Goal: Task Accomplishment & Management: Use online tool/utility

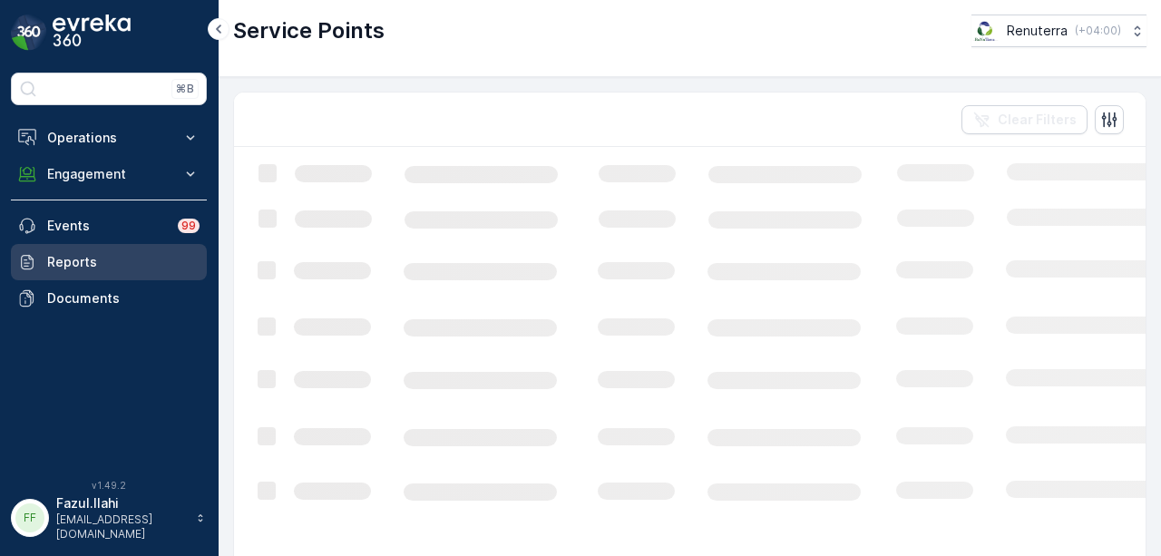
drag, startPoint x: 0, startPoint y: 0, endPoint x: 127, endPoint y: 246, distance: 276.7
click at [127, 246] on link "Reports" at bounding box center [109, 262] width 196 height 36
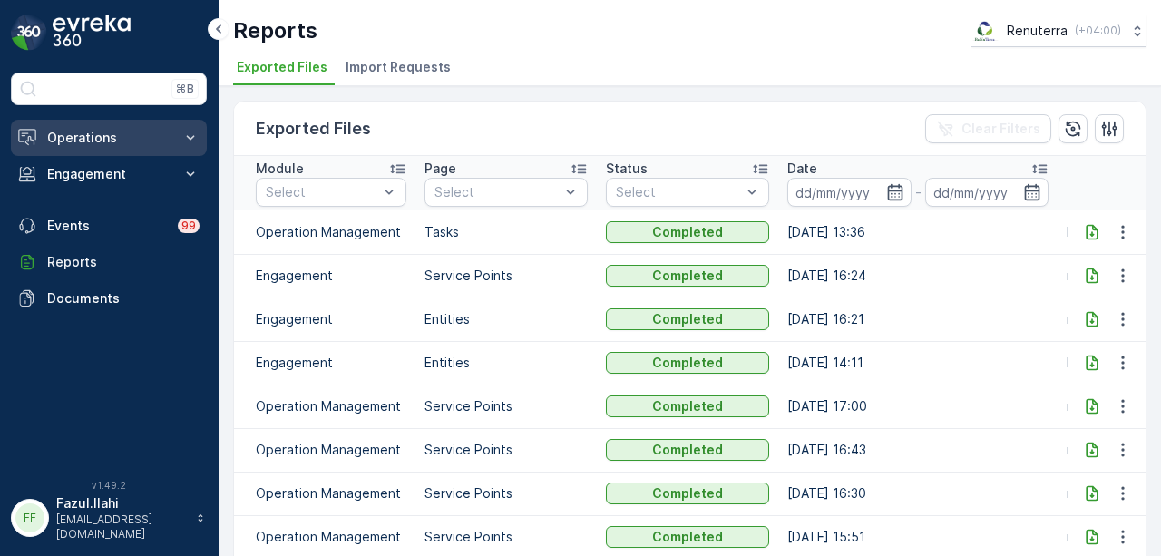
click at [161, 137] on p "Operations" at bounding box center [108, 138] width 123 height 18
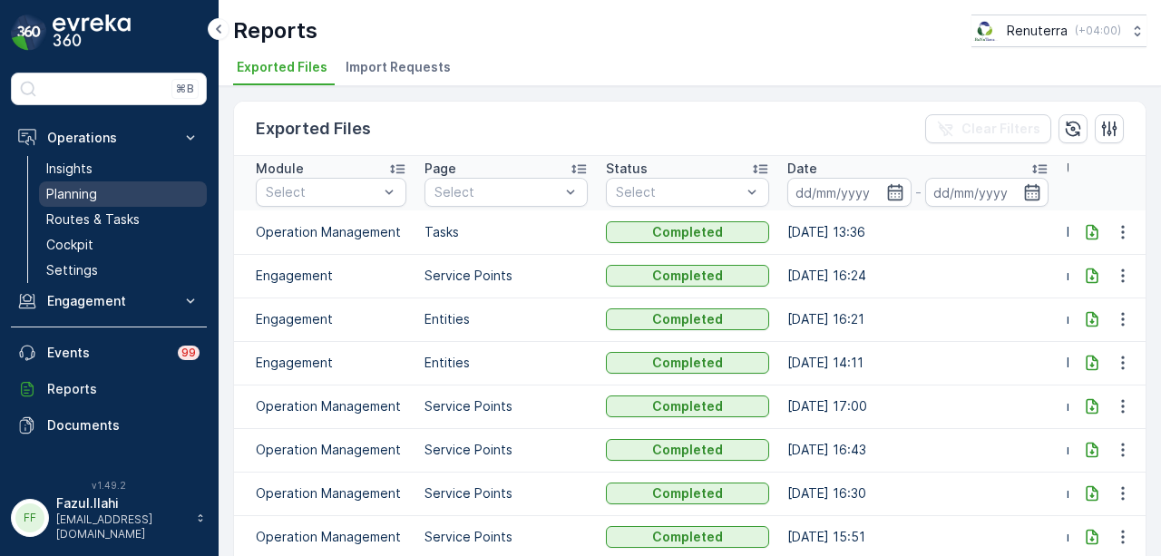
click at [147, 193] on link "Planning" at bounding box center [123, 193] width 168 height 25
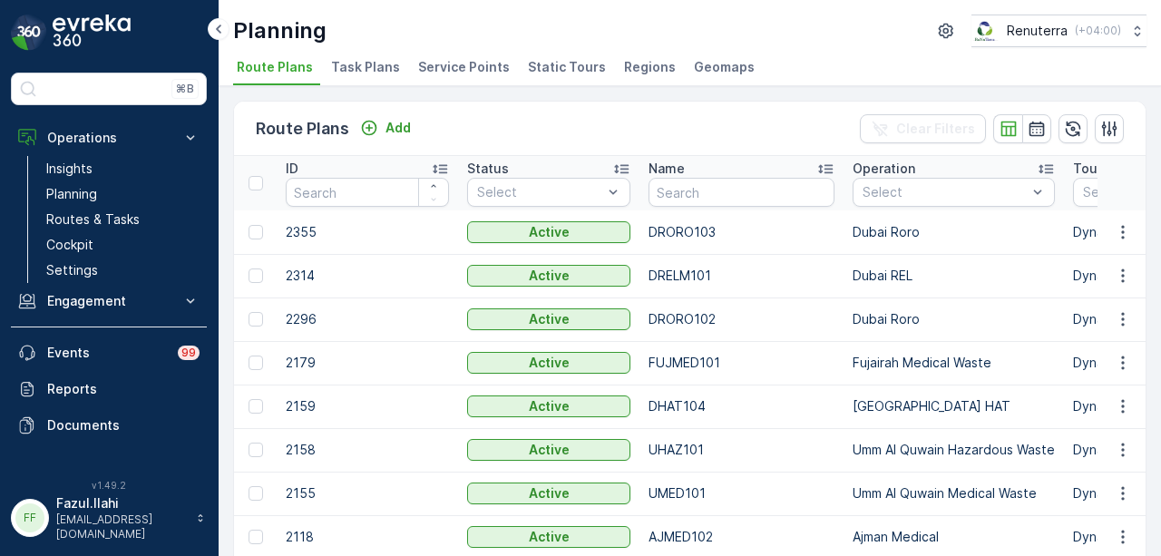
click at [449, 66] on span "Service Points" at bounding box center [464, 67] width 92 height 18
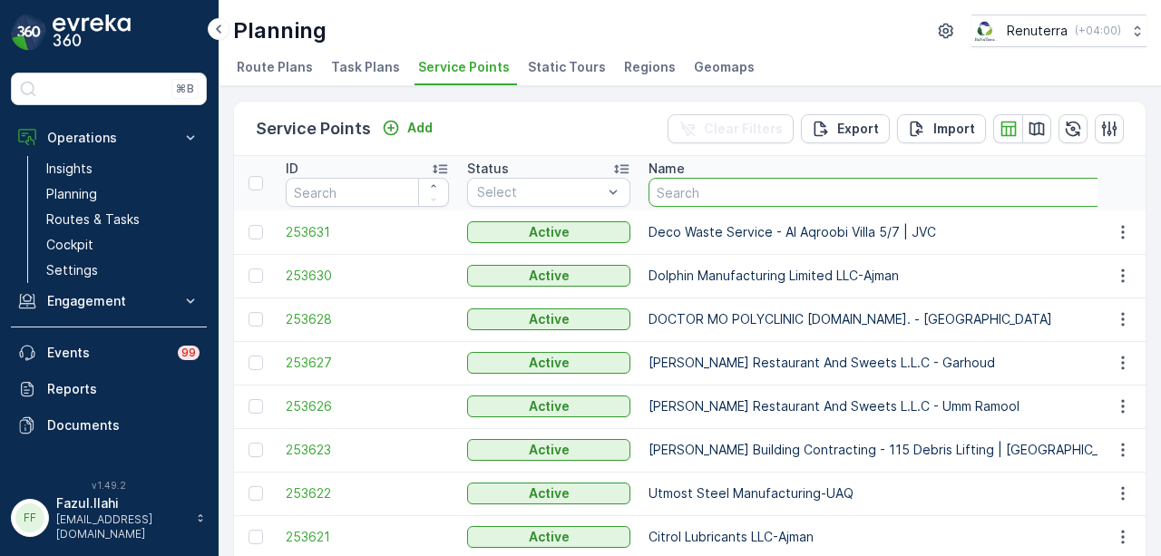
click at [812, 192] on input "text" at bounding box center [921, 192] width 544 height 29
paste input "Ahmed Hasan Mahboob F/S Trading LLC"
type input "Ahmed Hasan Mahboob F/S Trading LLC"
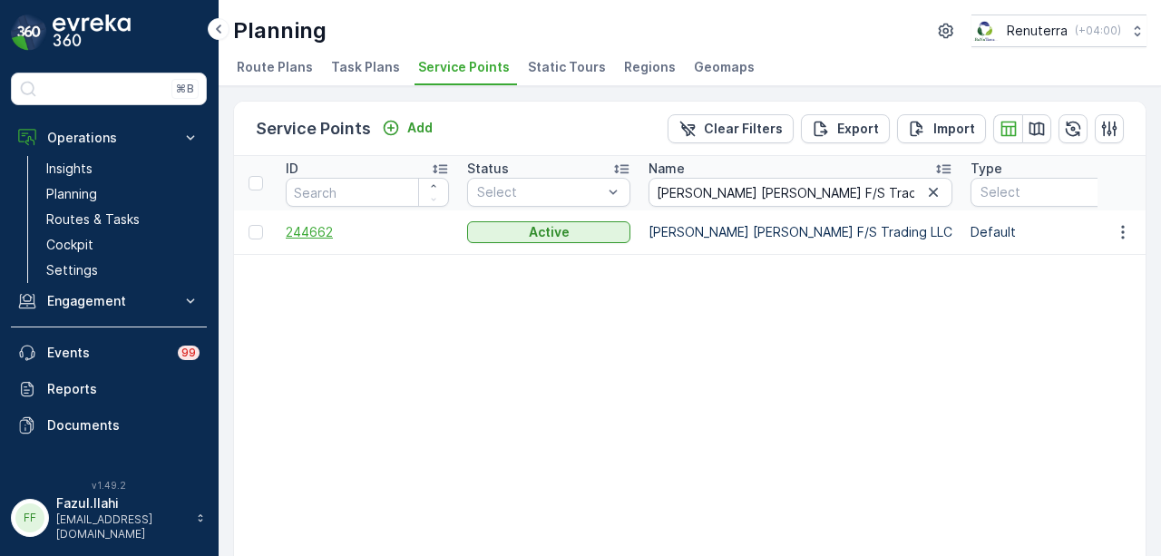
click at [302, 237] on span "244662" at bounding box center [367, 232] width 163 height 18
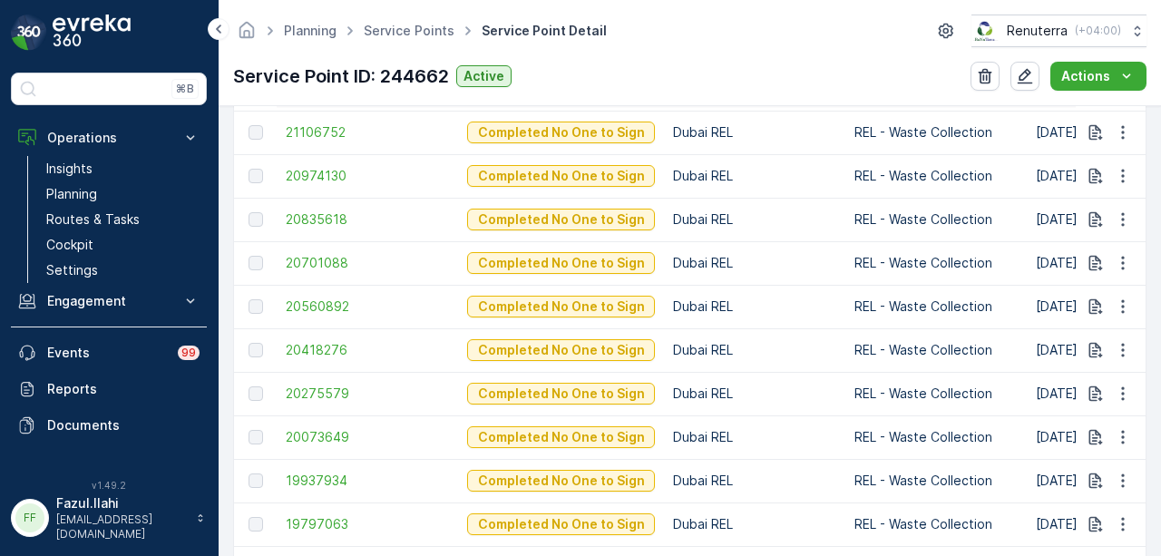
scroll to position [635, 0]
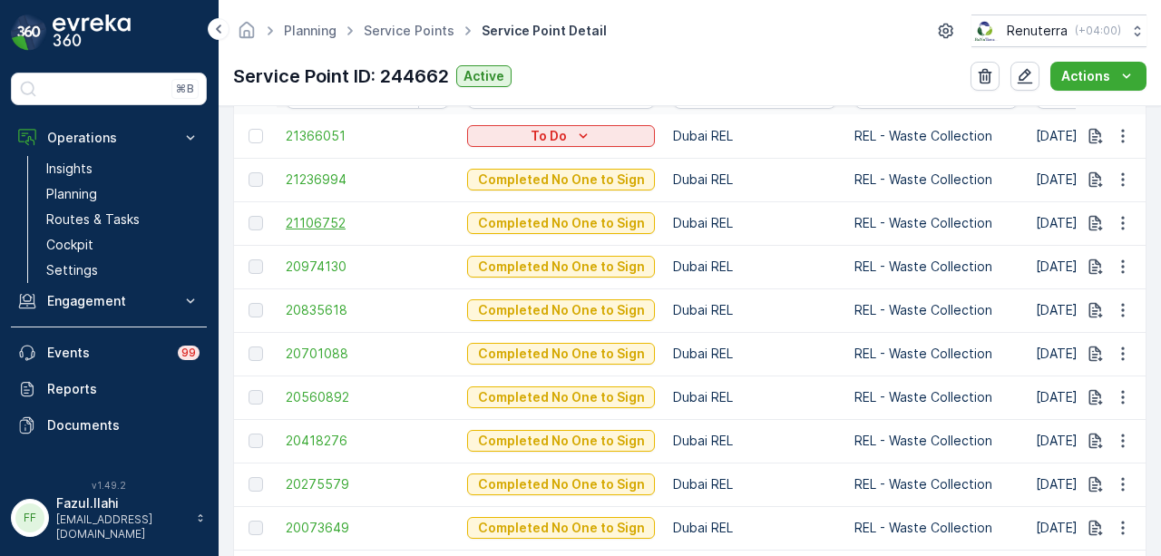
click at [318, 215] on span "21106752" at bounding box center [367, 223] width 163 height 18
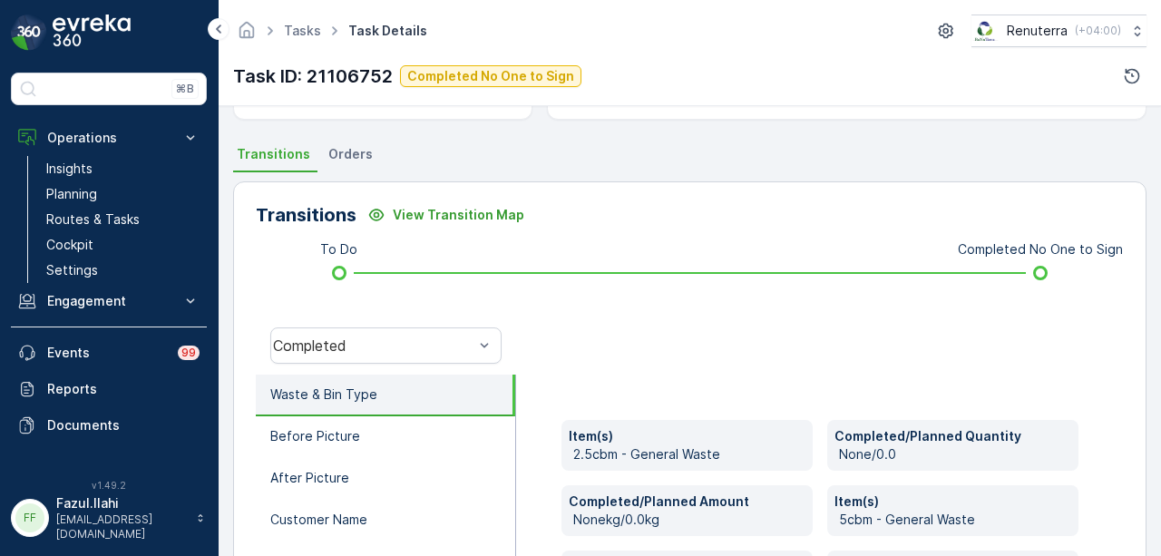
scroll to position [454, 0]
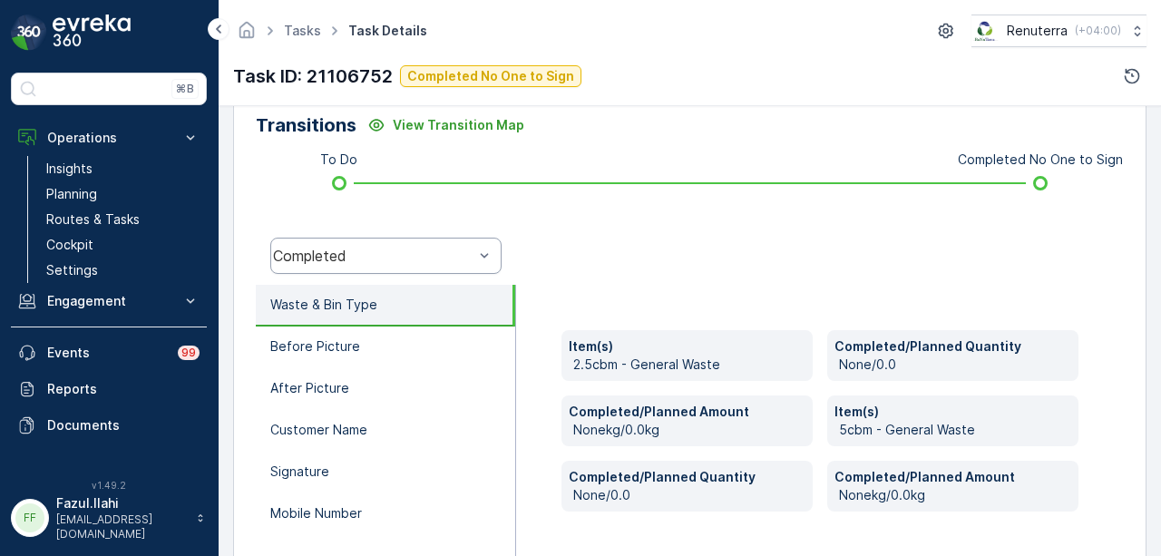
click at [466, 238] on div "Completed" at bounding box center [385, 256] width 231 height 36
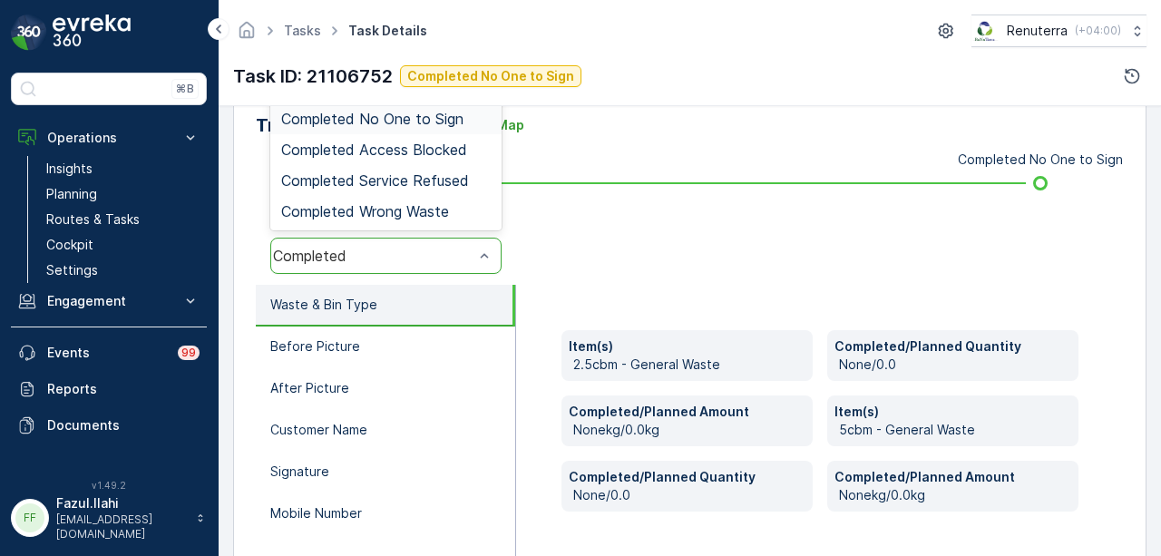
drag, startPoint x: 446, startPoint y: 119, endPoint x: 474, endPoint y: 163, distance: 52.1
click at [447, 121] on span "Completed No One to Sign" at bounding box center [372, 119] width 182 height 16
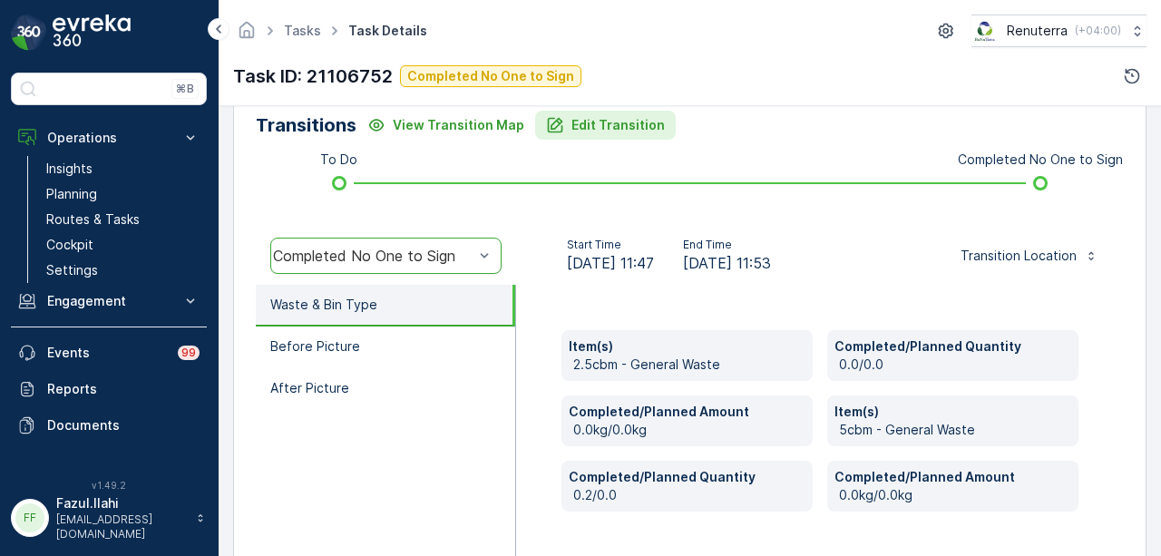
click at [602, 125] on p "Edit Transition" at bounding box center [618, 125] width 93 height 18
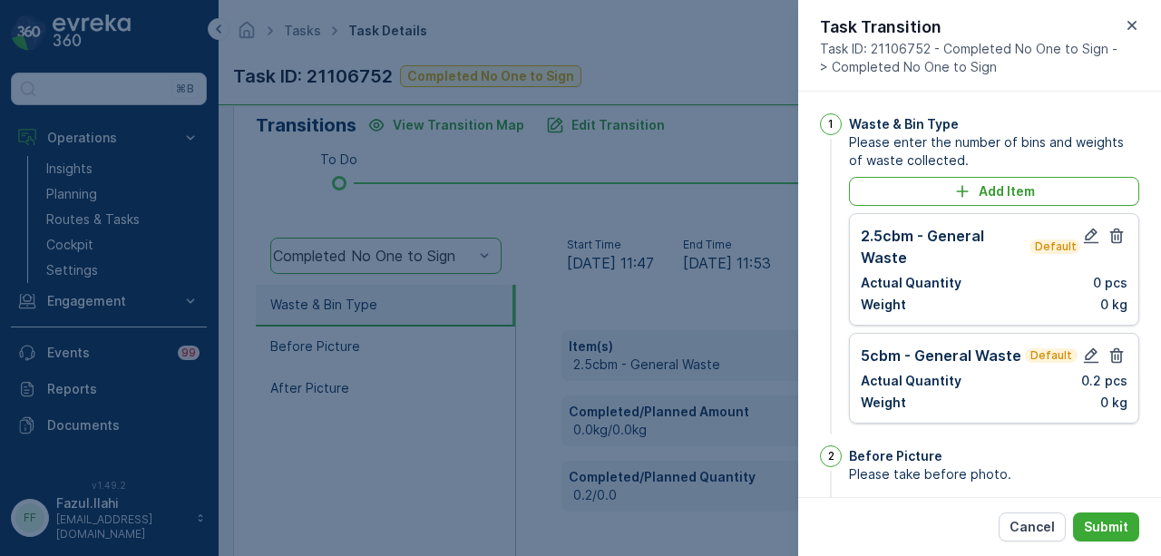
scroll to position [318, 0]
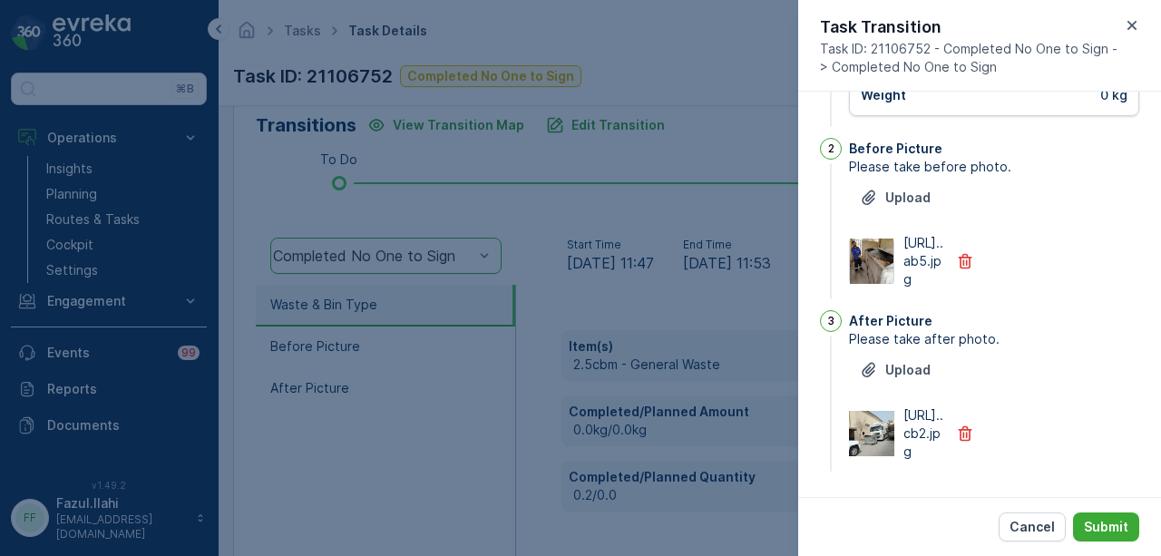
click at [860, 271] on img at bounding box center [872, 261] width 44 height 45
click at [871, 455] on img at bounding box center [871, 433] width 45 height 45
click at [641, 324] on div at bounding box center [580, 278] width 1161 height 556
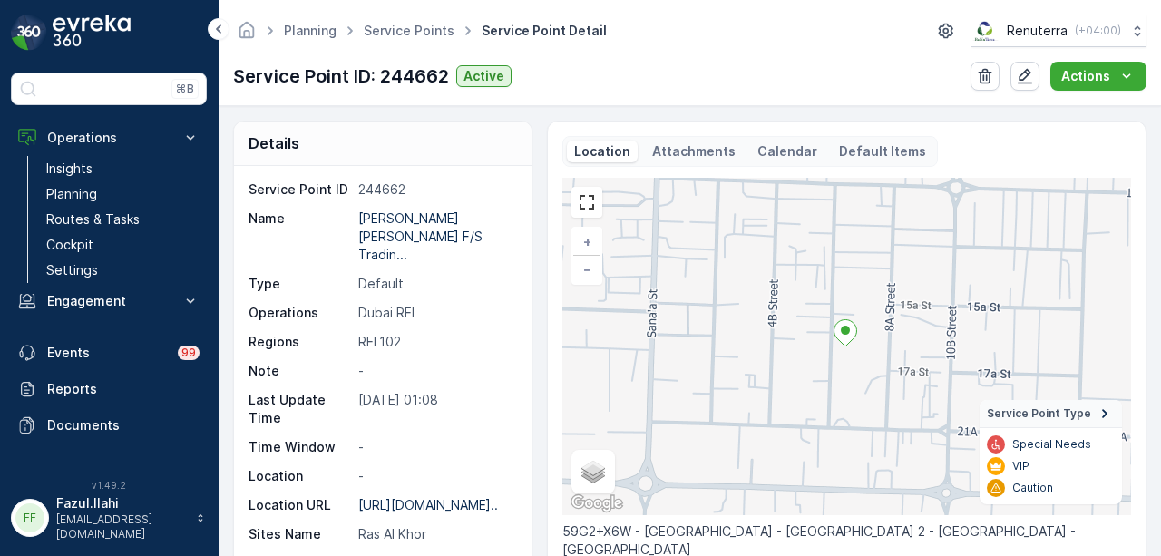
scroll to position [544, 0]
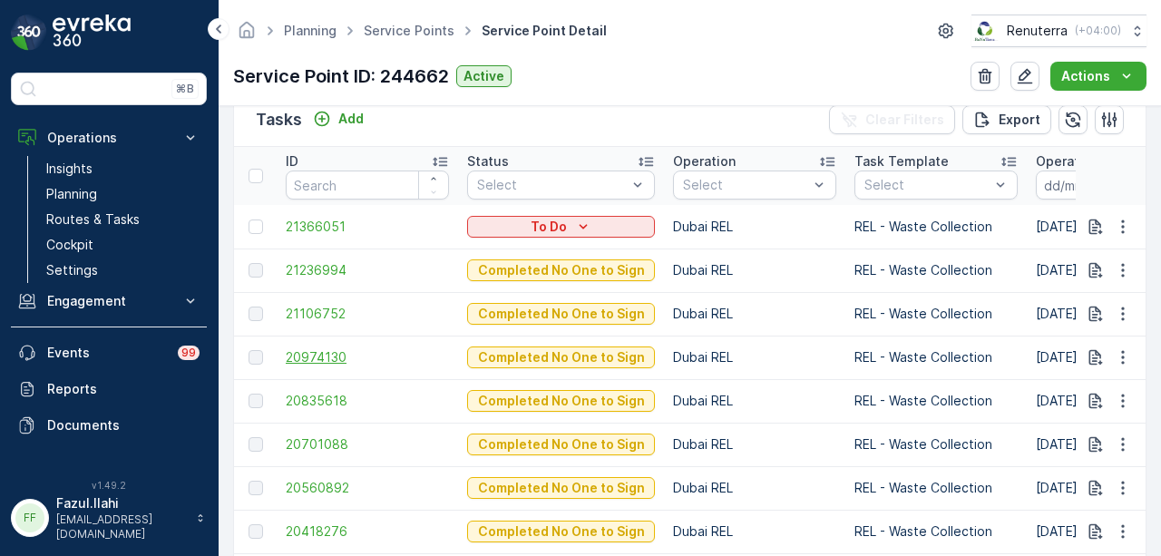
click at [321, 353] on span "20974130" at bounding box center [367, 357] width 163 height 18
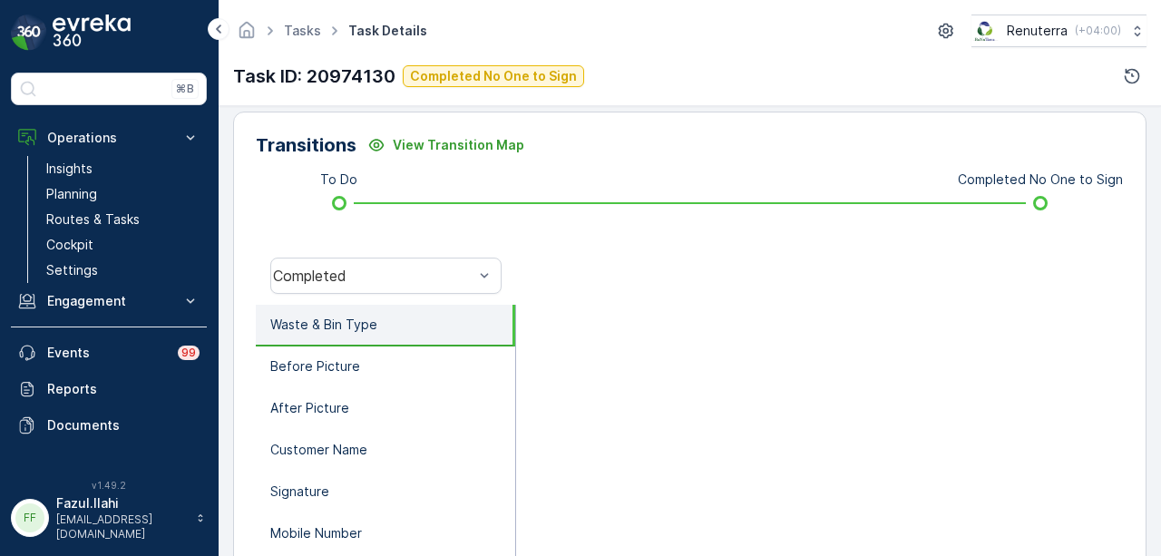
scroll to position [454, 0]
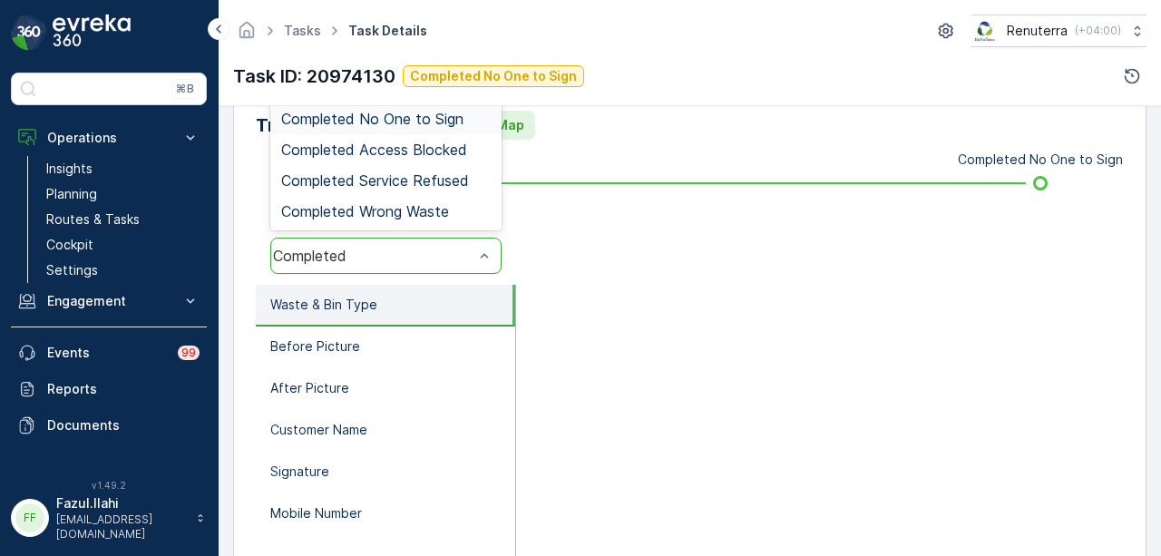
click at [448, 128] on div "Completed No One to Sign" at bounding box center [385, 118] width 231 height 31
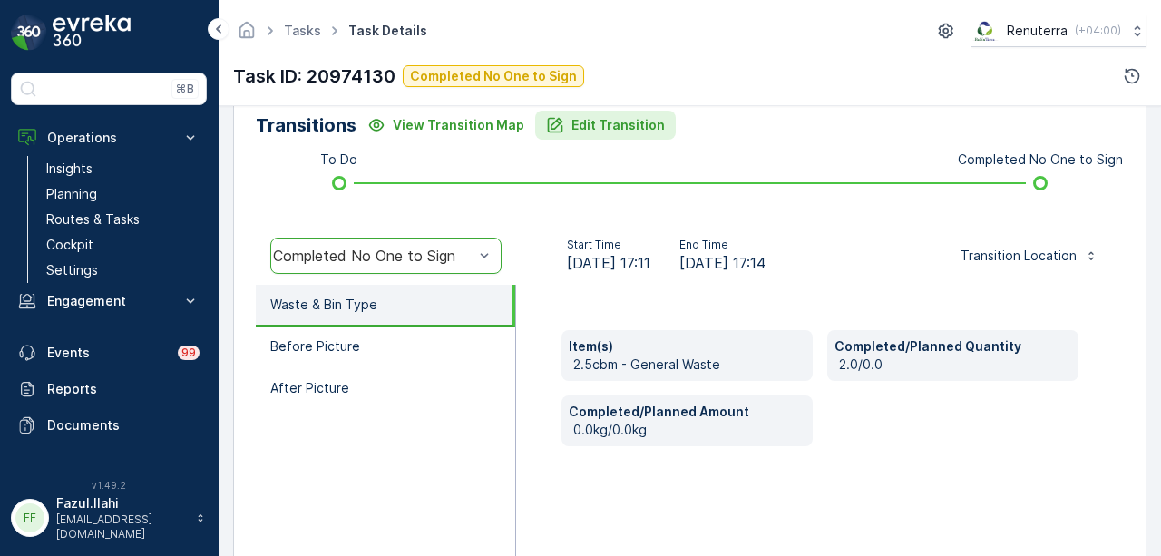
click at [578, 123] on p "Edit Transition" at bounding box center [618, 125] width 93 height 18
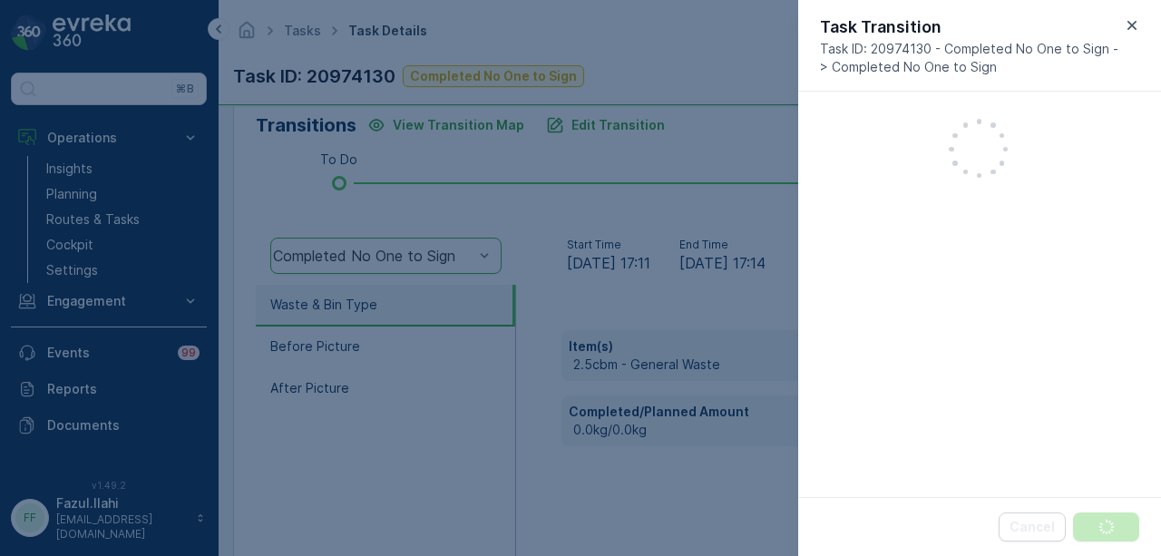
scroll to position [258, 0]
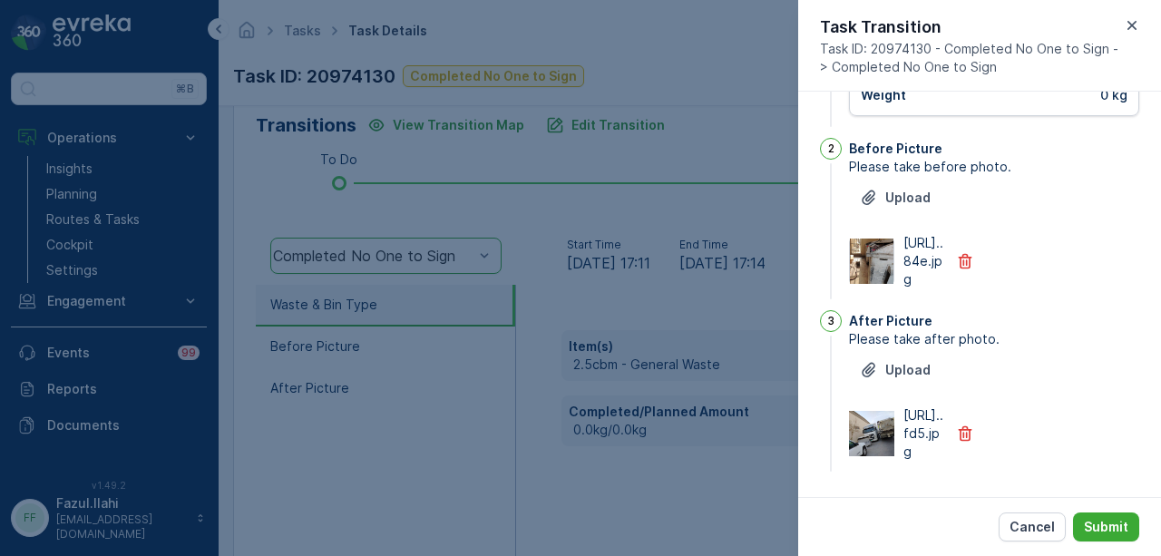
click at [876, 239] on img at bounding box center [872, 261] width 44 height 45
click at [686, 476] on div at bounding box center [580, 278] width 1161 height 556
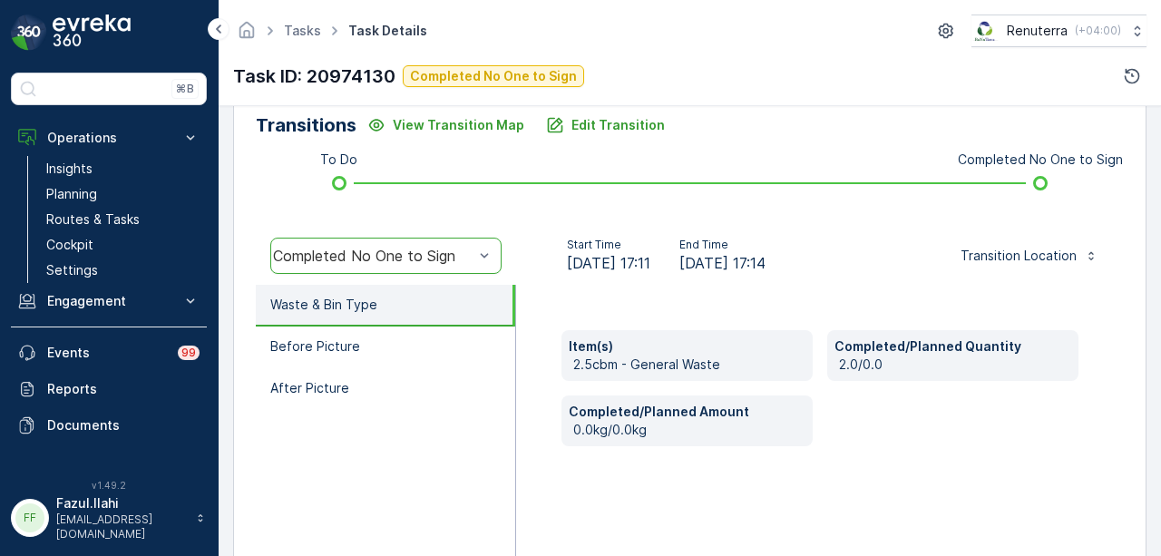
click at [577, 285] on div "Item(s) 2.5cbm - General Waste Completed/Planned Quantity 2.0/0.0 Completed/Pla…" at bounding box center [820, 466] width 608 height 363
click at [365, 351] on li "Before Picture" at bounding box center [385, 348] width 259 height 42
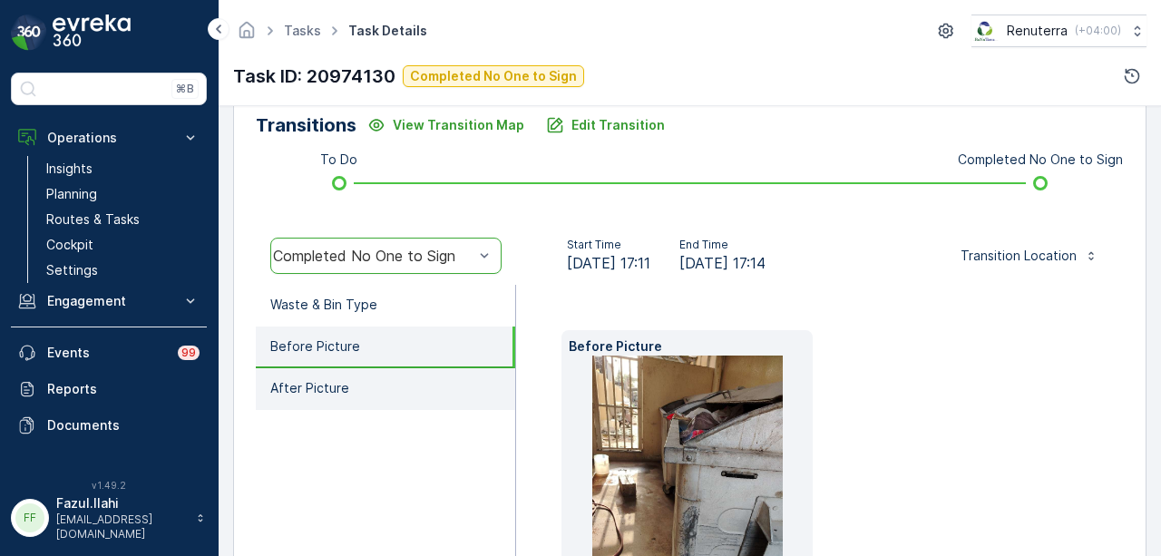
click at [365, 384] on li "After Picture" at bounding box center [385, 389] width 259 height 42
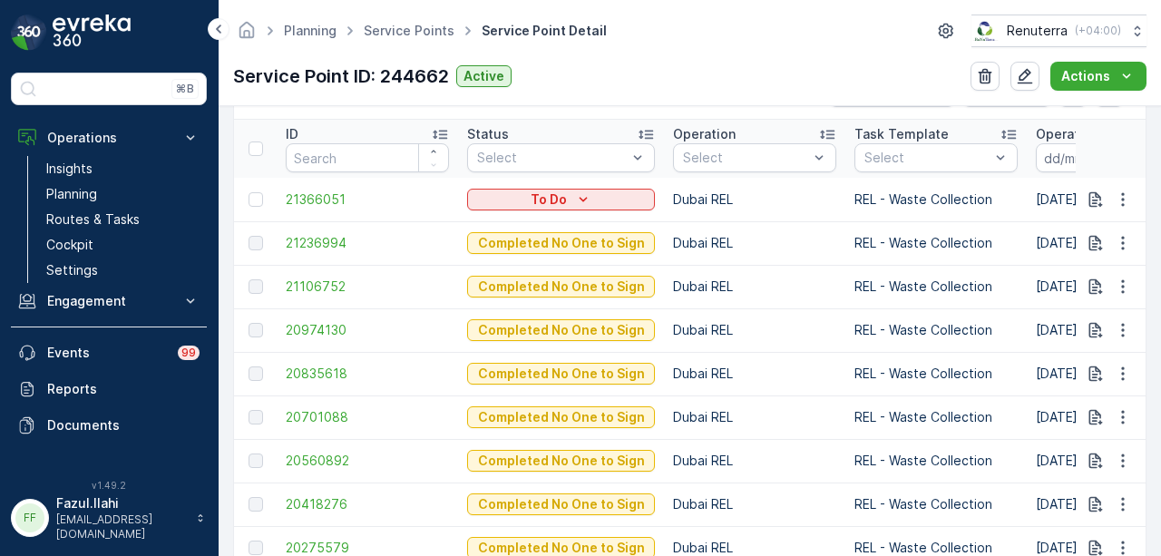
scroll to position [544, 0]
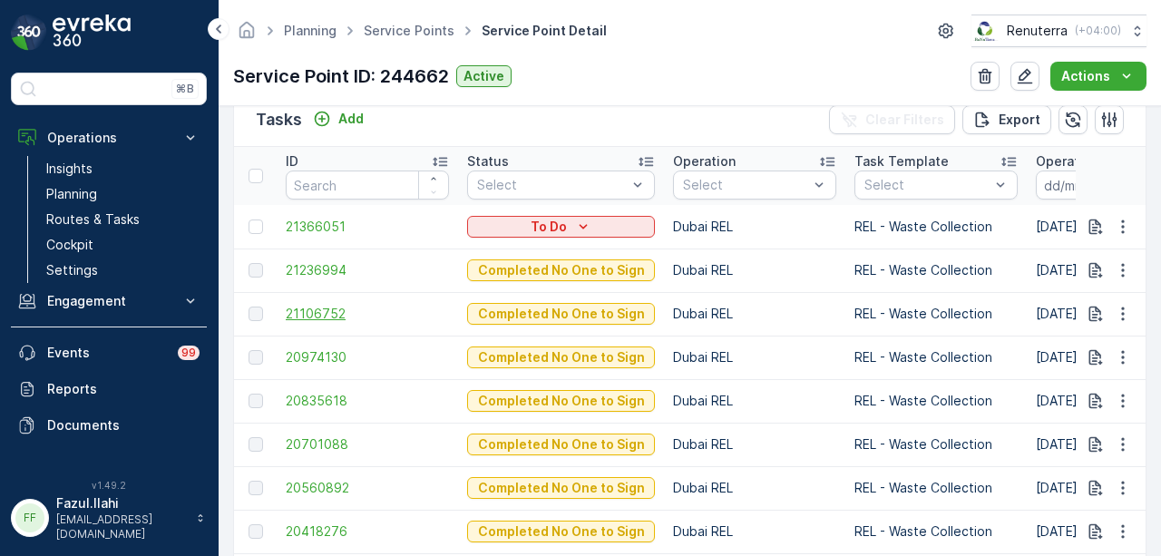
click at [303, 318] on span "21106752" at bounding box center [367, 314] width 163 height 18
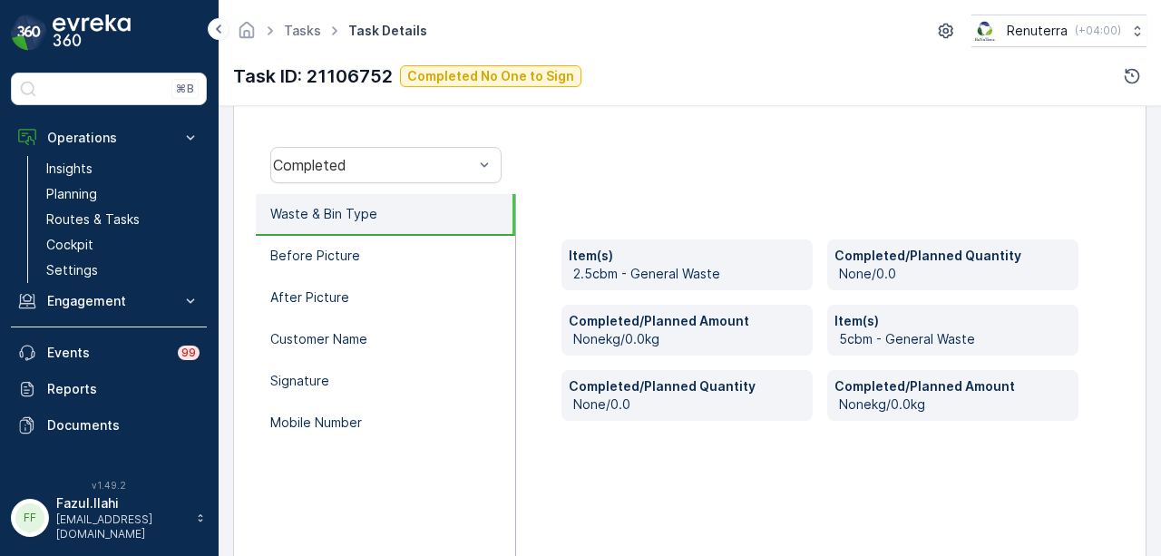
scroll to position [454, 0]
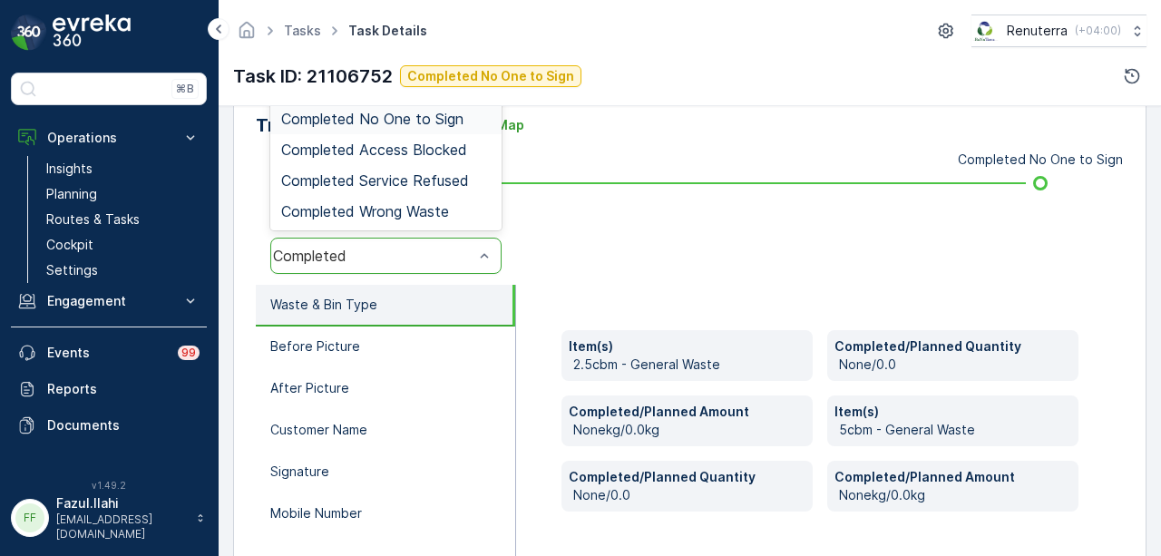
click at [433, 122] on span "Completed No One to Sign" at bounding box center [372, 119] width 182 height 16
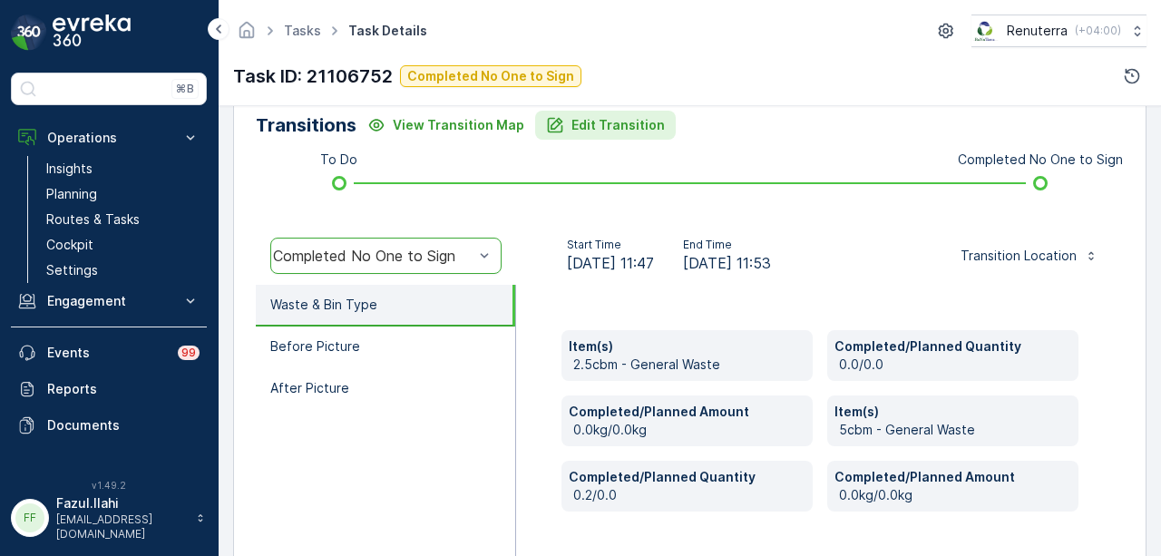
click at [601, 121] on p "Edit Transition" at bounding box center [618, 125] width 93 height 18
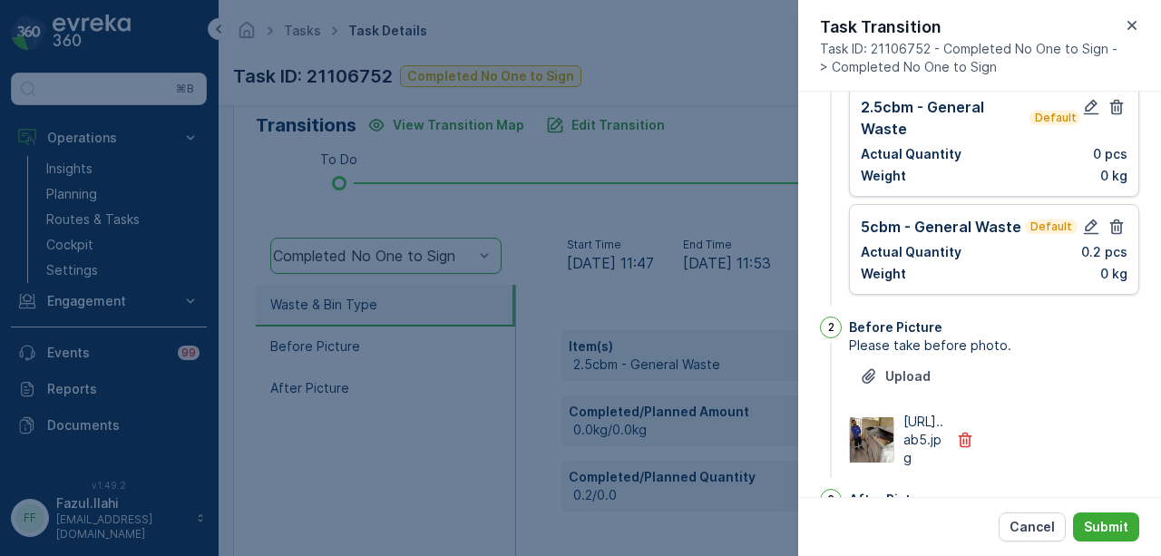
scroll to position [0, 0]
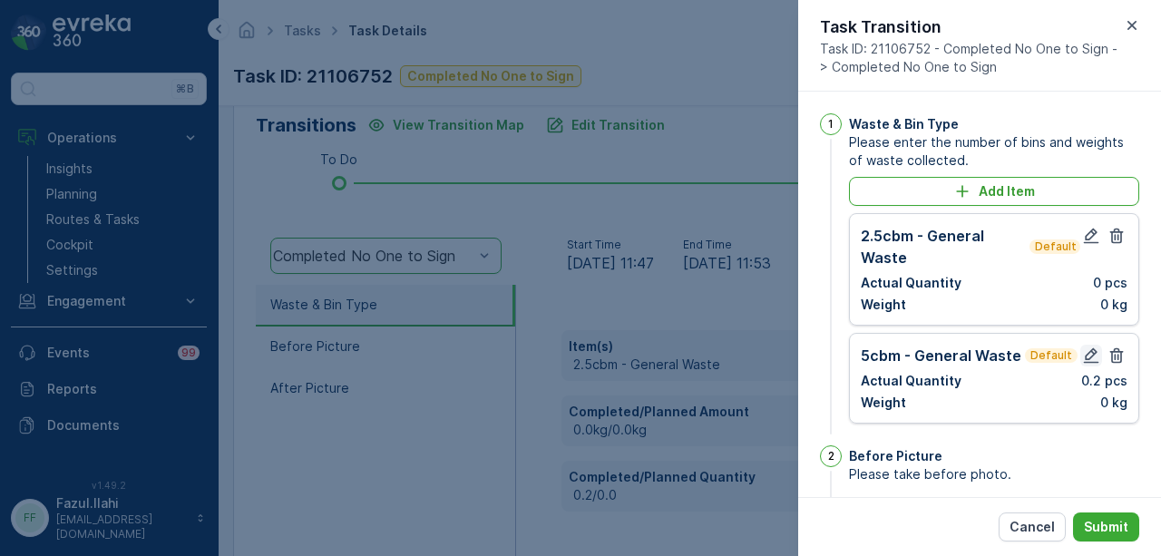
click at [1084, 354] on icon "button" at bounding box center [1091, 355] width 15 height 15
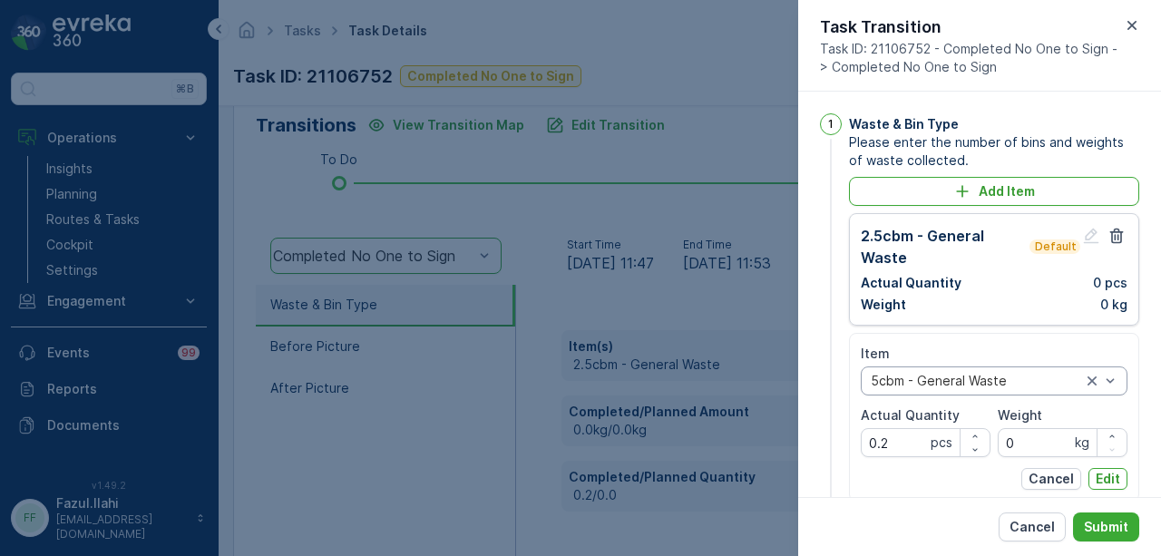
scroll to position [181, 0]
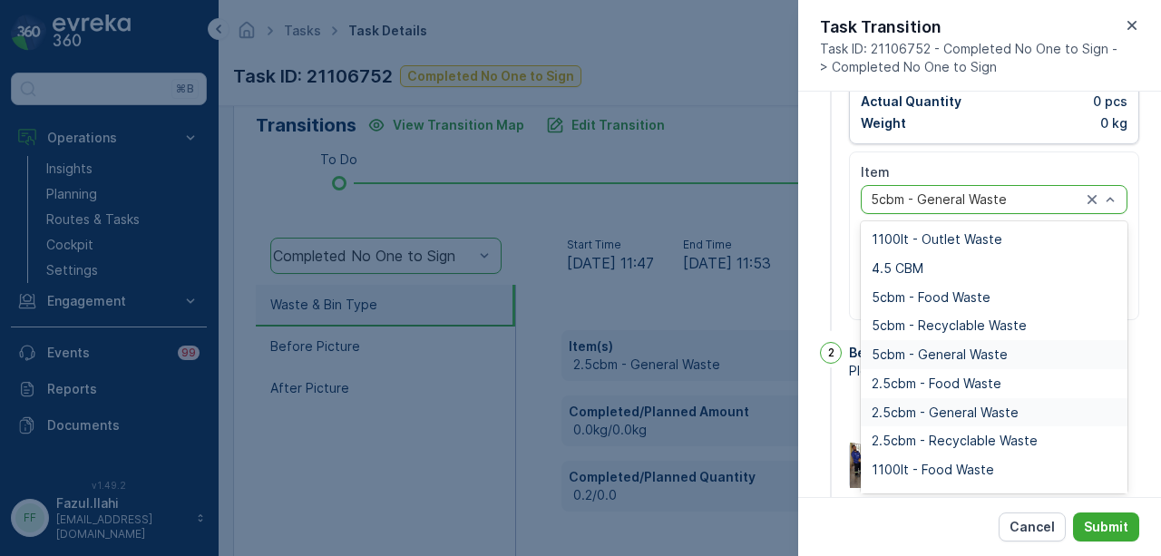
click at [1015, 408] on span "2.5cbm - General Waste" at bounding box center [945, 413] width 147 height 15
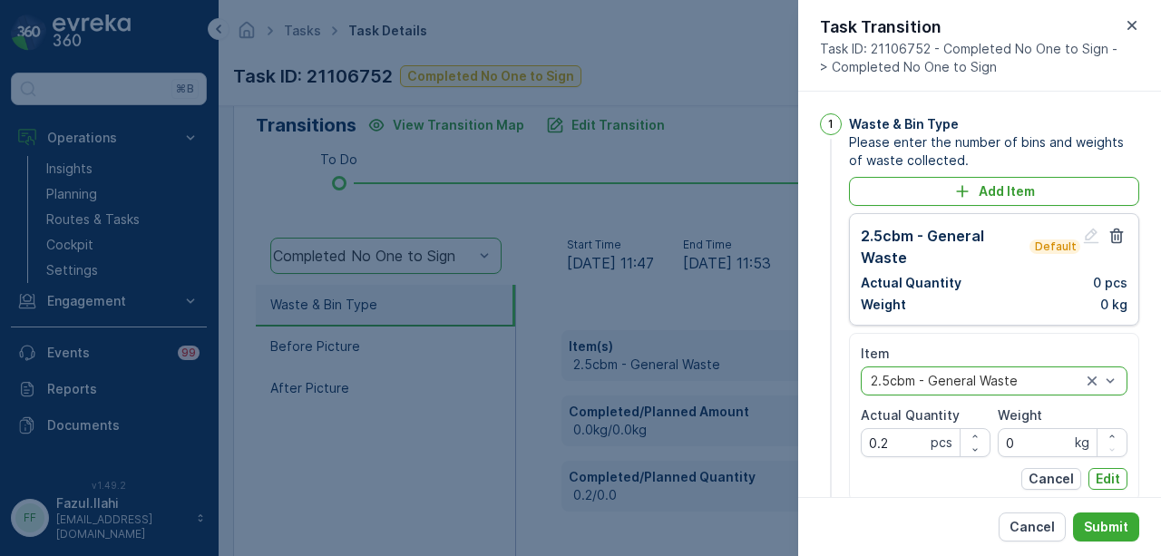
scroll to position [91, 0]
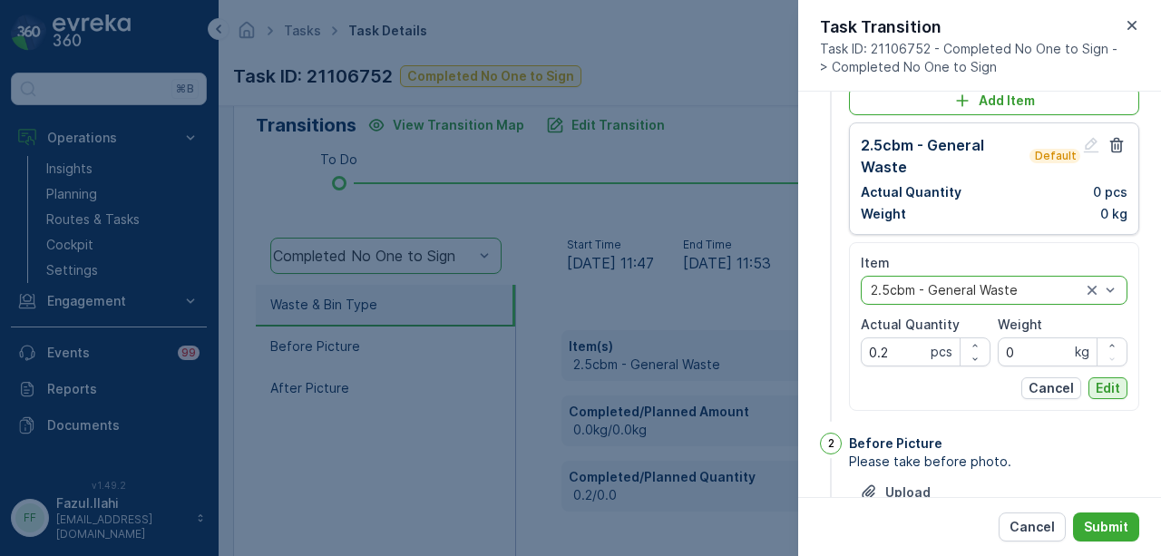
click at [1101, 395] on p "Edit" at bounding box center [1108, 388] width 24 height 18
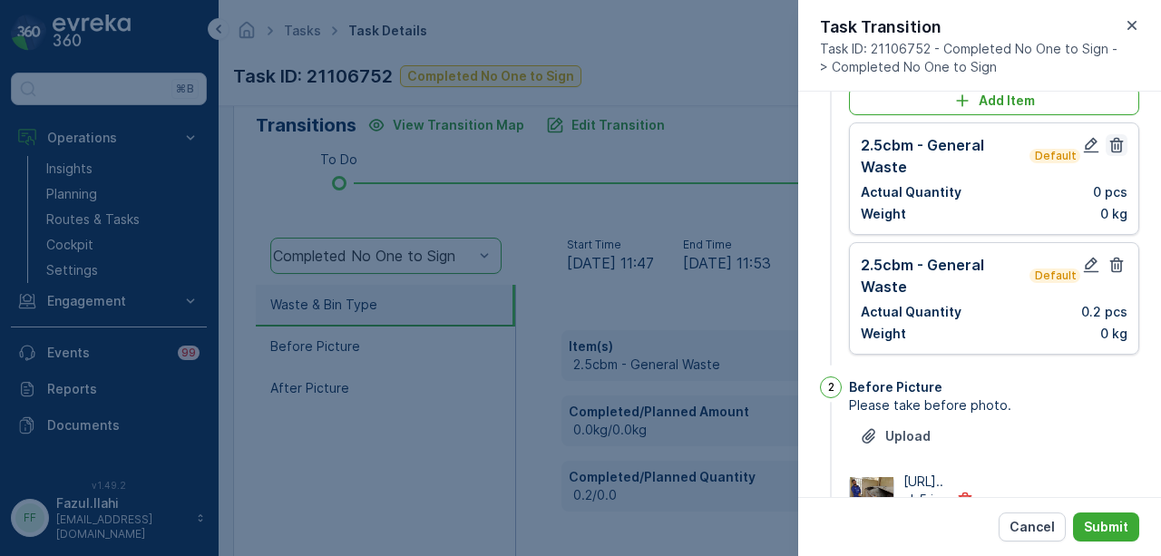
click at [1118, 148] on icon "button" at bounding box center [1117, 145] width 18 height 18
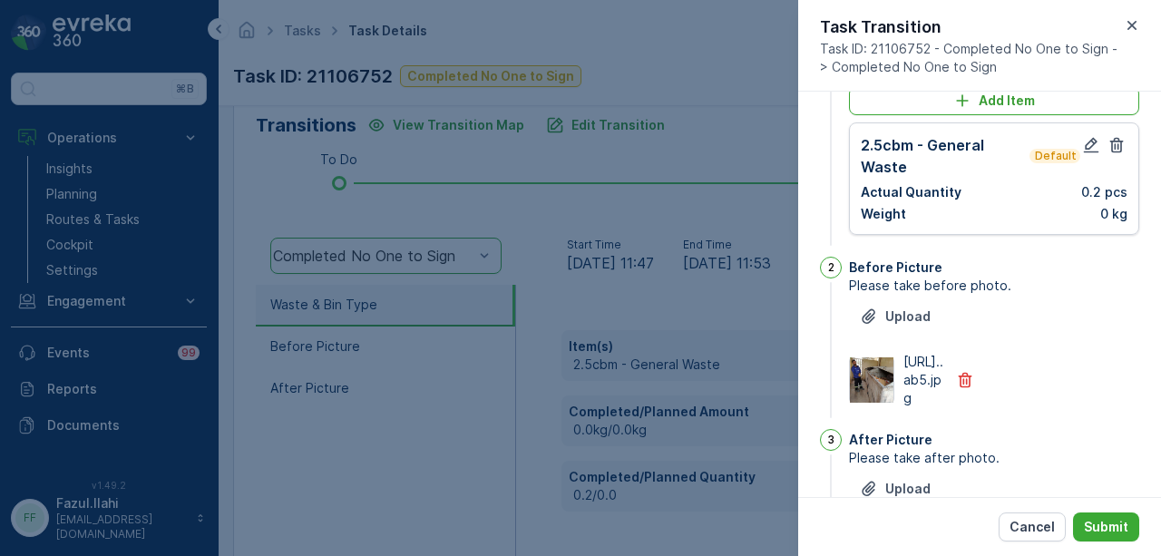
scroll to position [0, 0]
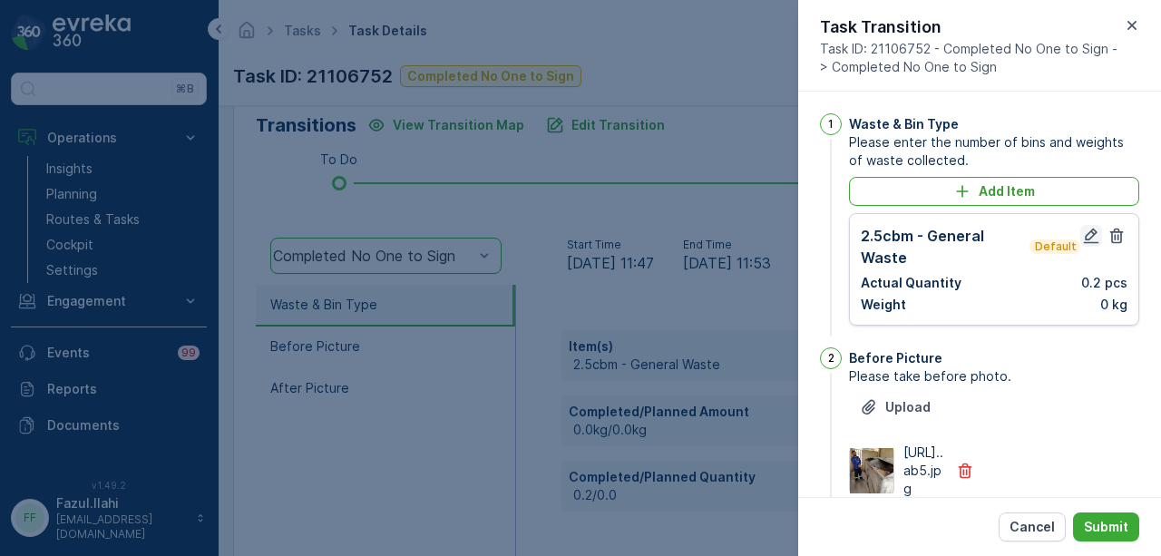
click at [1084, 234] on icon "button" at bounding box center [1091, 236] width 15 height 15
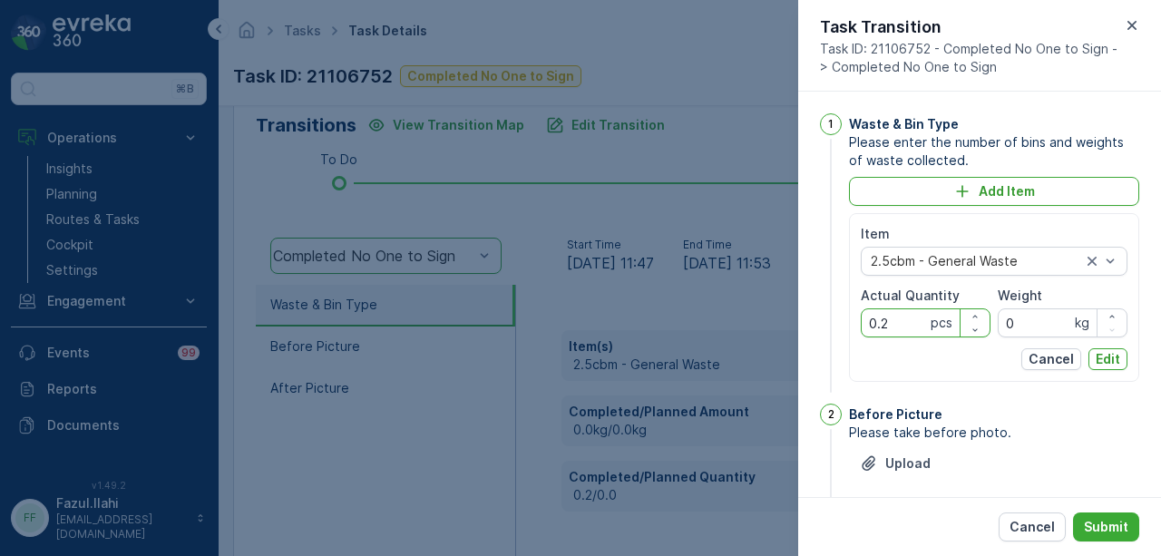
click at [889, 314] on Quantity "0.2" at bounding box center [926, 322] width 130 height 29
type Quantity "0"
type Quantity "2"
click at [1101, 357] on p "Edit" at bounding box center [1108, 359] width 24 height 18
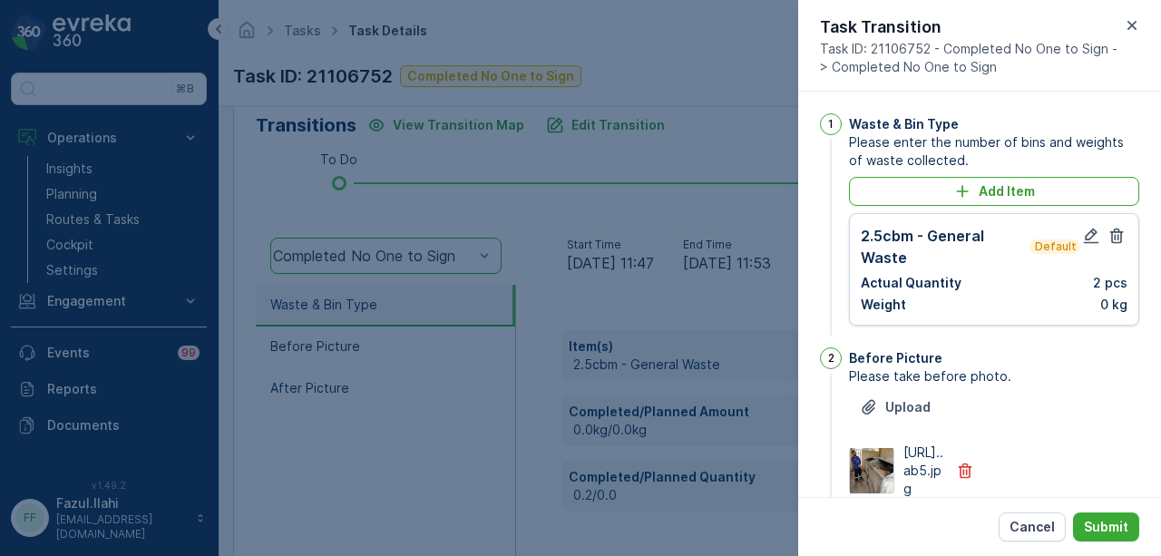
scroll to position [279, 0]
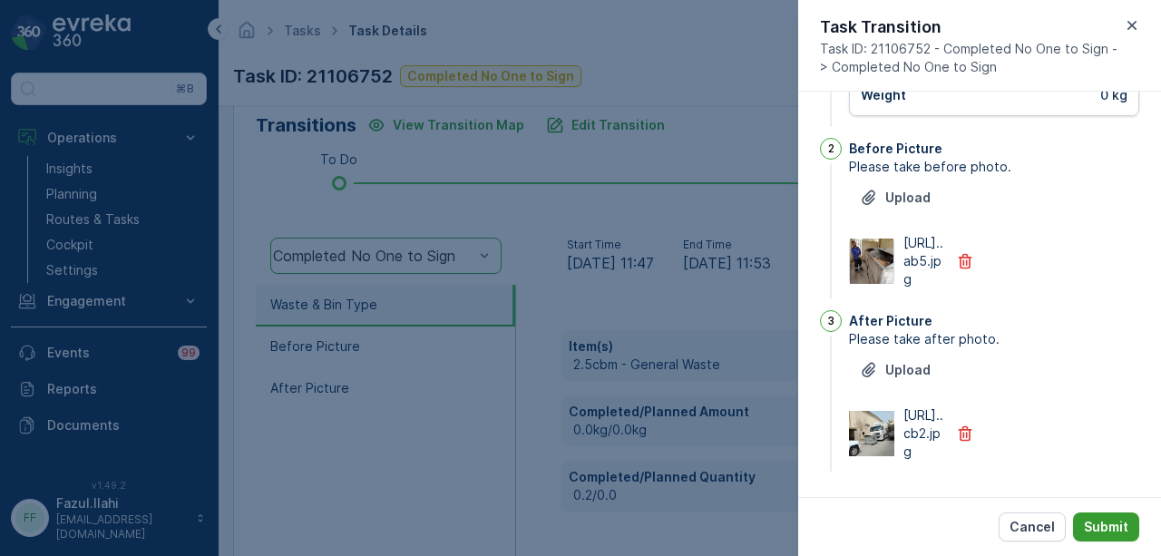
click at [1107, 533] on p "Submit" at bounding box center [1106, 527] width 44 height 18
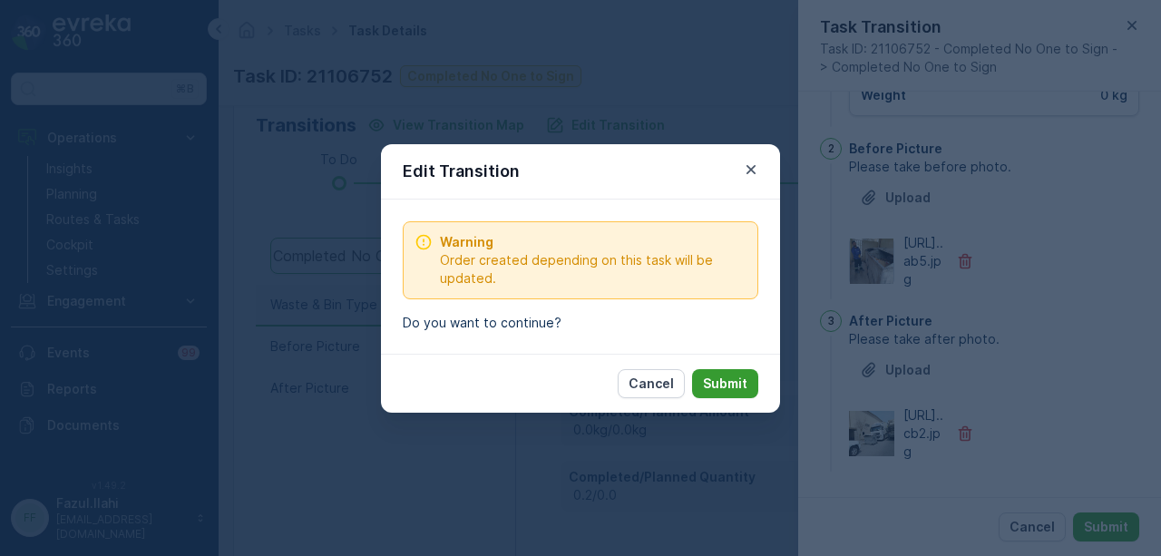
click at [722, 388] on p "Submit" at bounding box center [725, 384] width 44 height 18
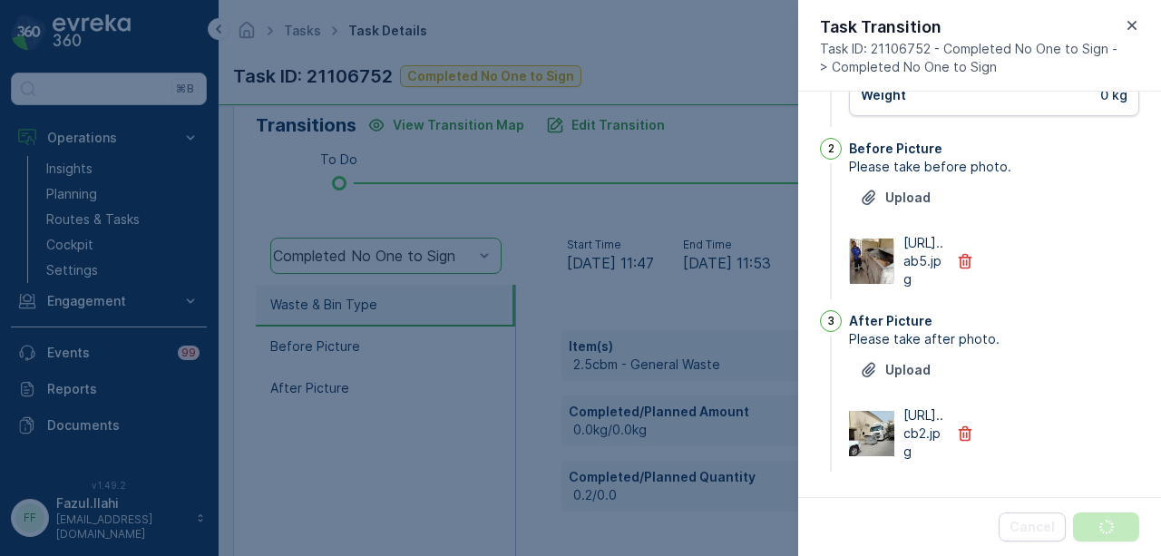
scroll to position [0, 0]
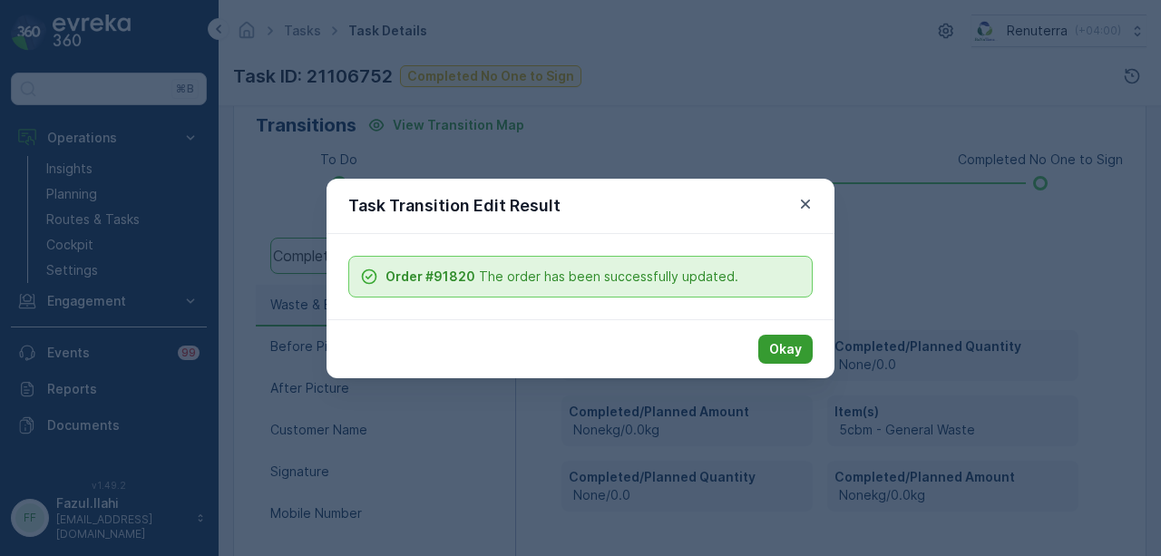
click at [800, 349] on p "Okay" at bounding box center [785, 349] width 33 height 18
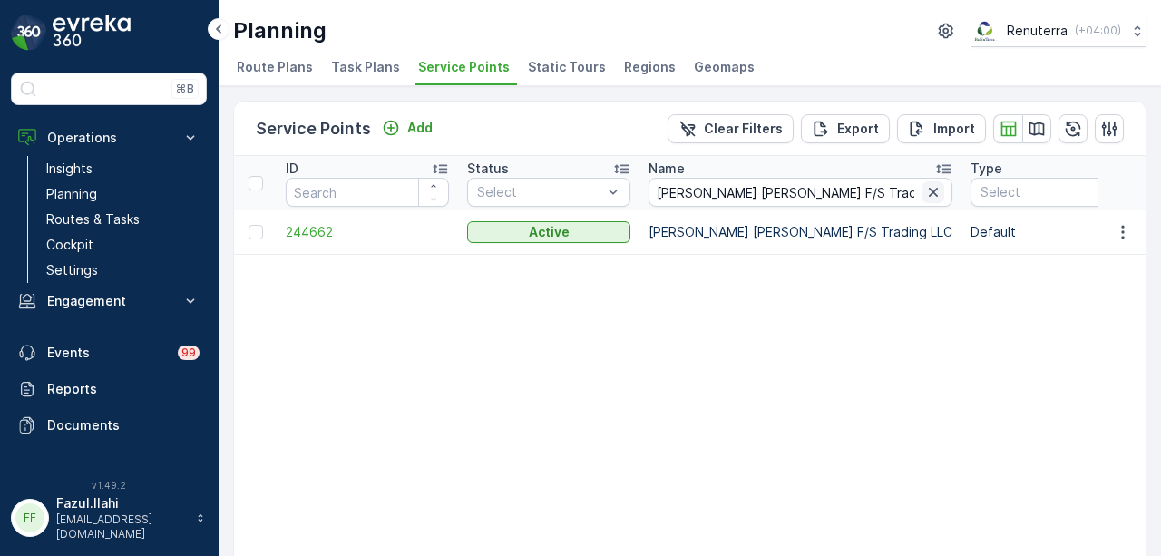
click at [925, 186] on icon "button" at bounding box center [934, 192] width 18 height 18
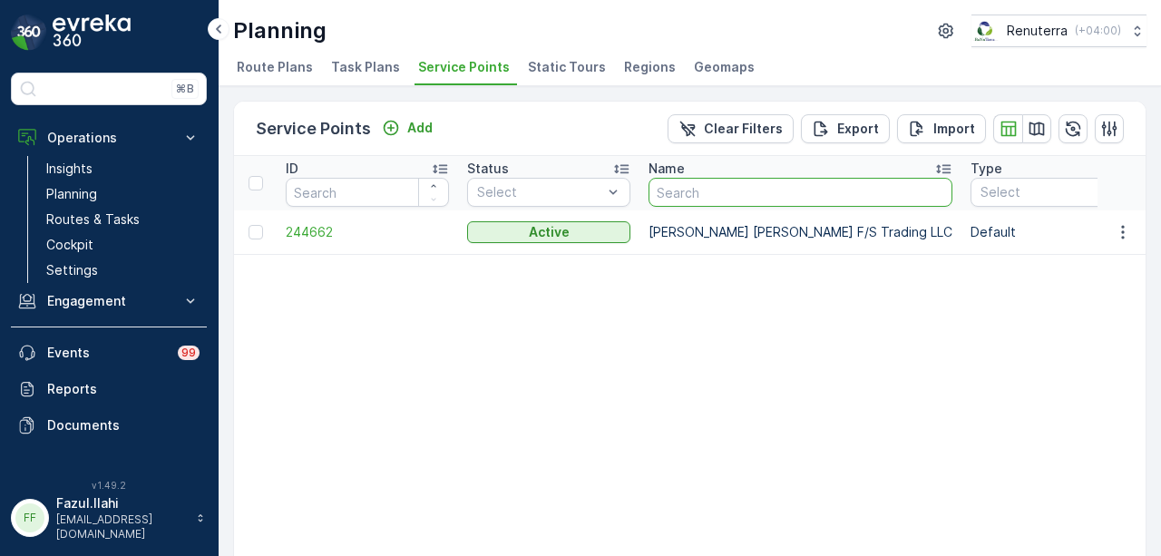
click at [750, 199] on input "text" at bounding box center [801, 192] width 304 height 29
paste input "Mahboob Hassan Mahboob F/S Trading LLC"
type input "Mahboob Hassan Mahboob F/S Trading LLC"
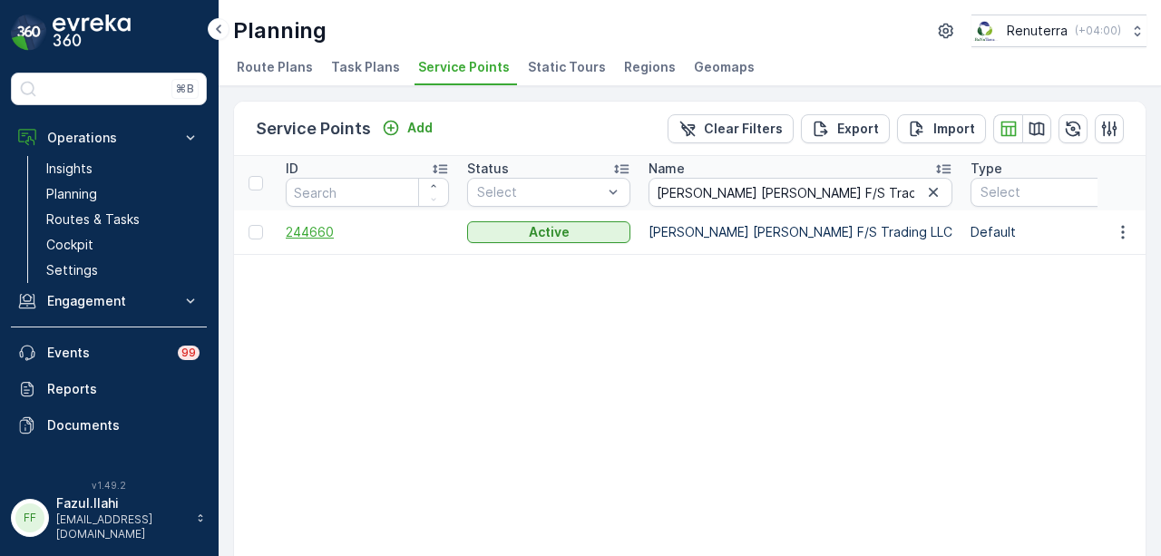
click at [322, 230] on span "244660" at bounding box center [367, 232] width 163 height 18
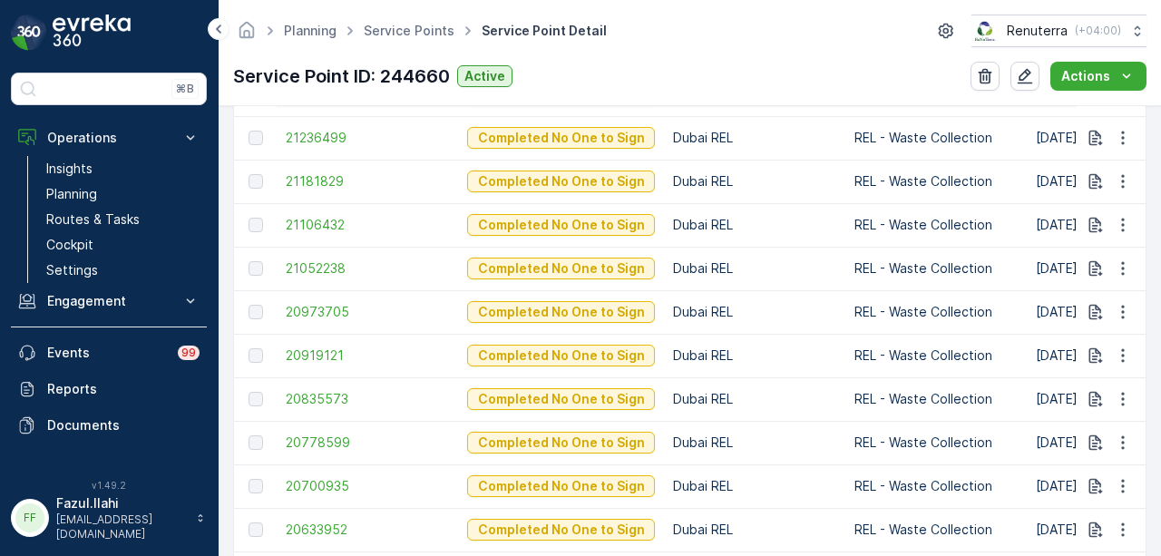
scroll to position [635, 0]
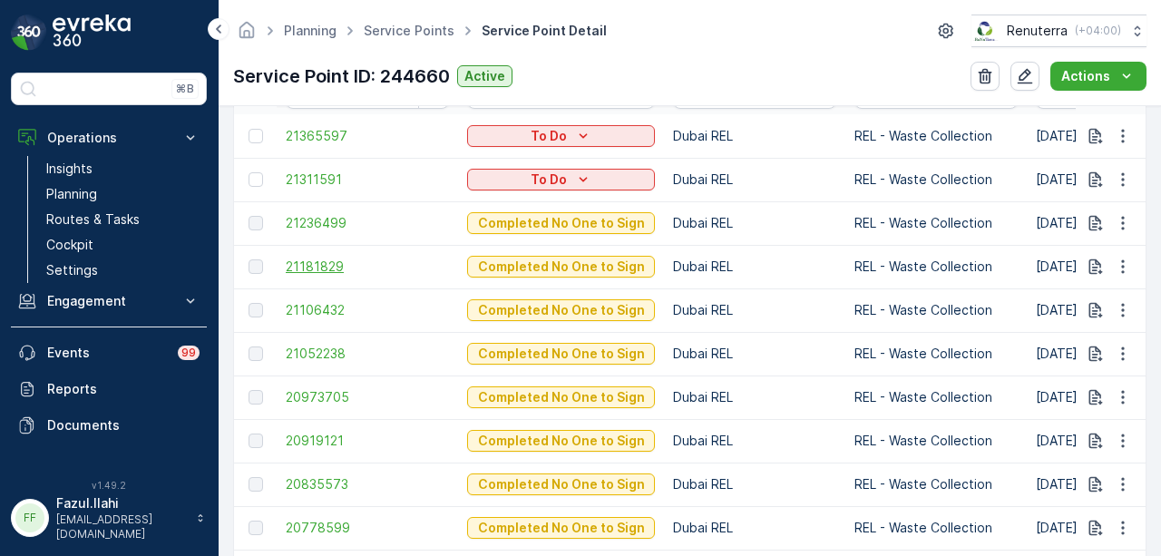
click at [327, 269] on span "21181829" at bounding box center [367, 267] width 163 height 18
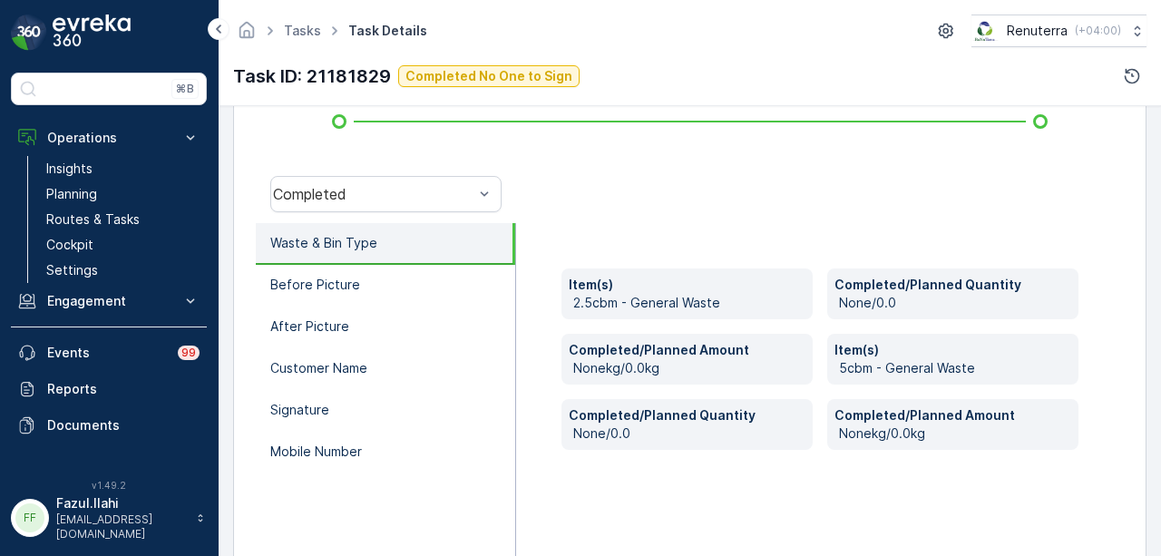
scroll to position [544, 0]
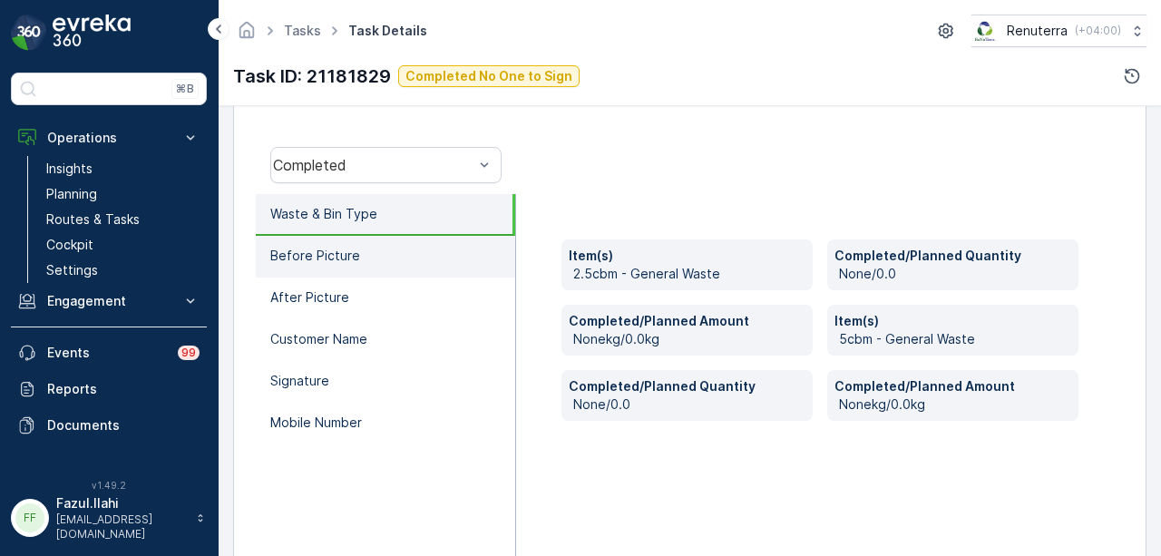
click at [416, 246] on li "Before Picture" at bounding box center [385, 257] width 259 height 42
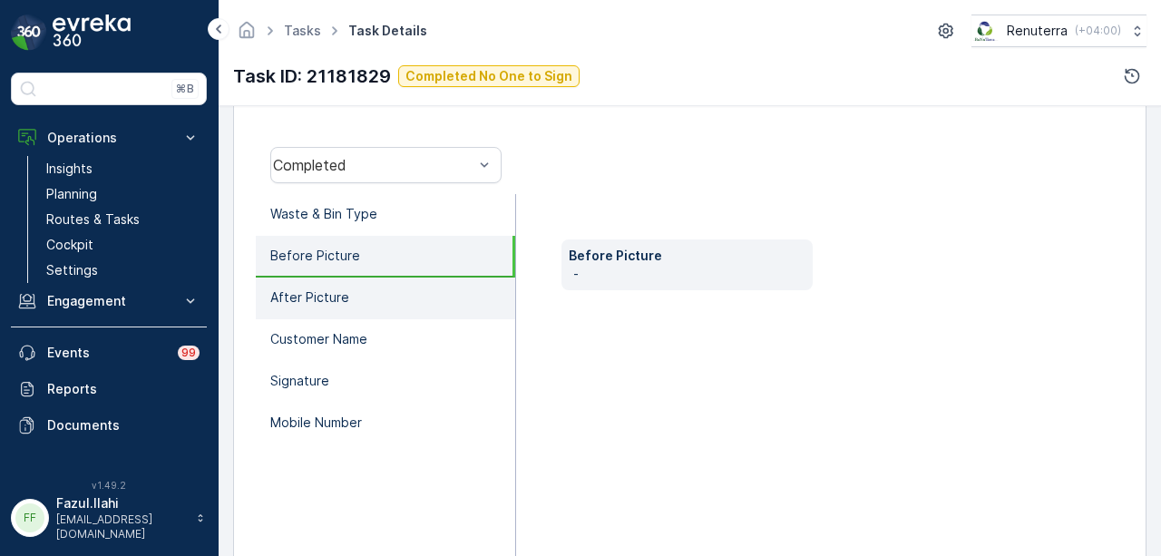
click at [399, 313] on li "After Picture" at bounding box center [385, 299] width 259 height 42
click at [421, 250] on li "Before Picture" at bounding box center [385, 257] width 259 height 42
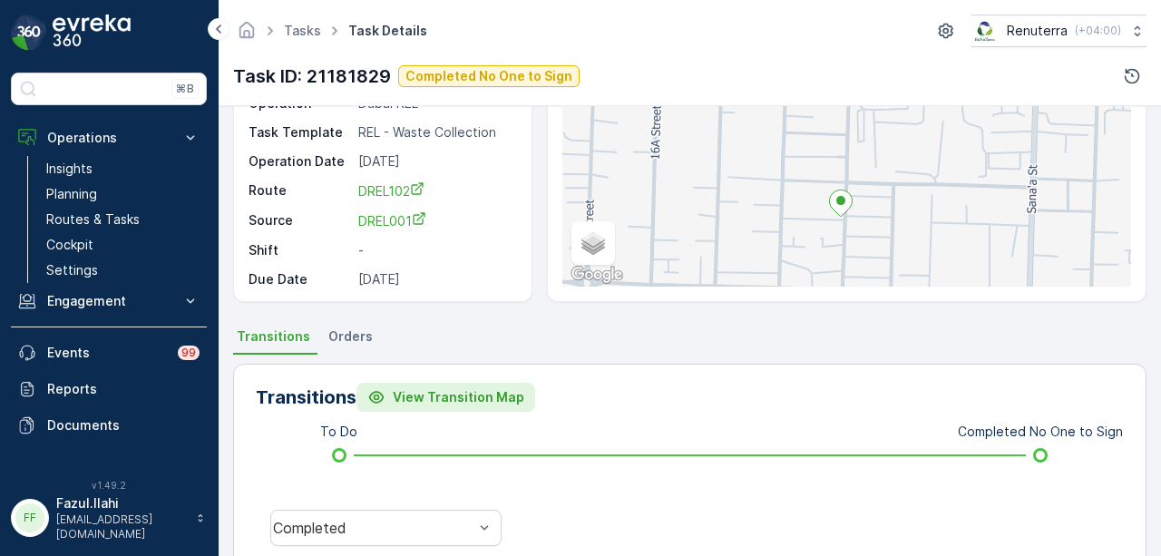
scroll to position [0, 0]
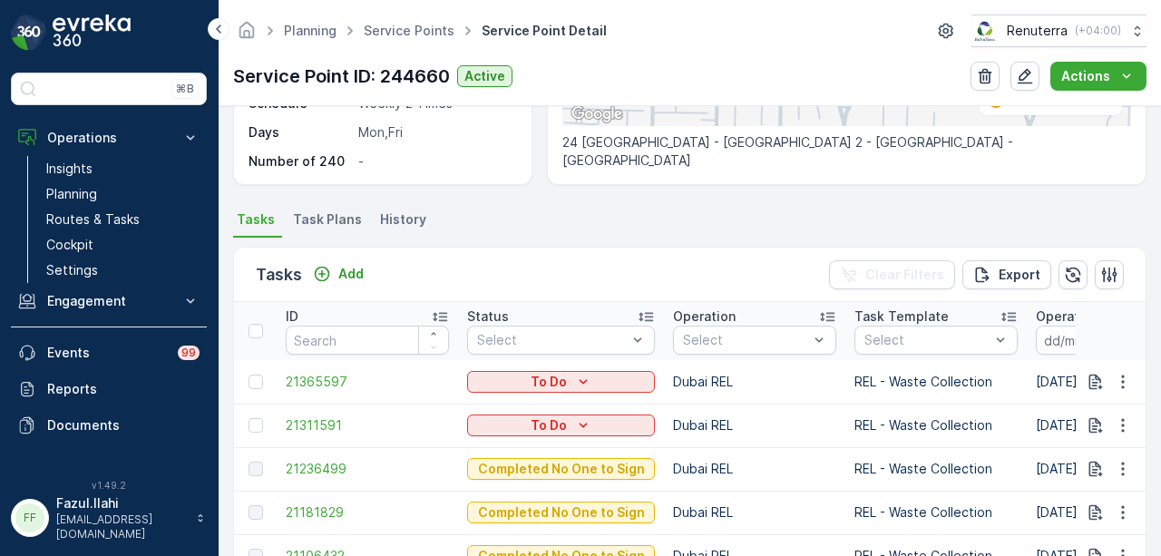
scroll to position [635, 0]
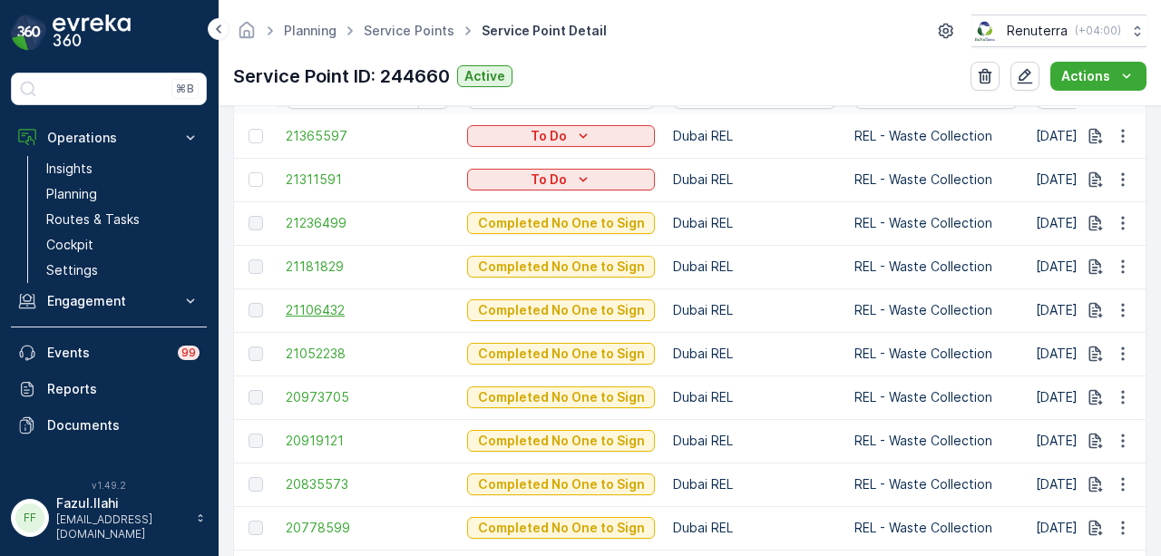
click at [308, 308] on span "21106432" at bounding box center [367, 310] width 163 height 18
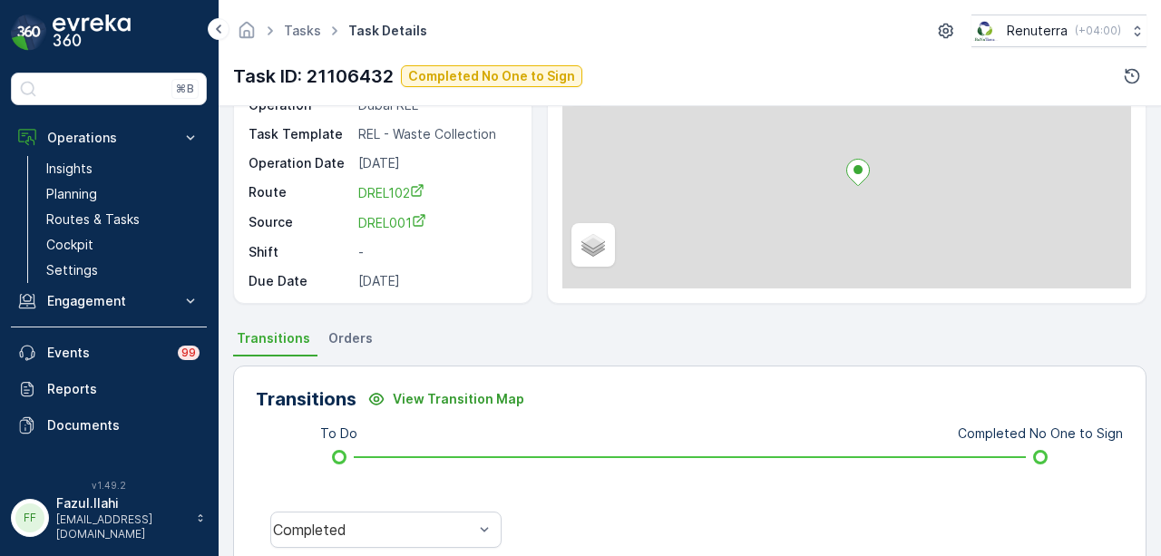
scroll to position [586, 0]
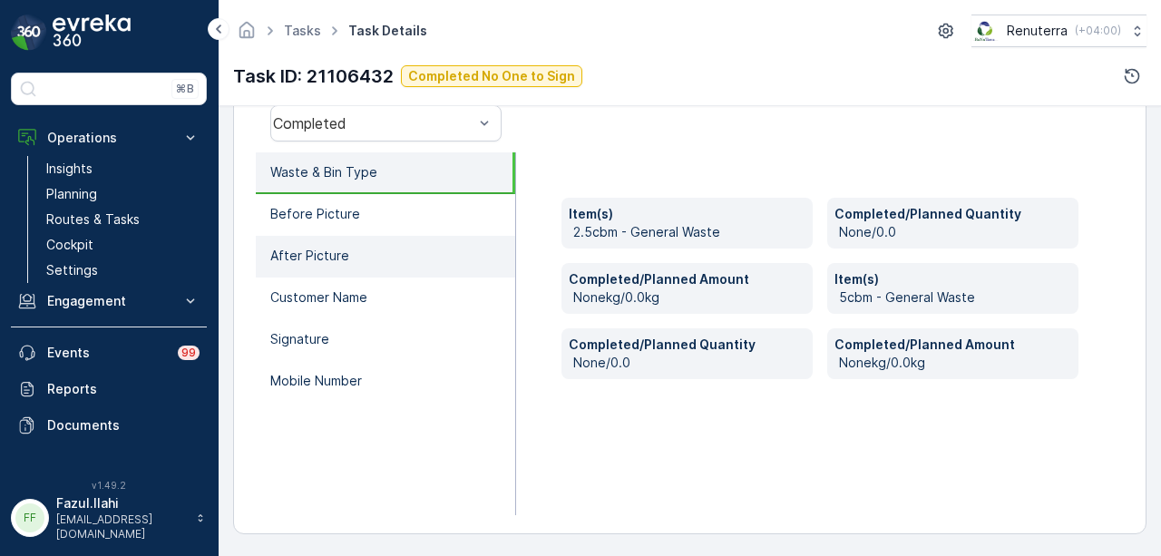
click at [353, 251] on li "After Picture" at bounding box center [385, 257] width 259 height 42
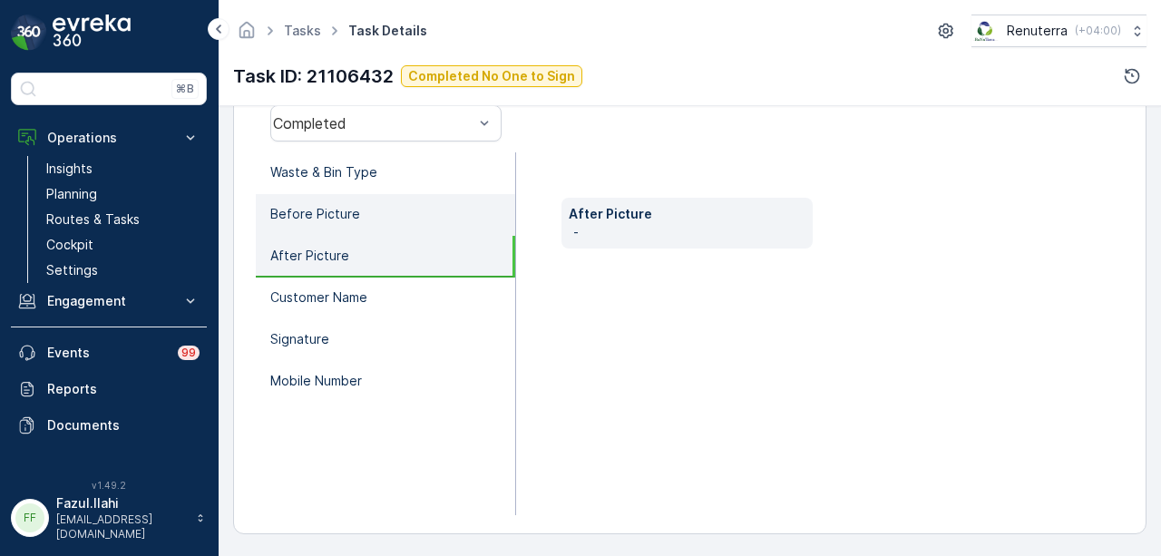
click at [374, 222] on li "Before Picture" at bounding box center [385, 215] width 259 height 42
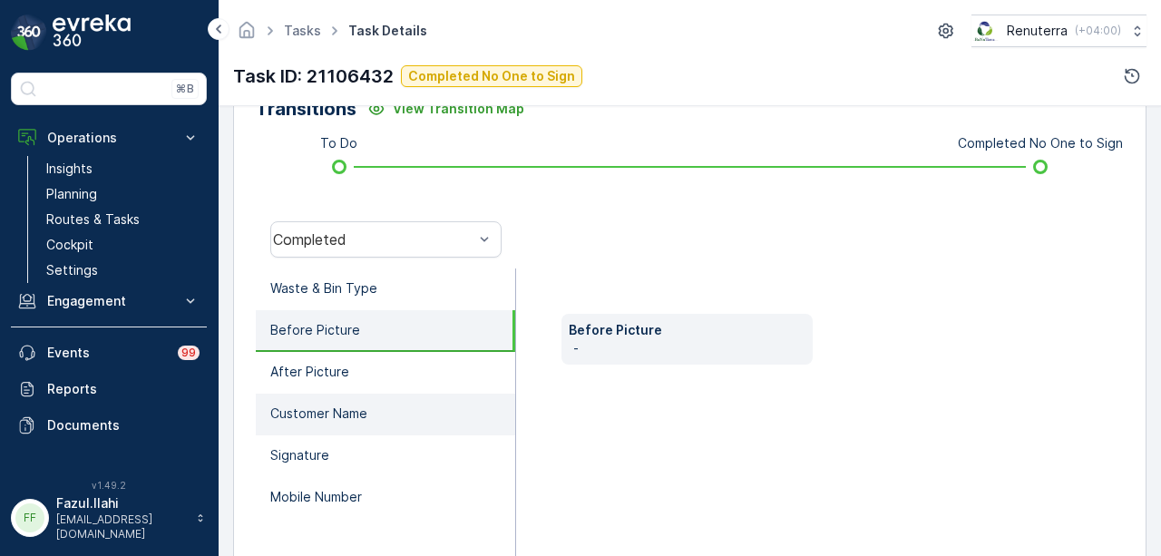
scroll to position [405, 0]
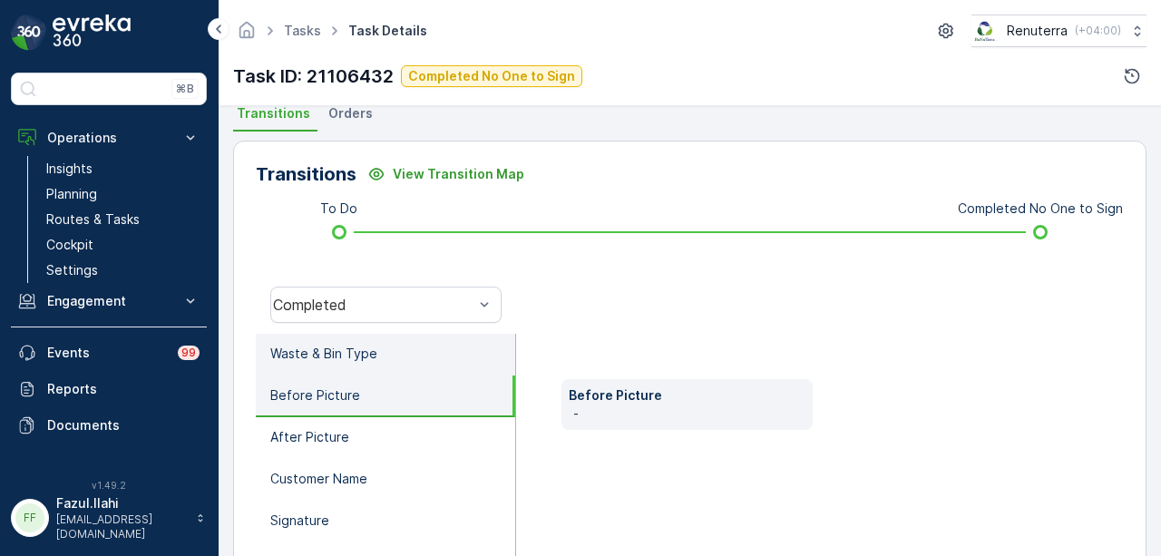
click at [401, 353] on li "Waste & Bin Type" at bounding box center [385, 355] width 259 height 42
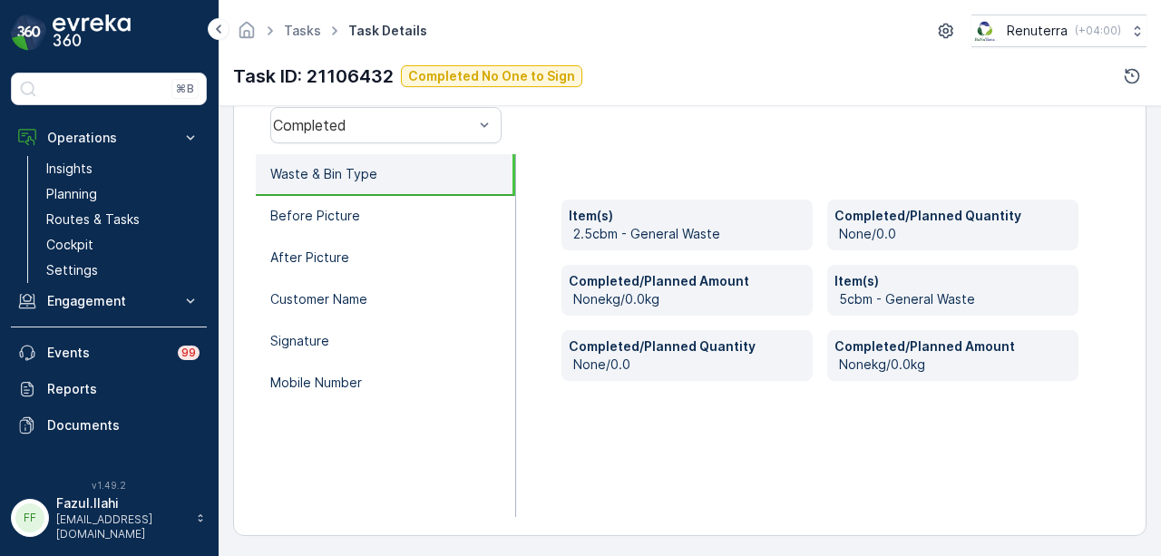
scroll to position [586, 0]
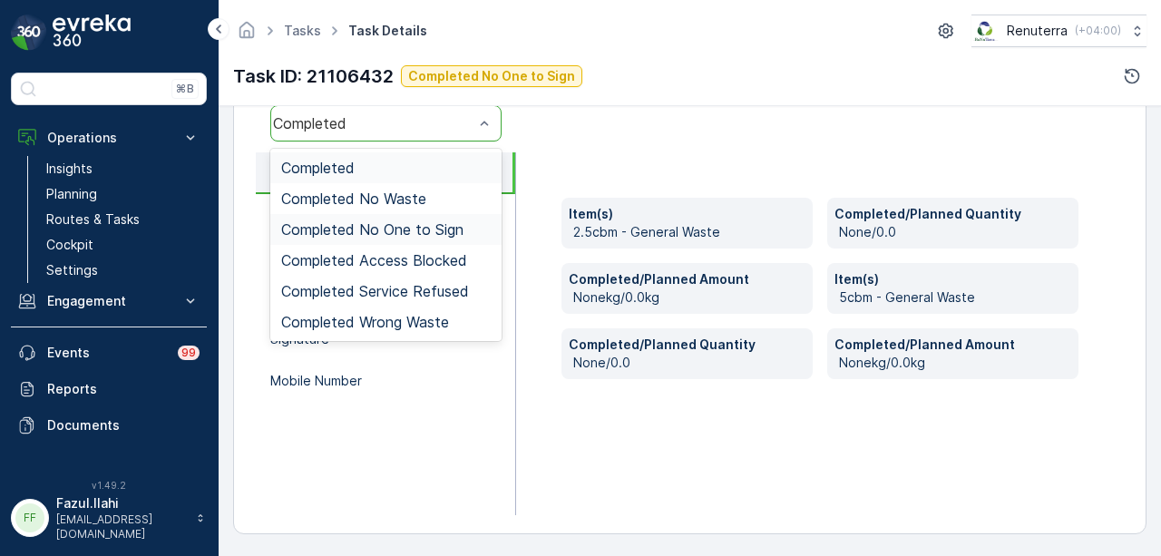
click at [459, 219] on div "Completed No One to Sign" at bounding box center [385, 229] width 231 height 31
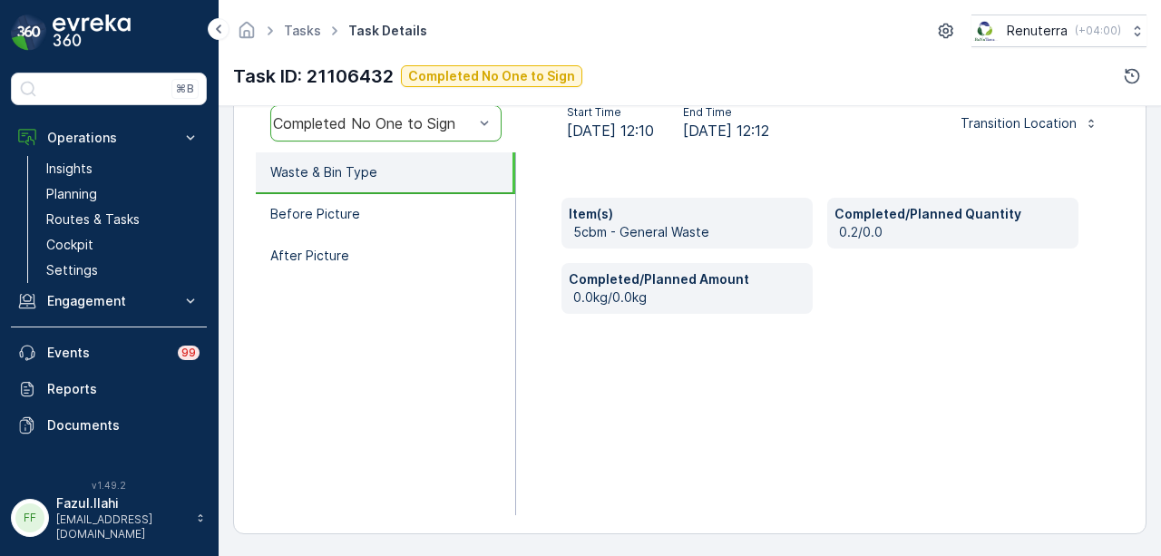
scroll to position [495, 0]
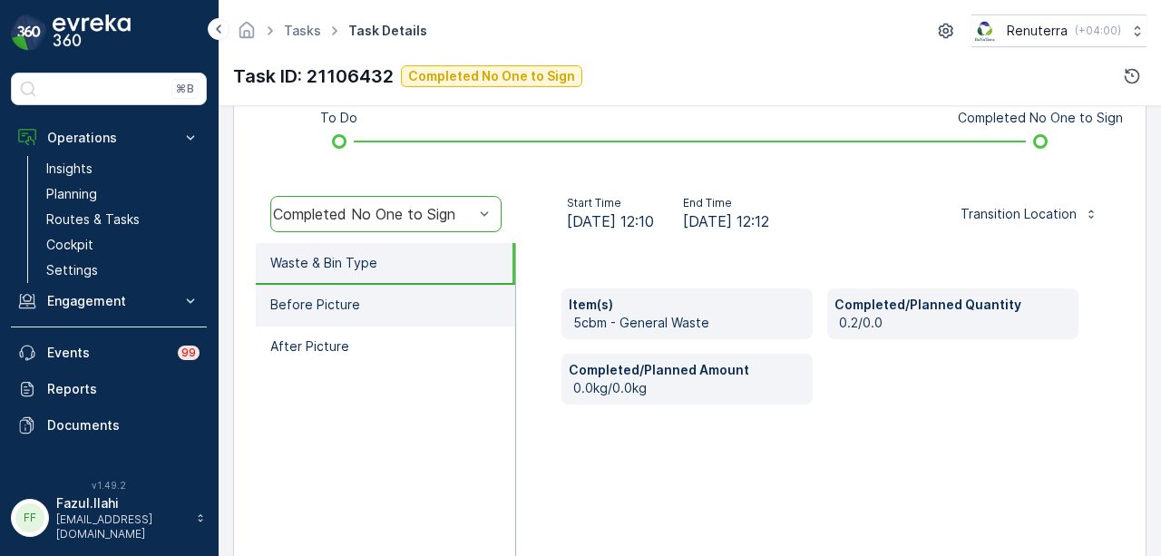
click at [445, 315] on li "Before Picture" at bounding box center [385, 306] width 259 height 42
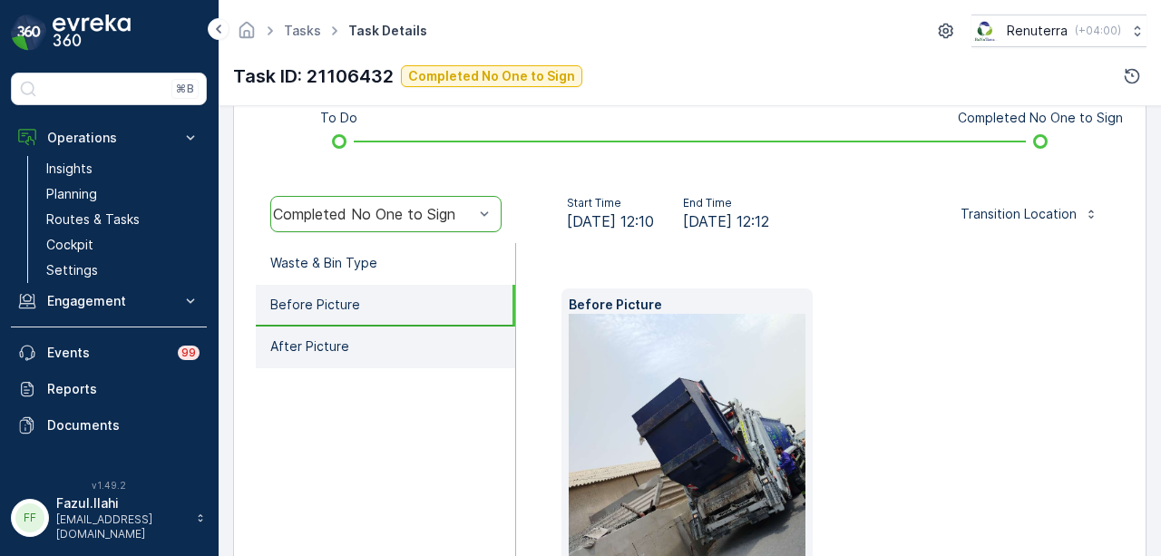
click at [443, 328] on li "After Picture" at bounding box center [385, 348] width 259 height 42
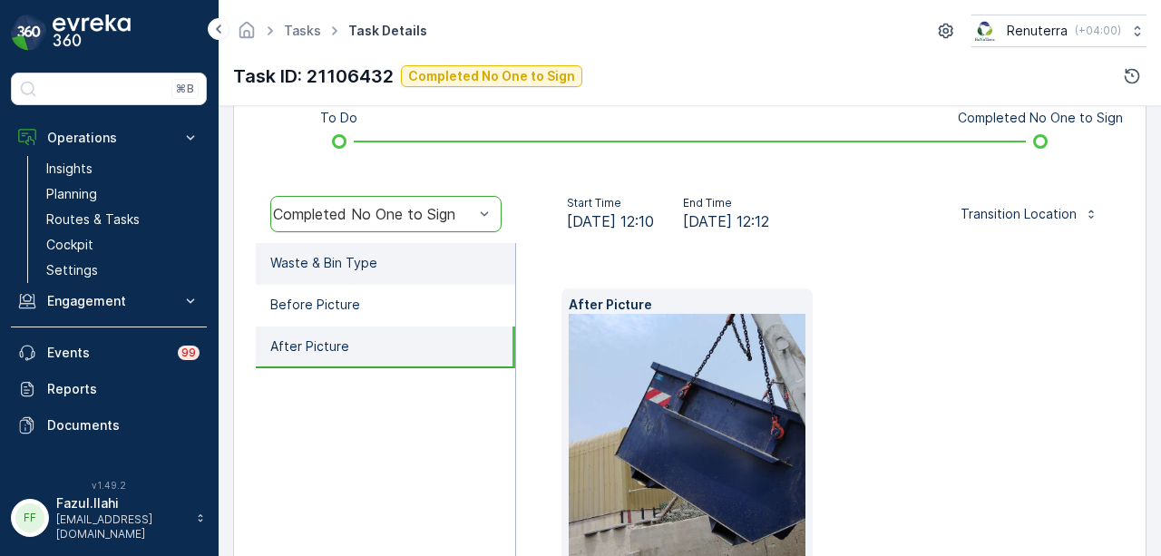
click at [446, 269] on li "Waste & Bin Type" at bounding box center [385, 264] width 259 height 42
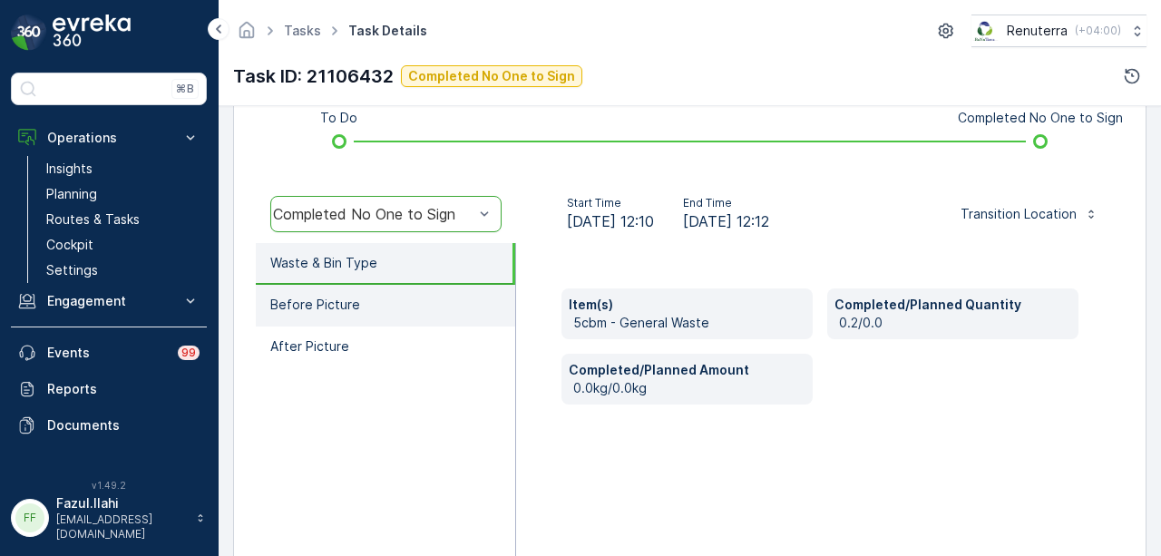
click at [446, 305] on li "Before Picture" at bounding box center [385, 306] width 259 height 42
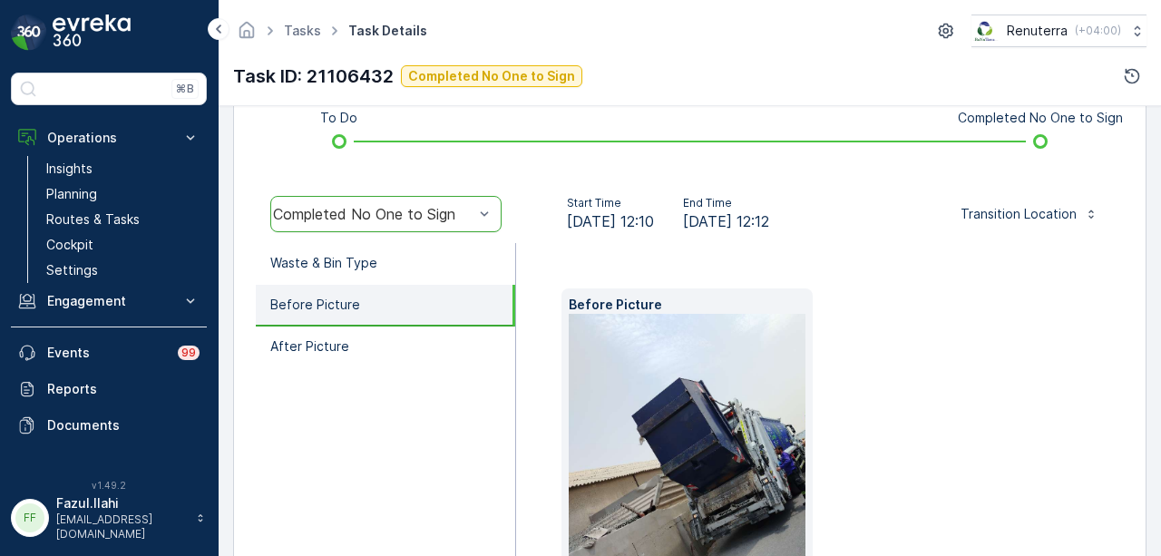
scroll to position [586, 0]
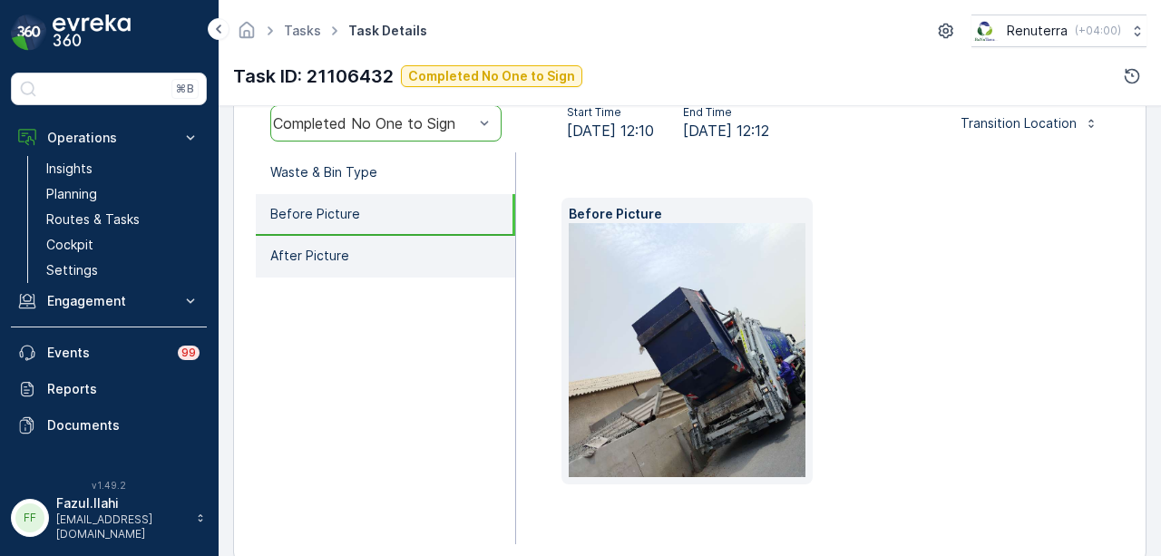
click at [457, 257] on li "After Picture" at bounding box center [385, 257] width 259 height 42
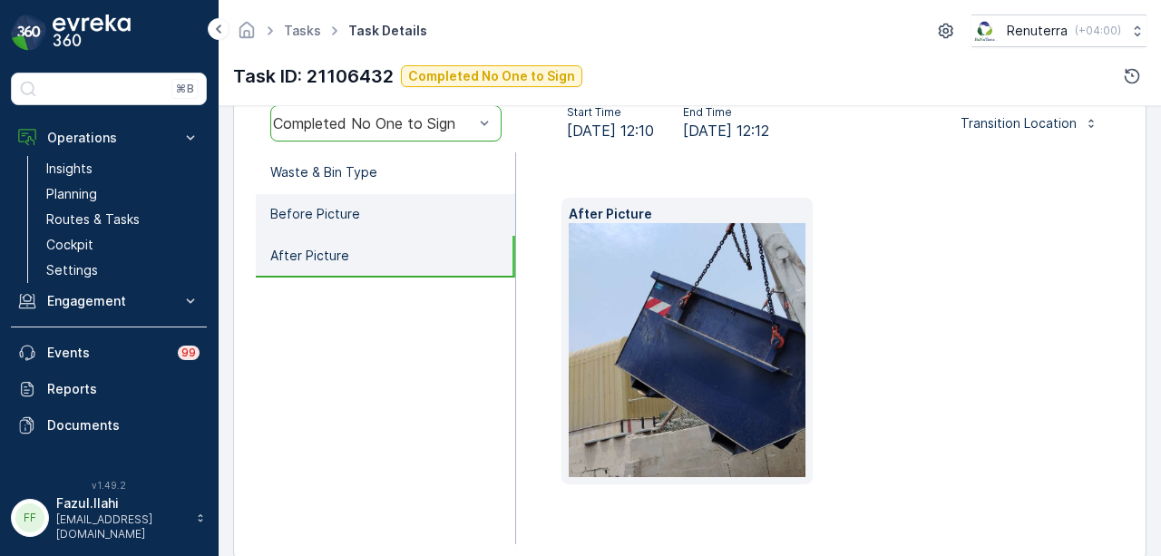
click at [443, 202] on li "Before Picture" at bounding box center [385, 215] width 259 height 42
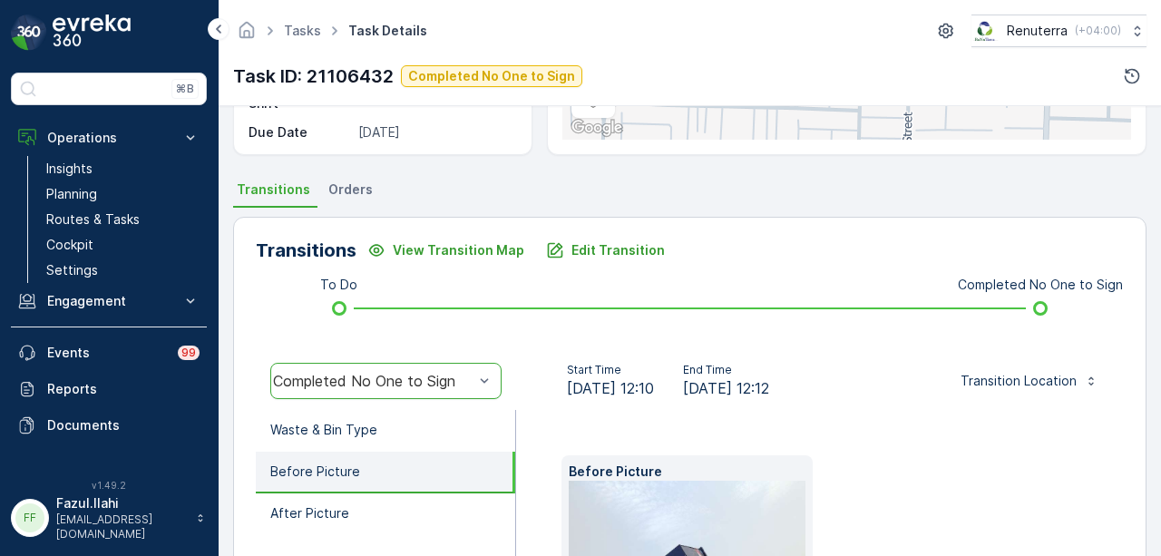
scroll to position [314, 0]
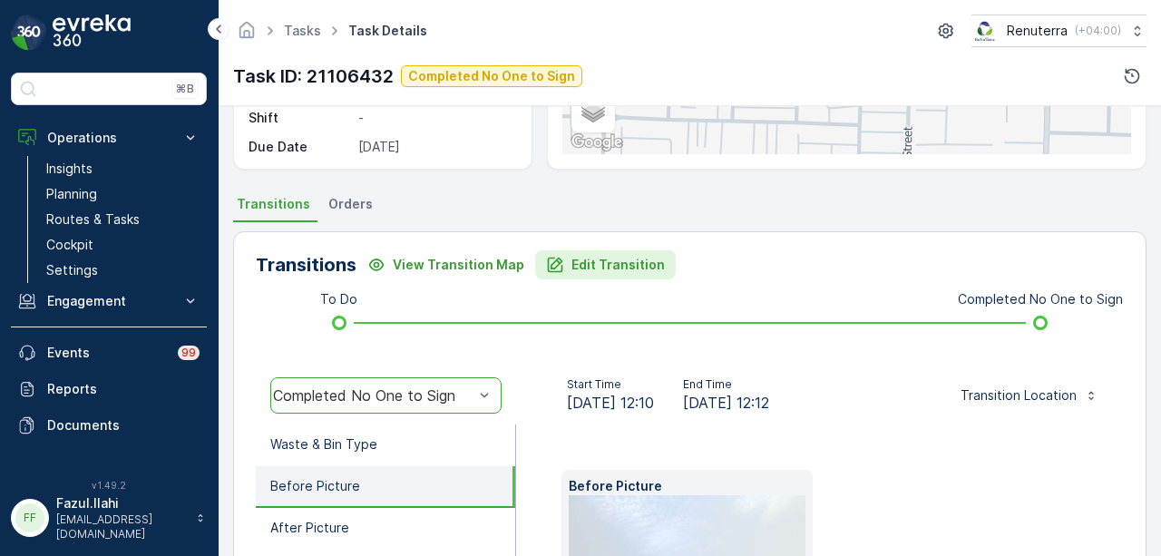
click at [599, 271] on p "Edit Transition" at bounding box center [618, 265] width 93 height 18
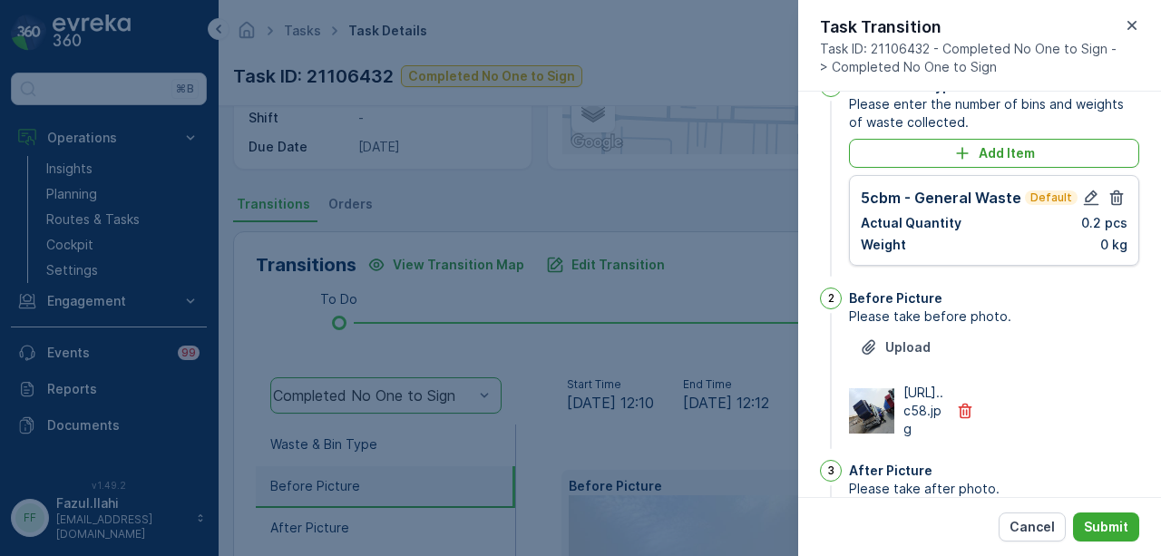
scroll to position [0, 0]
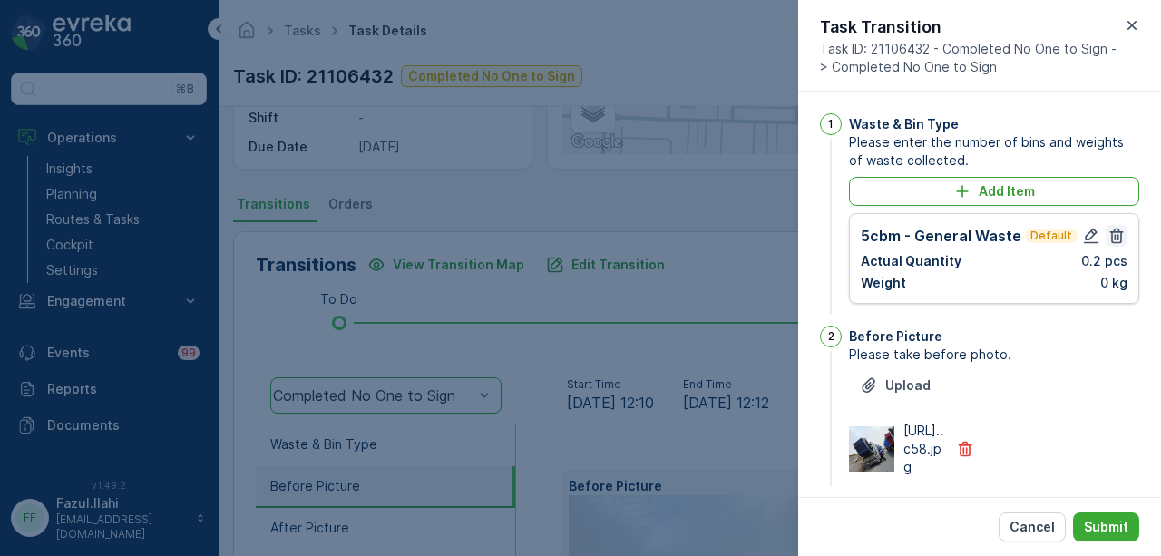
click at [1108, 235] on icon "button" at bounding box center [1117, 236] width 18 height 18
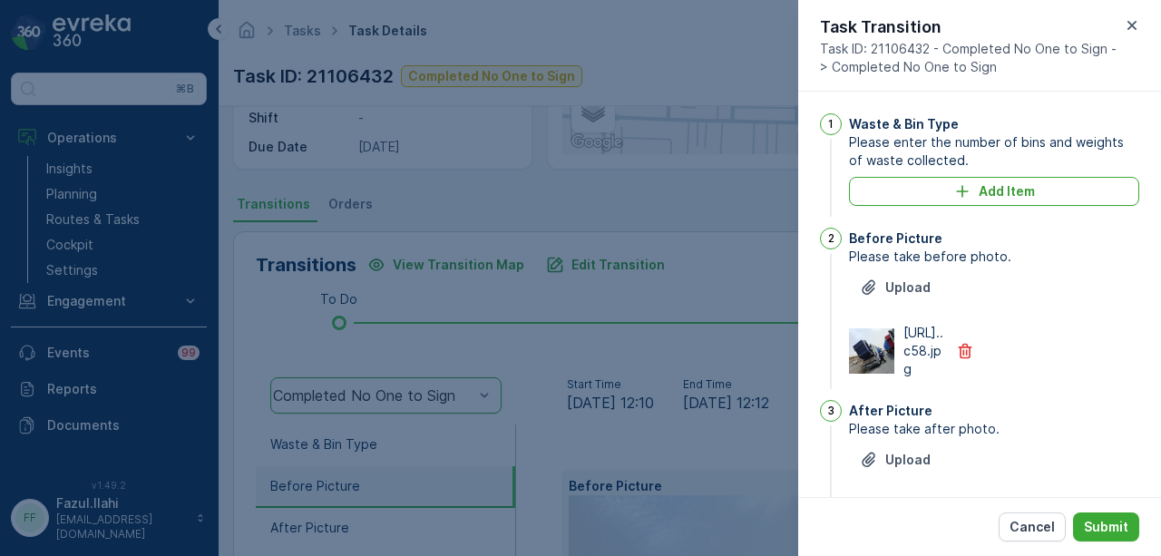
drag, startPoint x: 1025, startPoint y: 523, endPoint x: 1005, endPoint y: 523, distance: 20.0
click at [1025, 523] on p "Cancel" at bounding box center [1032, 527] width 45 height 18
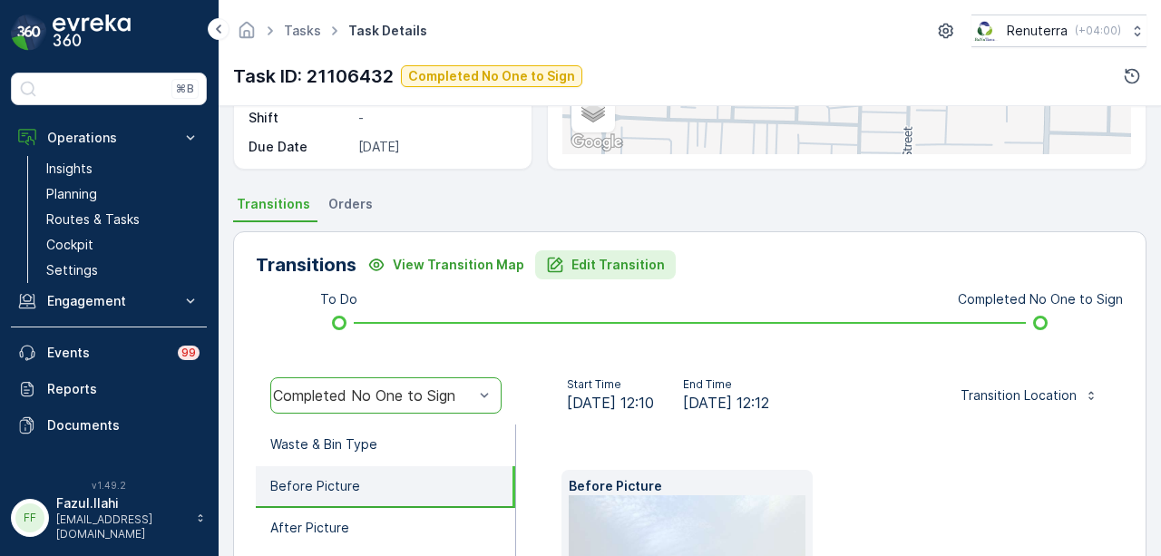
click at [601, 264] on p "Edit Transition" at bounding box center [618, 265] width 93 height 18
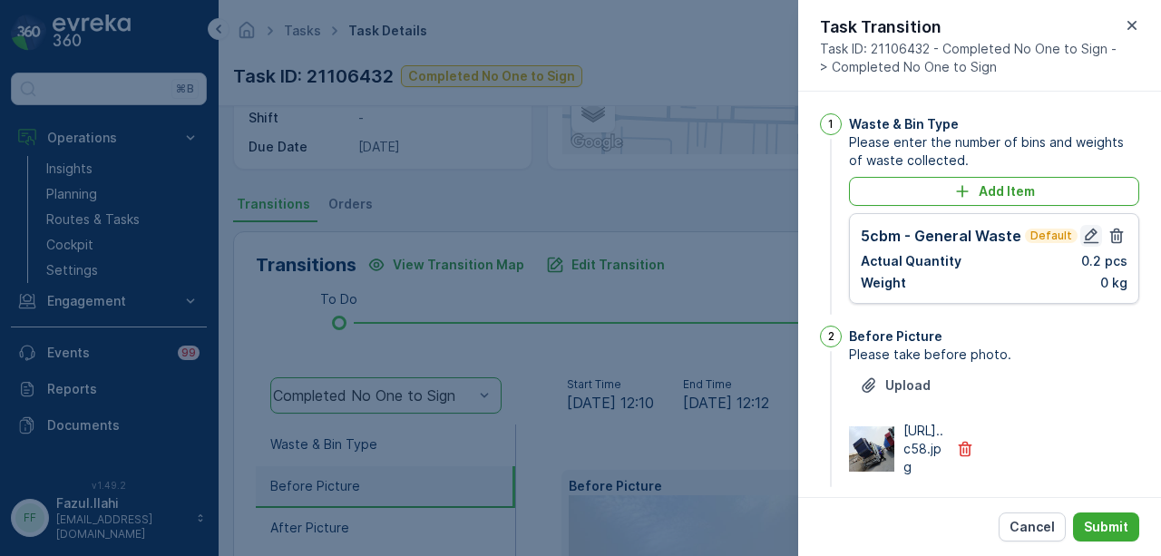
click at [1085, 240] on icon "button" at bounding box center [1091, 236] width 18 height 18
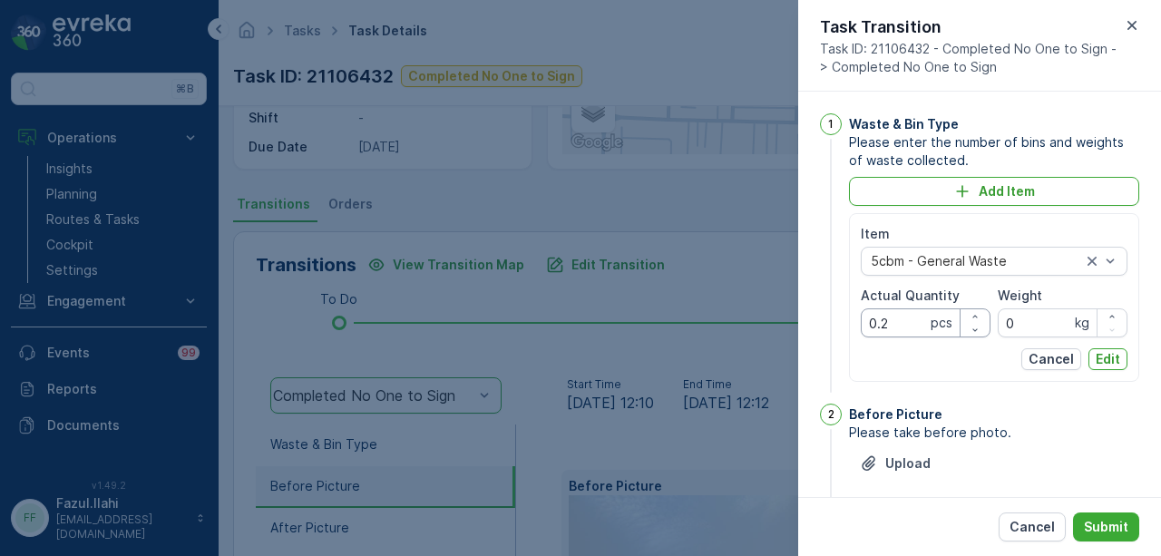
click at [879, 320] on Quantity "0.2" at bounding box center [926, 322] width 130 height 29
click at [905, 322] on Quantity "0.2" at bounding box center [926, 322] width 130 height 29
type Quantity "0"
type Quantity "2"
click at [1120, 353] on button "Edit" at bounding box center [1108, 359] width 39 height 22
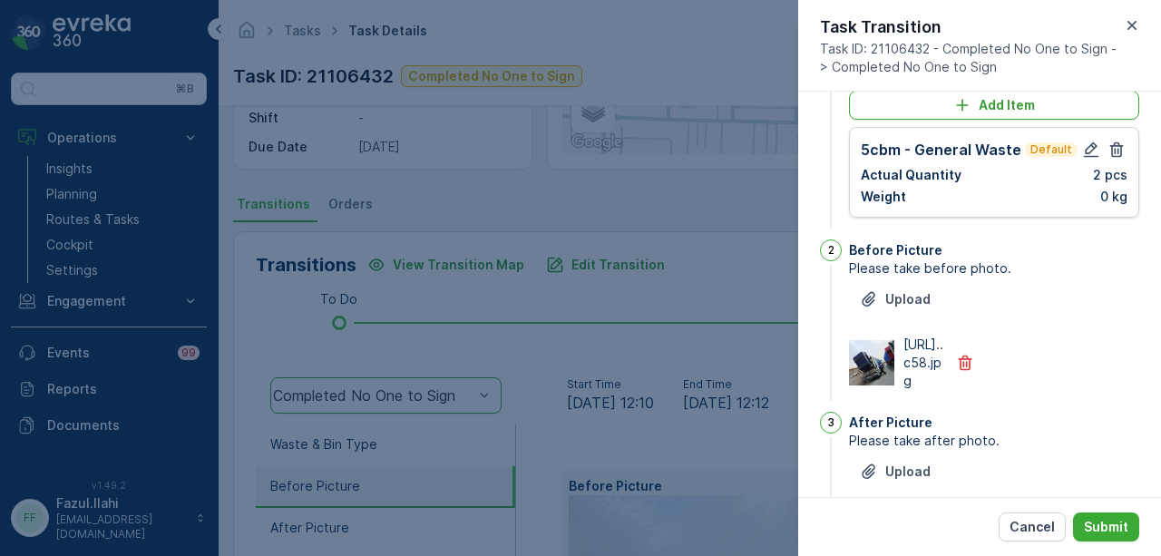
scroll to position [258, 0]
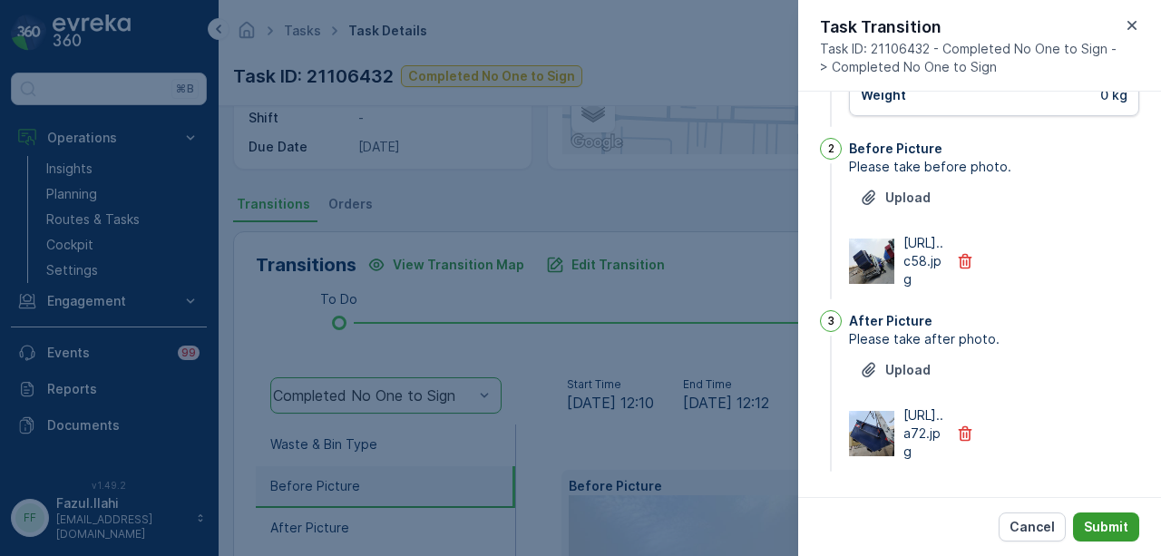
click at [1096, 525] on p "Submit" at bounding box center [1106, 527] width 44 height 18
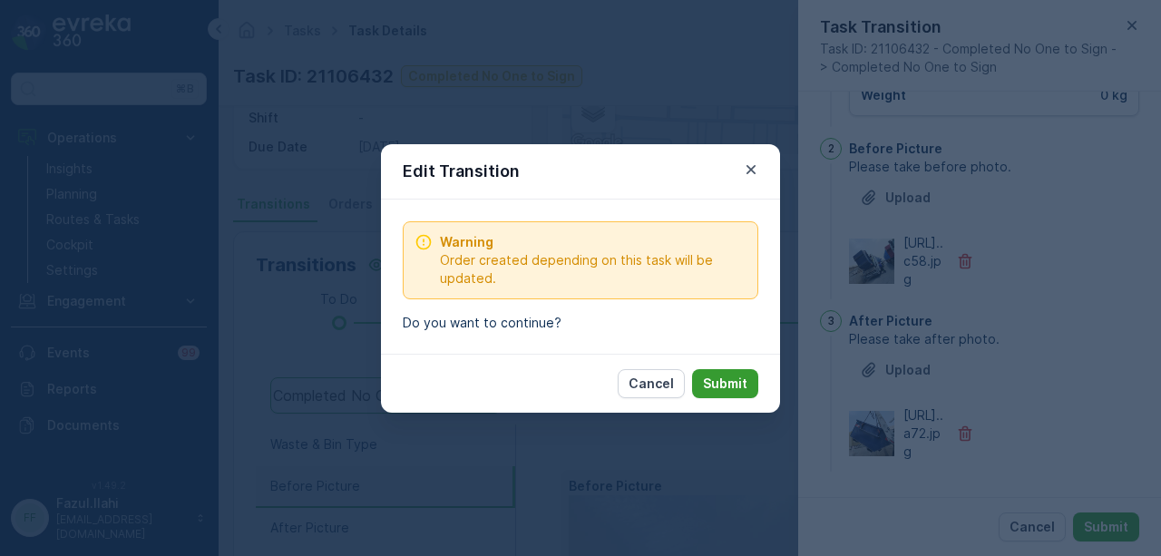
click at [736, 391] on p "Submit" at bounding box center [725, 384] width 44 height 18
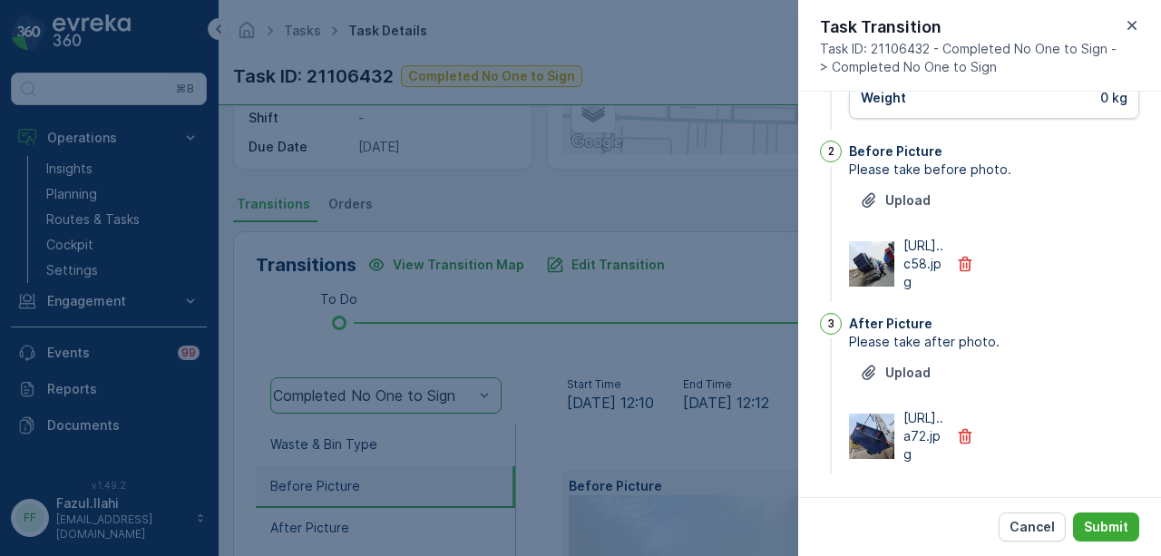
scroll to position [0, 0]
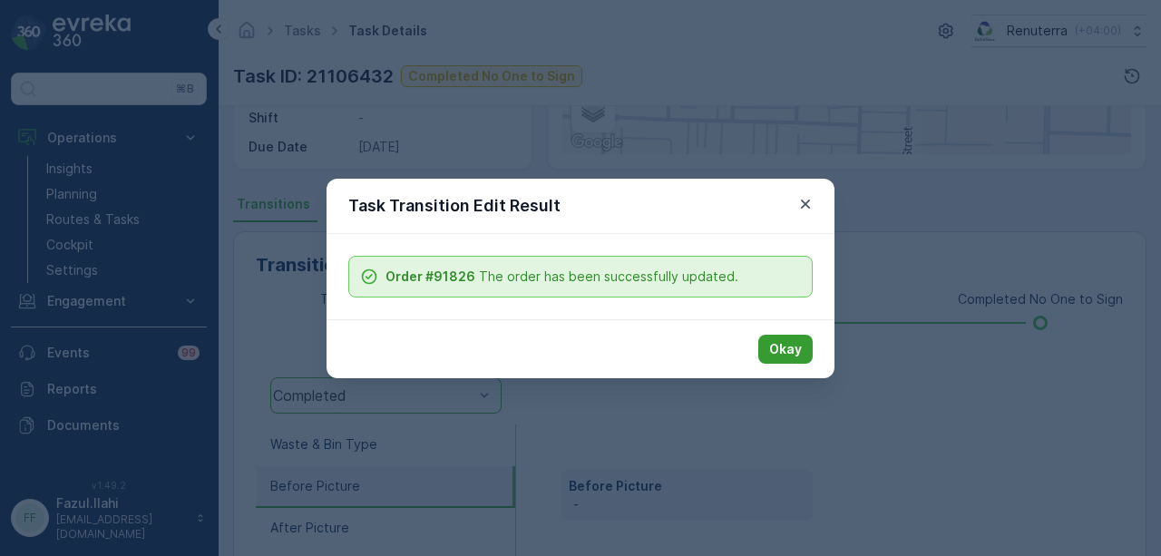
click at [786, 352] on p "Okay" at bounding box center [785, 349] width 33 height 18
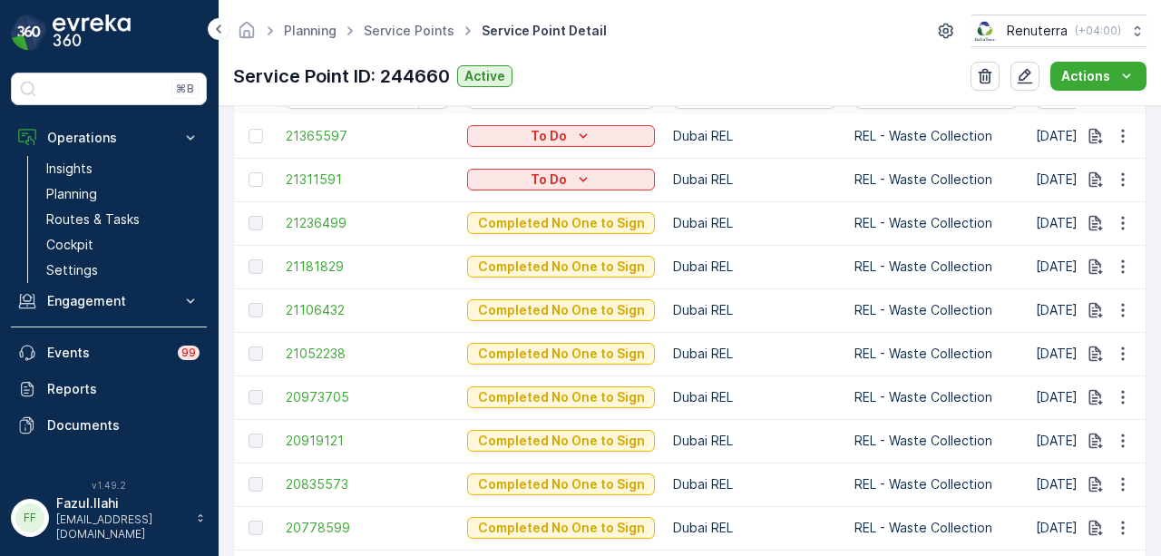
scroll to position [544, 0]
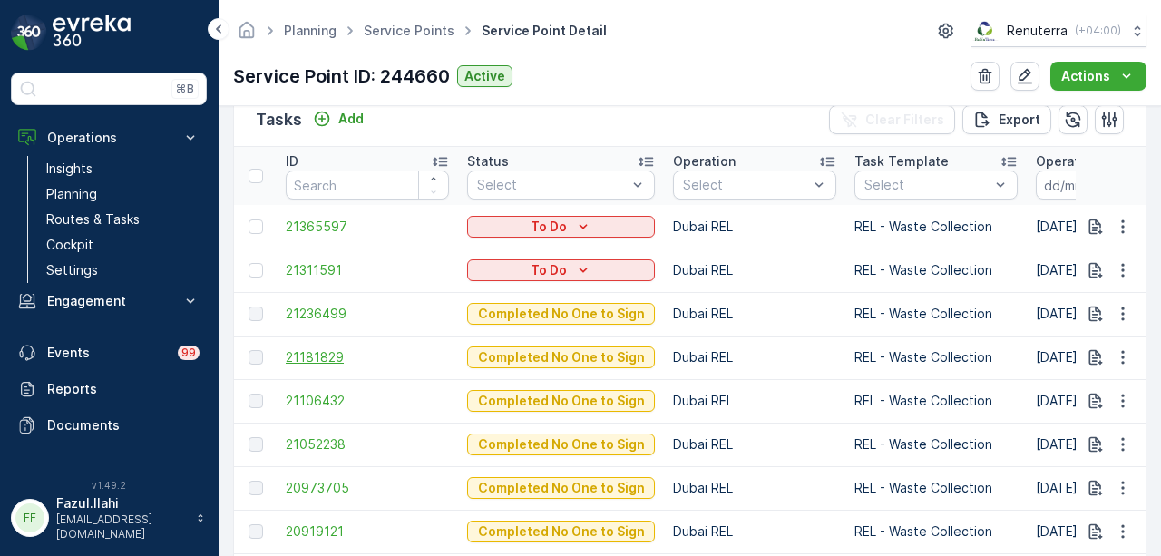
click at [314, 351] on span "21181829" at bounding box center [367, 357] width 163 height 18
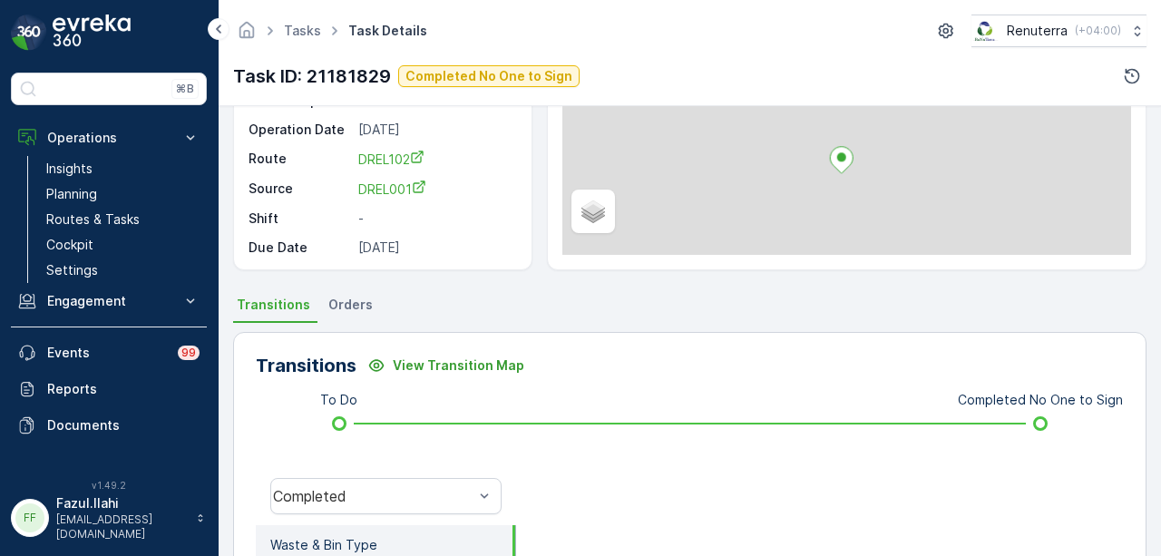
scroll to position [454, 0]
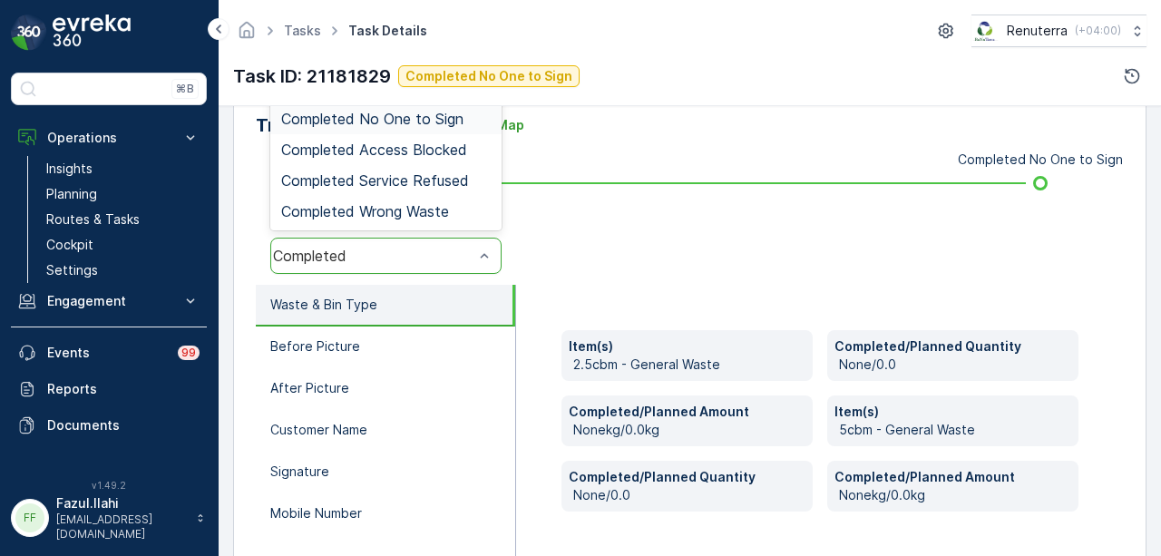
click at [430, 116] on span "Completed No One to Sign" at bounding box center [372, 119] width 182 height 16
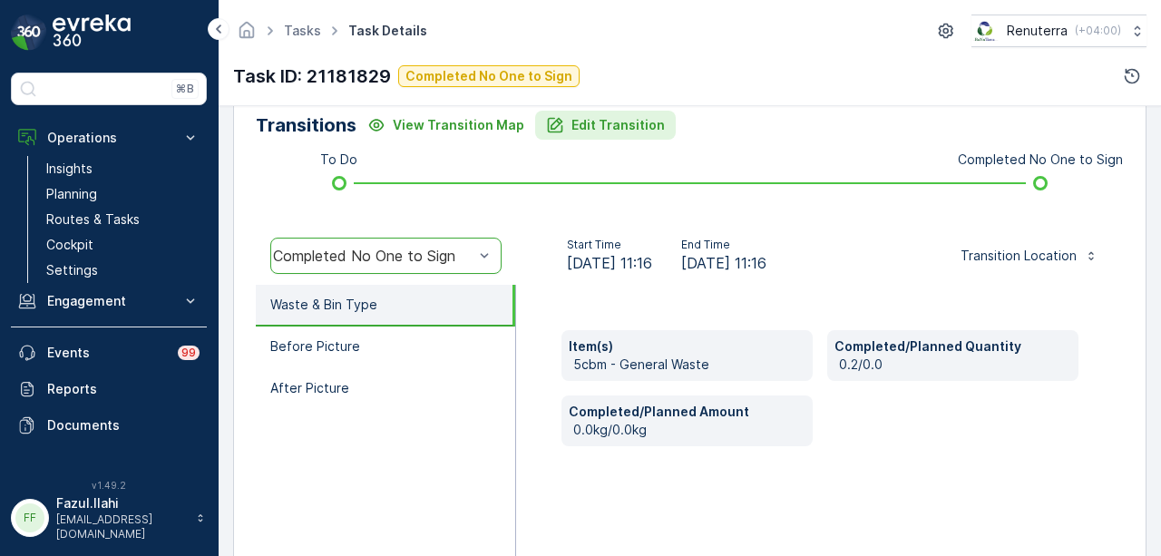
click at [636, 121] on p "Edit Transition" at bounding box center [618, 125] width 93 height 18
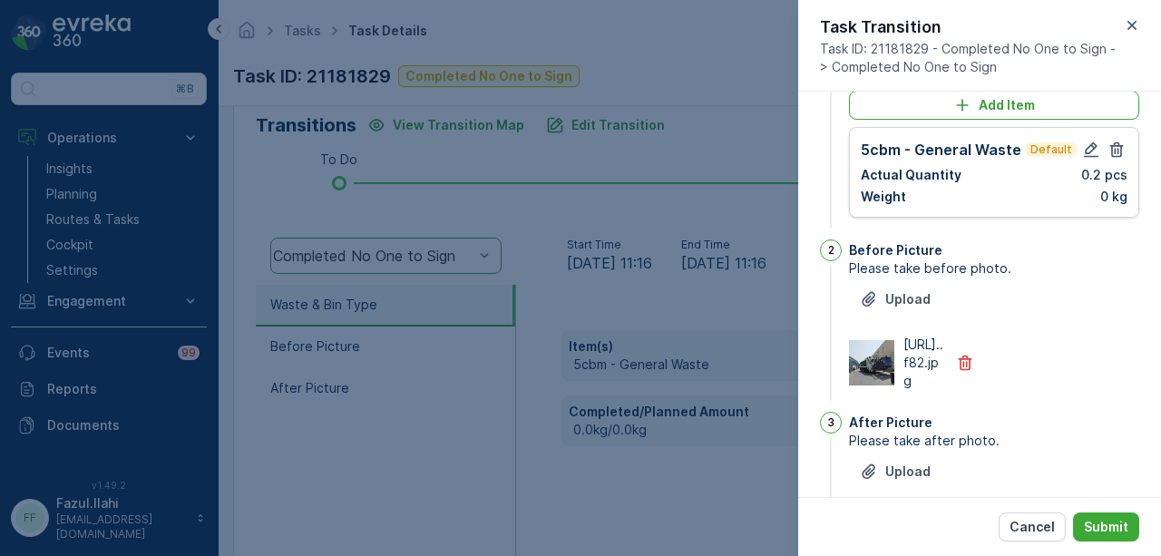
scroll to position [0, 0]
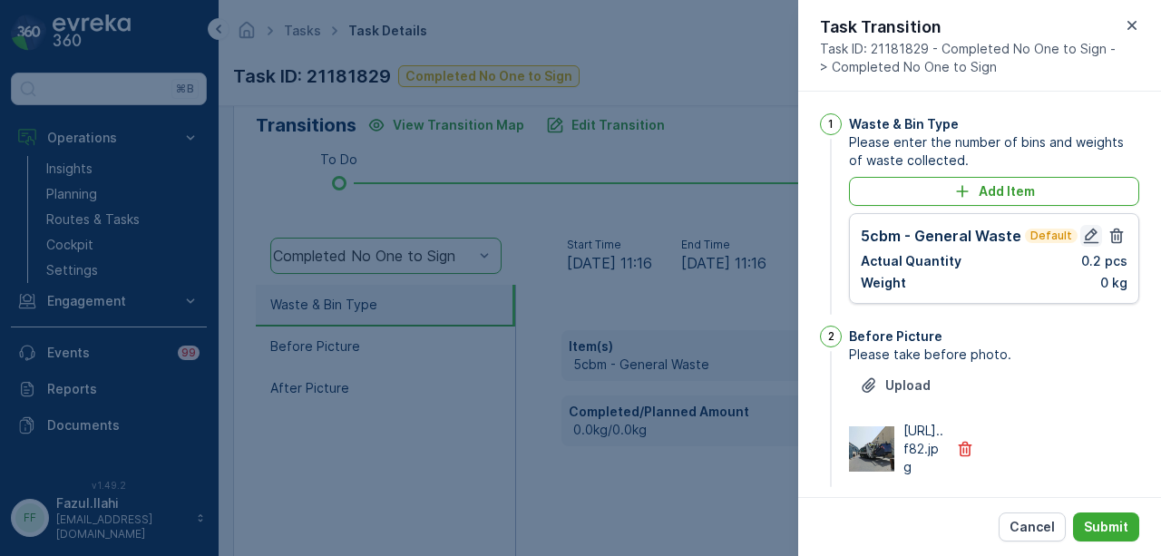
click at [1089, 233] on icon "button" at bounding box center [1091, 236] width 18 height 18
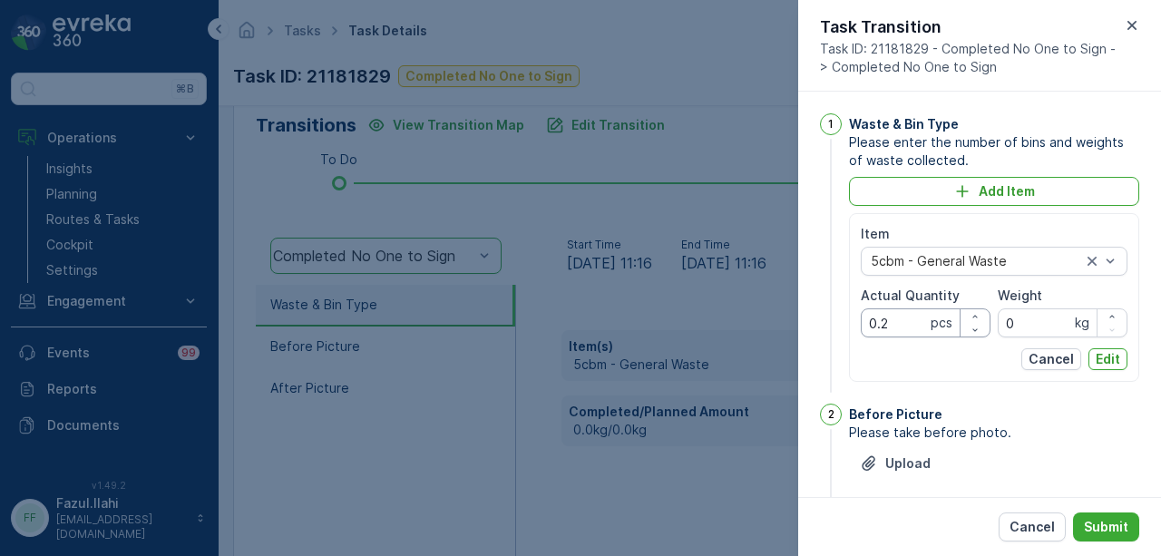
click at [901, 325] on Quantity "0.2" at bounding box center [926, 322] width 130 height 29
type Quantity "0"
type Quantity "2"
click at [1096, 357] on p "Edit" at bounding box center [1108, 359] width 24 height 18
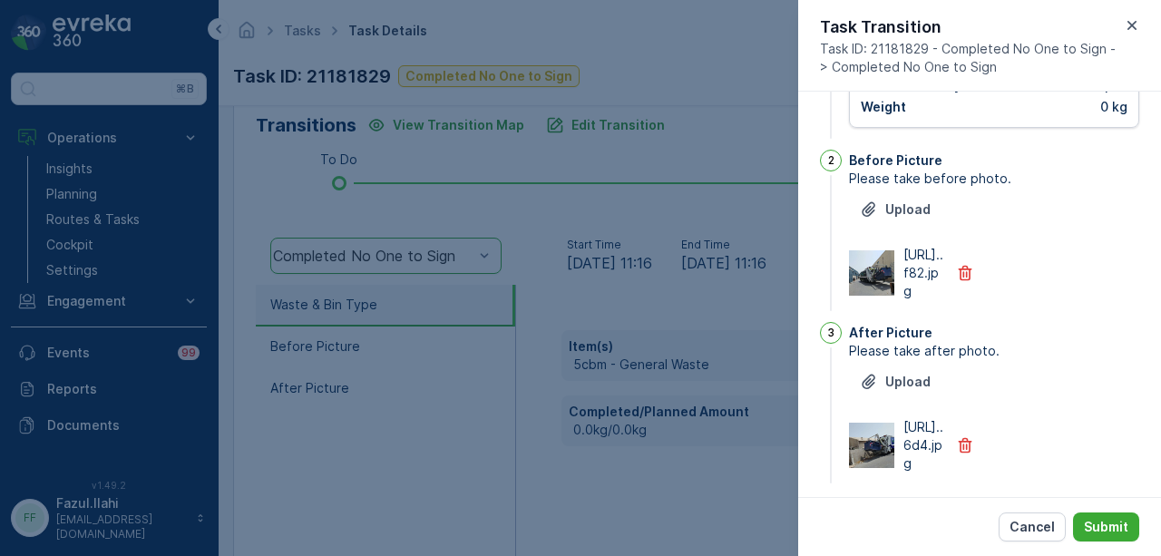
scroll to position [258, 0]
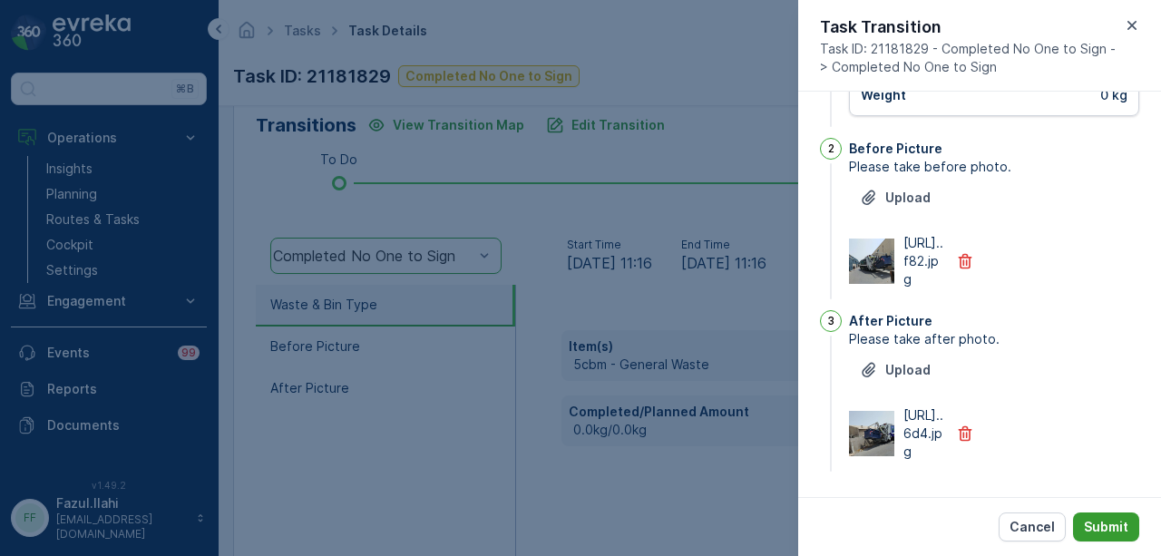
click at [1091, 533] on p "Submit" at bounding box center [1106, 527] width 44 height 18
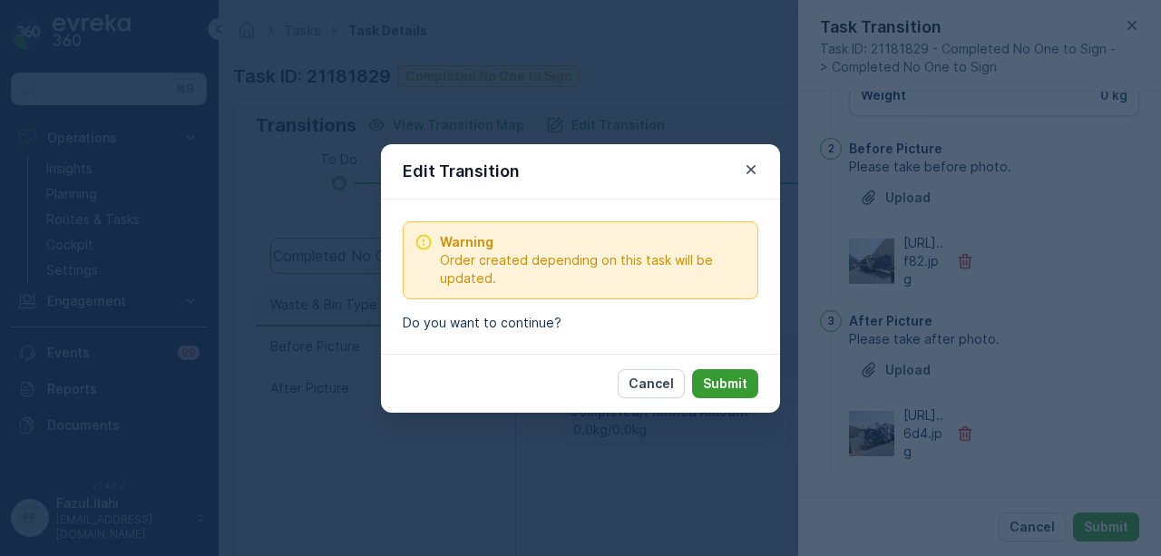
click at [725, 386] on p "Submit" at bounding box center [725, 384] width 44 height 18
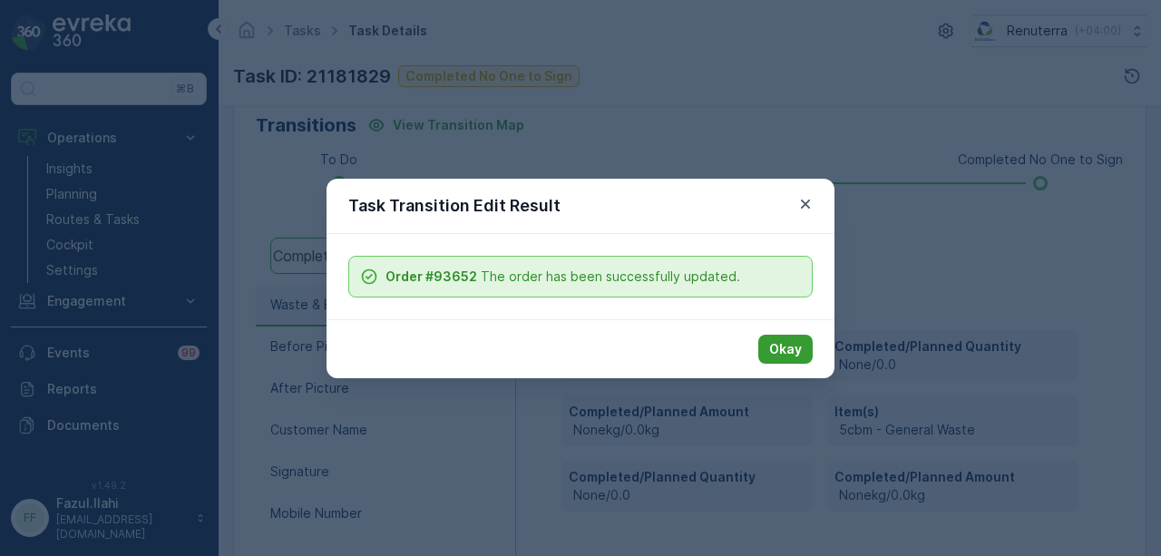
click at [802, 362] on button "Okay" at bounding box center [785, 349] width 54 height 29
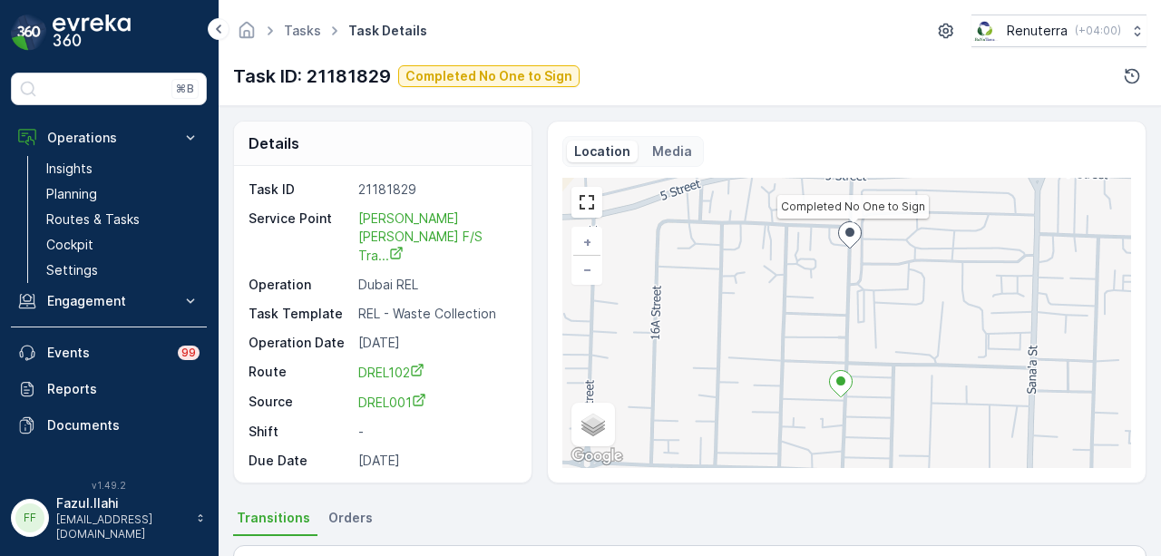
scroll to position [586, 0]
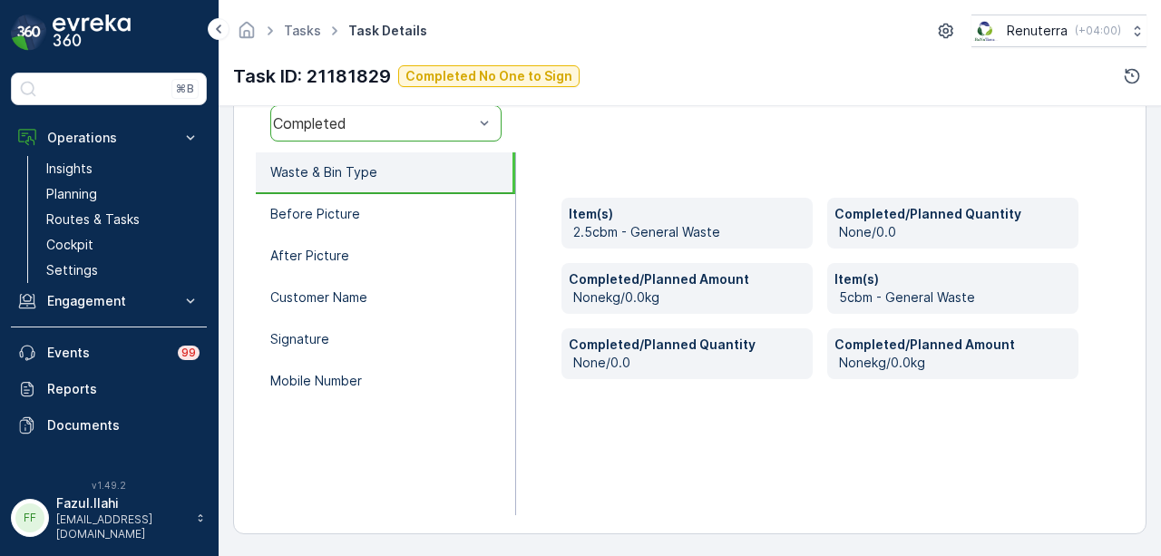
click at [718, 482] on div "Item(s) 2.5cbm - General Waste Completed/Planned Quantity None/0.0 Completed/Pl…" at bounding box center [820, 333] width 608 height 363
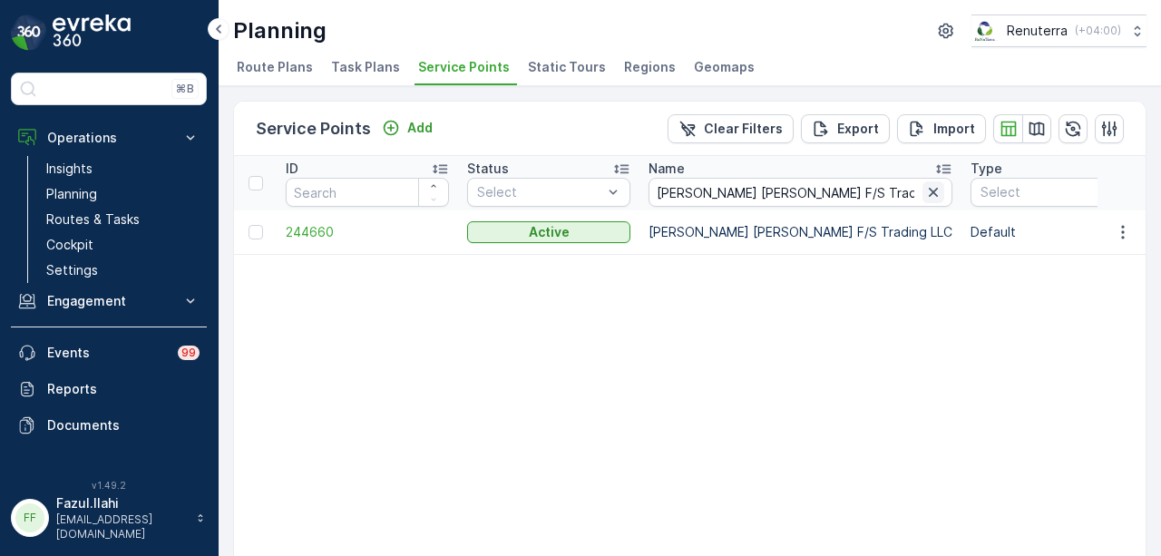
click at [925, 198] on icon "button" at bounding box center [934, 192] width 18 height 18
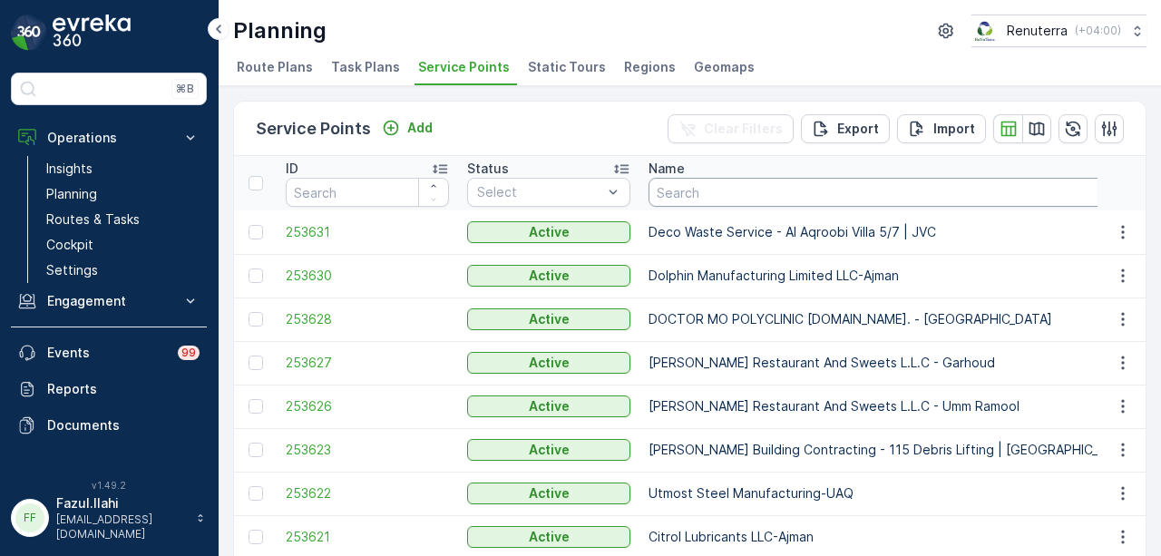
click at [856, 190] on input "text" at bounding box center [921, 192] width 544 height 29
paste input "Sankalp Real Estate - 10 Ras Al Khor"
type input "Sankalp Real Estate - 10 Ras Al Khor"
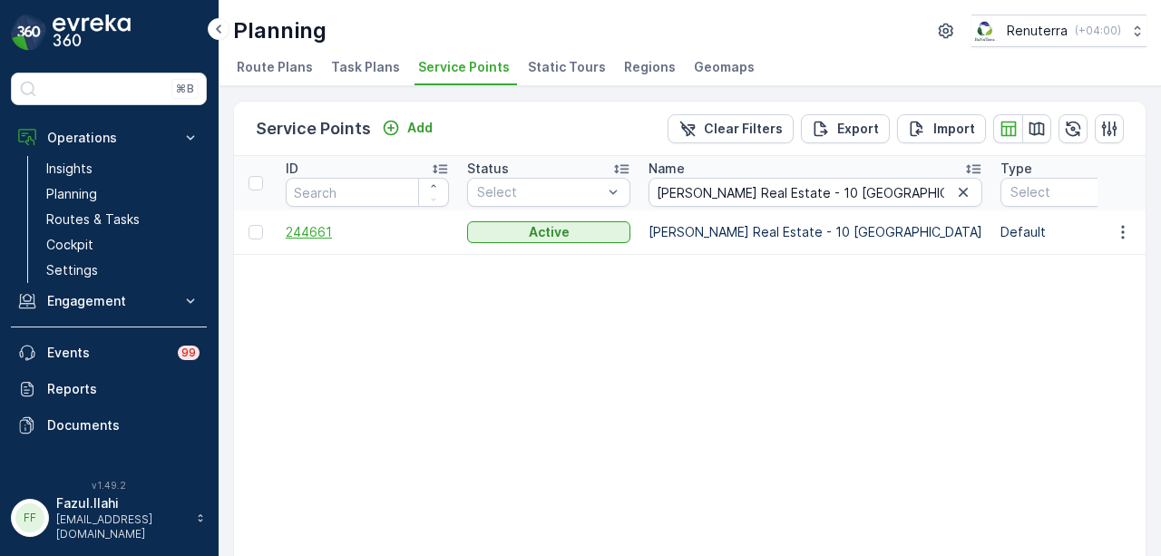
click at [293, 233] on span "244661" at bounding box center [367, 232] width 163 height 18
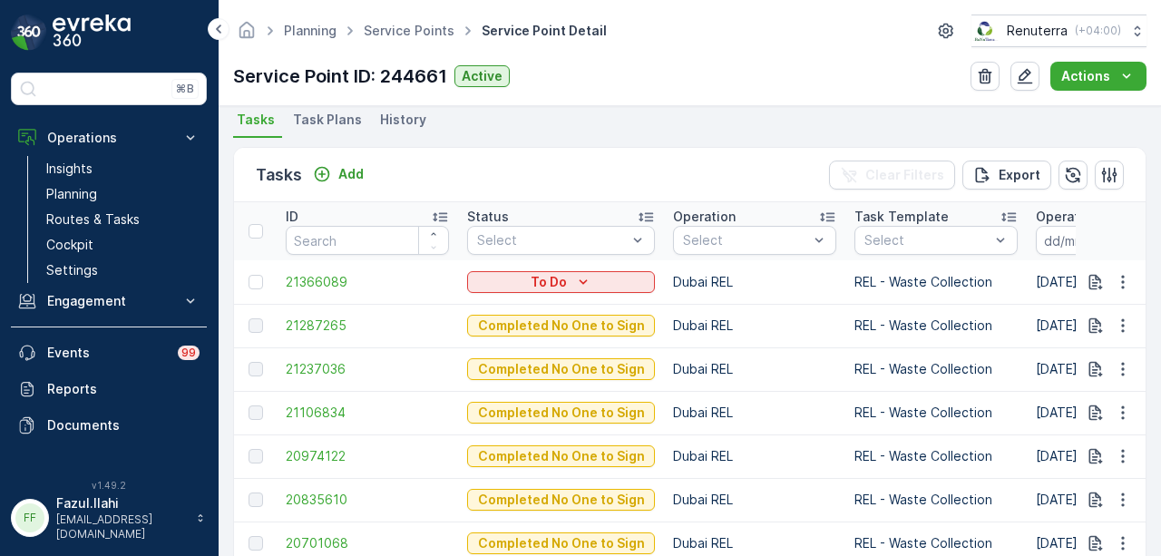
scroll to position [454, 0]
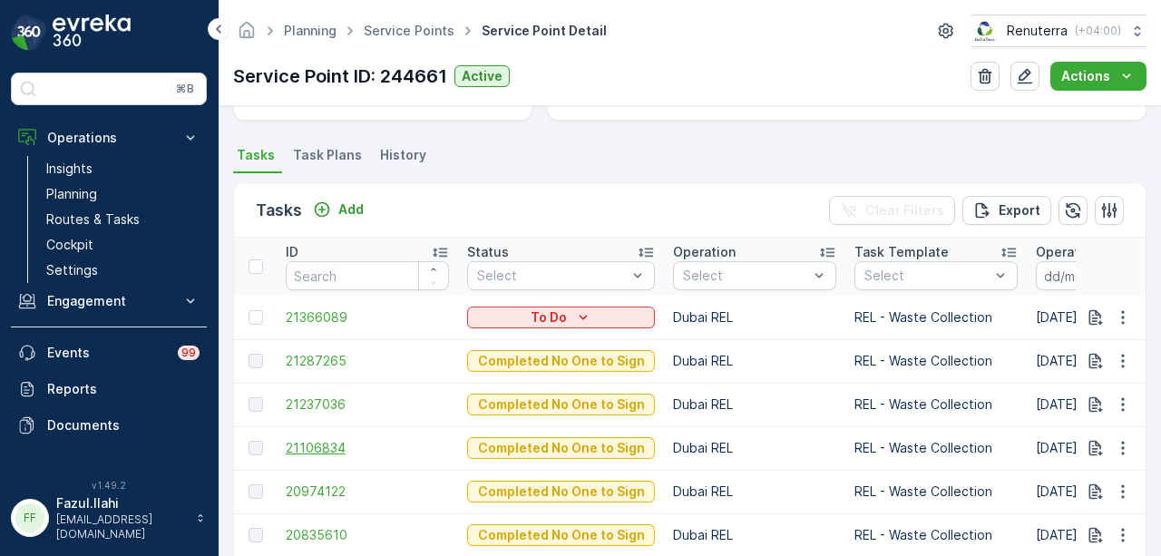
click at [337, 447] on span "21106834" at bounding box center [367, 448] width 163 height 18
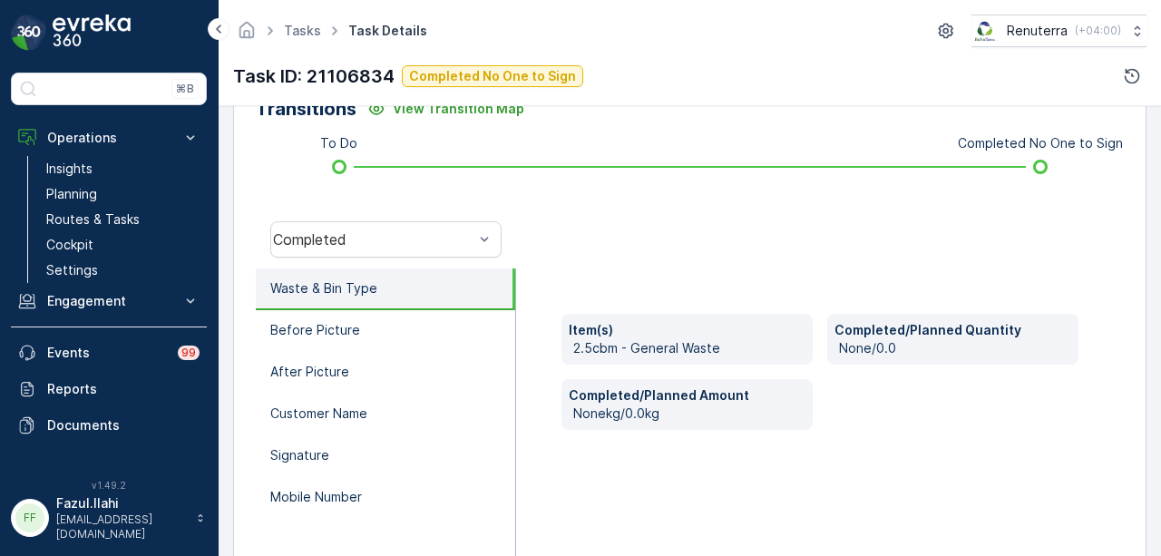
scroll to position [495, 0]
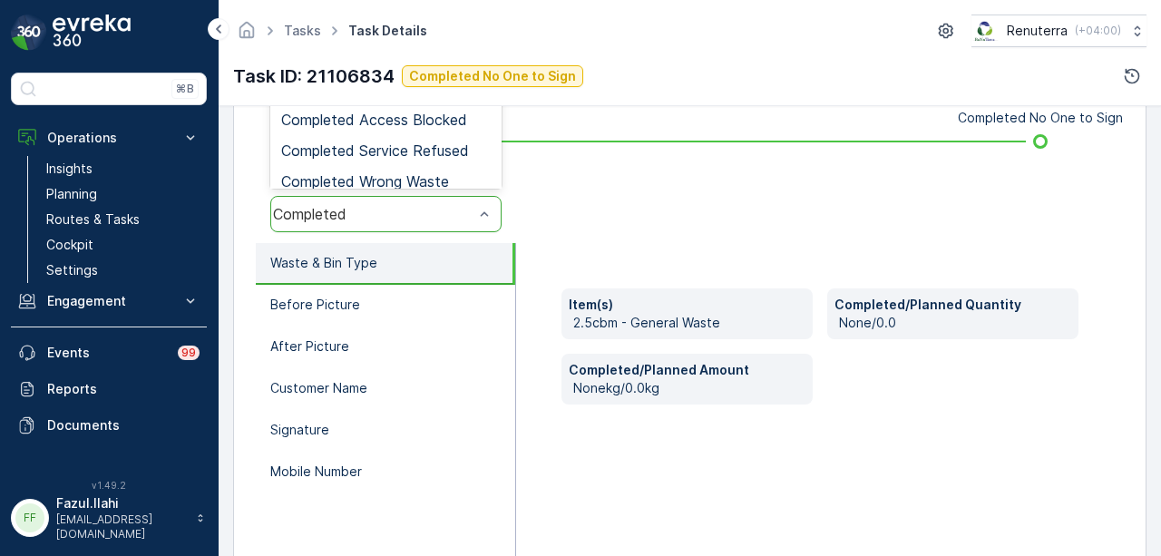
click at [459, 222] on div "Completed" at bounding box center [385, 214] width 231 height 36
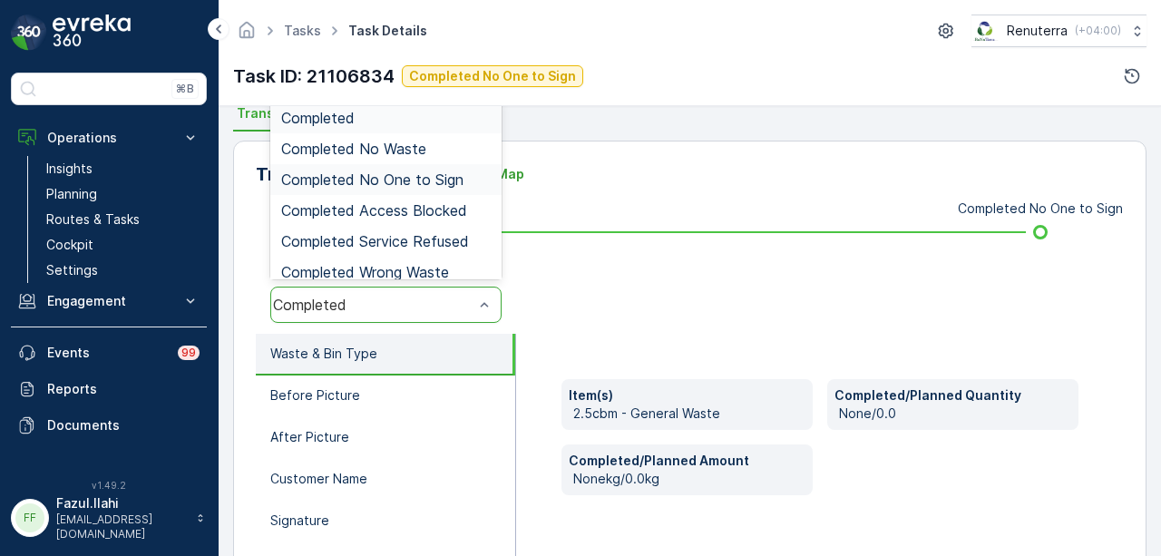
click at [445, 166] on div "Completed No One to Sign" at bounding box center [385, 179] width 231 height 31
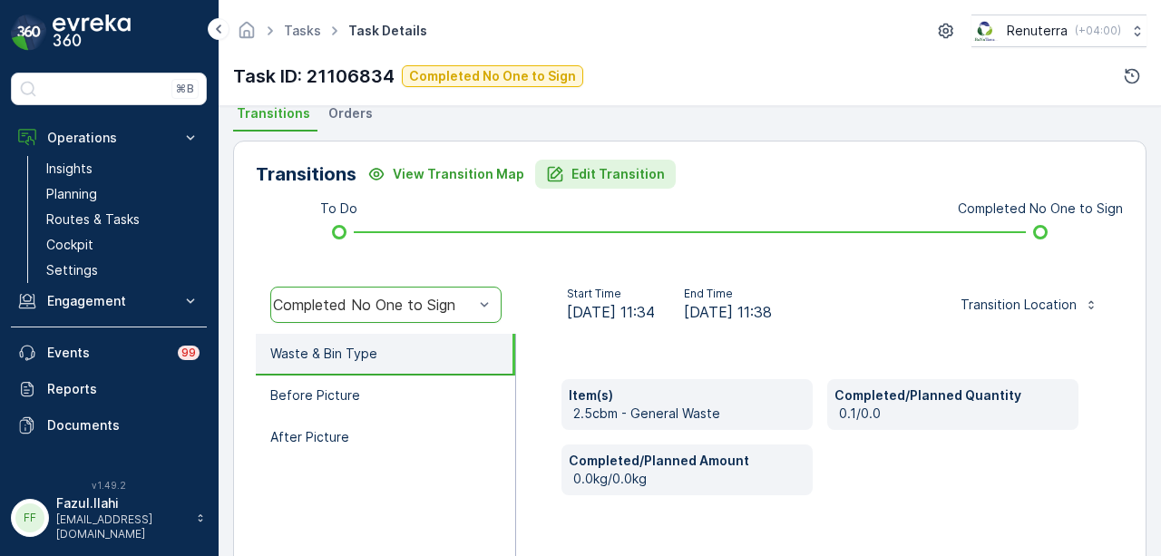
click at [615, 166] on p "Edit Transition" at bounding box center [618, 174] width 93 height 18
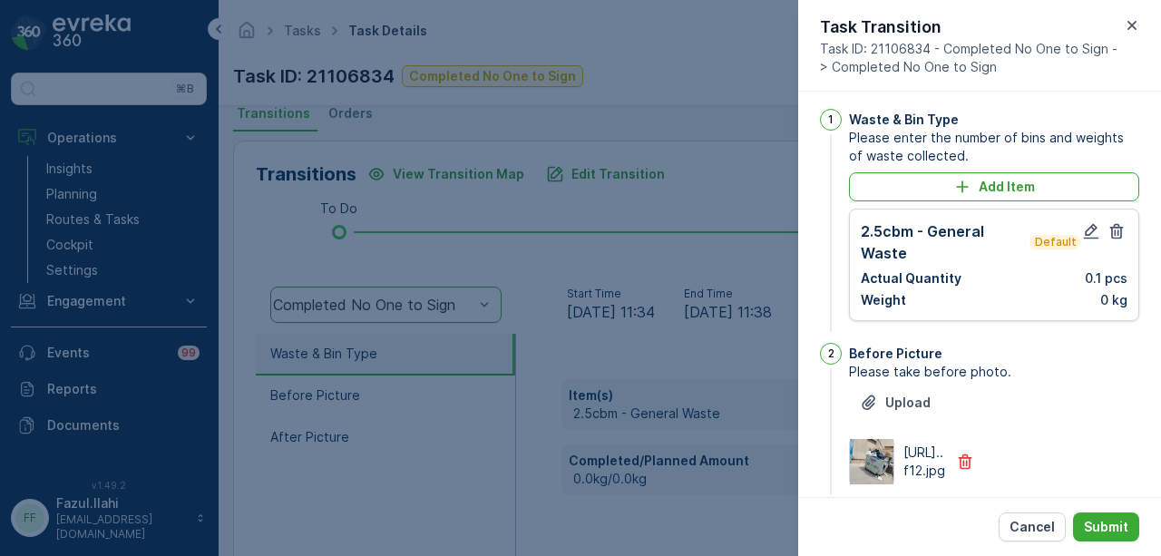
scroll to position [0, 0]
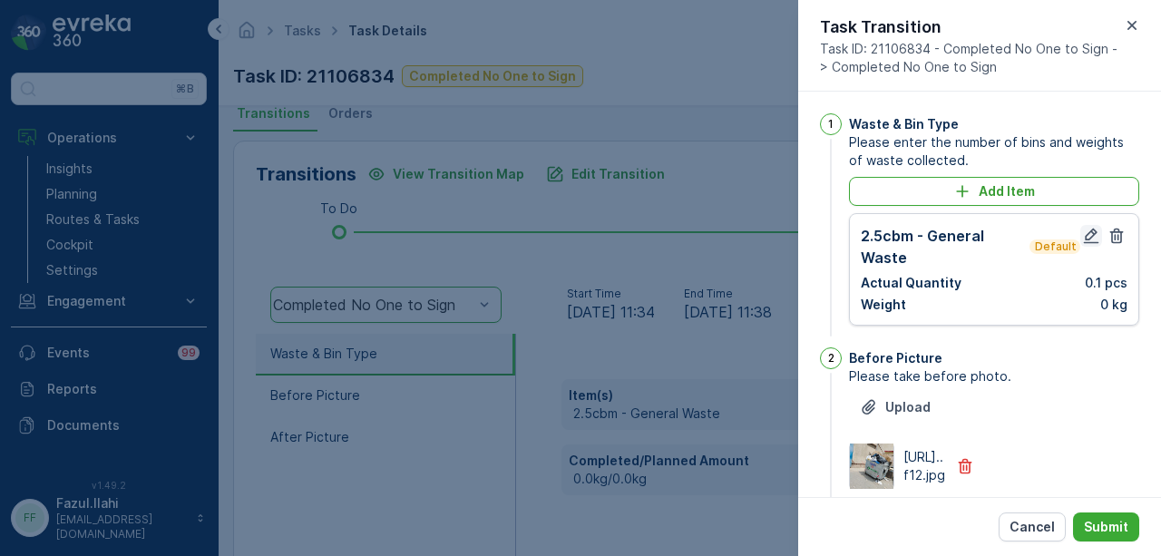
click at [1082, 237] on icon "button" at bounding box center [1091, 236] width 18 height 18
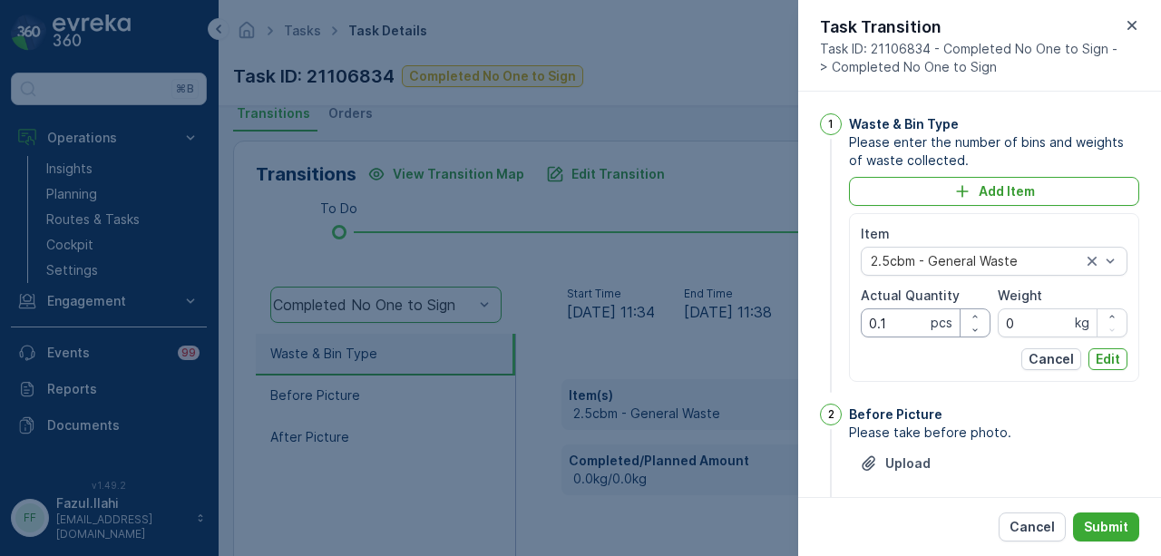
click at [906, 318] on Quantity "0.1" at bounding box center [926, 322] width 130 height 29
type Quantity "0"
type Quantity "1"
click at [1114, 357] on p "Edit" at bounding box center [1108, 359] width 24 height 18
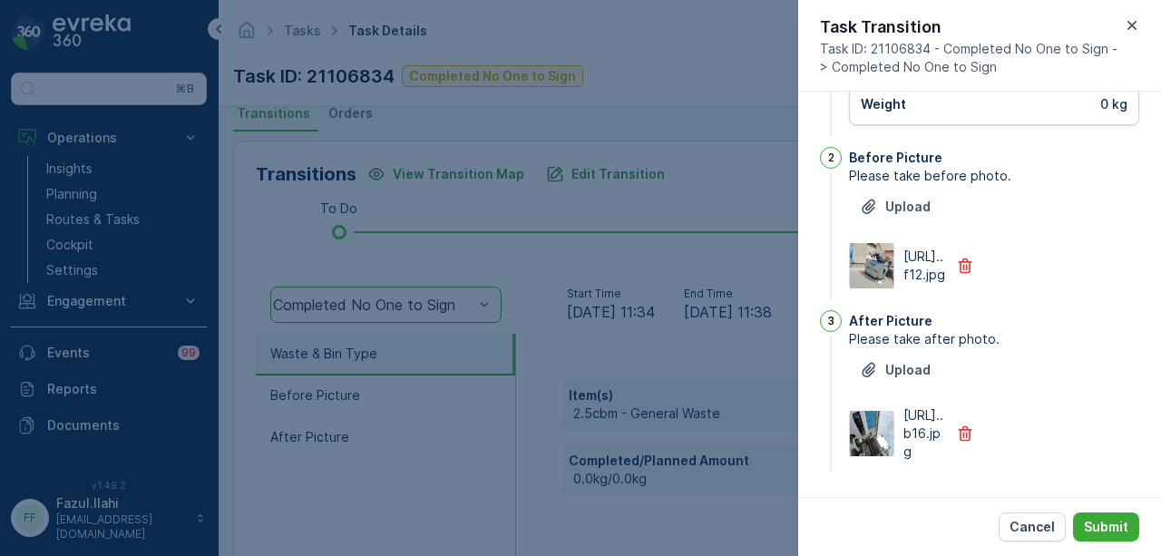
scroll to position [279, 0]
click at [1120, 518] on p "Submit" at bounding box center [1106, 527] width 44 height 18
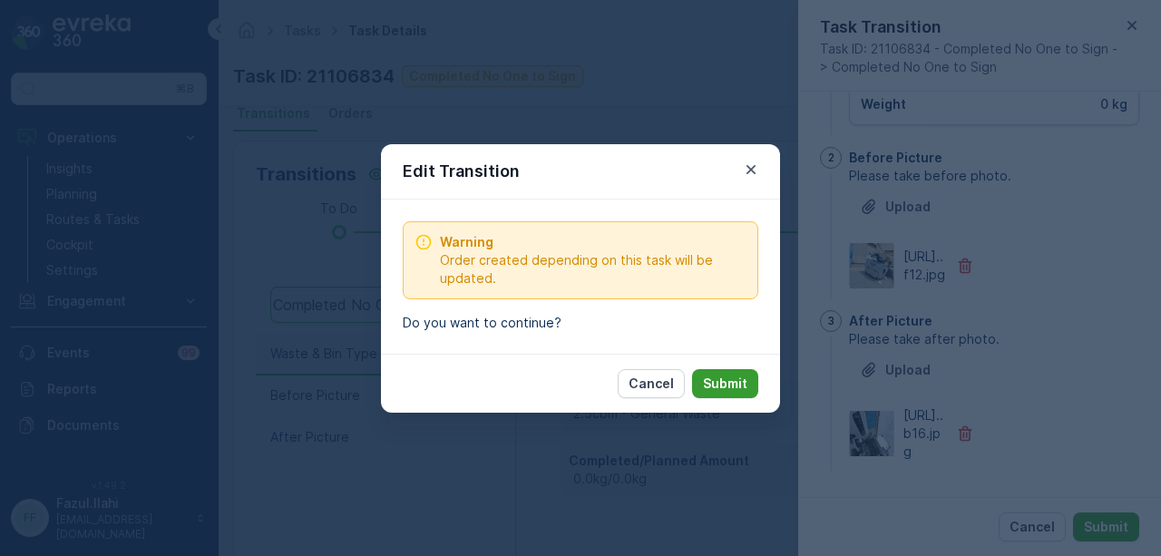
drag, startPoint x: 742, startPoint y: 385, endPoint x: 773, endPoint y: 434, distance: 57.9
click at [743, 387] on p "Submit" at bounding box center [725, 384] width 44 height 18
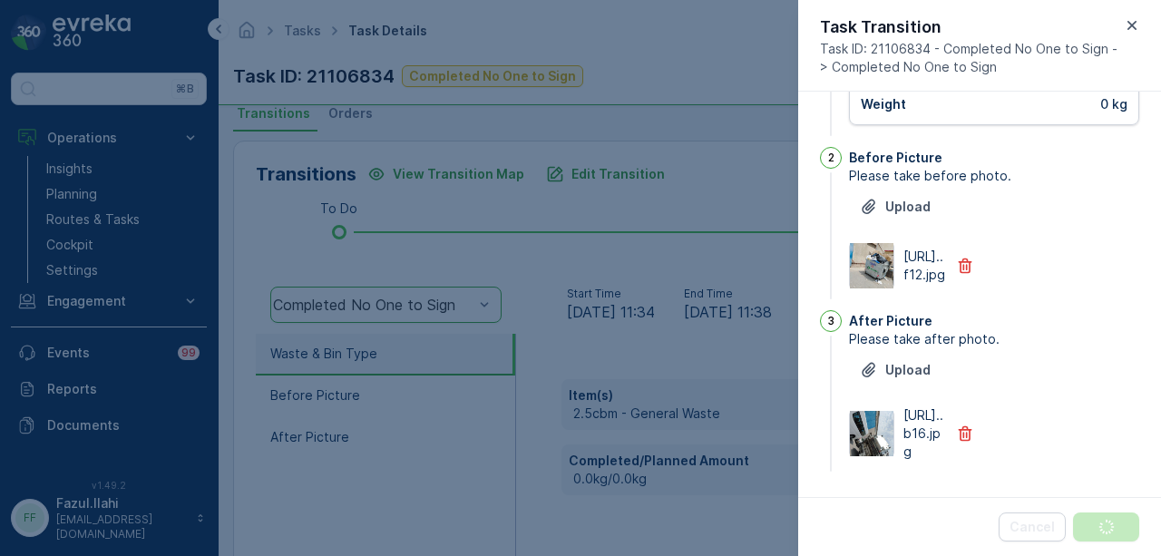
scroll to position [0, 0]
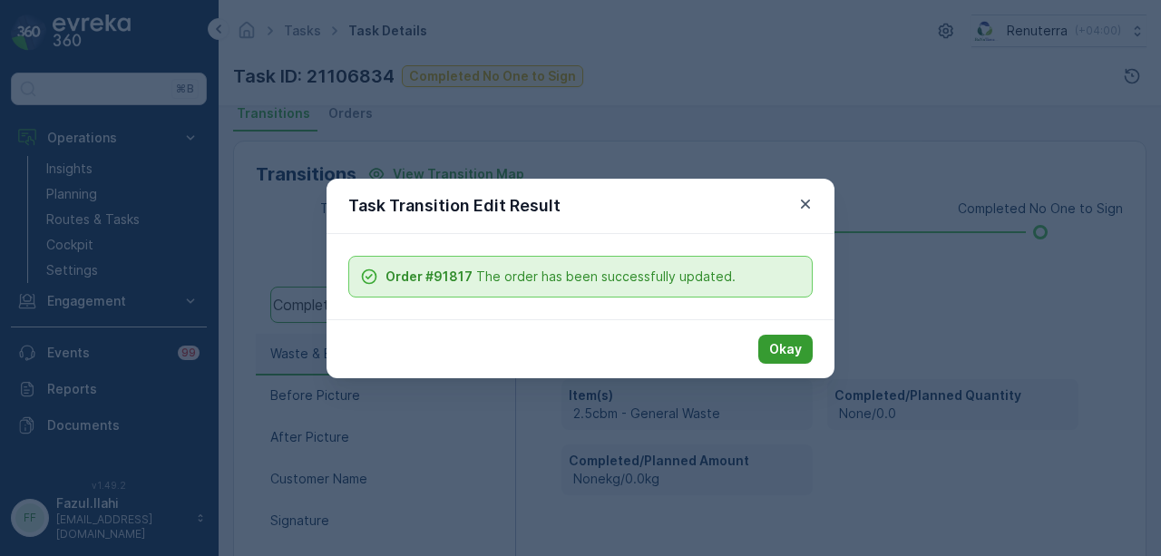
click at [793, 357] on p "Okay" at bounding box center [785, 349] width 33 height 18
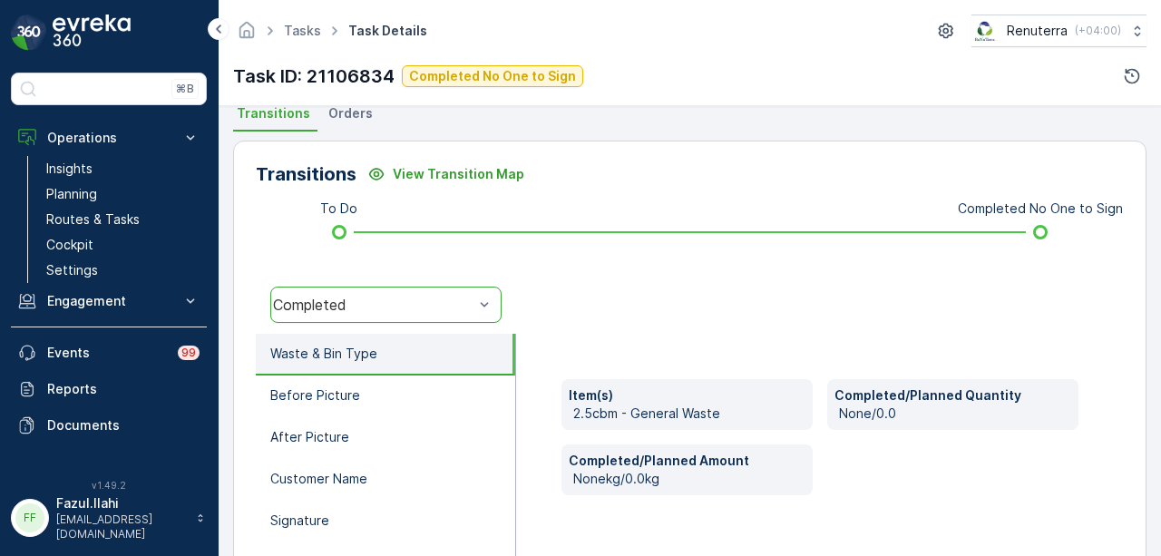
click at [647, 315] on div at bounding box center [820, 305] width 608 height 58
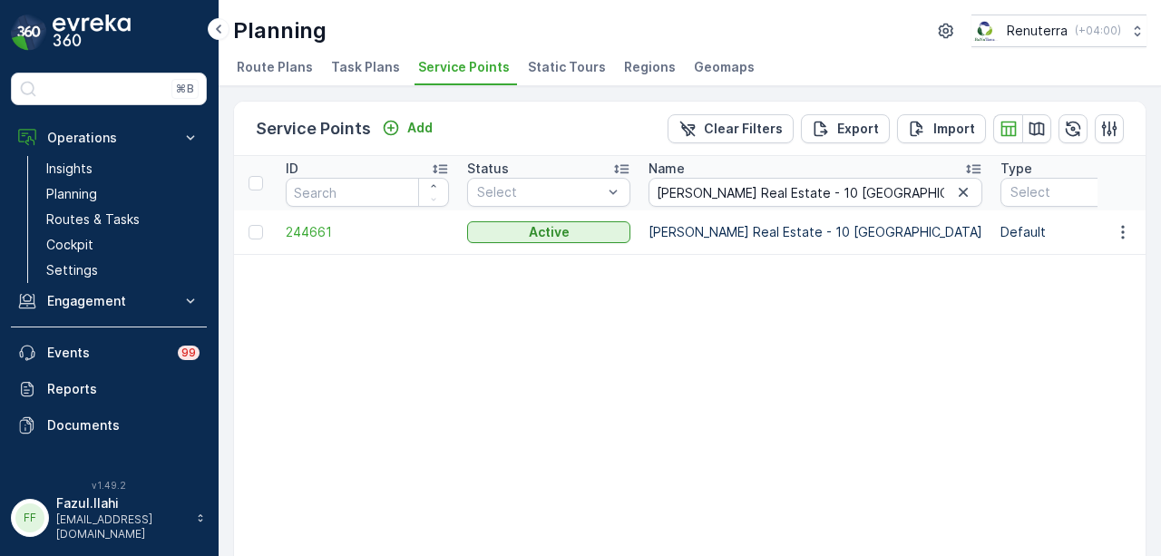
click at [959, 195] on icon "button" at bounding box center [963, 192] width 9 height 9
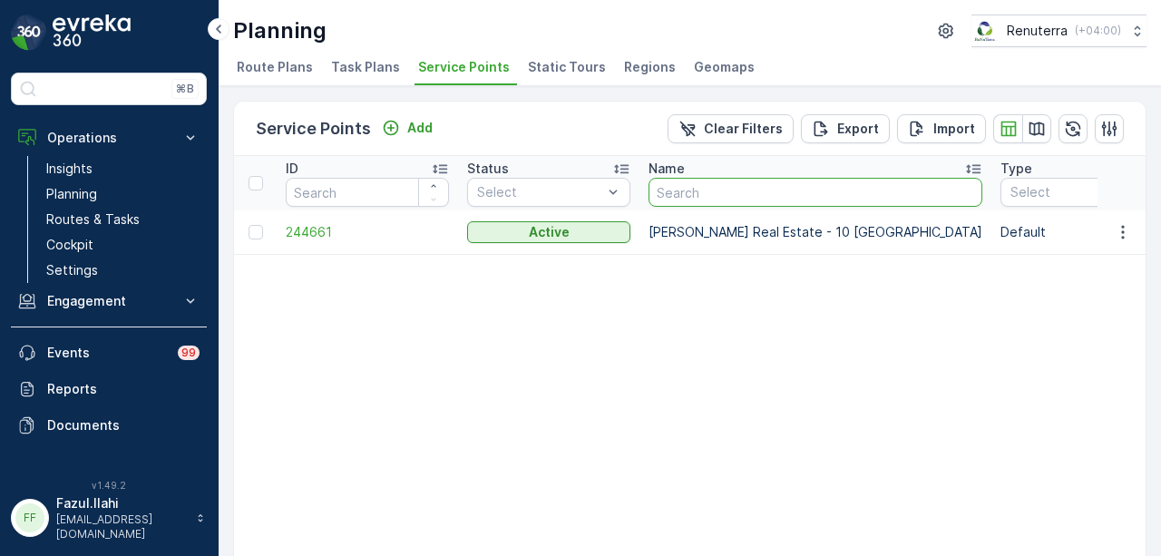
click at [780, 196] on input "text" at bounding box center [816, 192] width 334 height 29
paste input "Sankalp Real Estate 428 Camp"
type input "Sankalp Real Estate 428 Camp"
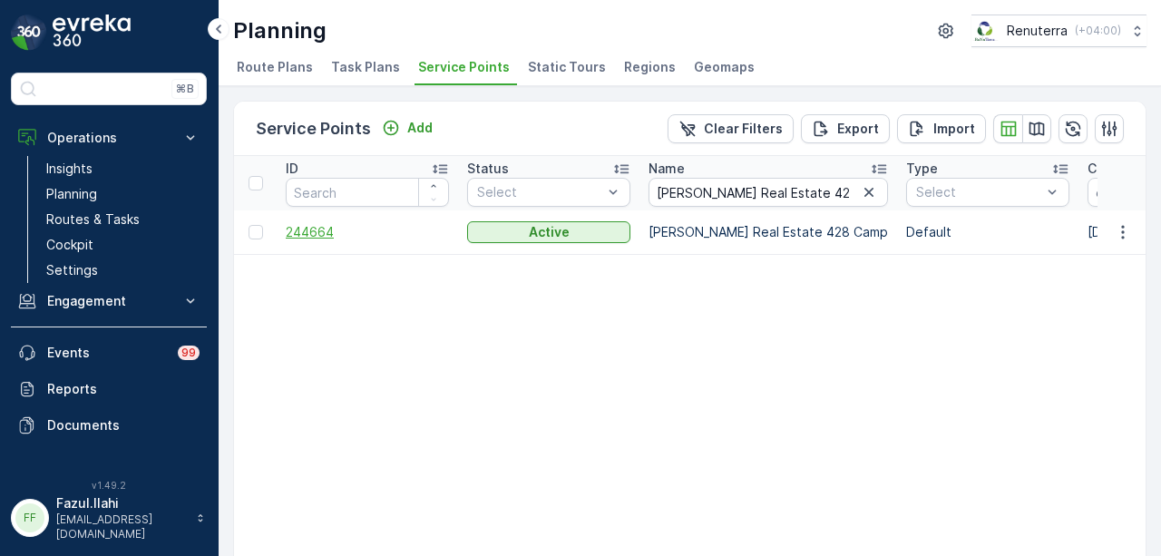
click at [297, 223] on span "244664" at bounding box center [367, 232] width 163 height 18
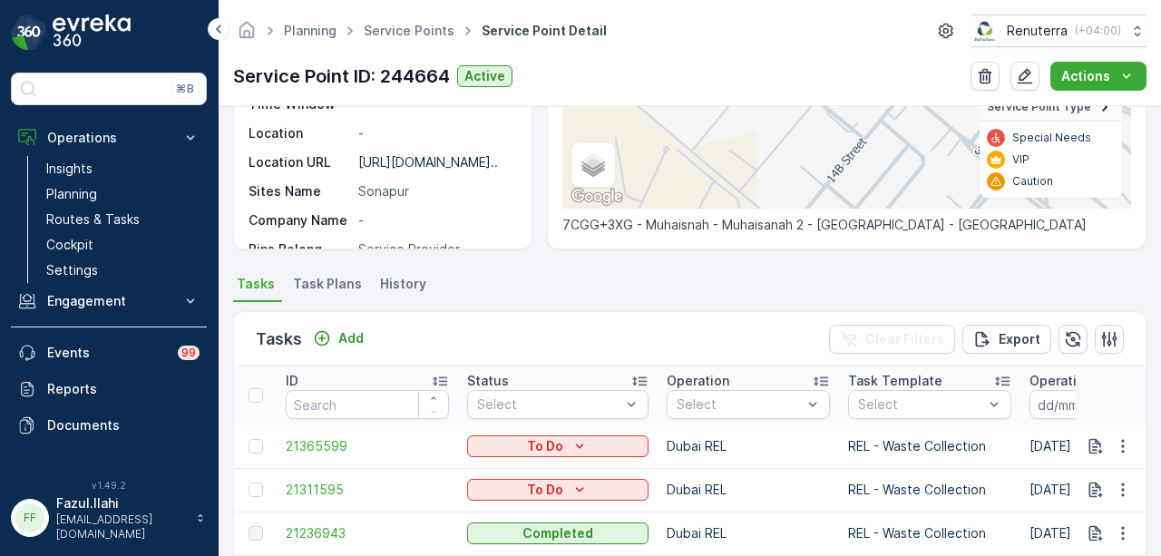
scroll to position [688, 0]
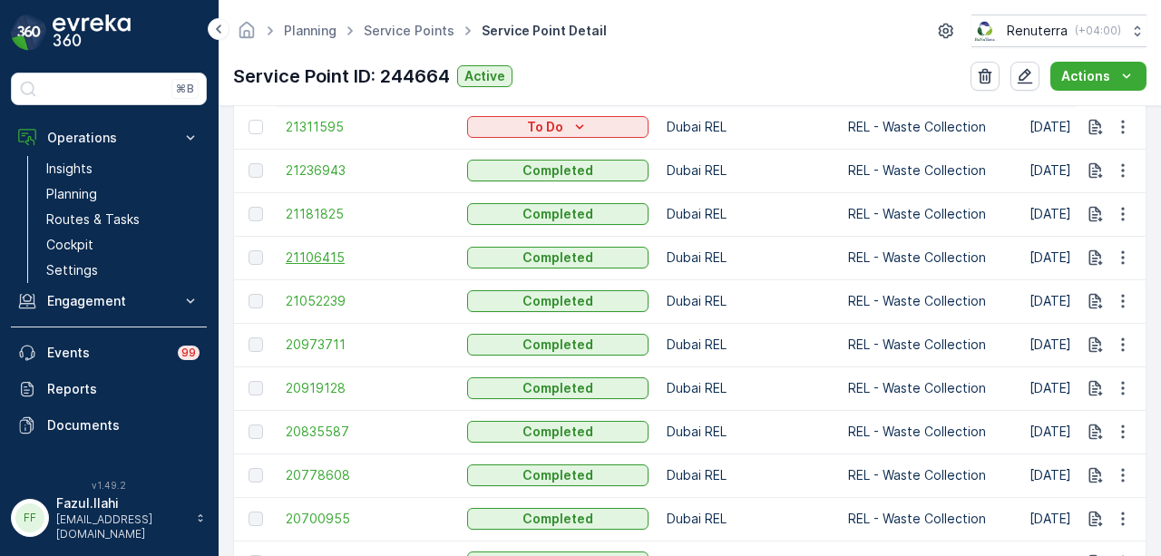
click at [316, 262] on span "21106415" at bounding box center [367, 258] width 163 height 18
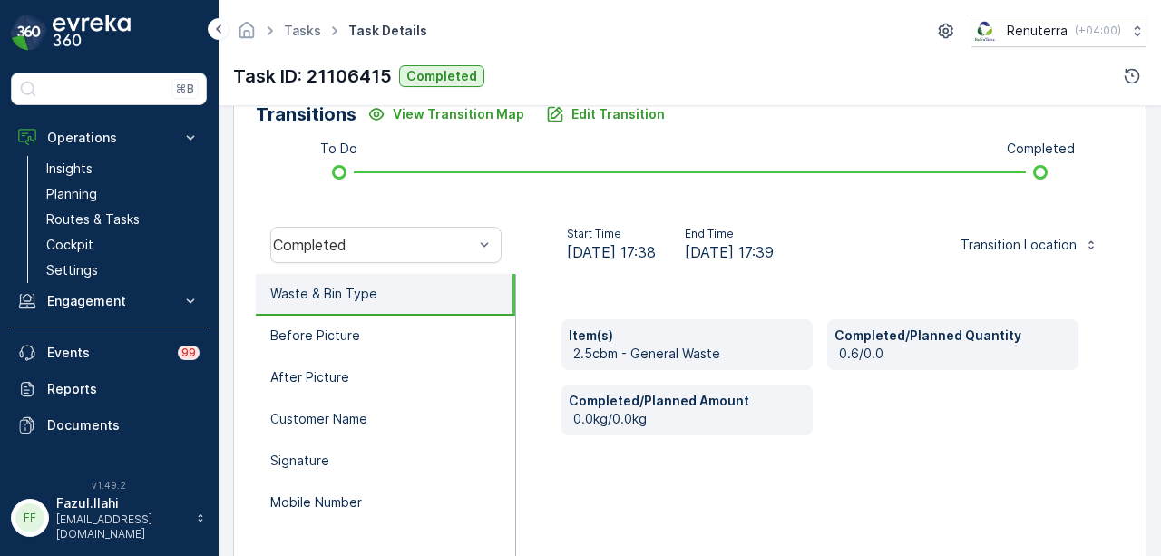
scroll to position [363, 0]
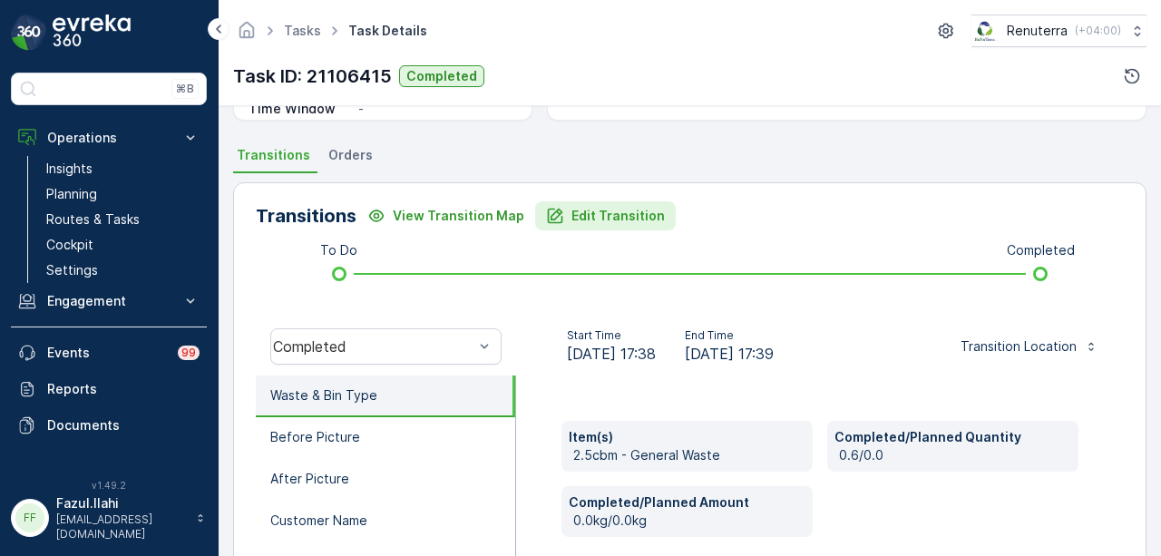
click at [615, 210] on p "Edit Transition" at bounding box center [618, 216] width 93 height 18
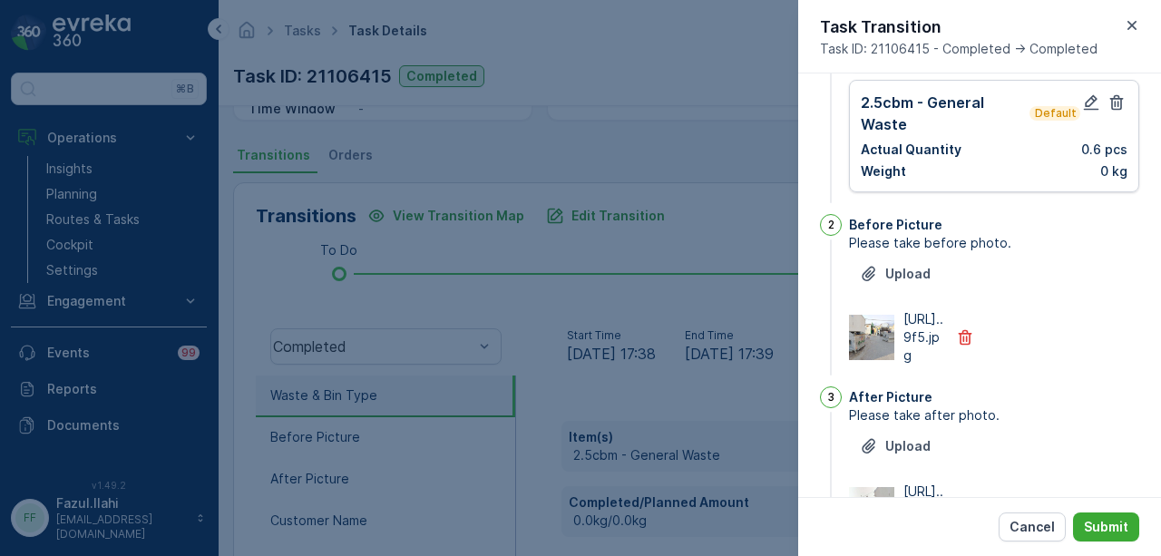
scroll to position [140, 0]
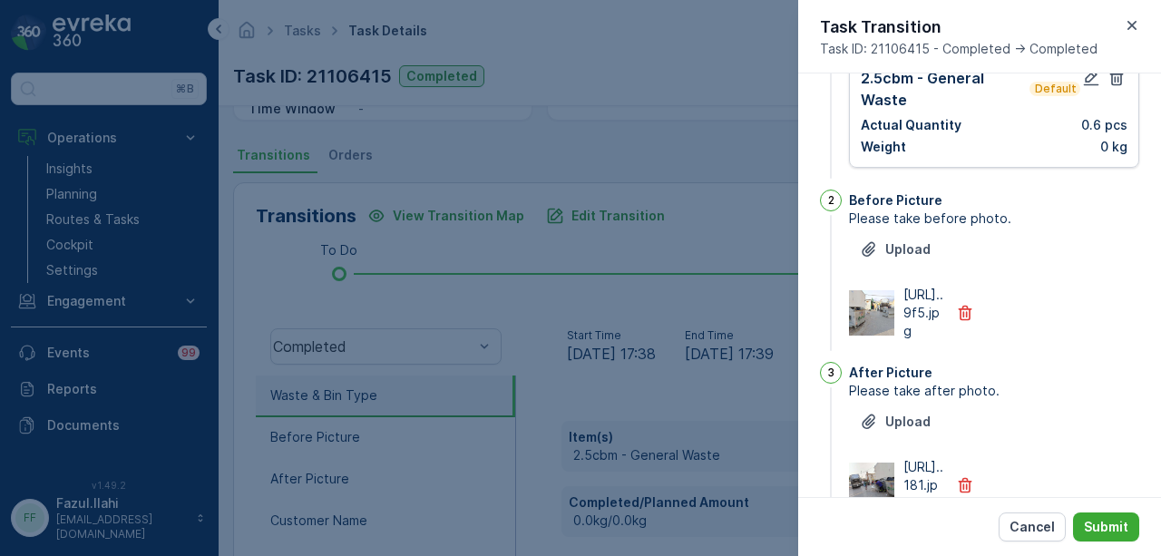
click at [876, 331] on img at bounding box center [871, 312] width 45 height 45
click at [1082, 82] on icon "button" at bounding box center [1091, 78] width 18 height 18
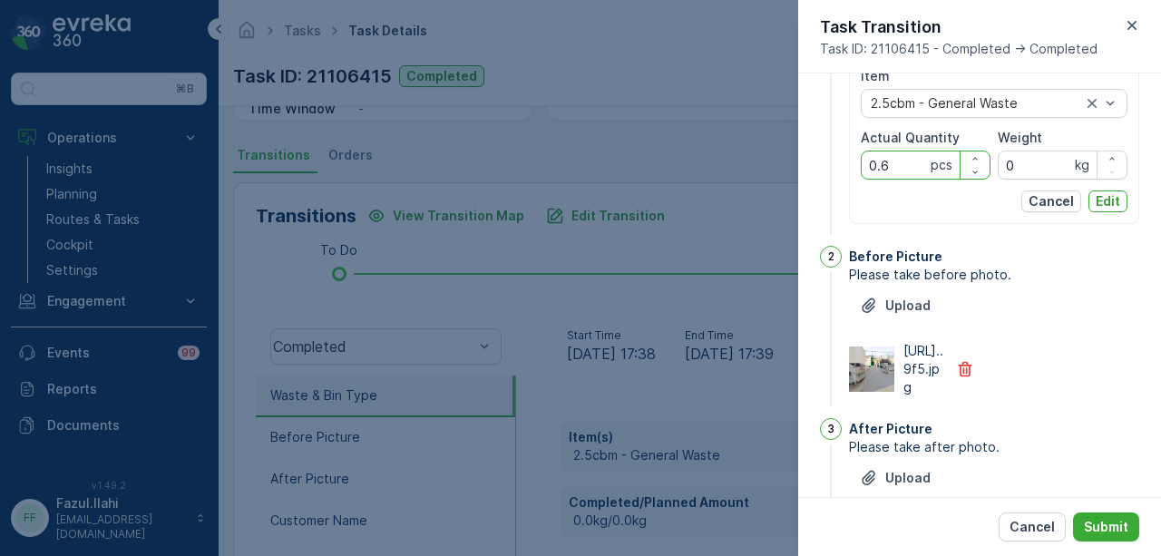
click at [887, 161] on Quantity "0.6" at bounding box center [926, 165] width 130 height 29
type Quantity "0"
type Quantity "6"
click at [1112, 202] on p "Edit" at bounding box center [1108, 201] width 24 height 18
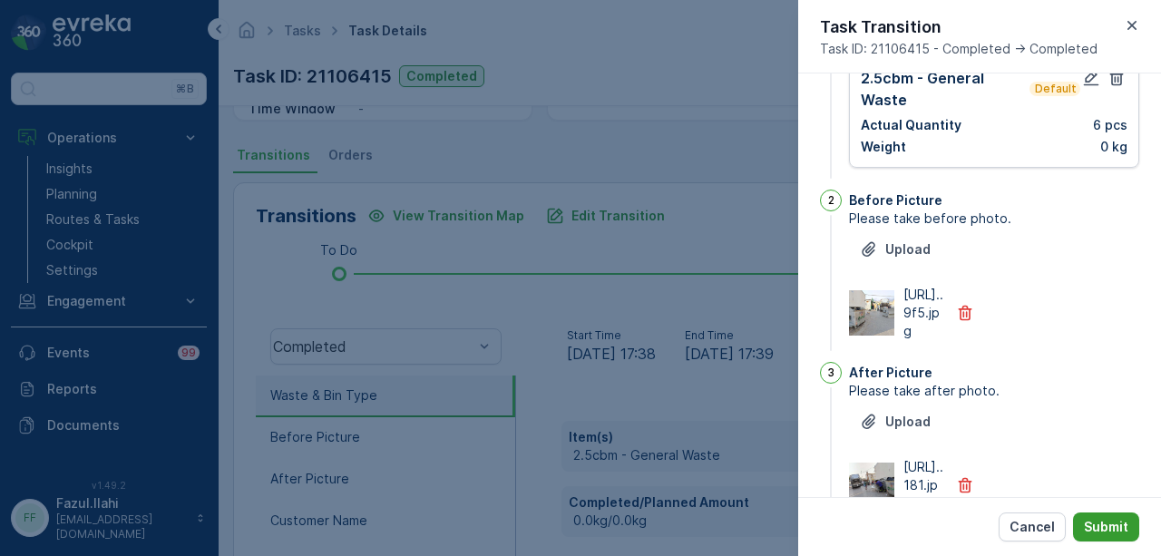
click at [1116, 517] on button "Submit" at bounding box center [1106, 527] width 66 height 29
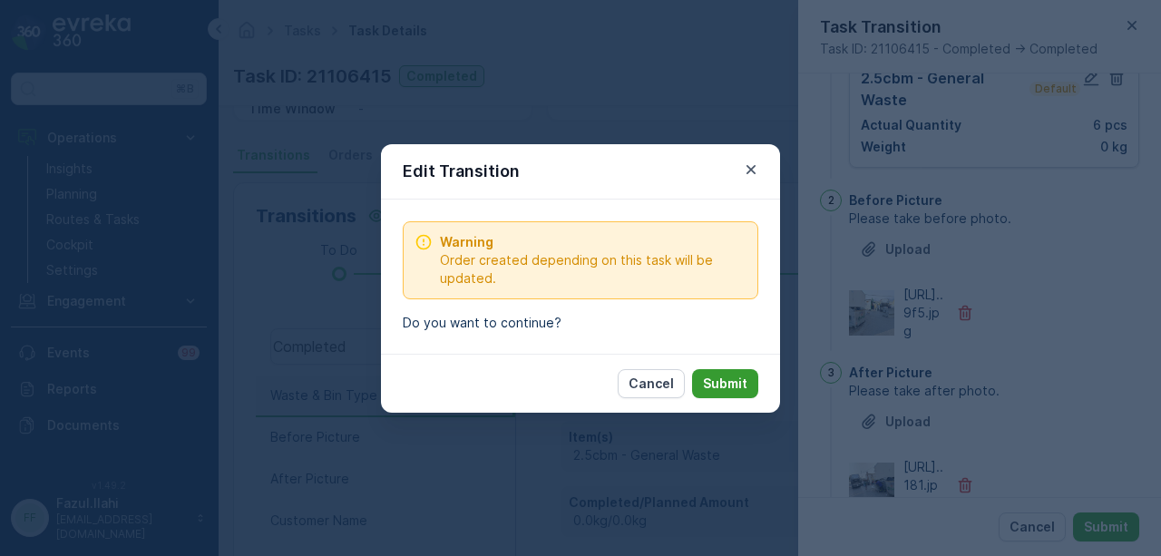
click at [711, 378] on p "Submit" at bounding box center [725, 384] width 44 height 18
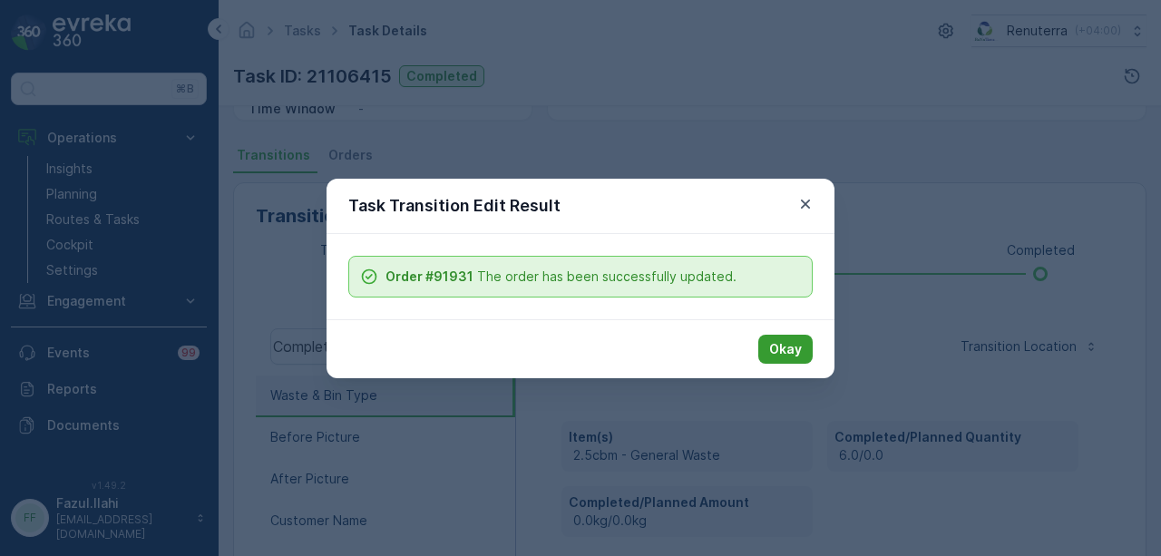
click at [788, 348] on p "Okay" at bounding box center [785, 349] width 33 height 18
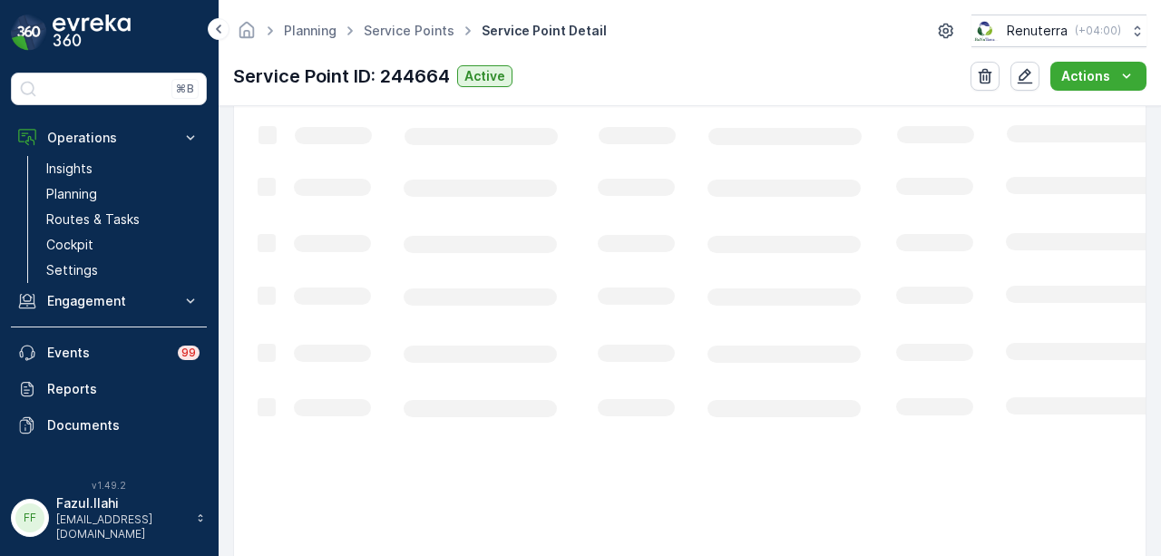
scroll to position [635, 0]
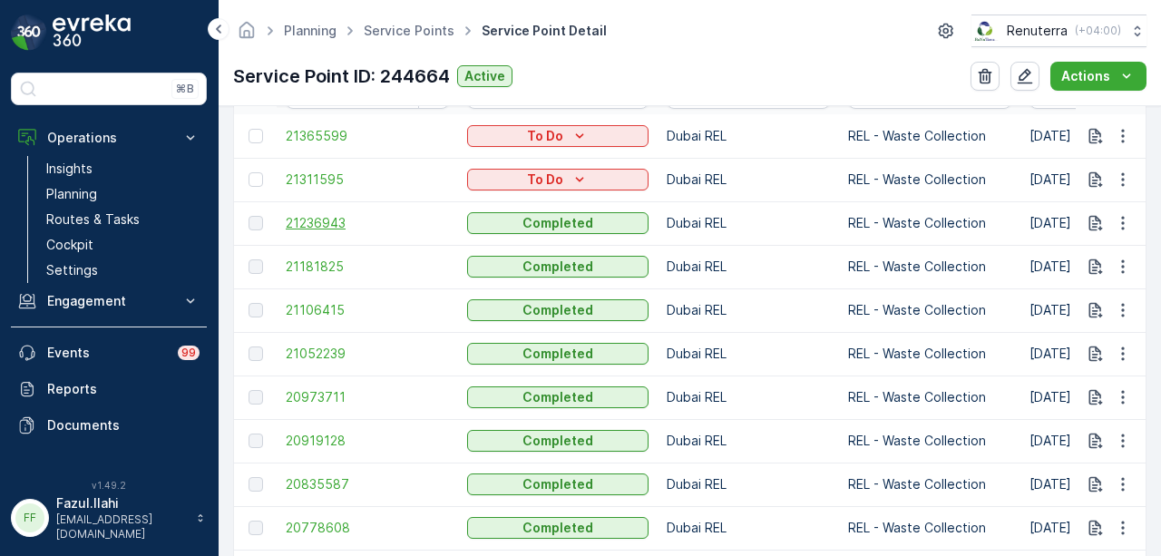
click at [332, 223] on span "21236943" at bounding box center [367, 223] width 163 height 18
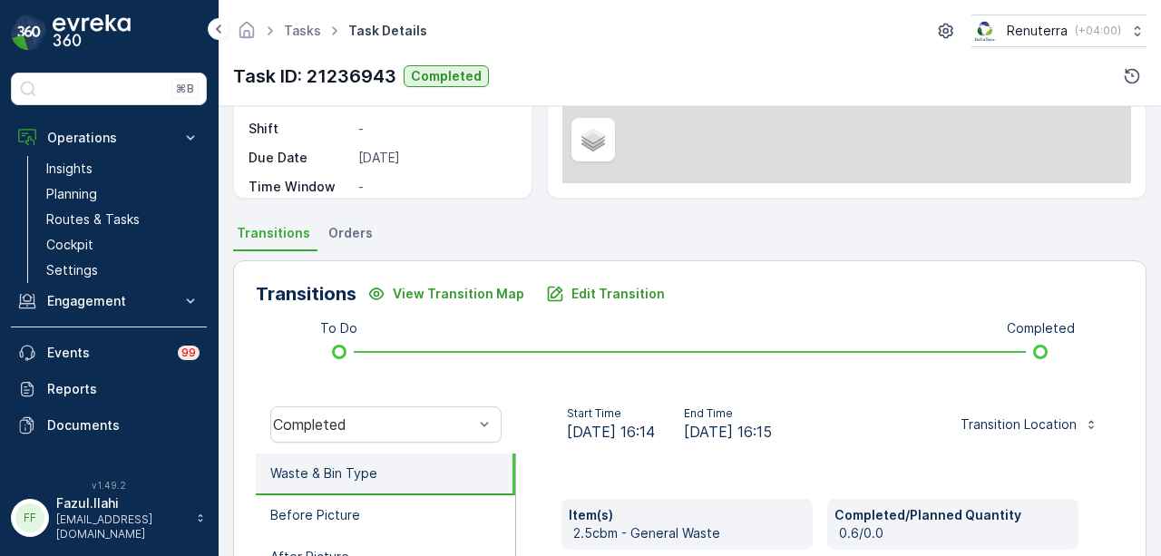
scroll to position [272, 0]
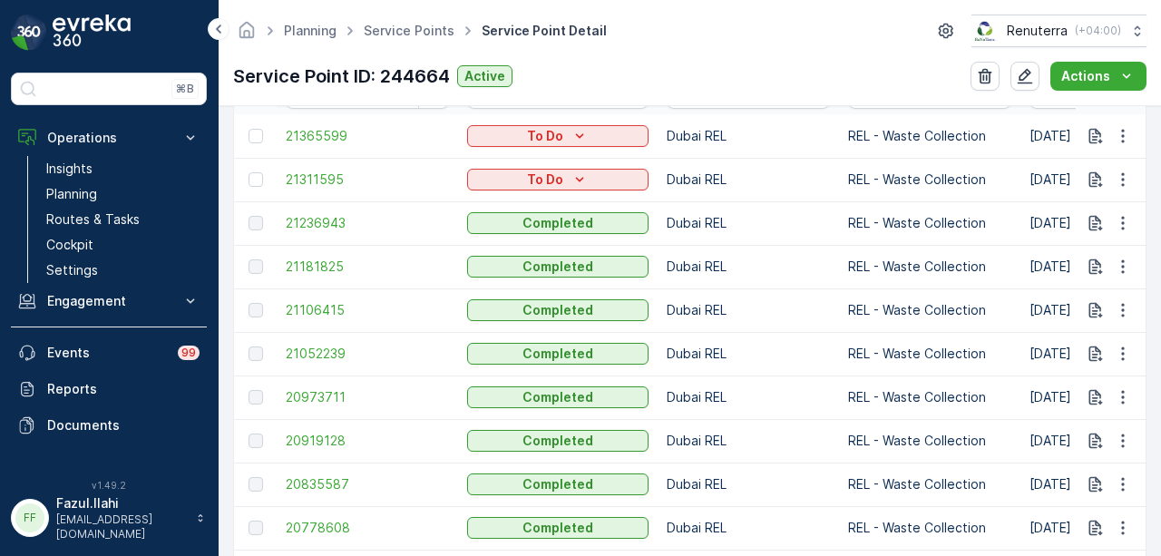
scroll to position [544, 0]
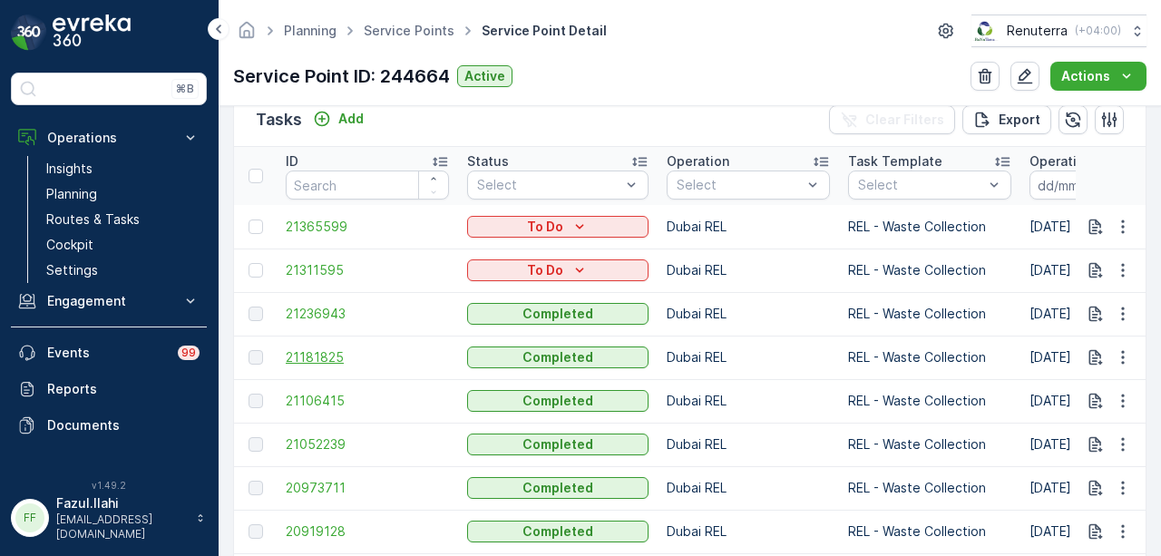
click at [303, 353] on span "21181825" at bounding box center [367, 357] width 163 height 18
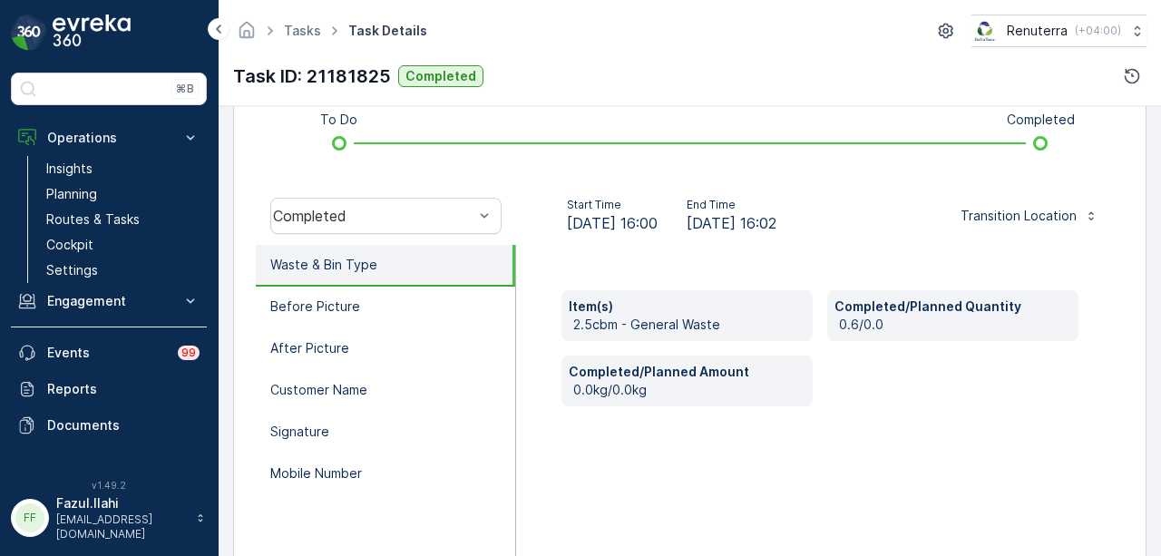
scroll to position [454, 0]
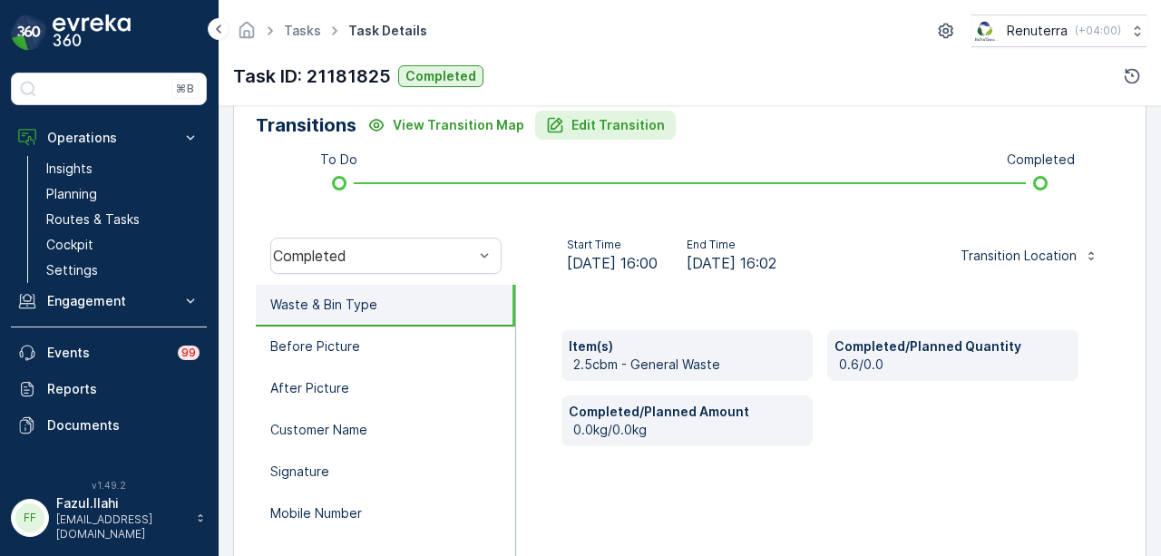
click at [592, 138] on button "Edit Transition" at bounding box center [605, 125] width 141 height 29
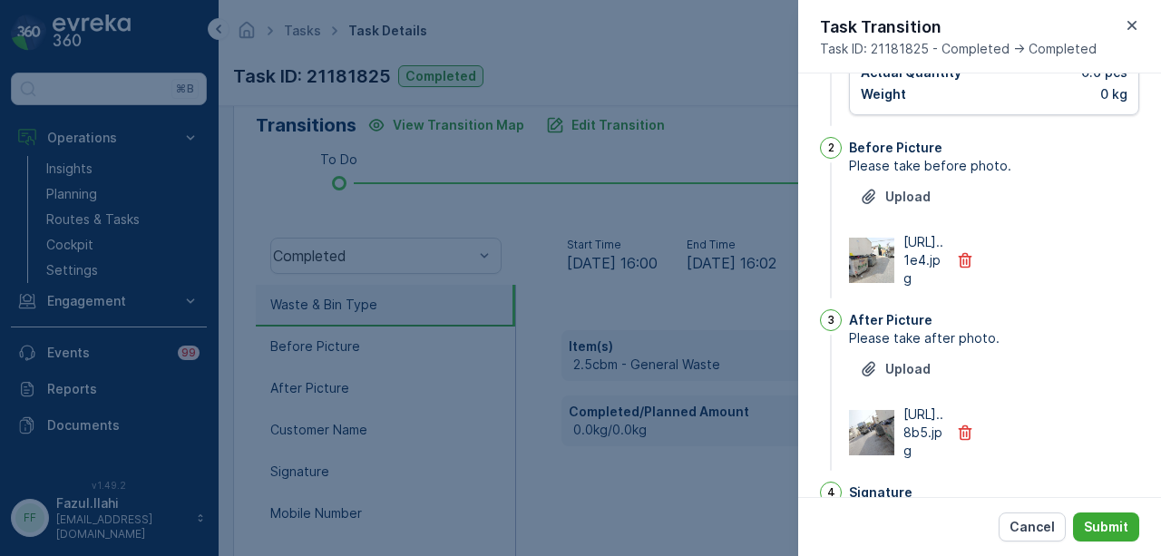
scroll to position [0, 0]
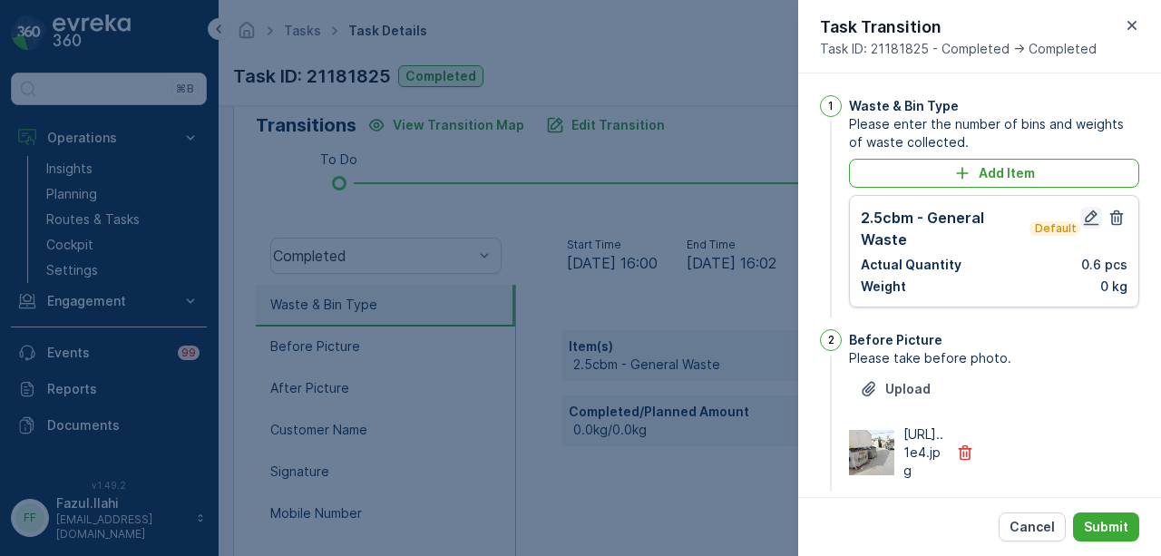
click at [1082, 220] on icon "button" at bounding box center [1091, 218] width 18 height 18
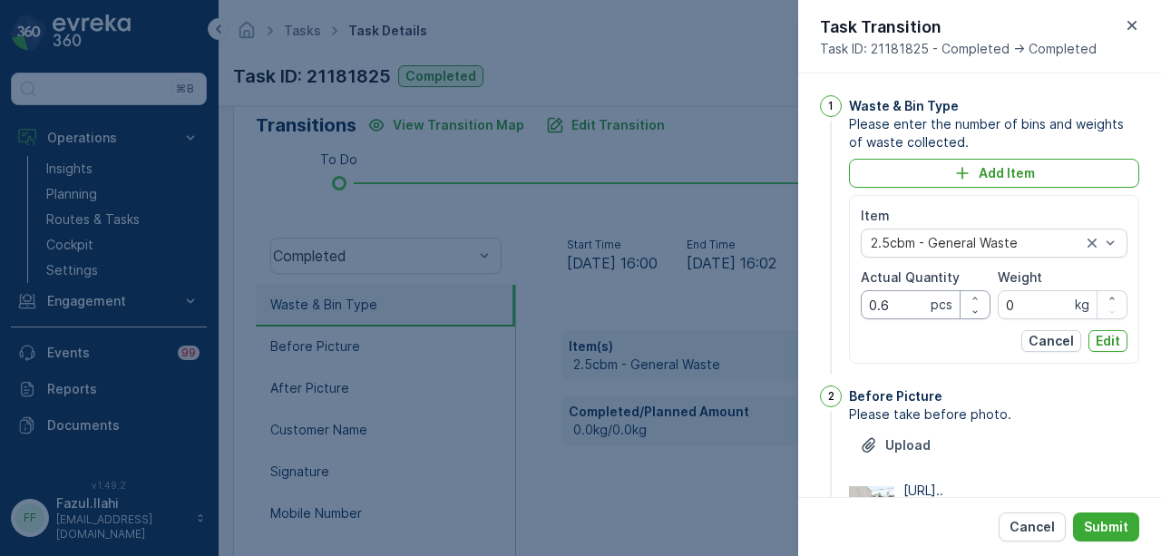
click at [905, 298] on Quantity "0.6" at bounding box center [926, 304] width 130 height 29
type Quantity "0"
type Quantity "6"
click at [1116, 332] on p "Edit" at bounding box center [1108, 341] width 24 height 18
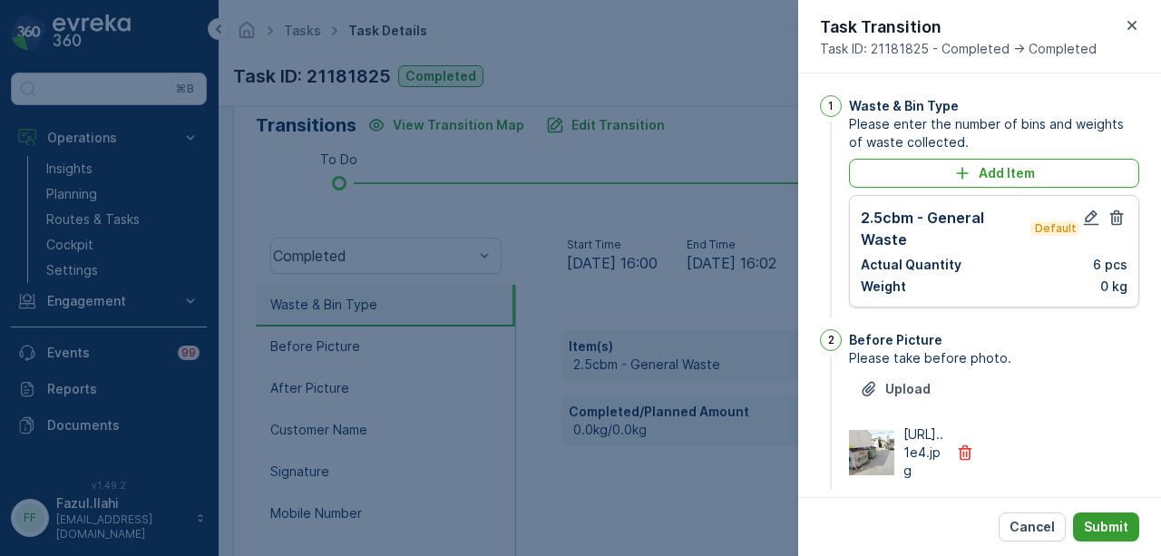
click at [1101, 533] on p "Submit" at bounding box center [1106, 527] width 44 height 18
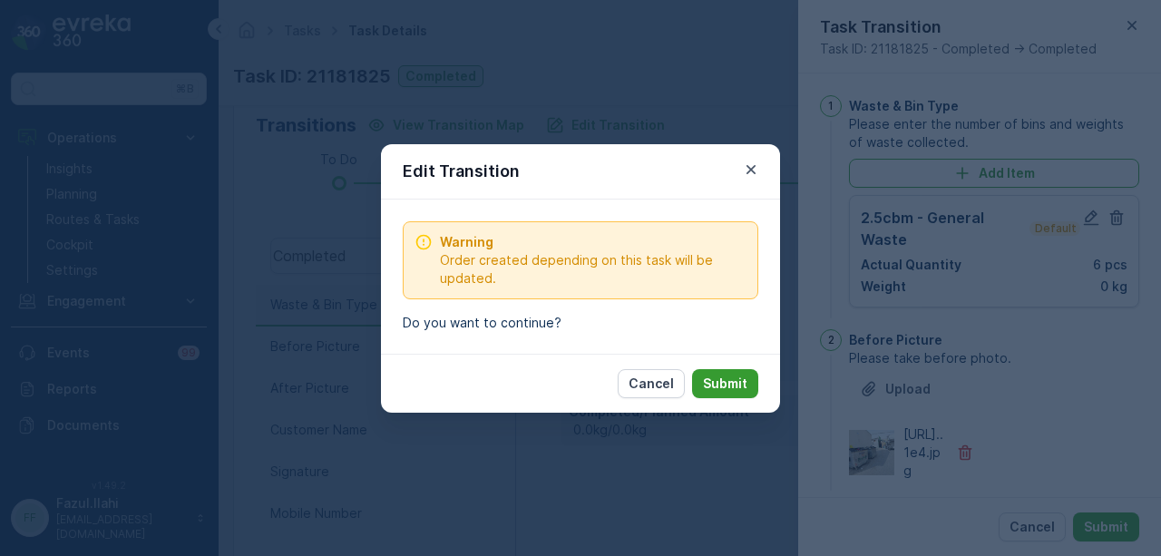
click at [708, 369] on button "Submit" at bounding box center [725, 383] width 66 height 29
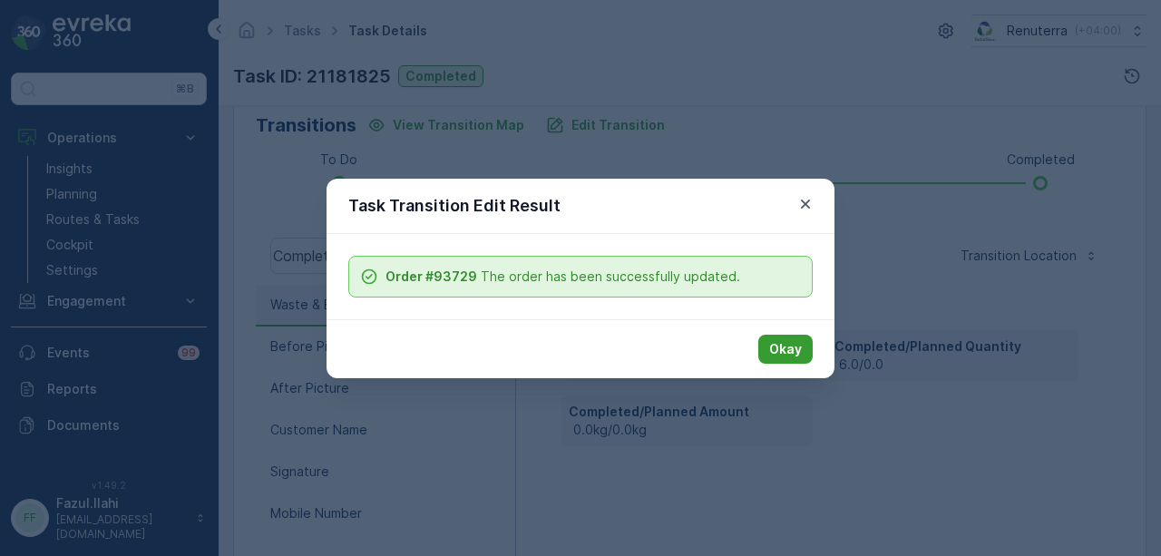
click at [791, 357] on button "Okay" at bounding box center [785, 349] width 54 height 29
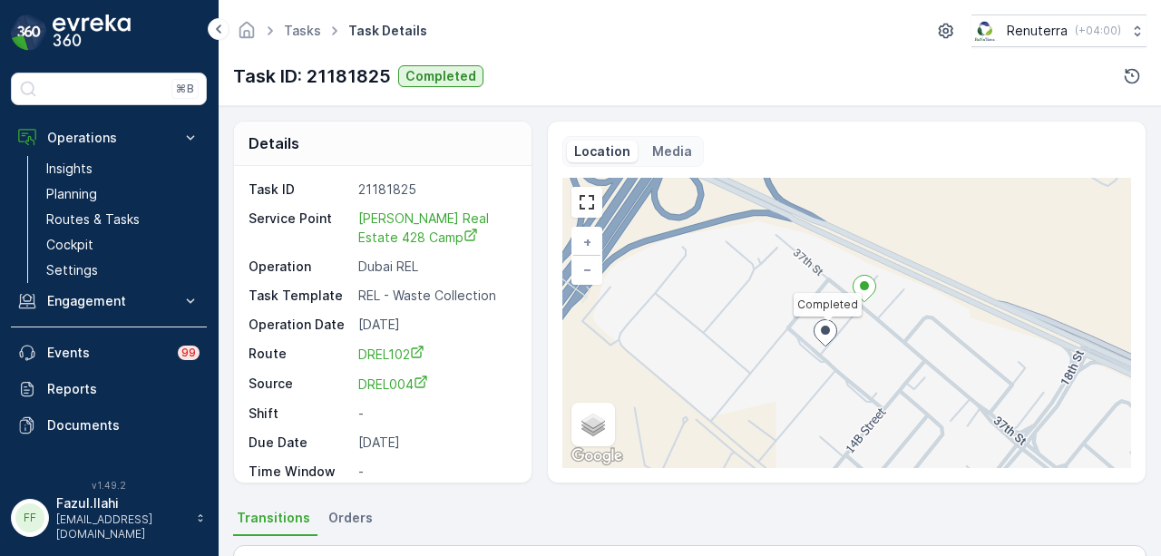
scroll to position [586, 0]
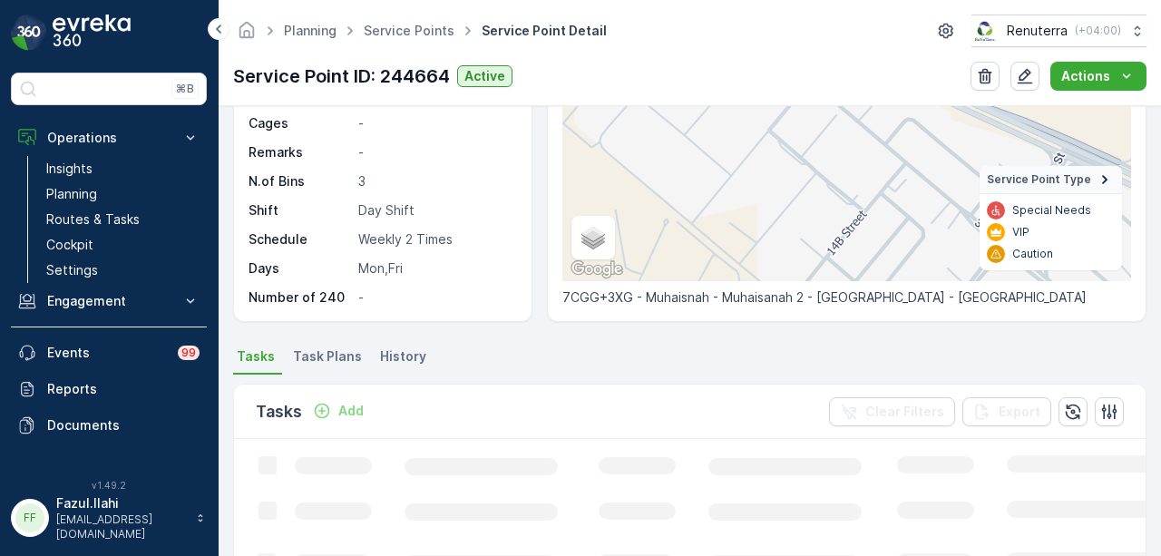
scroll to position [635, 0]
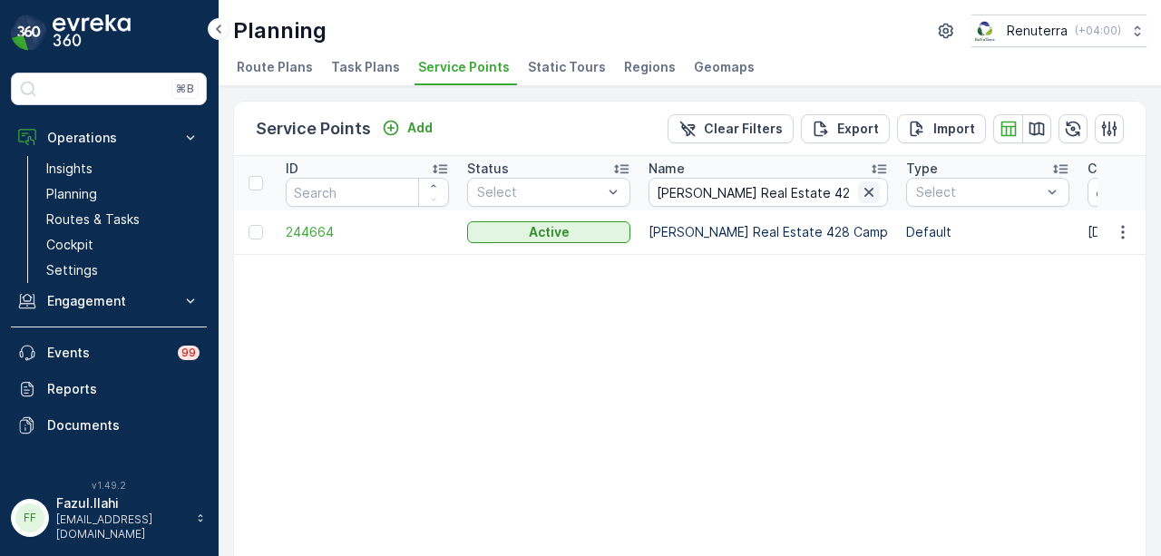
click at [860, 186] on icon "button" at bounding box center [869, 192] width 18 height 18
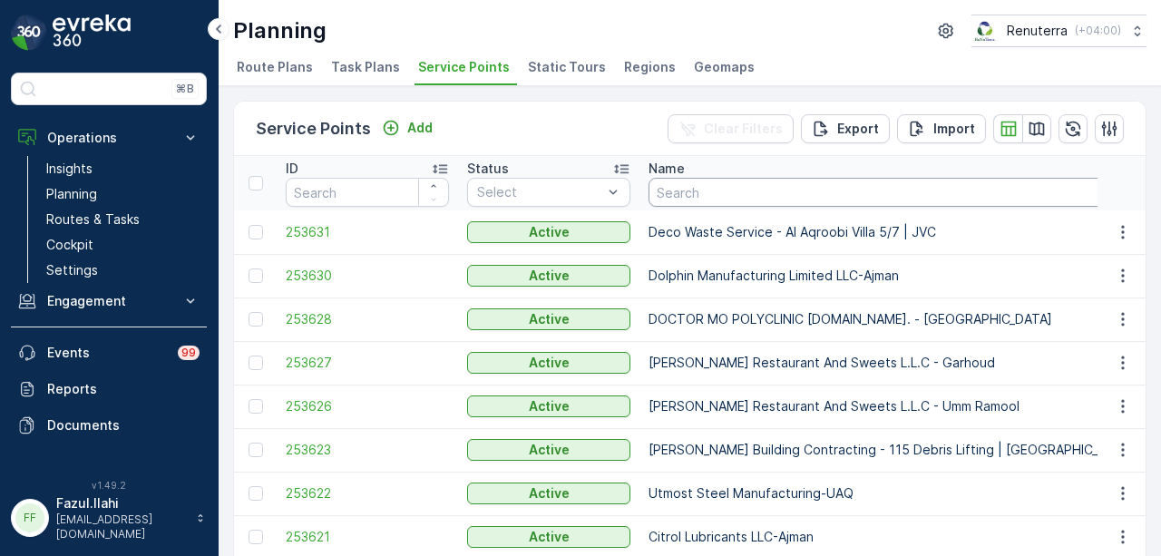
click at [711, 194] on input "text" at bounding box center [921, 192] width 544 height 29
paste input "[PERSON_NAME] F/S Factory 302 Camp"
type input "[PERSON_NAME] F/S Factory 302 Camp"
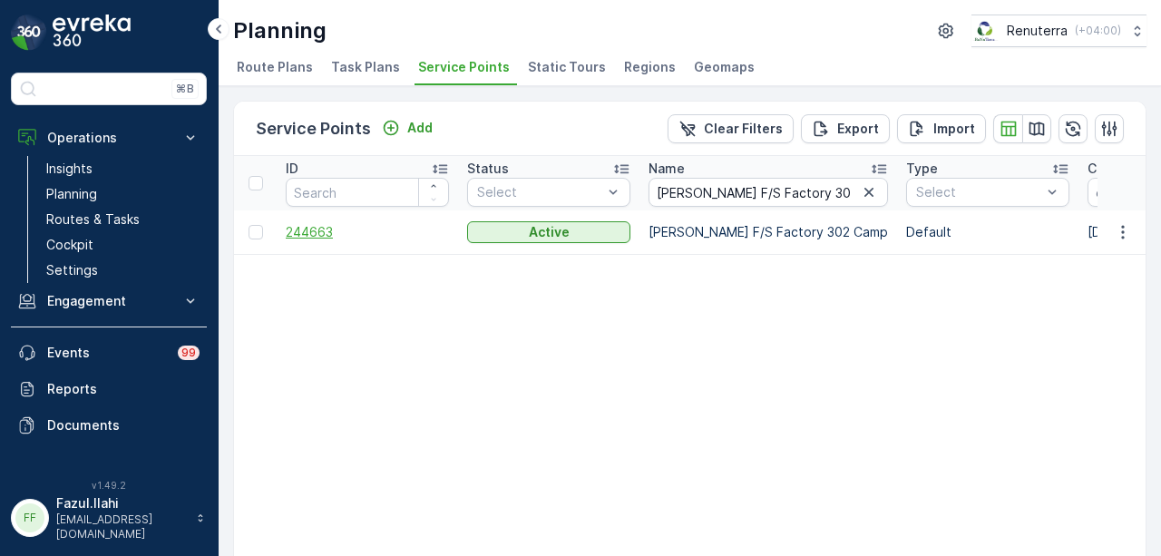
click at [319, 223] on span "244663" at bounding box center [367, 232] width 163 height 18
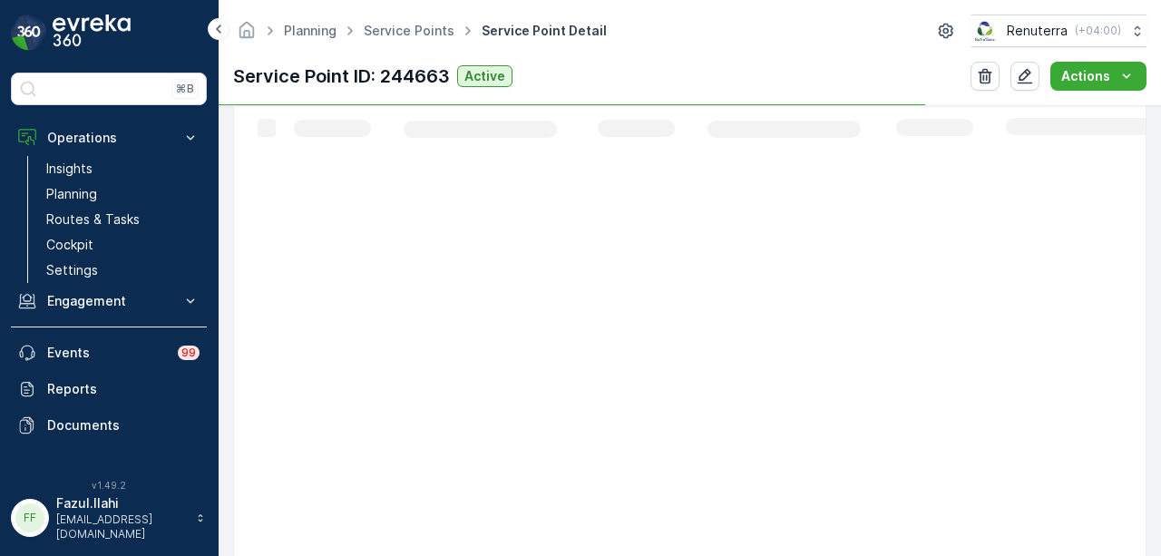
scroll to position [468, 0]
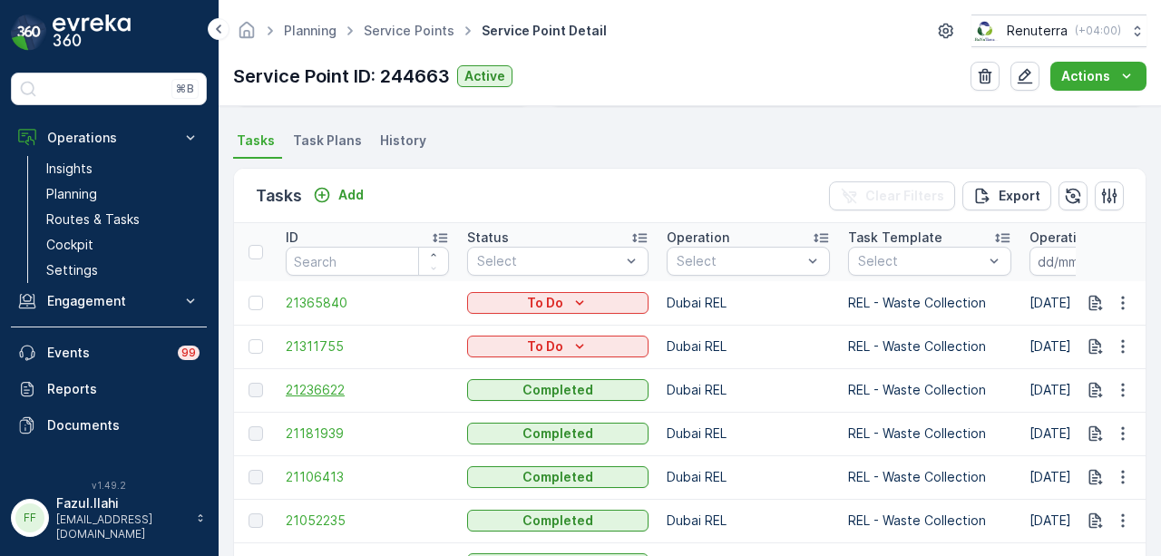
click at [336, 386] on span "21236622" at bounding box center [367, 390] width 163 height 18
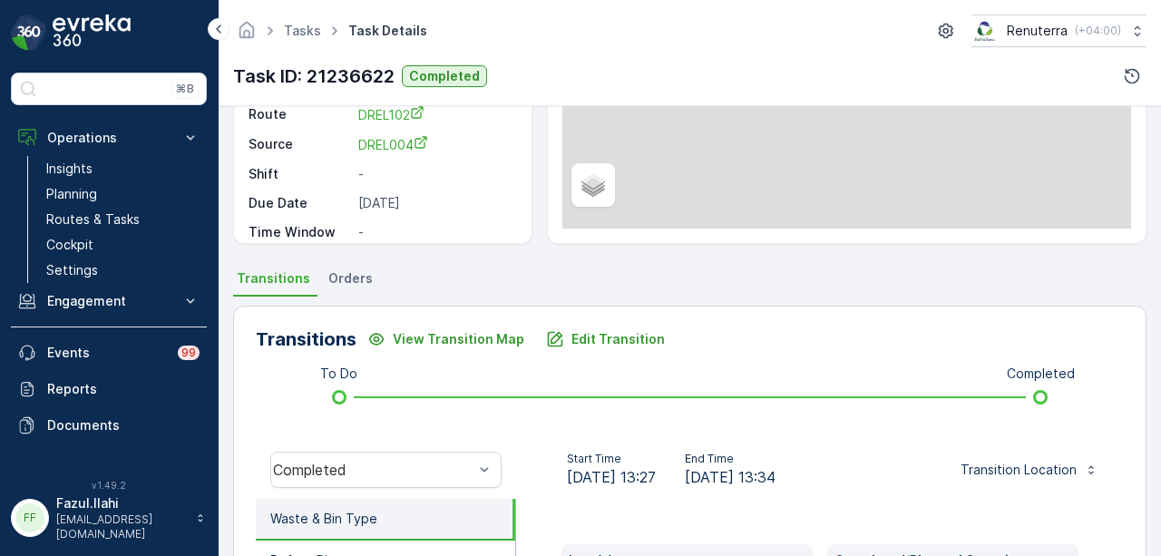
scroll to position [454, 0]
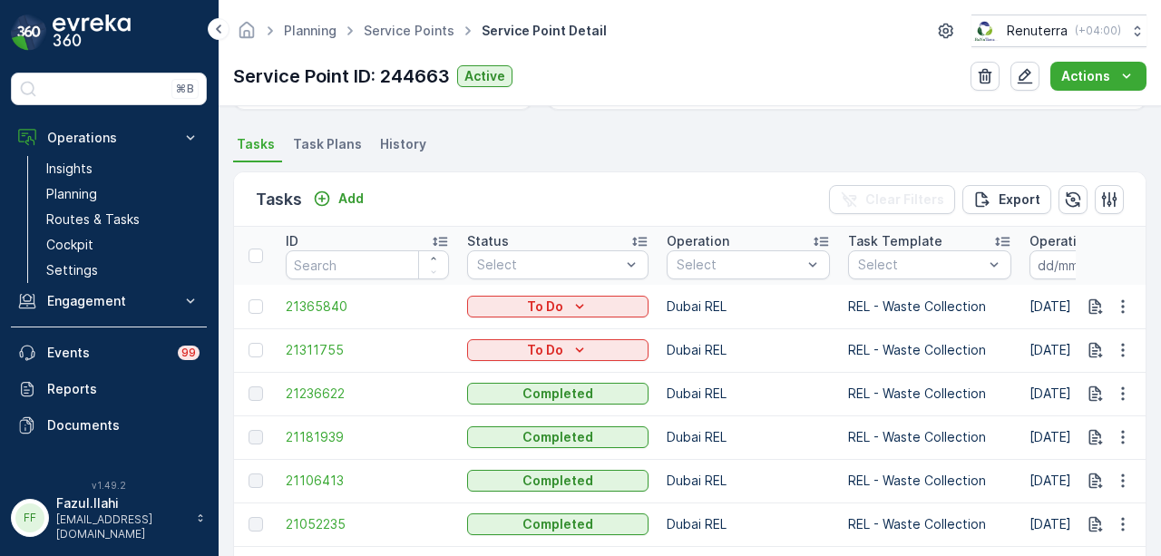
scroll to position [544, 0]
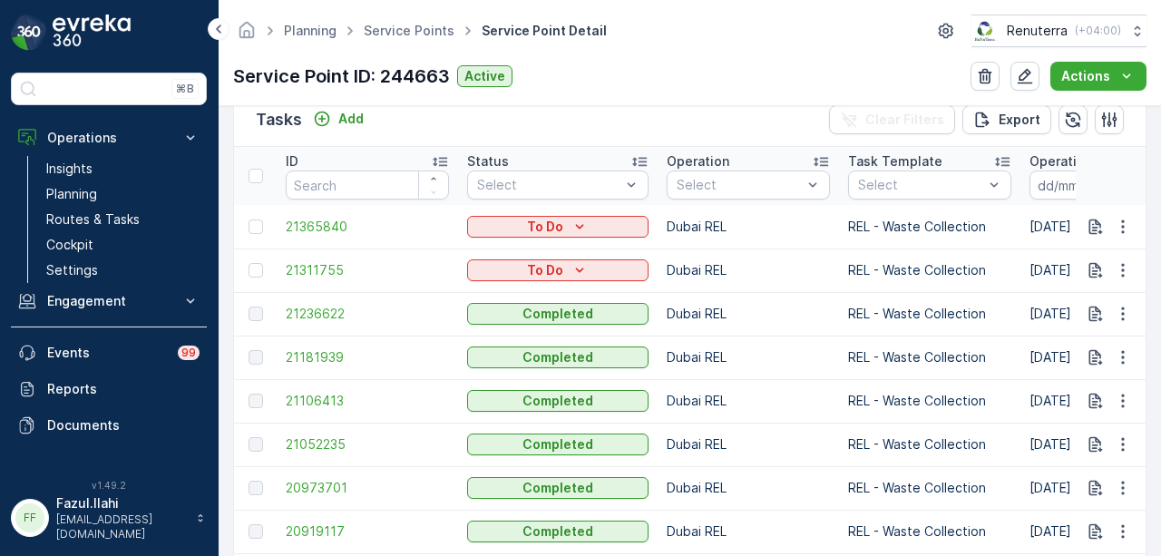
click at [336, 412] on td "21106413" at bounding box center [367, 401] width 181 height 44
click at [336, 402] on span "21106413" at bounding box center [367, 401] width 163 height 18
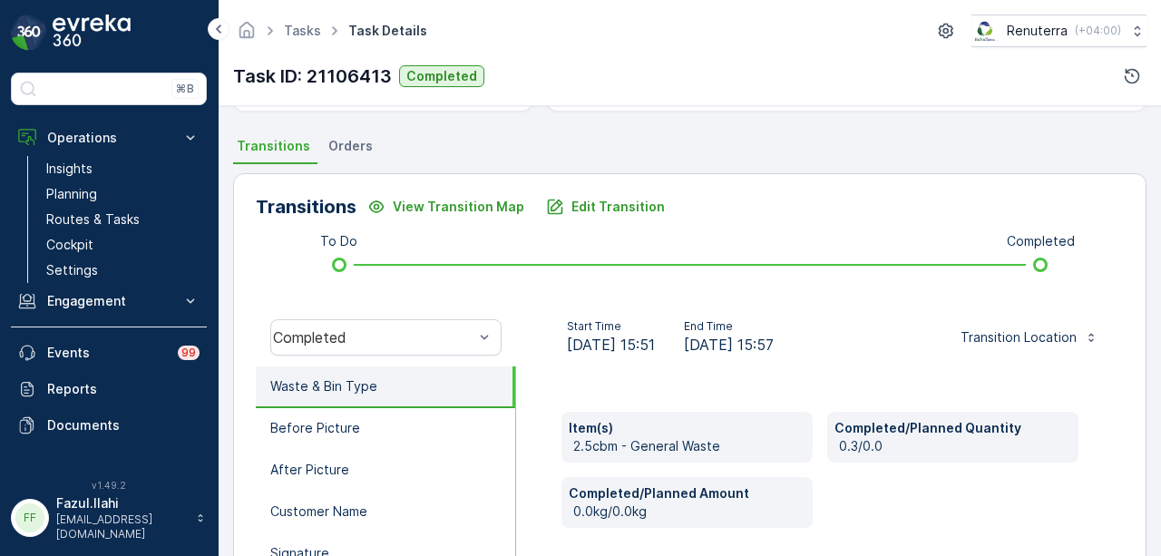
scroll to position [314, 0]
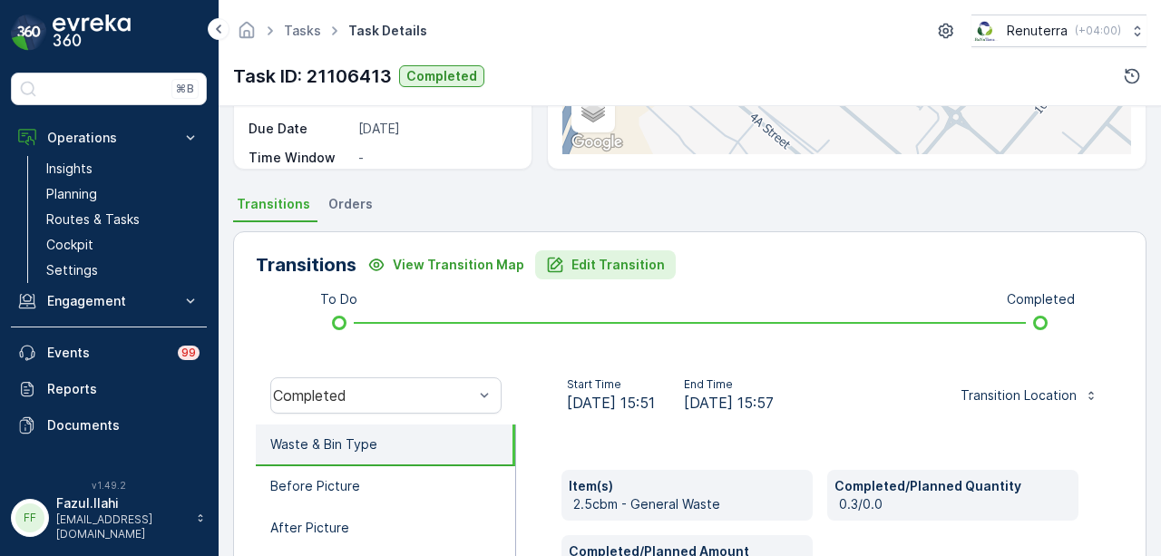
click at [642, 275] on button "Edit Transition" at bounding box center [605, 264] width 141 height 29
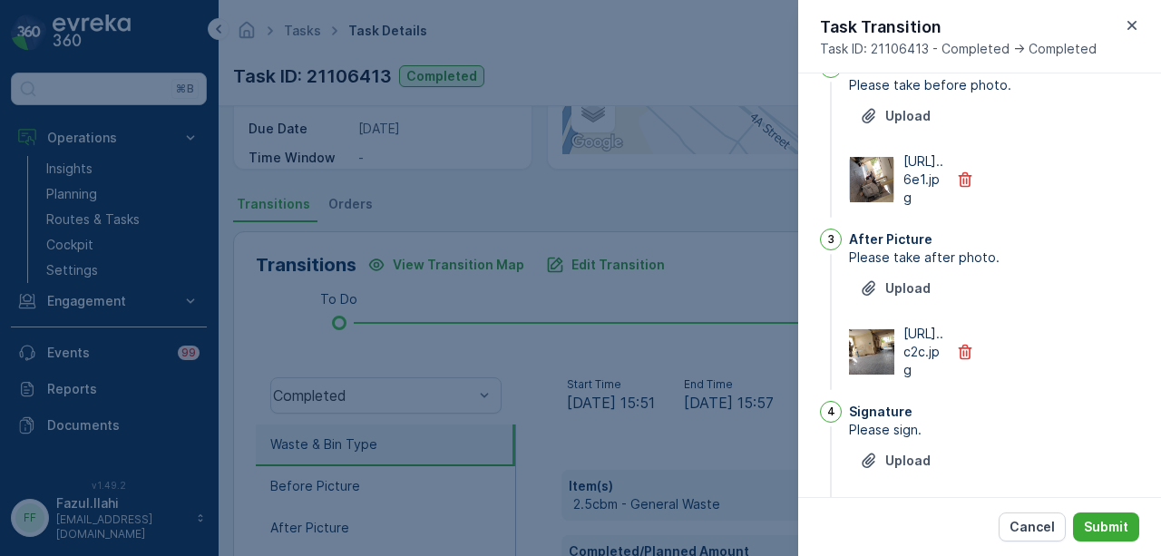
scroll to position [49, 0]
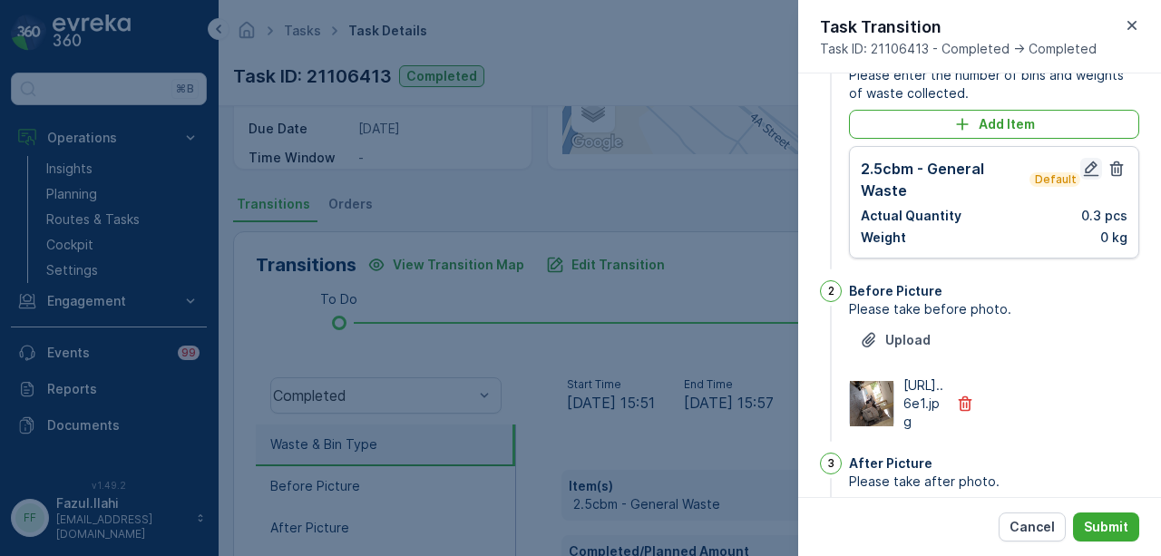
click at [1092, 173] on icon "button" at bounding box center [1091, 169] width 18 height 18
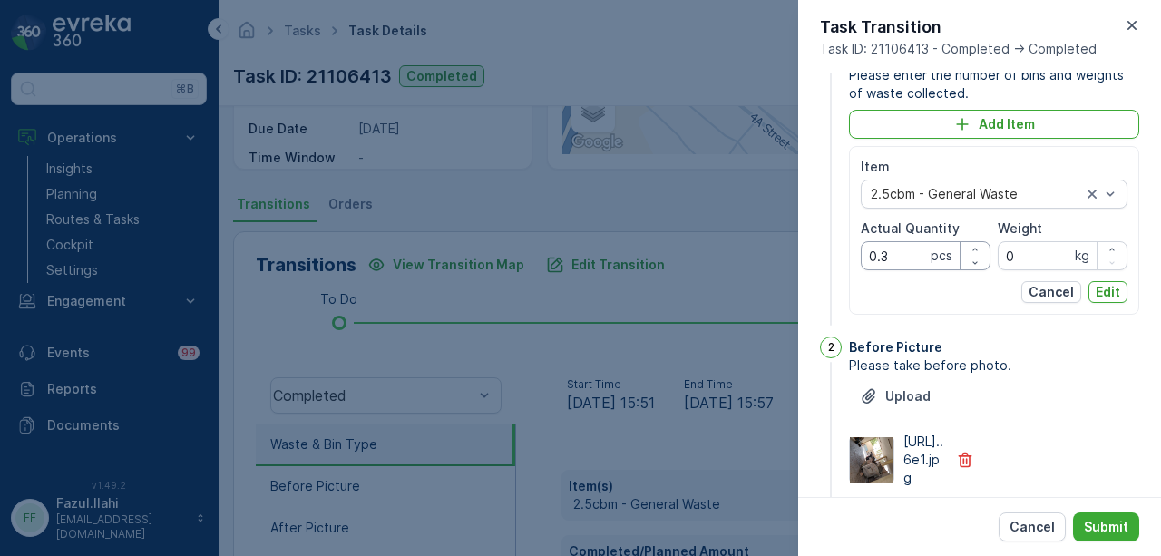
click at [907, 258] on Quantity "0.3" at bounding box center [926, 255] width 130 height 29
type Quantity "0"
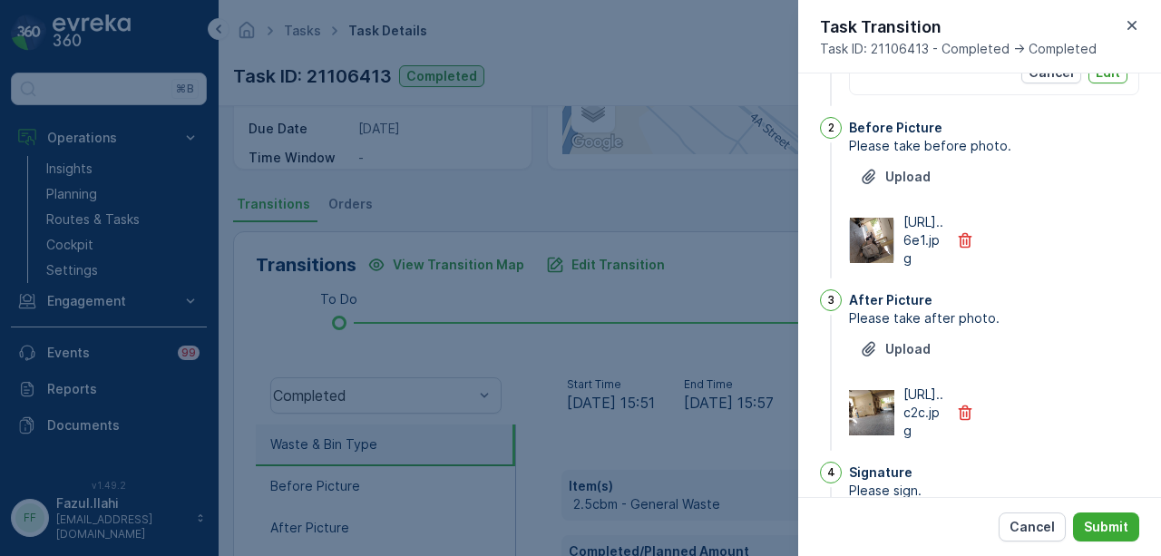
scroll to position [156, 0]
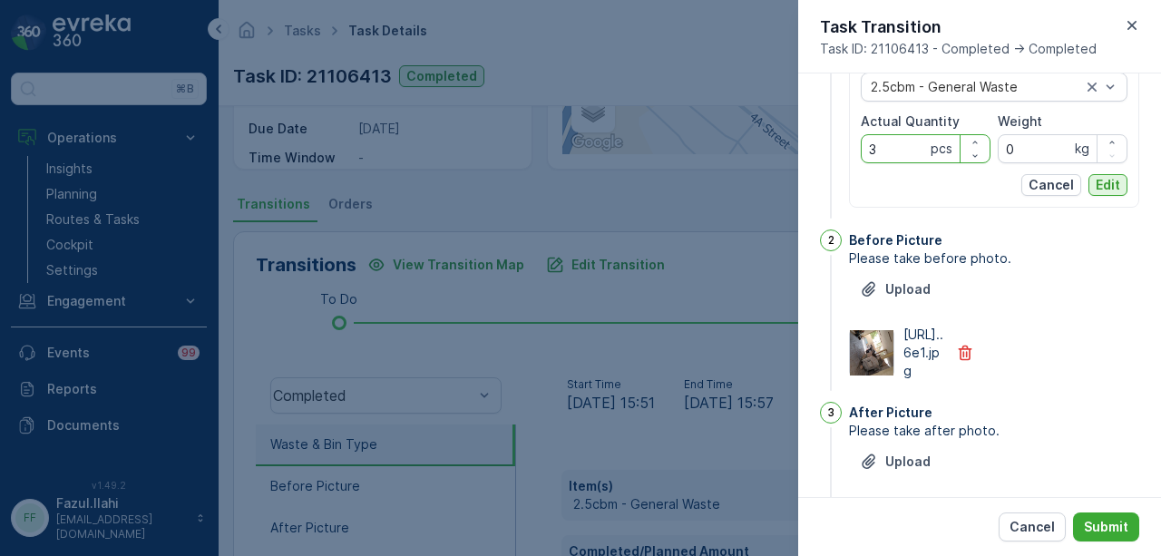
type Quantity "3"
click at [1120, 186] on button "Edit" at bounding box center [1108, 185] width 39 height 22
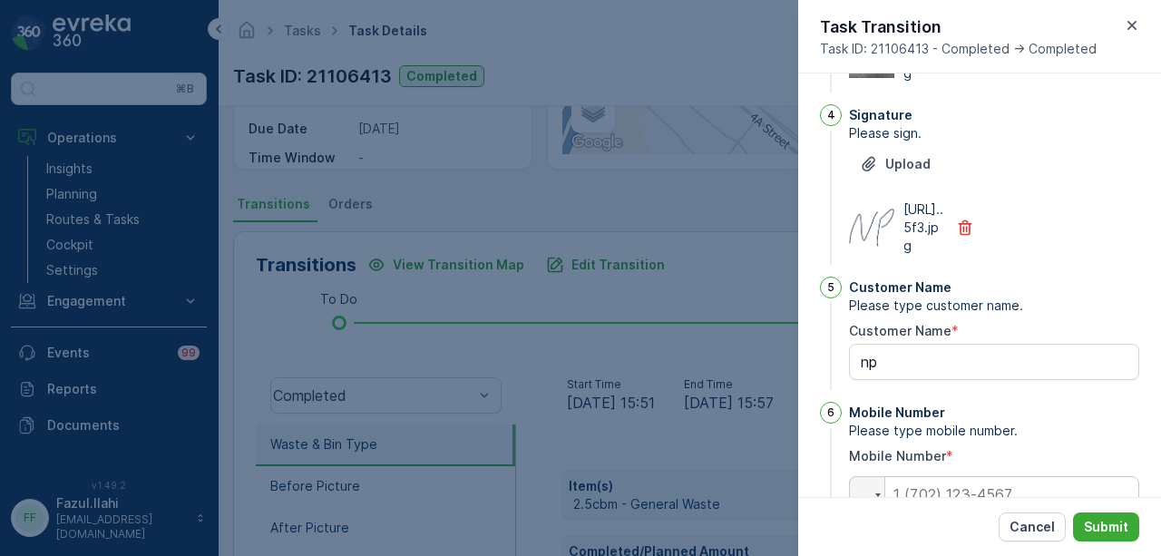
scroll to position [735, 0]
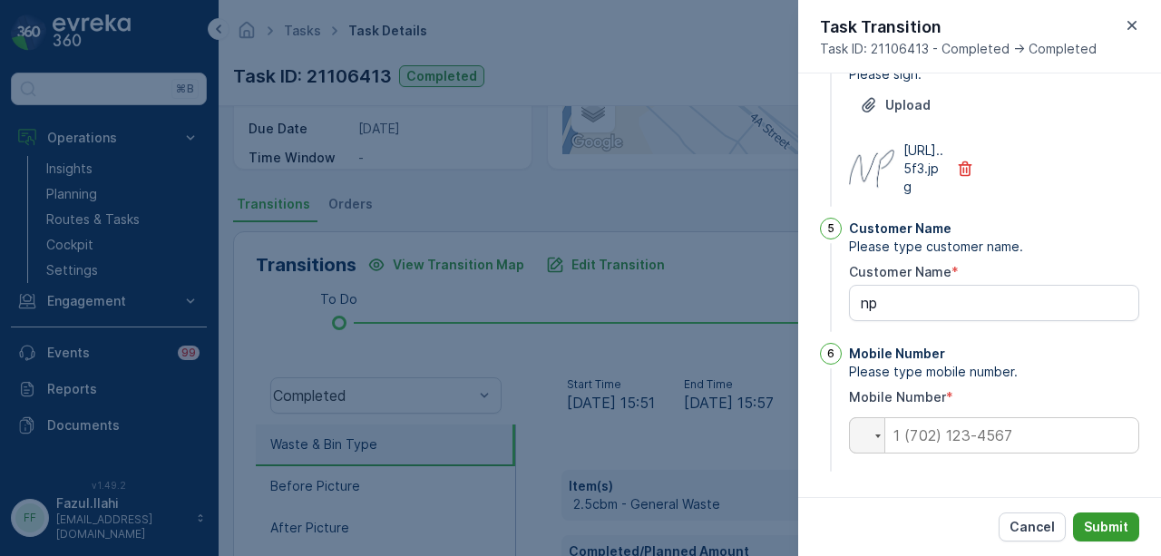
click at [1114, 523] on p "Submit" at bounding box center [1106, 527] width 44 height 18
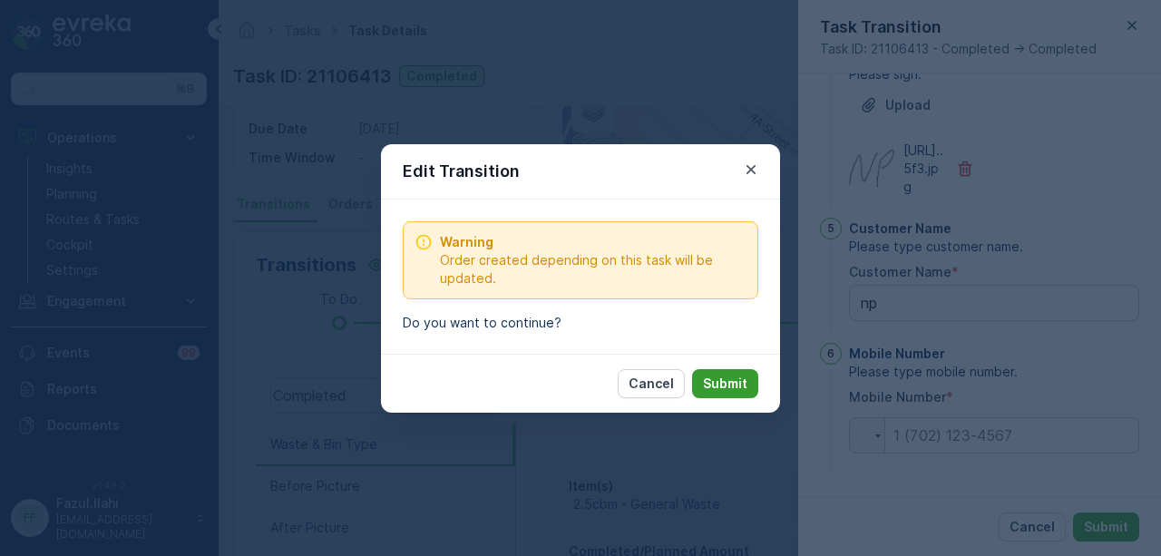
click at [732, 378] on p "Submit" at bounding box center [725, 384] width 44 height 18
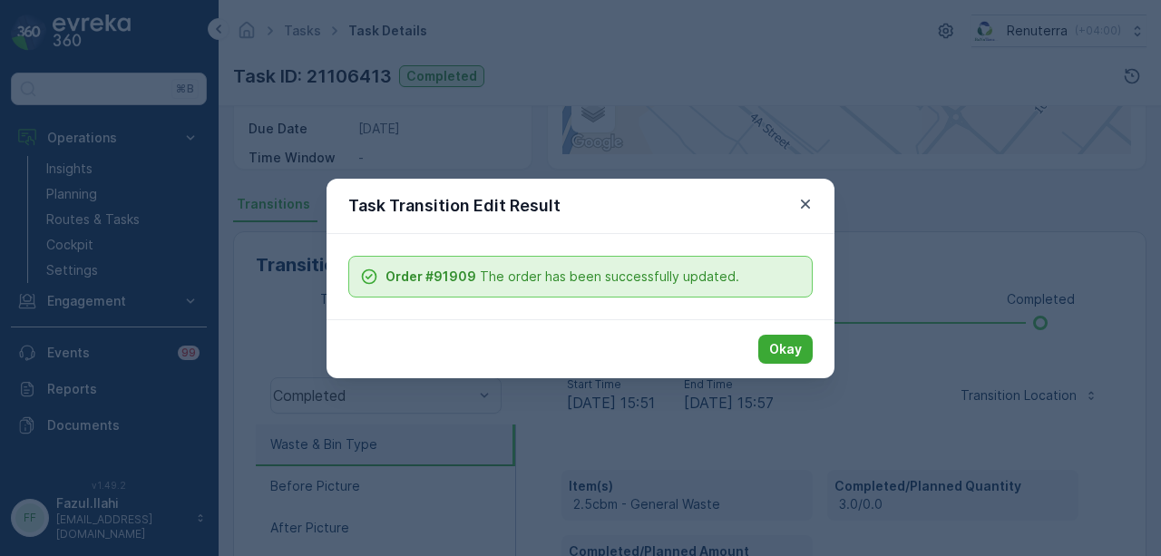
click at [779, 333] on div "Okay" at bounding box center [581, 348] width 508 height 59
click at [779, 340] on p "Okay" at bounding box center [785, 349] width 33 height 18
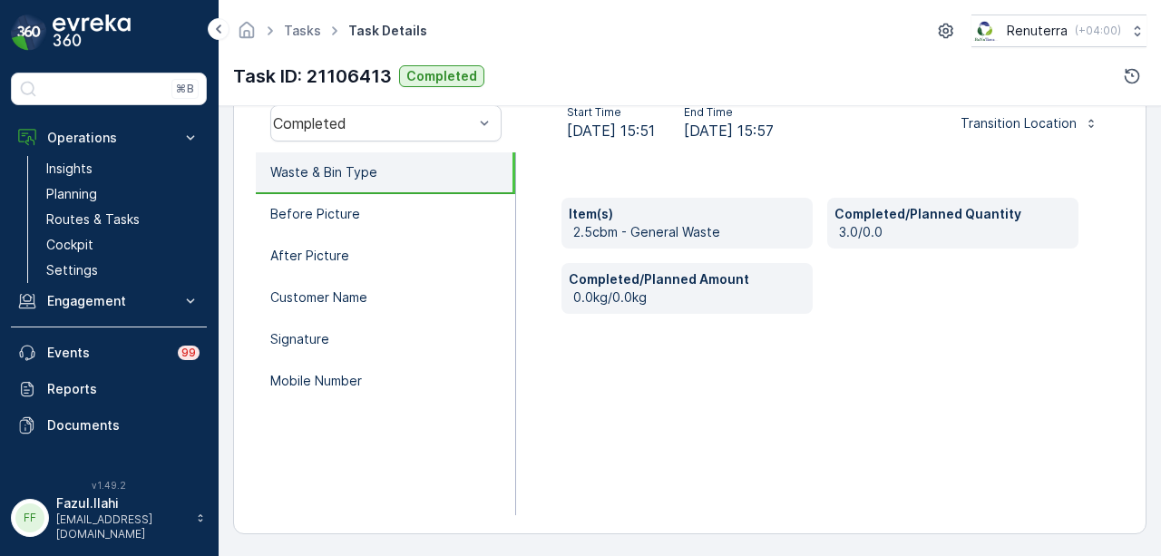
scroll to position [495, 0]
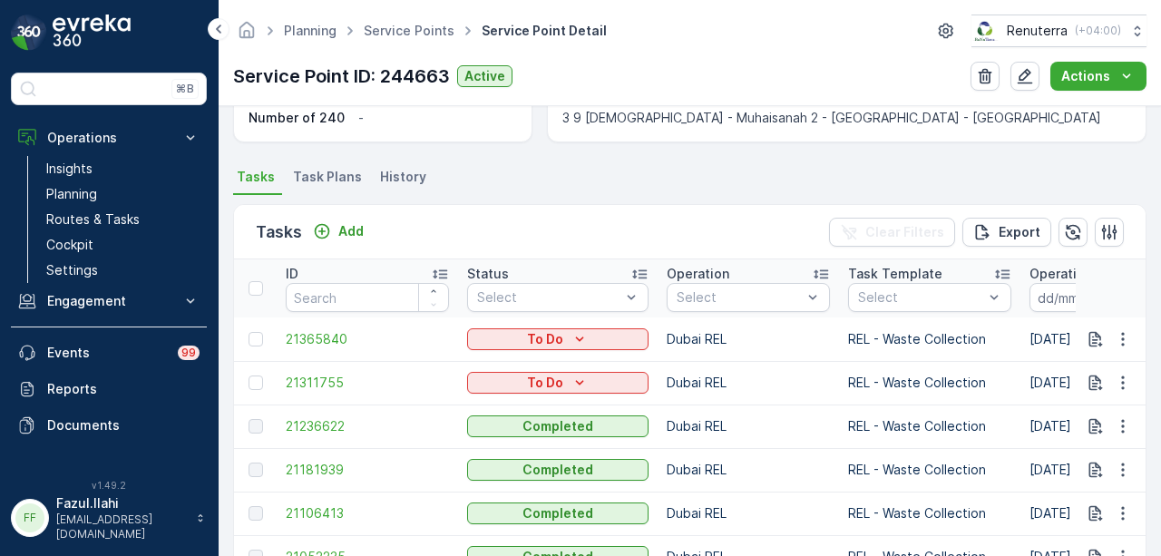
scroll to position [635, 0]
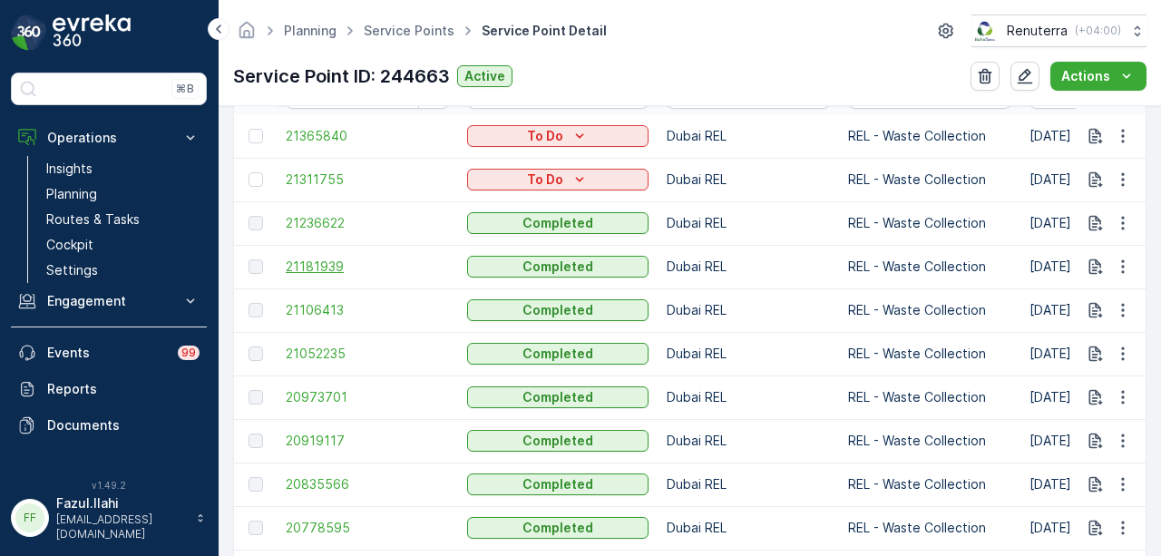
click at [309, 263] on span "21181939" at bounding box center [367, 267] width 163 height 18
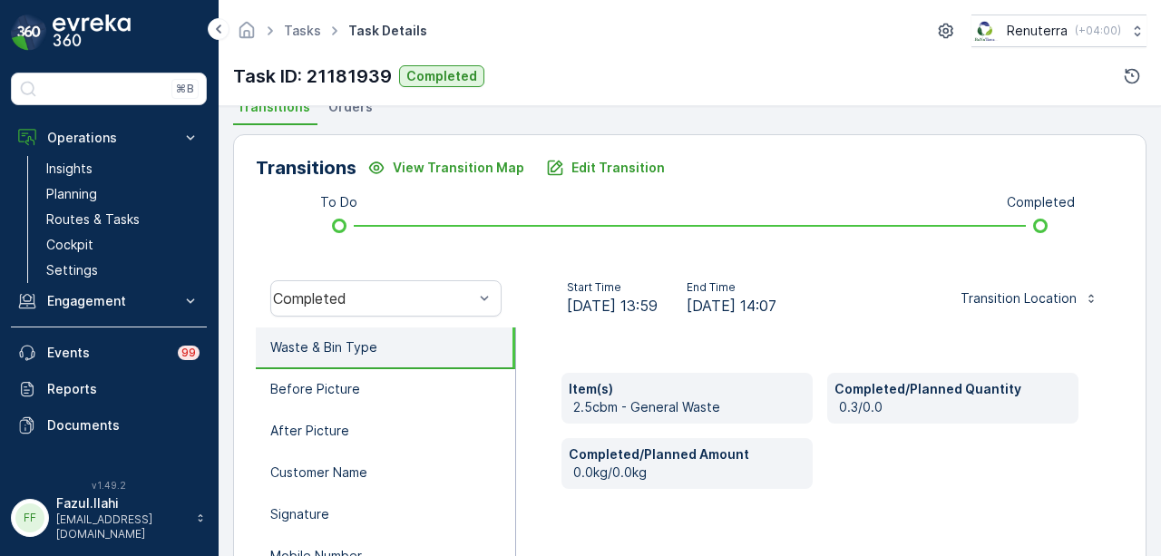
scroll to position [405, 0]
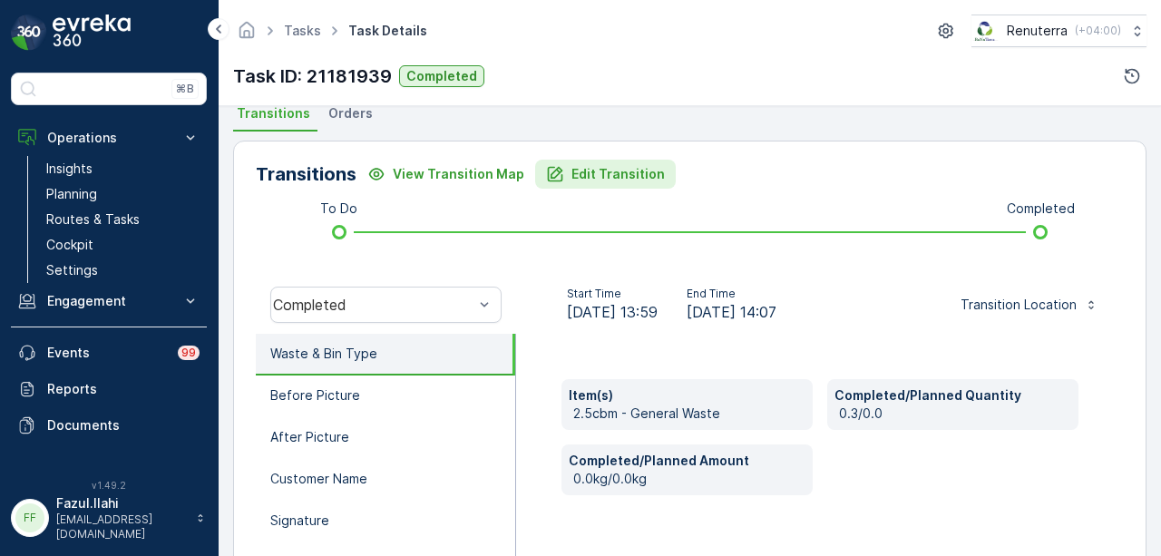
click at [612, 177] on p "Edit Transition" at bounding box center [618, 174] width 93 height 18
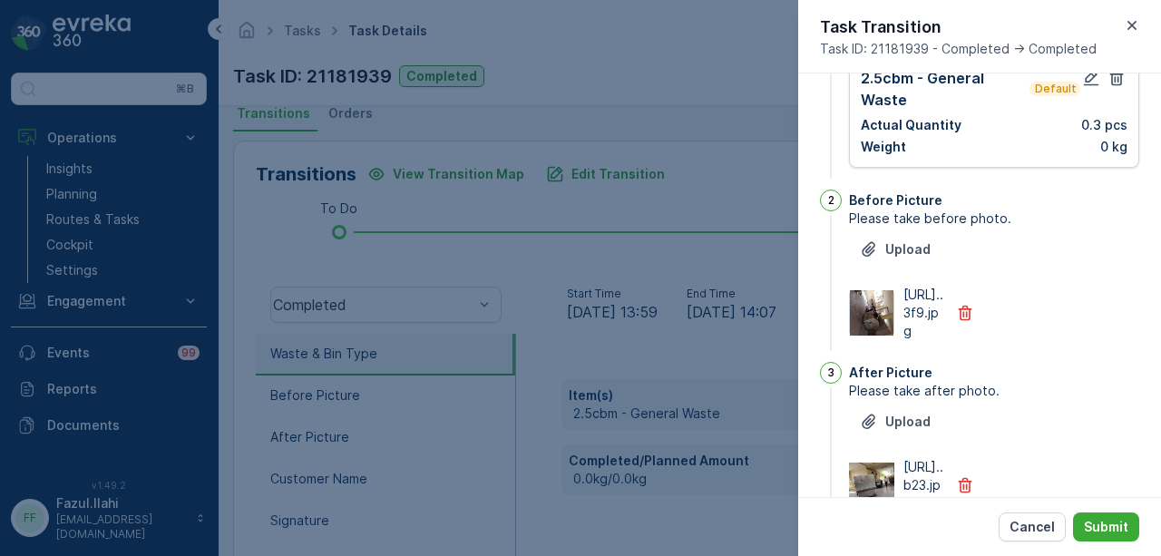
scroll to position [0, 0]
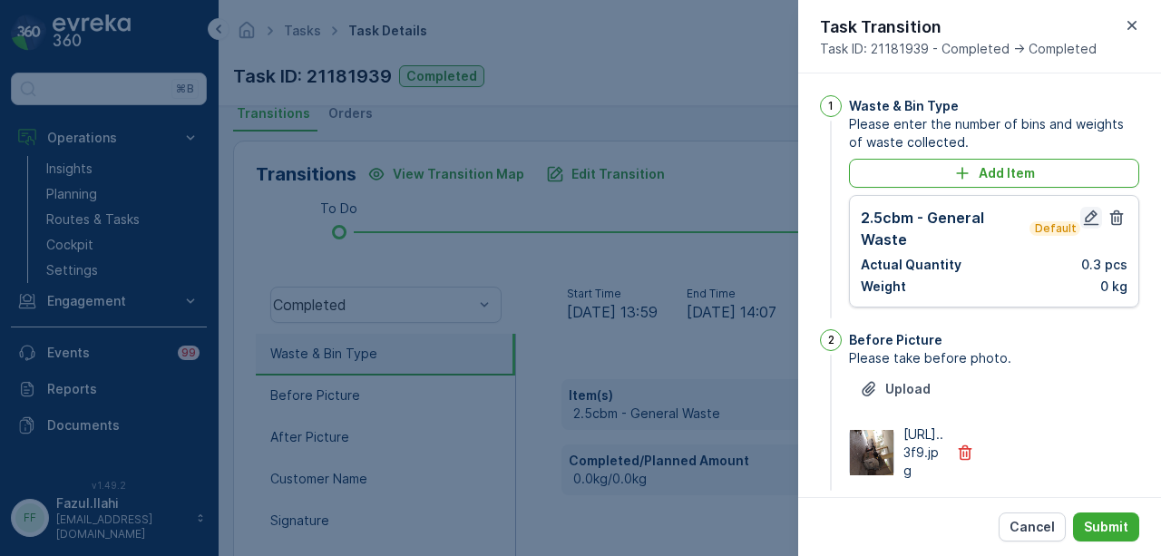
click at [1086, 219] on icon "button" at bounding box center [1091, 217] width 15 height 15
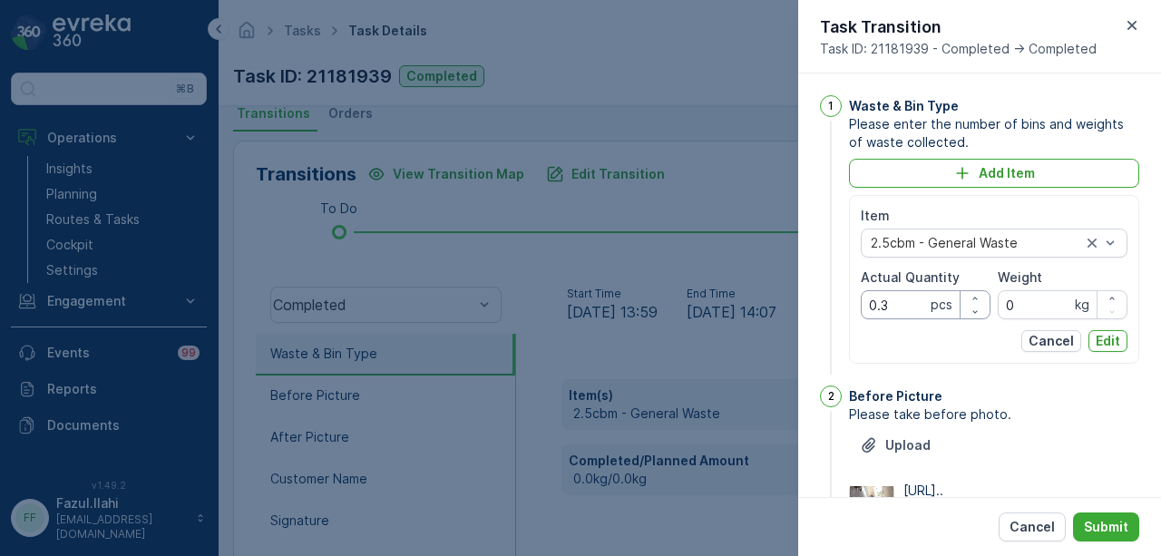
click at [913, 304] on Quantity "0.3" at bounding box center [926, 304] width 130 height 29
type Quantity "0"
type Quantity "3"
click at [1107, 334] on p "Edit" at bounding box center [1108, 341] width 24 height 18
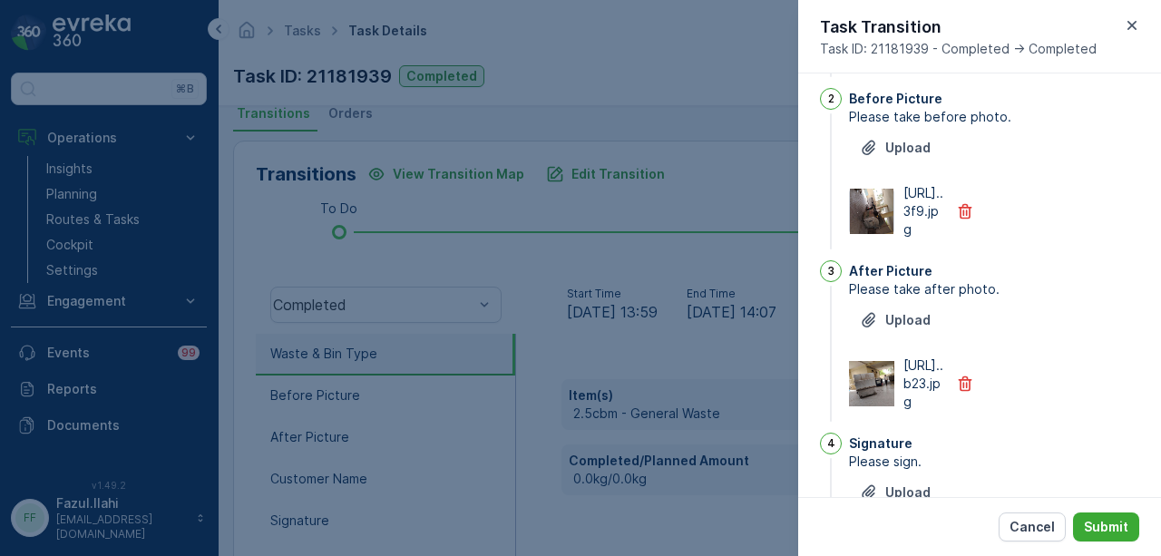
scroll to position [726, 0]
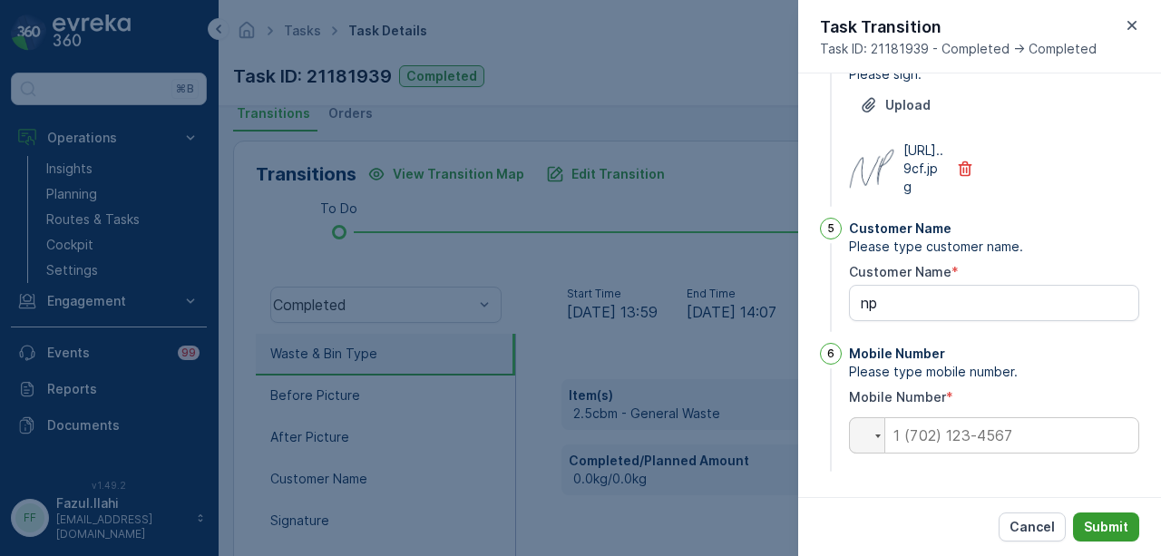
click at [1128, 514] on button "Submit" at bounding box center [1106, 527] width 66 height 29
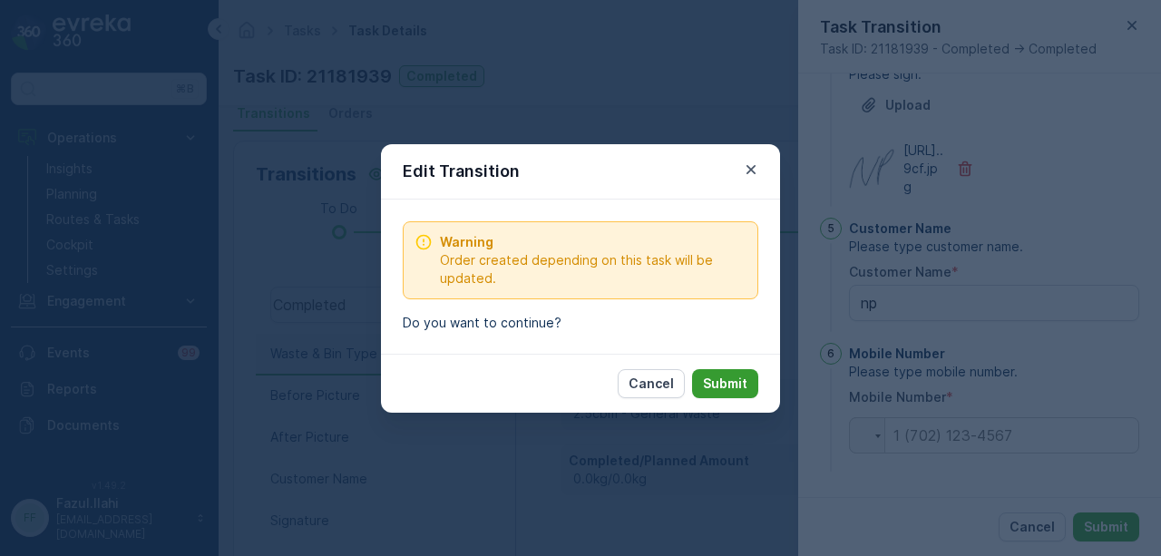
click at [728, 379] on p "Submit" at bounding box center [725, 384] width 44 height 18
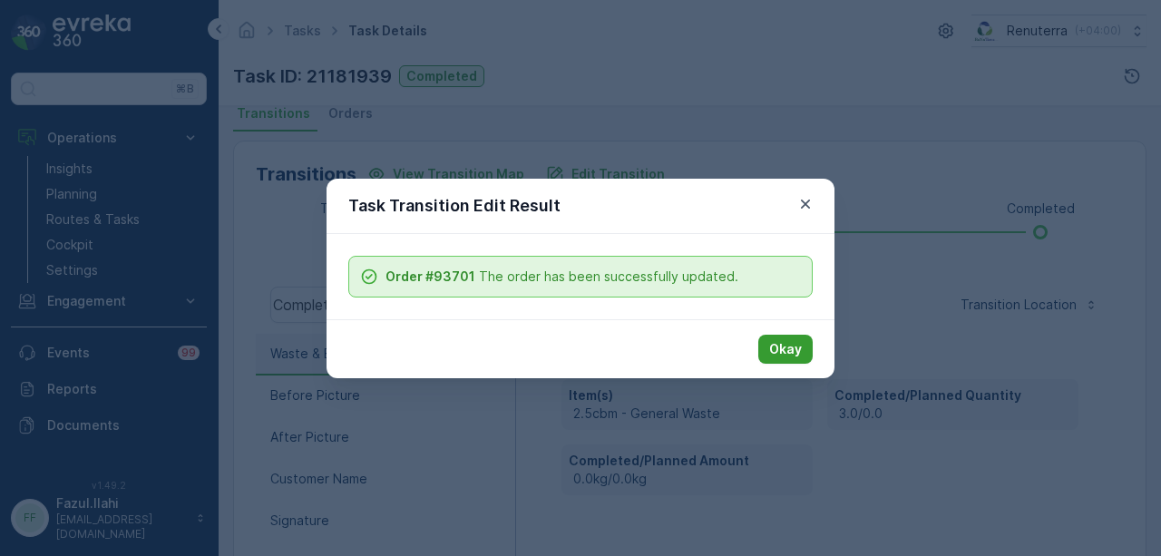
click at [780, 358] on button "Okay" at bounding box center [785, 349] width 54 height 29
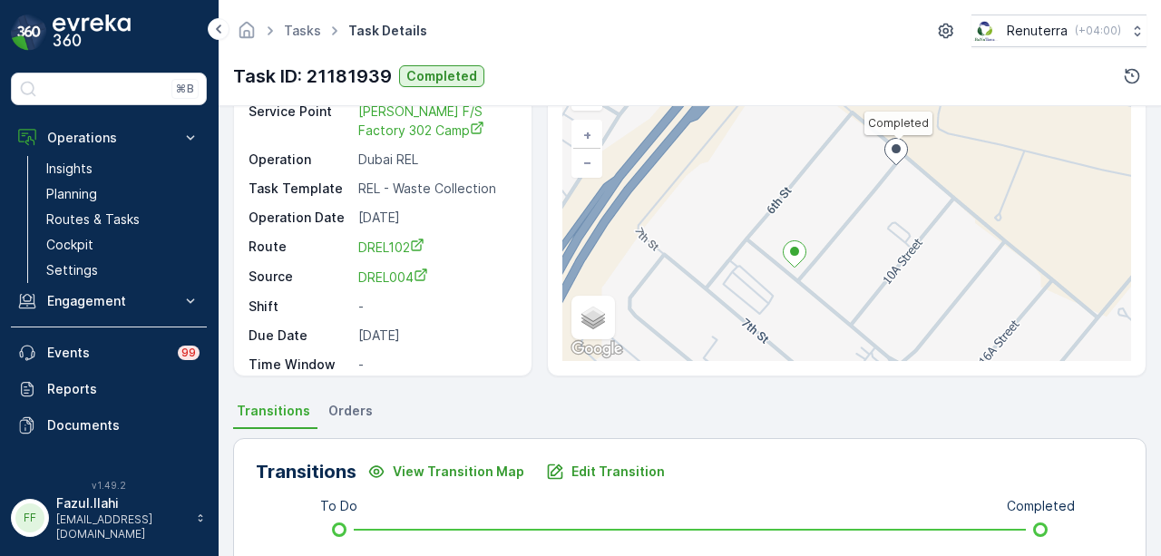
scroll to position [0, 0]
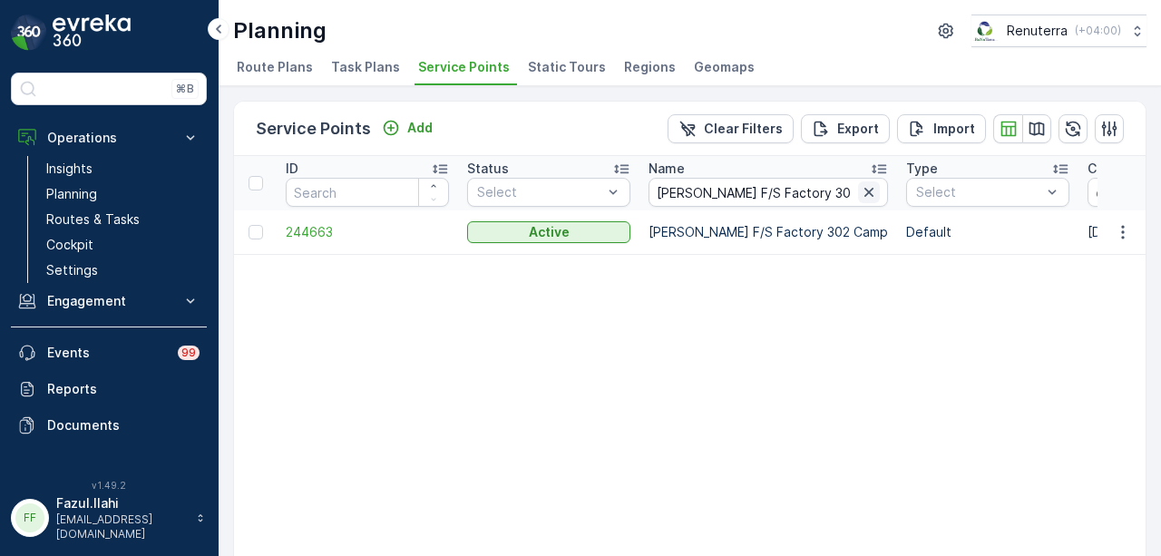
click at [860, 190] on icon "button" at bounding box center [869, 192] width 18 height 18
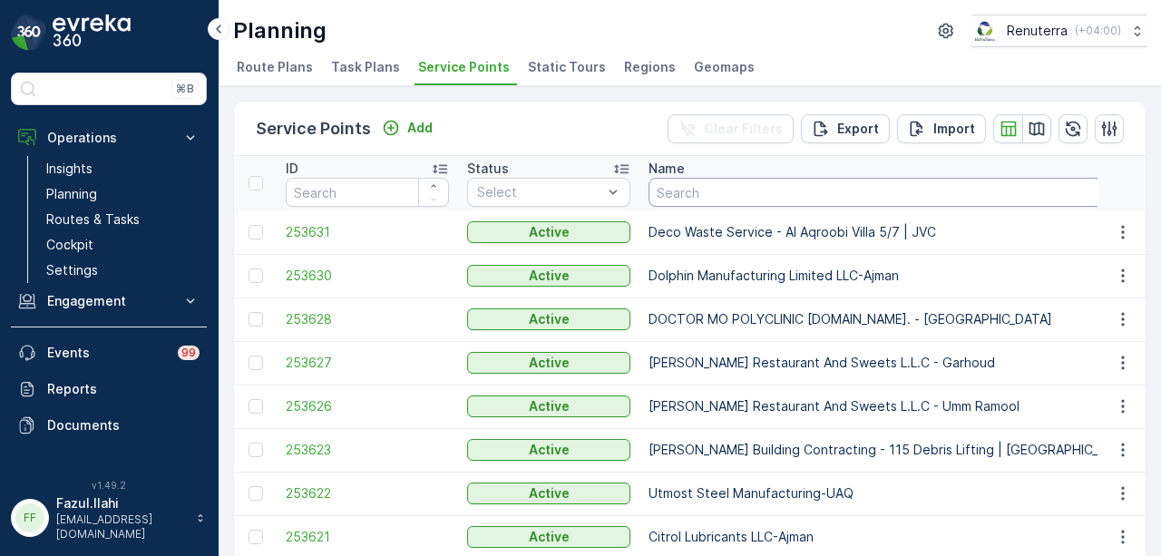
click at [745, 193] on input "text" at bounding box center [921, 192] width 544 height 29
paste input "[PERSON_NAME] Food Factory- [PERSON_NAME] Trading Ras Al khor 2"
type input "[PERSON_NAME] Food Factory- [PERSON_NAME] Trading Ras Al khor 2"
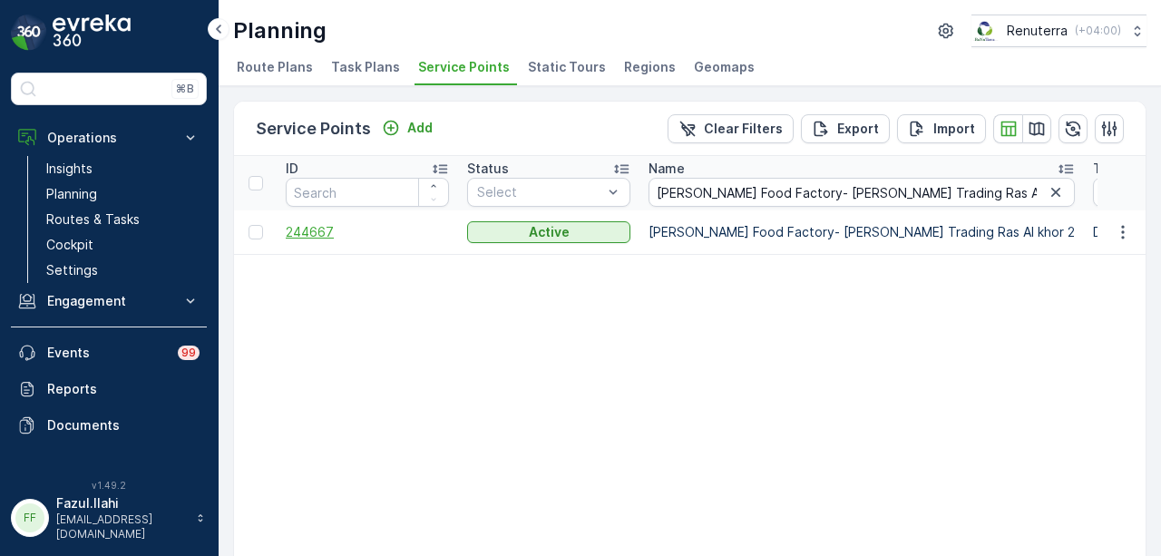
click at [323, 235] on span "244667" at bounding box center [367, 232] width 163 height 18
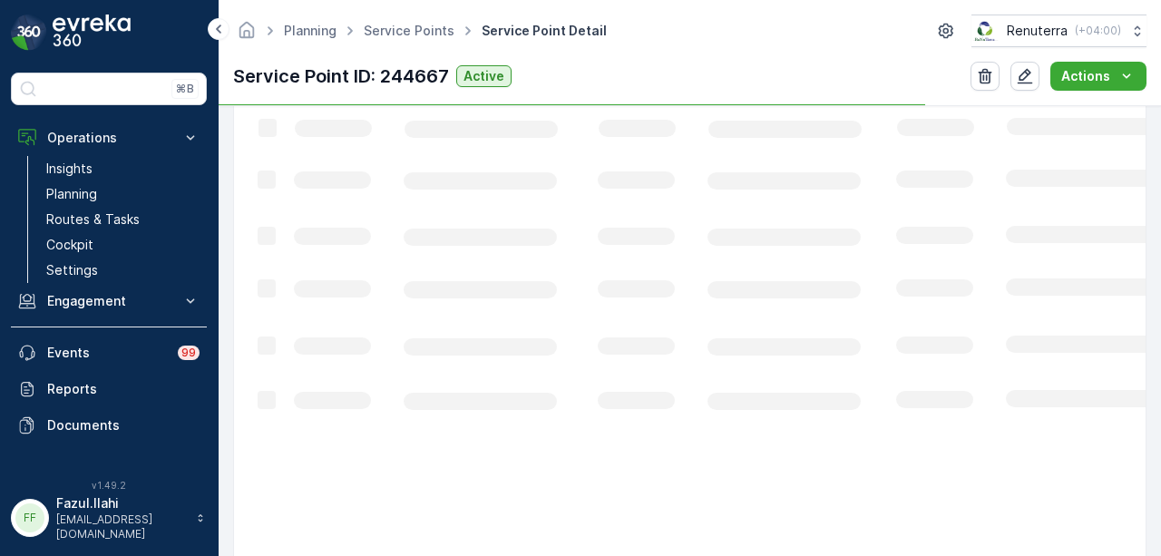
scroll to position [468, 0]
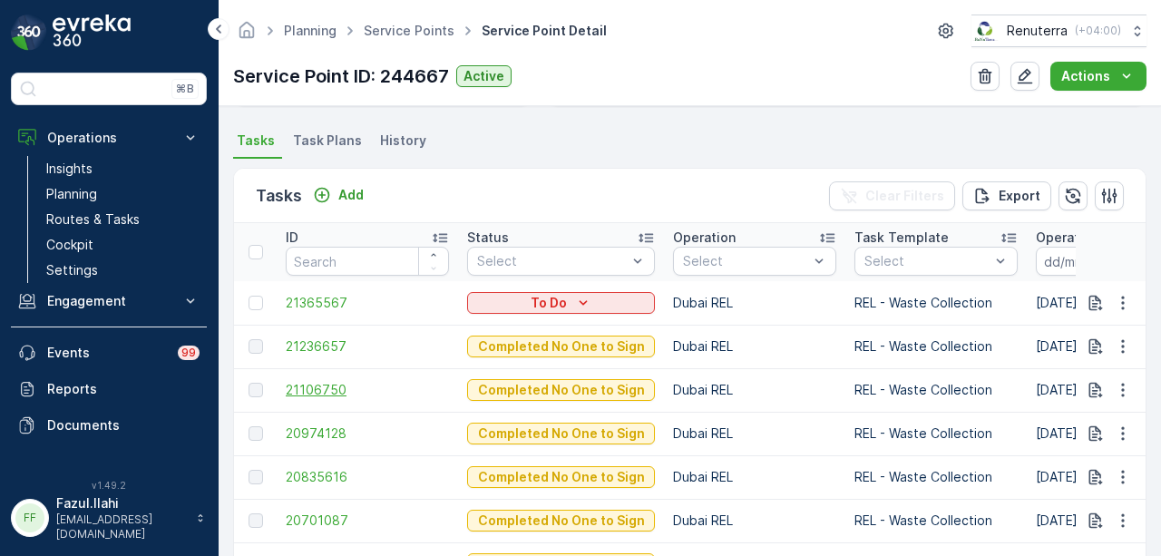
click at [331, 384] on span "21106750" at bounding box center [367, 390] width 163 height 18
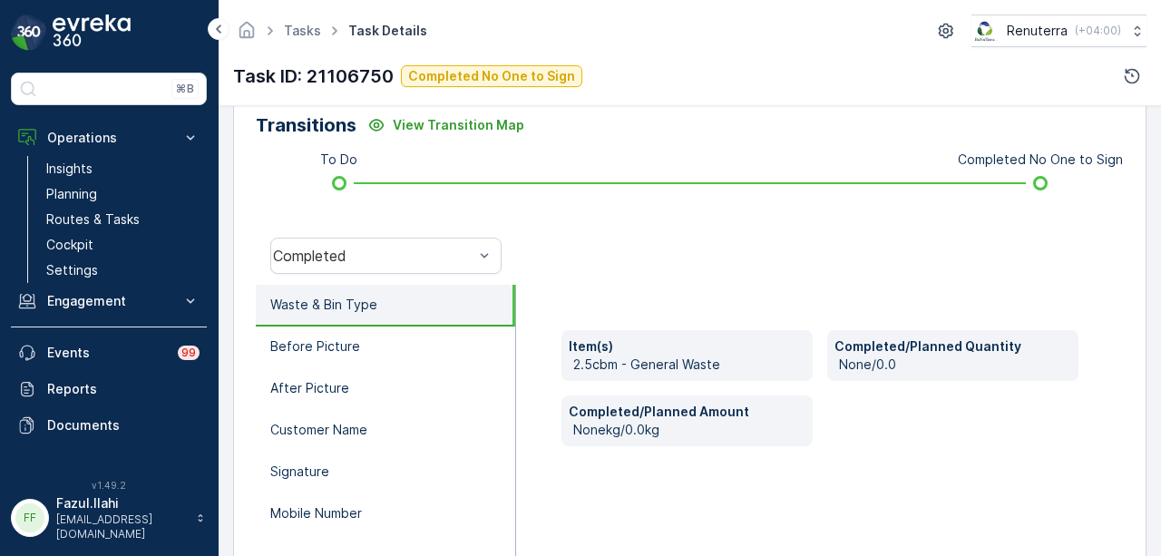
scroll to position [363, 0]
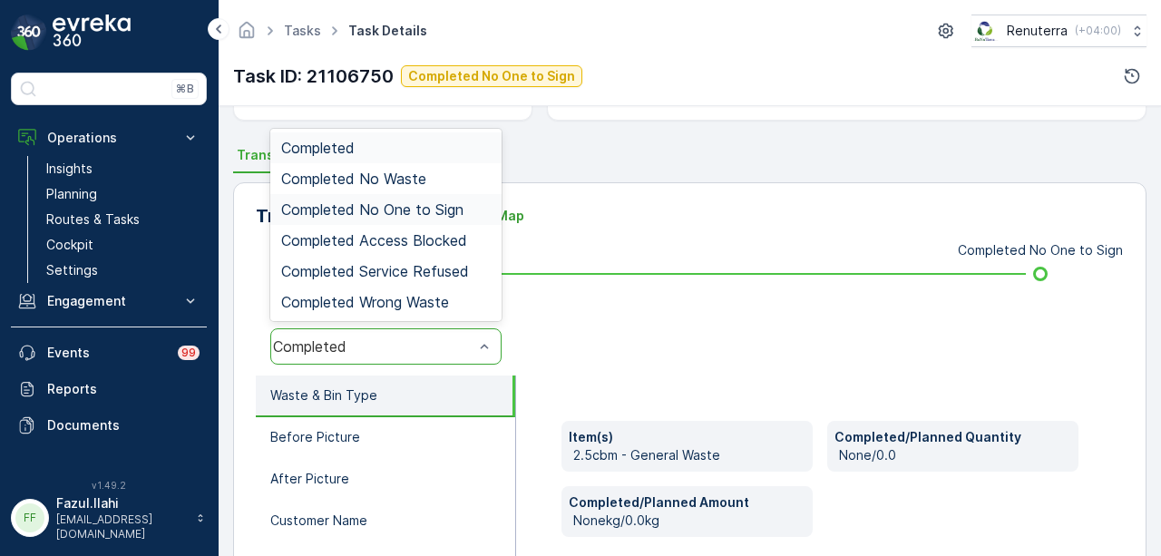
click at [457, 201] on span "Completed No One to Sign" at bounding box center [372, 209] width 182 height 16
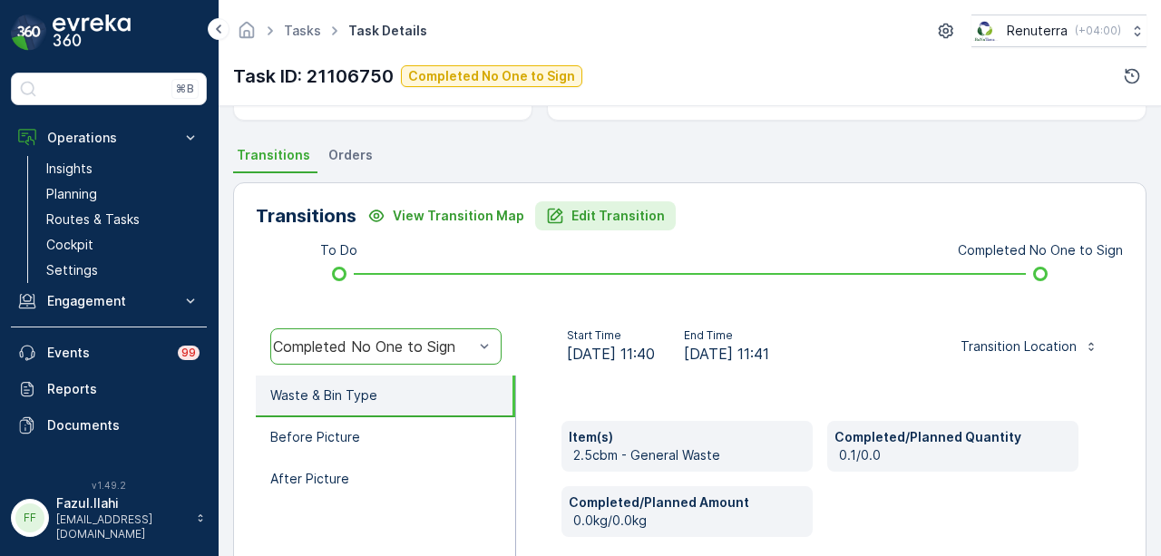
click at [633, 213] on p "Edit Transition" at bounding box center [618, 216] width 93 height 18
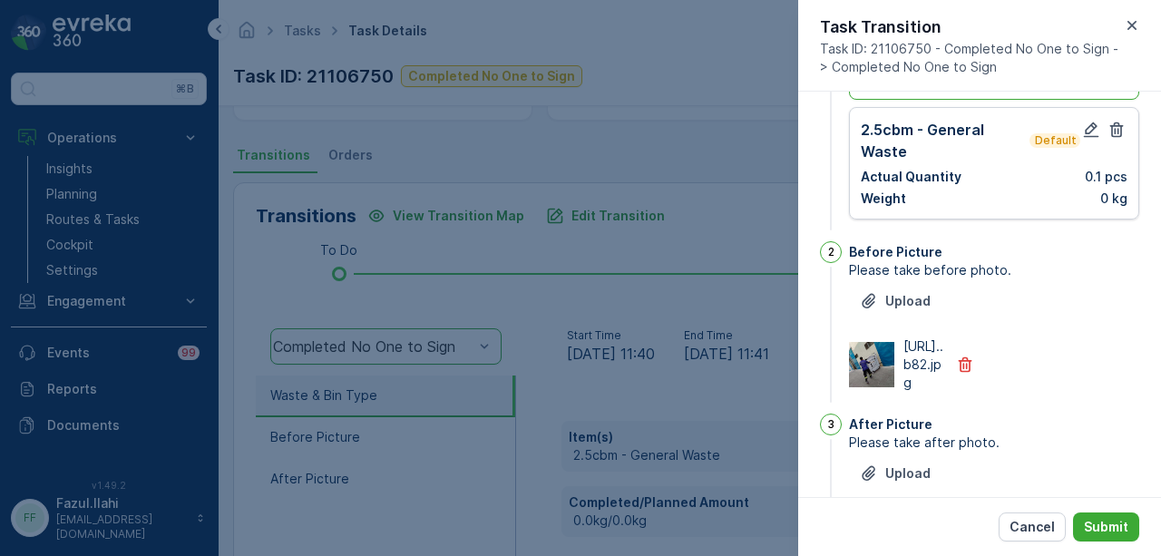
scroll to position [0, 0]
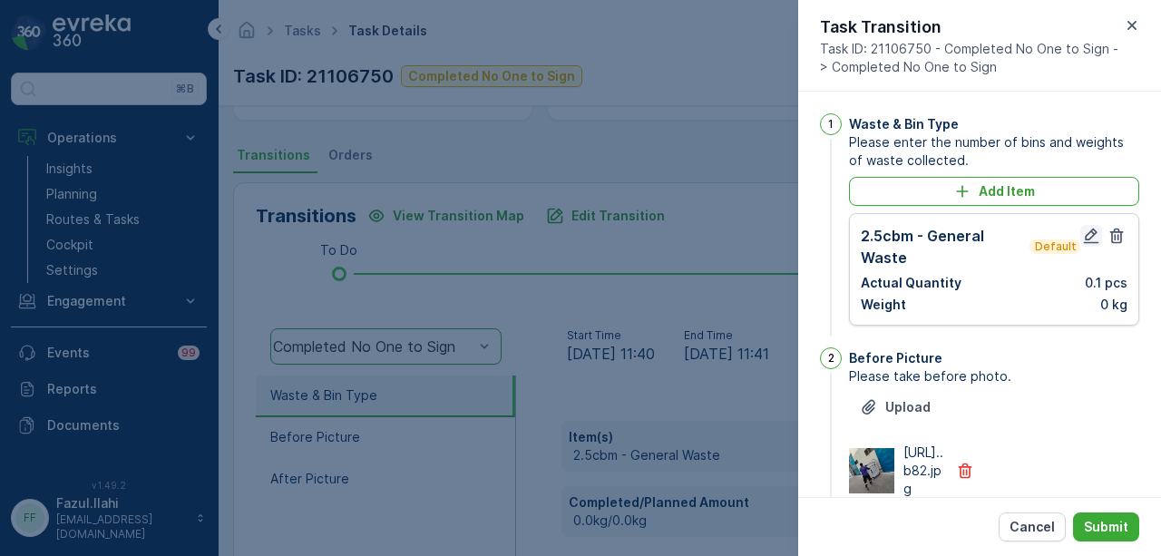
click at [1082, 237] on icon "button" at bounding box center [1091, 236] width 18 height 18
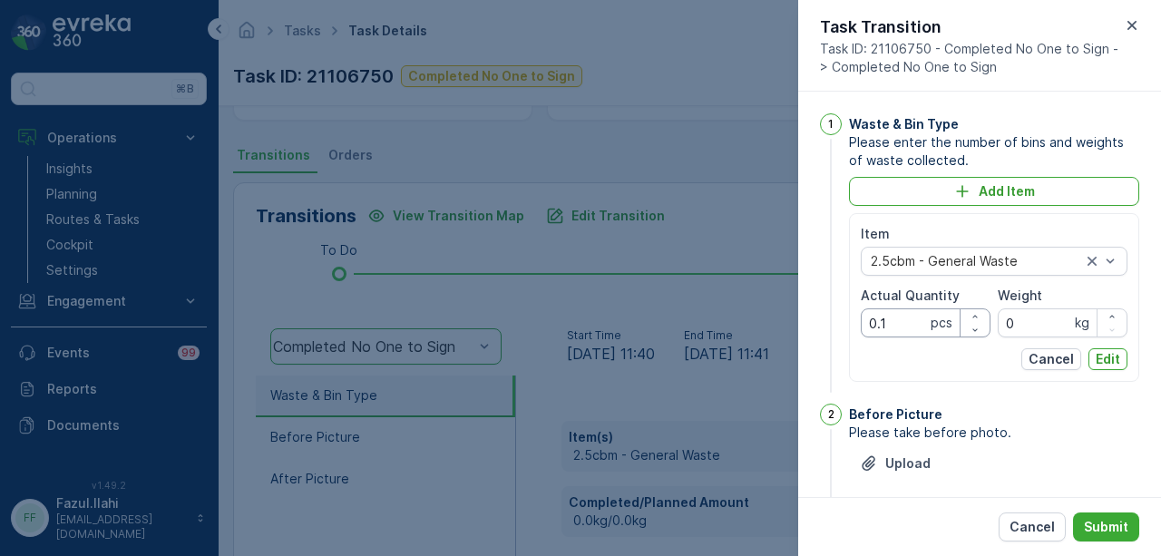
click at [900, 326] on Quantity "0.1" at bounding box center [926, 322] width 130 height 29
type Quantity "0"
type Quantity "1"
click at [1111, 366] on p "Edit" at bounding box center [1108, 359] width 24 height 18
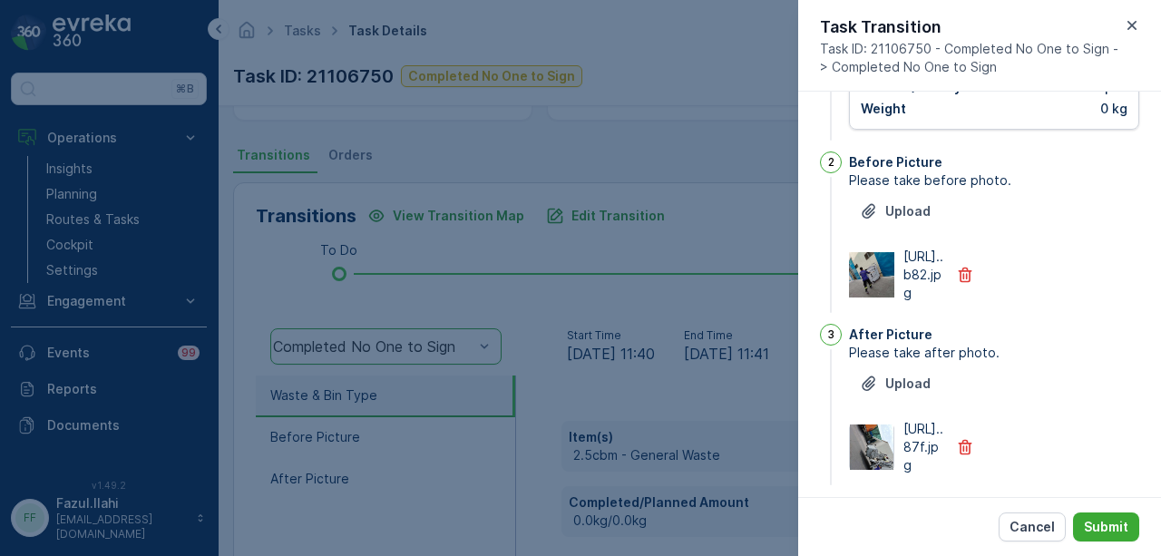
scroll to position [279, 0]
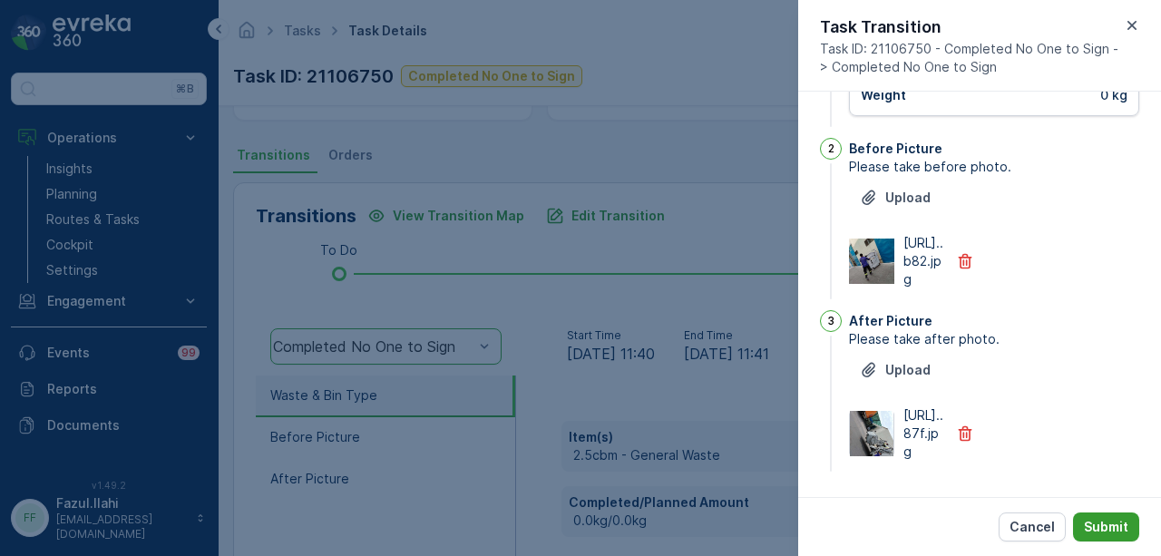
click at [1104, 523] on p "Submit" at bounding box center [1106, 527] width 44 height 18
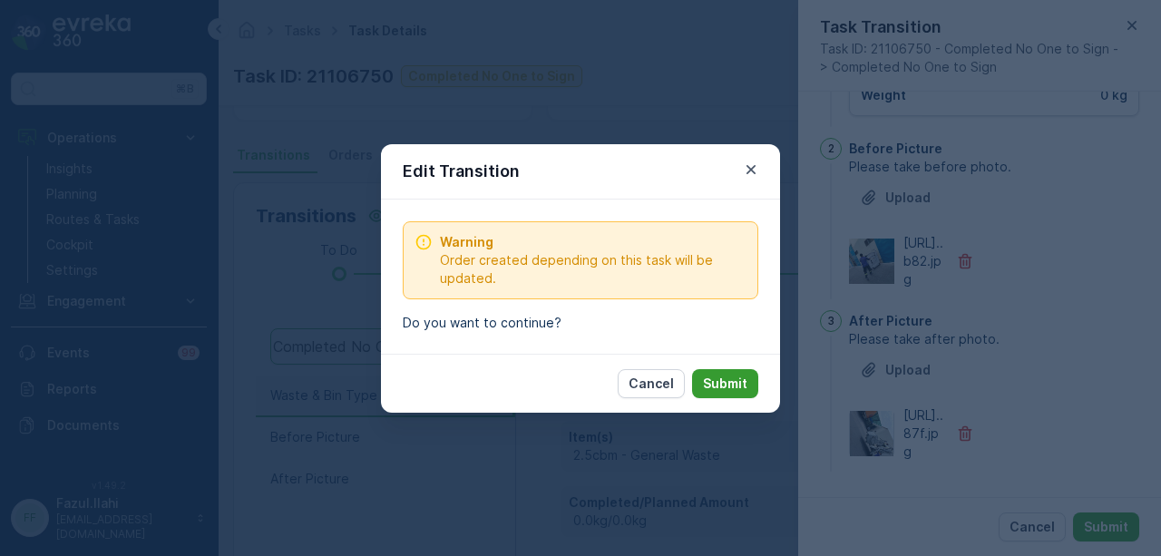
drag, startPoint x: 718, startPoint y: 360, endPoint x: 722, endPoint y: 371, distance: 11.8
click at [720, 367] on div "Cancel Submit" at bounding box center [580, 383] width 399 height 59
click at [722, 375] on p "Submit" at bounding box center [725, 384] width 44 height 18
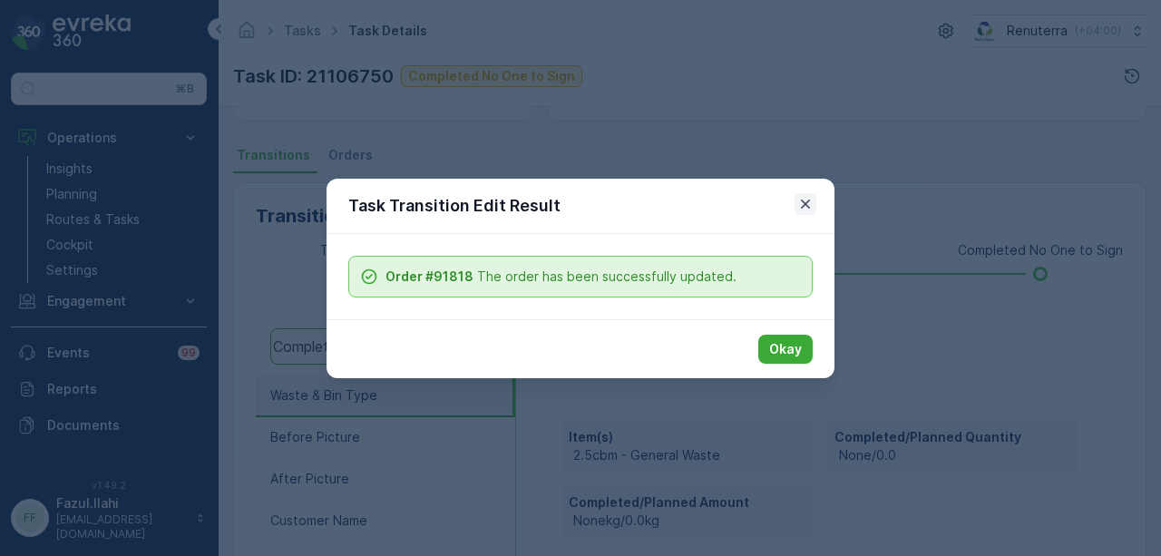
click at [805, 206] on icon "button" at bounding box center [806, 204] width 18 height 18
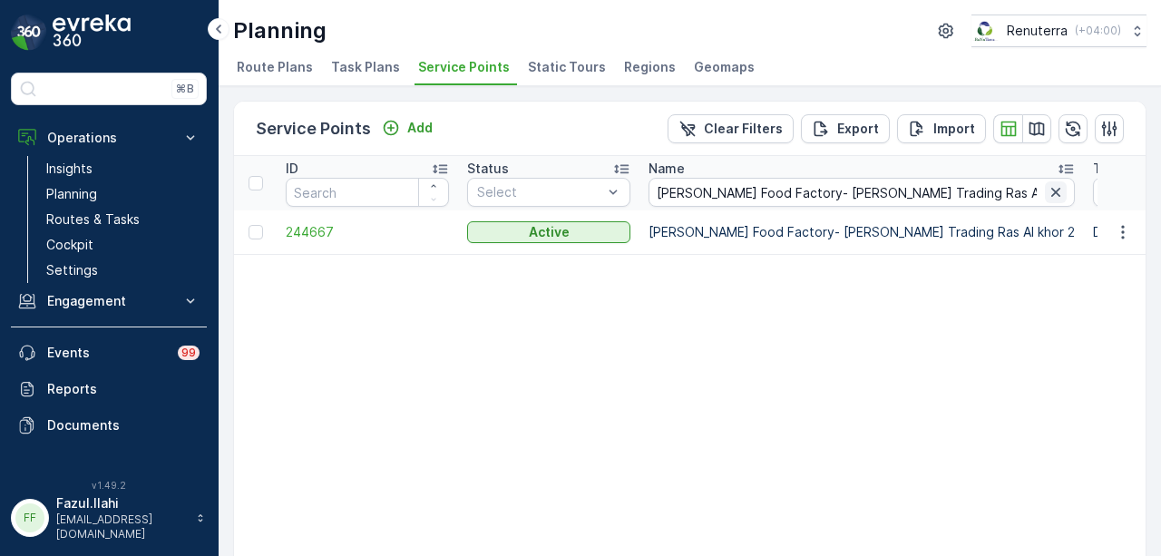
click at [1047, 193] on icon "button" at bounding box center [1056, 192] width 18 height 18
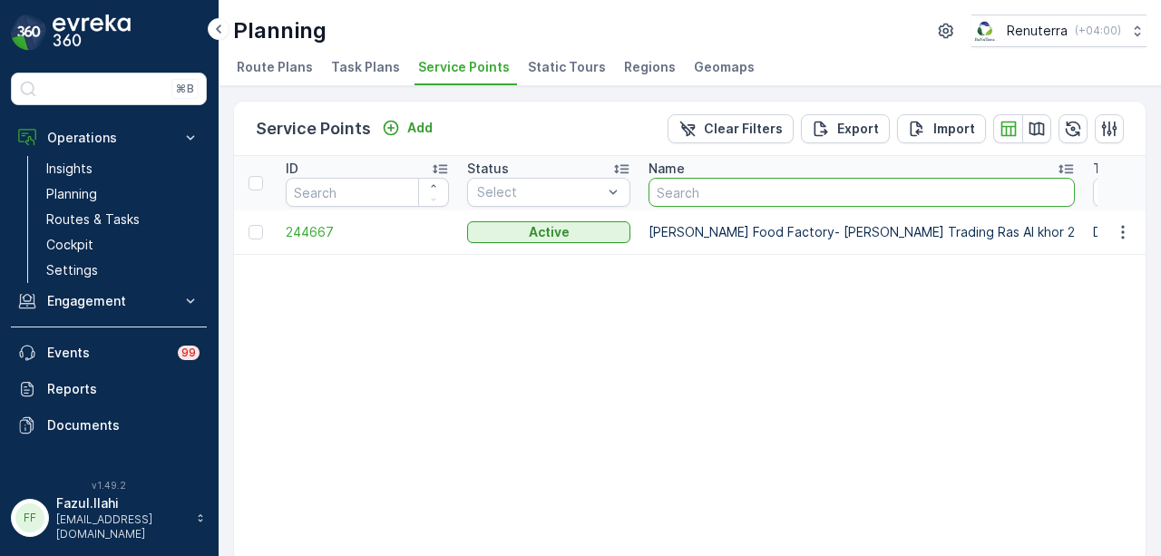
click at [791, 197] on input "text" at bounding box center [862, 192] width 426 height 29
paste input "Navtar & CO"
type input "Navtar & CO"
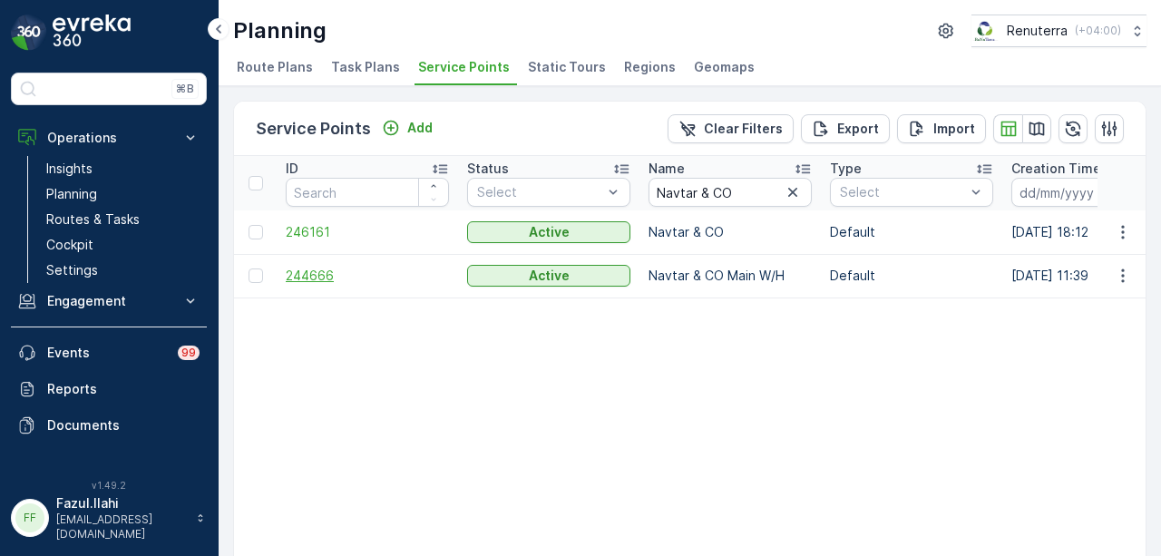
click at [298, 268] on span "244666" at bounding box center [367, 276] width 163 height 18
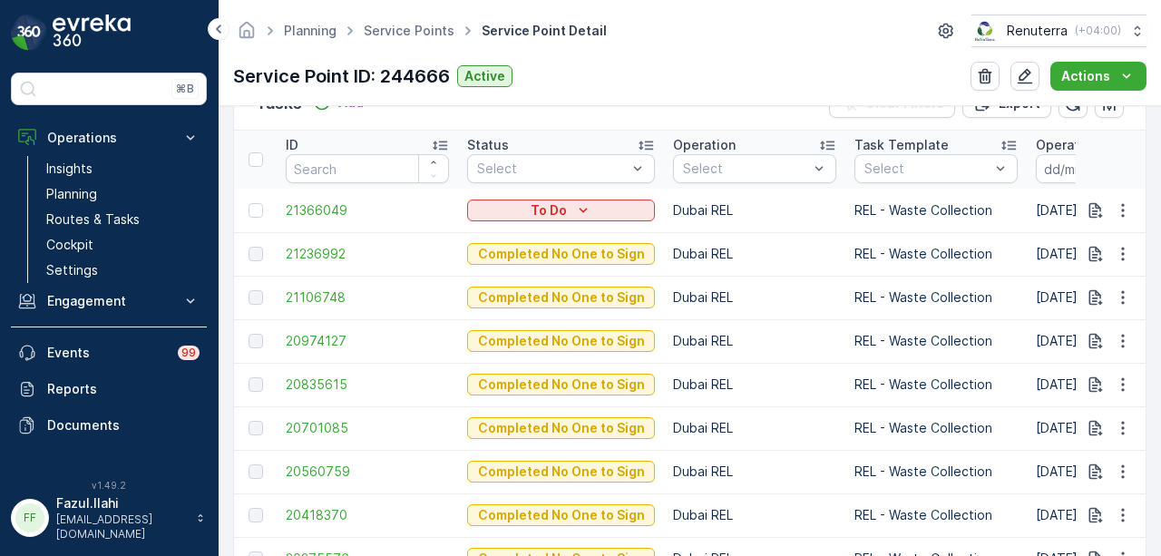
scroll to position [544, 0]
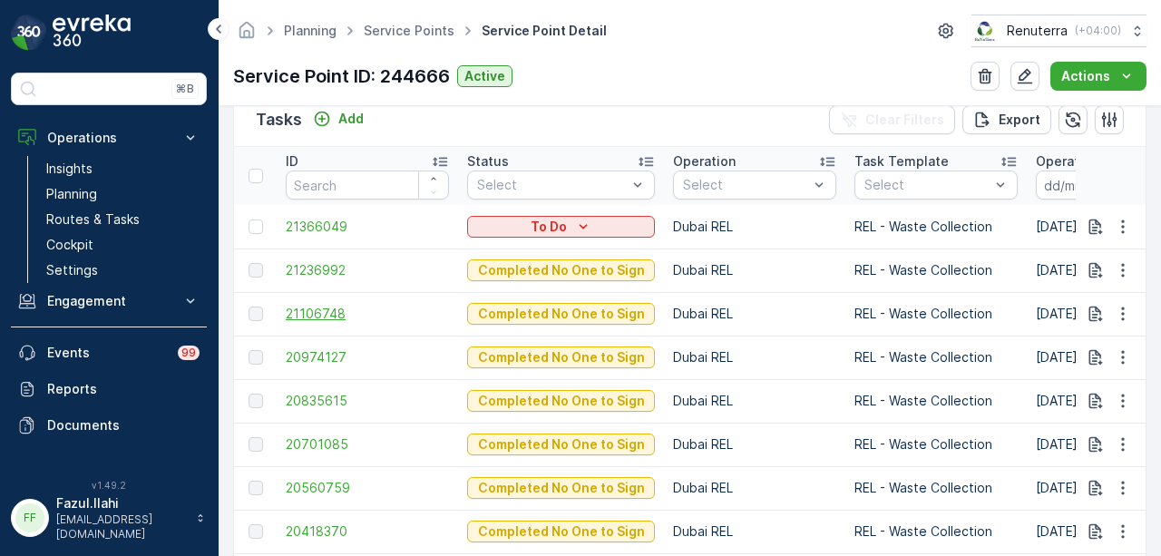
click at [323, 318] on span "21106748" at bounding box center [367, 314] width 163 height 18
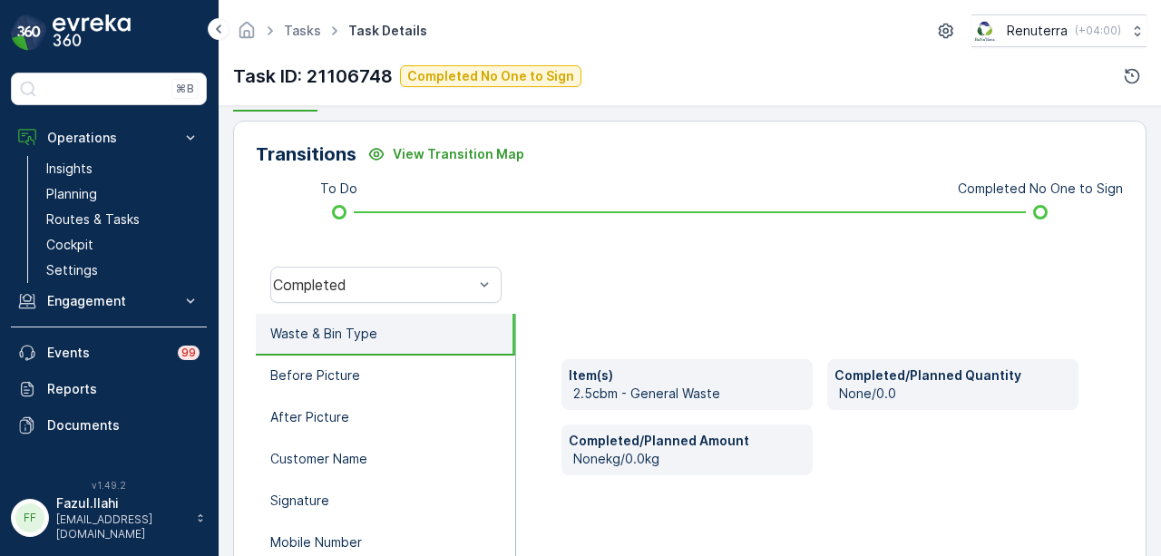
scroll to position [454, 0]
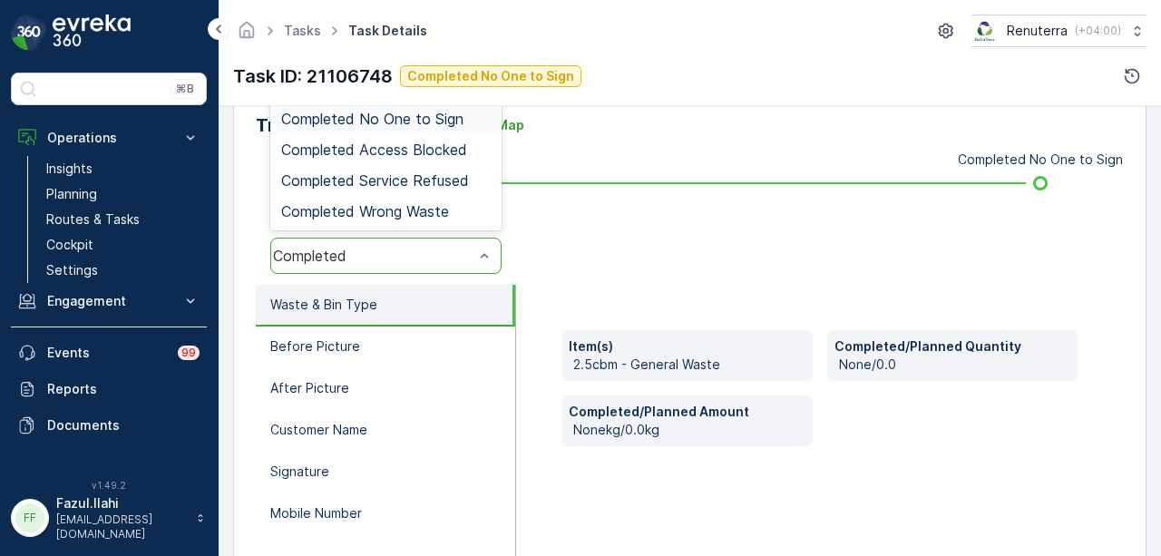
click at [455, 118] on span "Completed No One to Sign" at bounding box center [372, 119] width 182 height 16
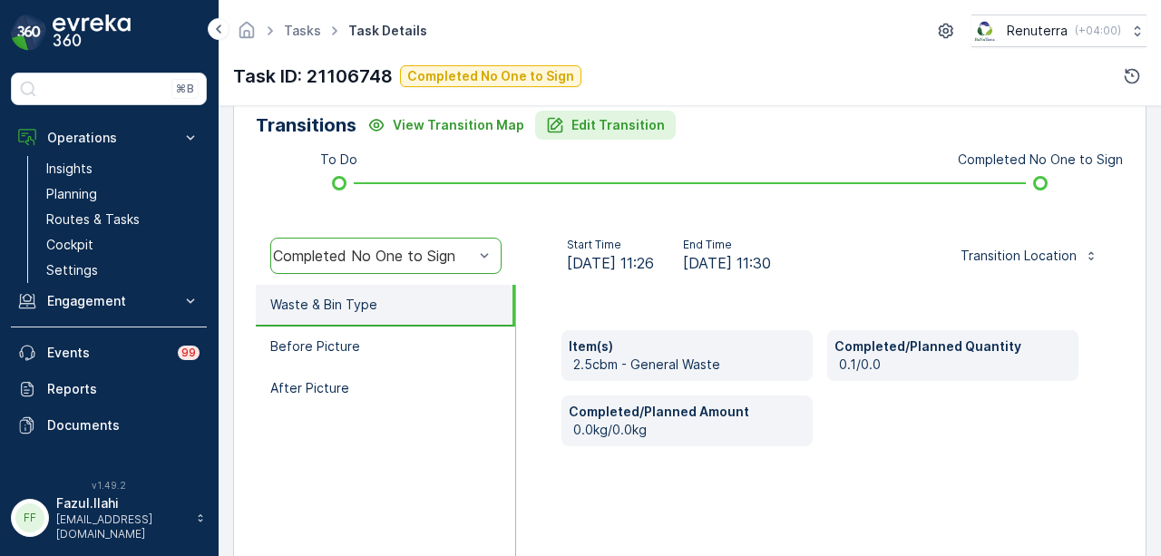
click at [577, 132] on p "Edit Transition" at bounding box center [618, 125] width 93 height 18
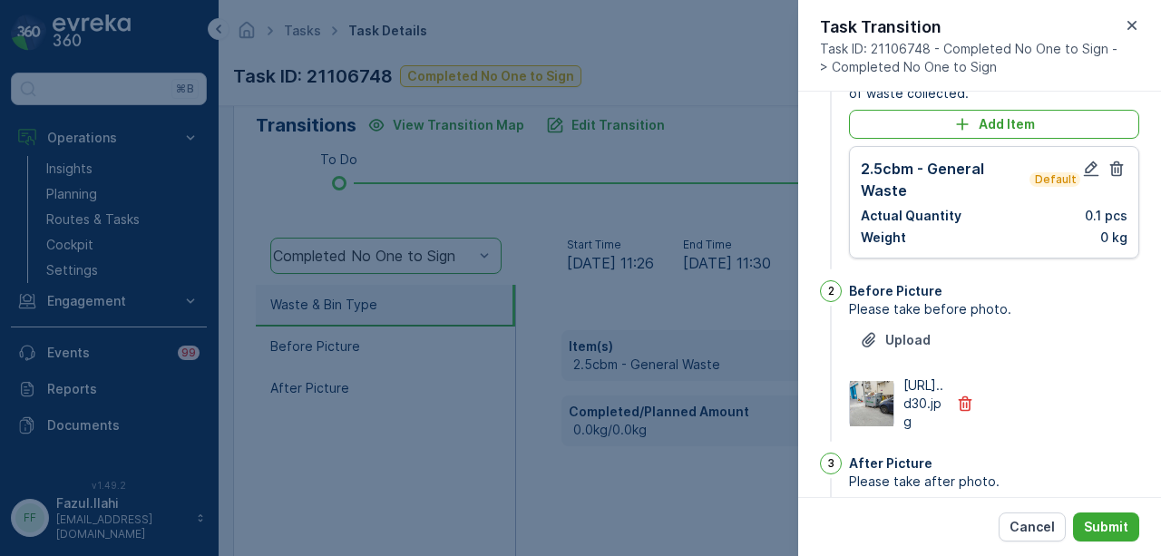
scroll to position [0, 0]
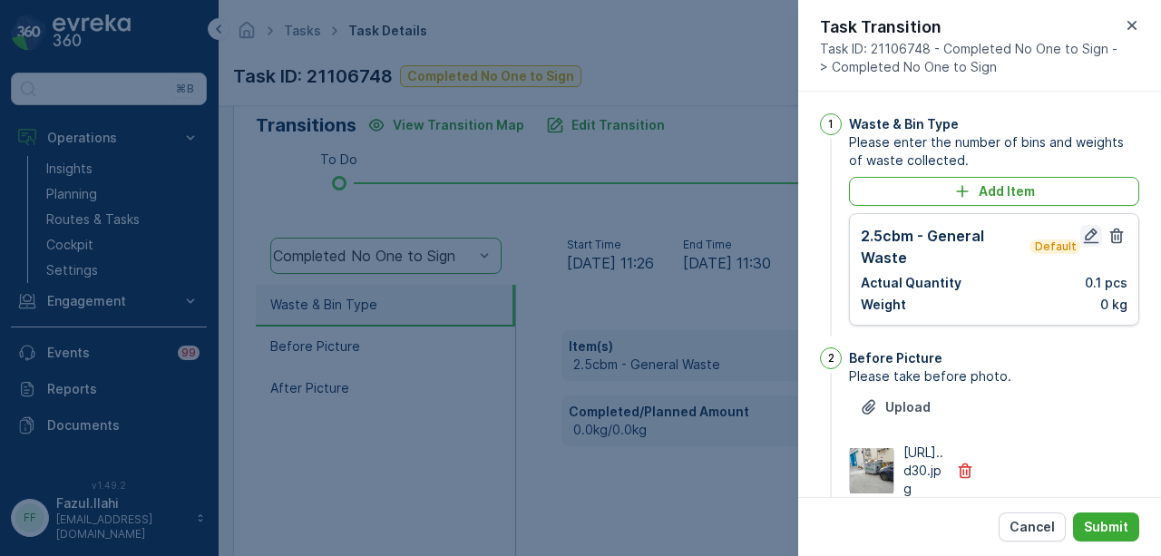
click at [1086, 232] on icon "button" at bounding box center [1091, 236] width 18 height 18
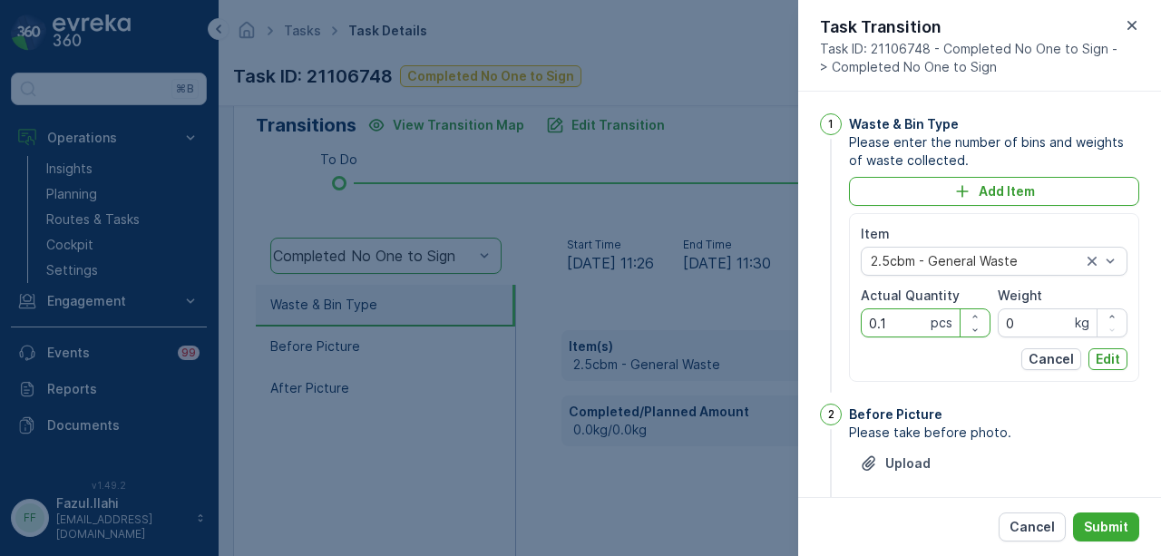
click at [910, 319] on Quantity "0.1" at bounding box center [926, 322] width 130 height 29
type Quantity "0"
type Quantity "1"
click at [1096, 352] on p "Edit" at bounding box center [1108, 359] width 24 height 18
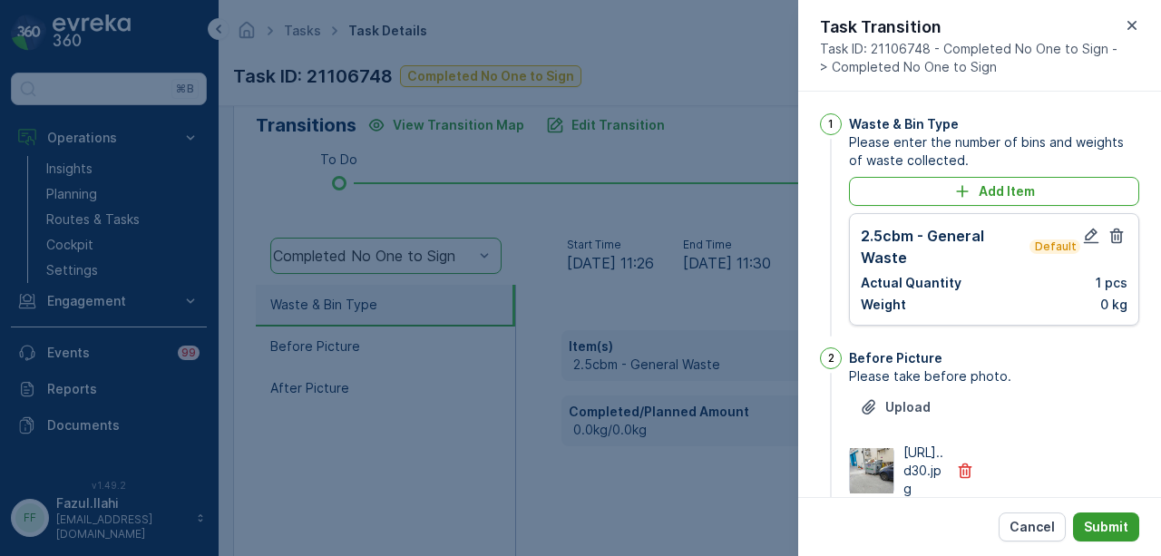
click at [1122, 533] on p "Submit" at bounding box center [1106, 527] width 44 height 18
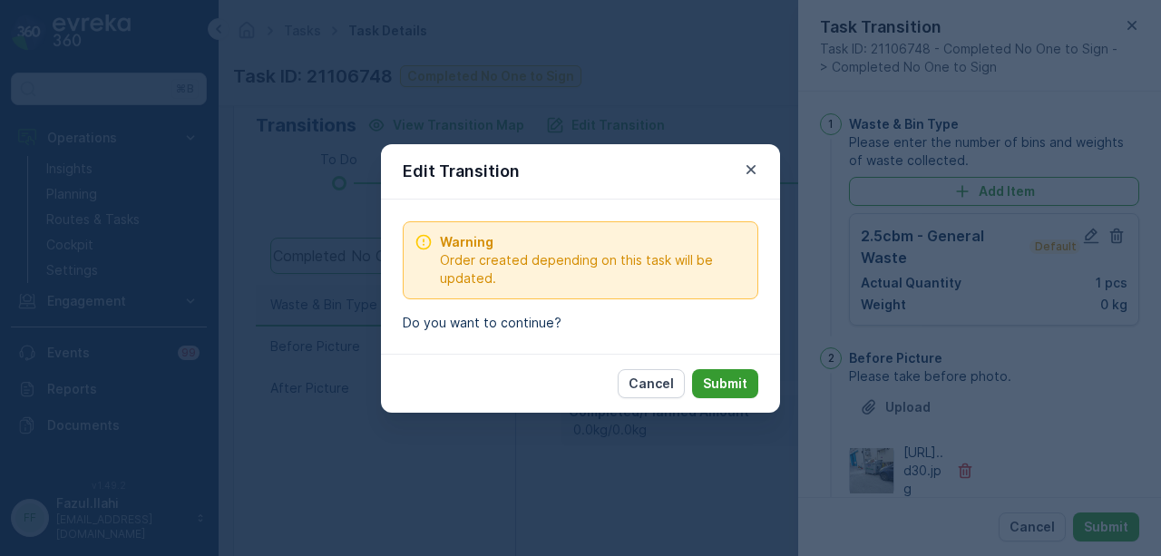
click at [745, 377] on p "Submit" at bounding box center [725, 384] width 44 height 18
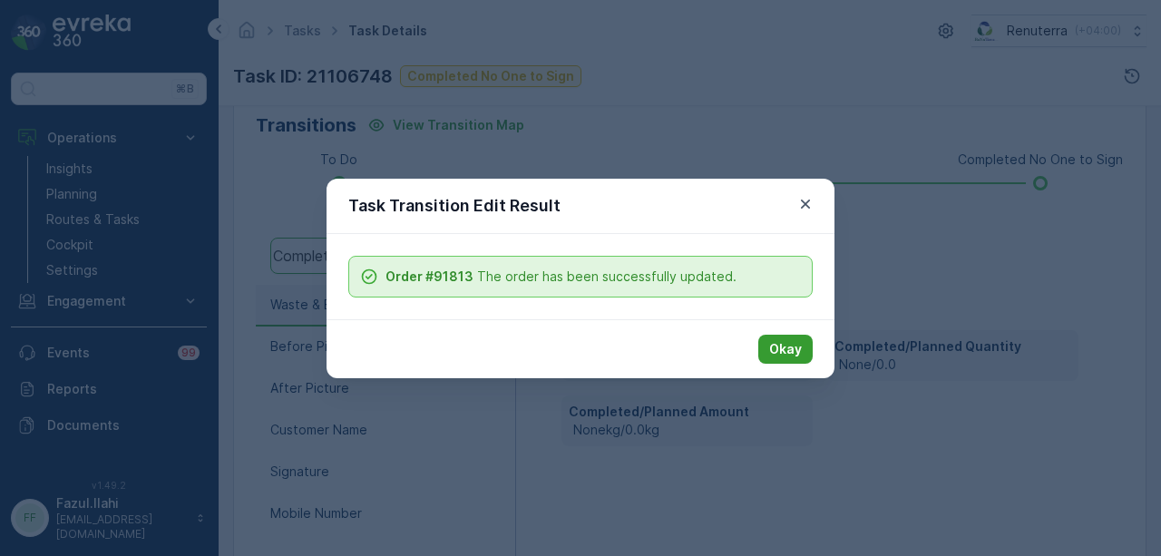
click at [790, 347] on p "Okay" at bounding box center [785, 349] width 33 height 18
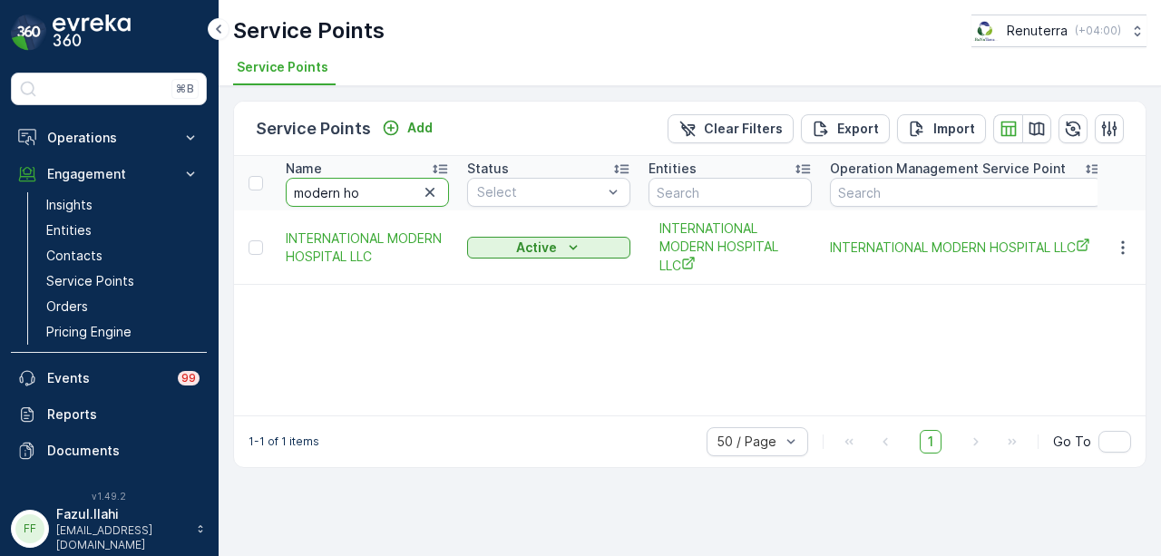
click at [387, 181] on input "modern ho" at bounding box center [367, 192] width 163 height 29
type input "m"
type input "[PERSON_NAME]"
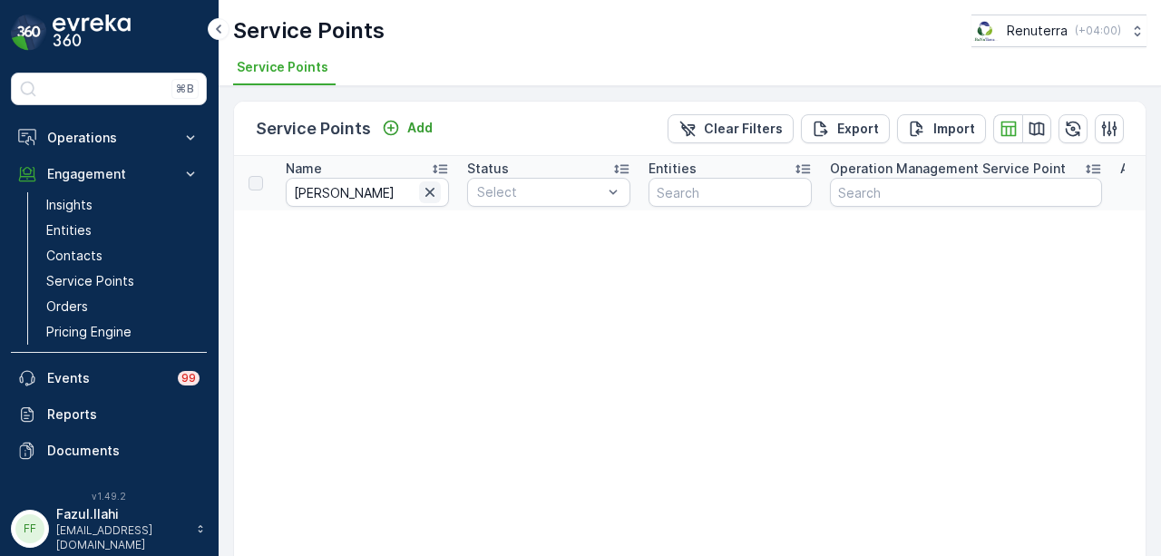
click at [432, 188] on icon "button" at bounding box center [430, 192] width 9 height 9
click at [722, 183] on input "text" at bounding box center [730, 192] width 163 height 29
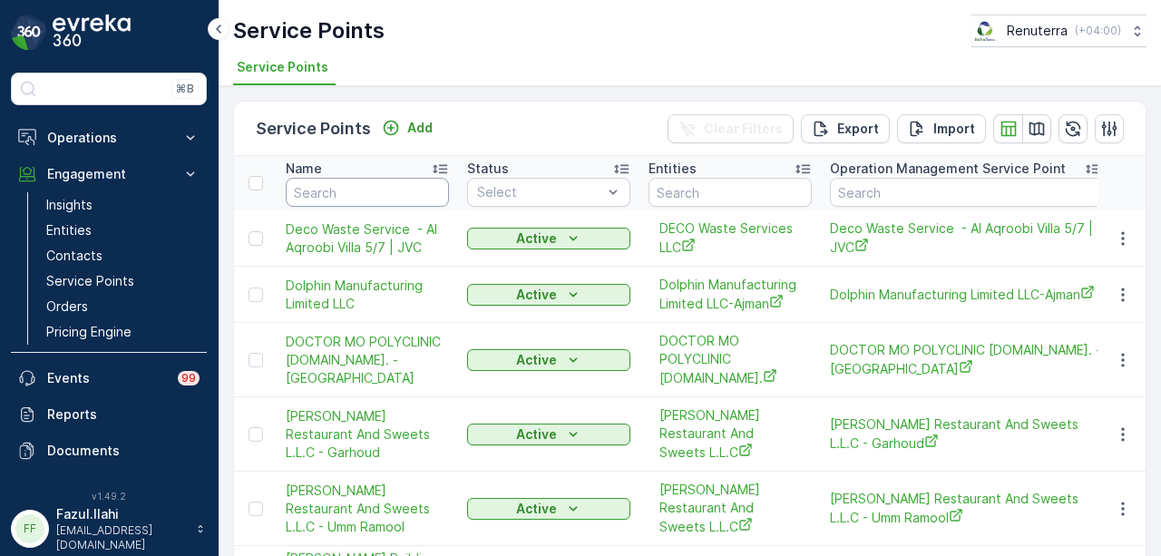
click at [402, 194] on input "text" at bounding box center [367, 192] width 163 height 29
type input "f/s"
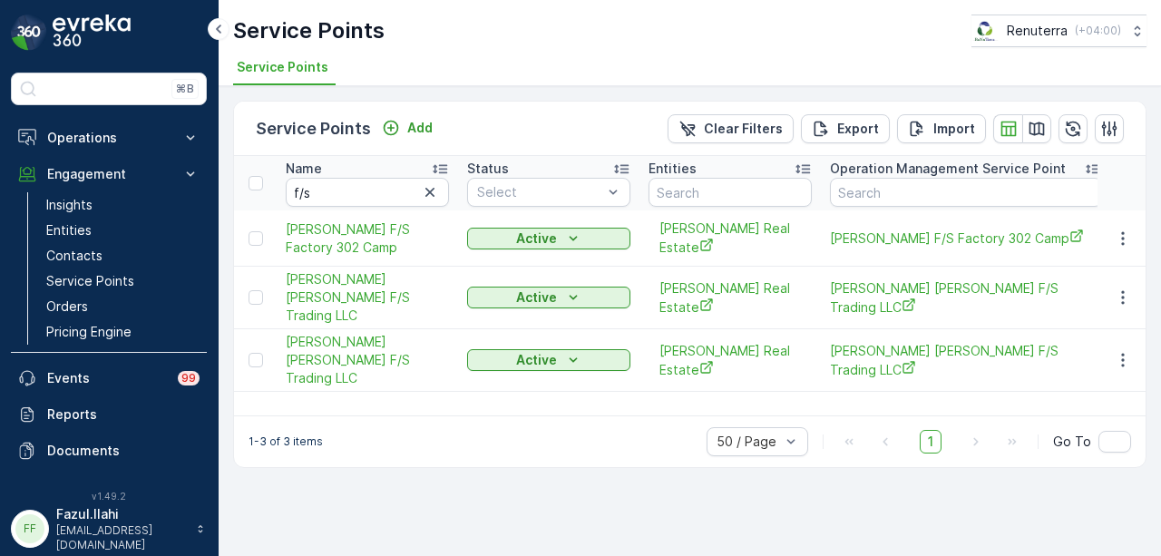
click at [1140, 268] on td at bounding box center [1122, 298] width 49 height 63
click at [1124, 289] on icon "button" at bounding box center [1123, 298] width 18 height 18
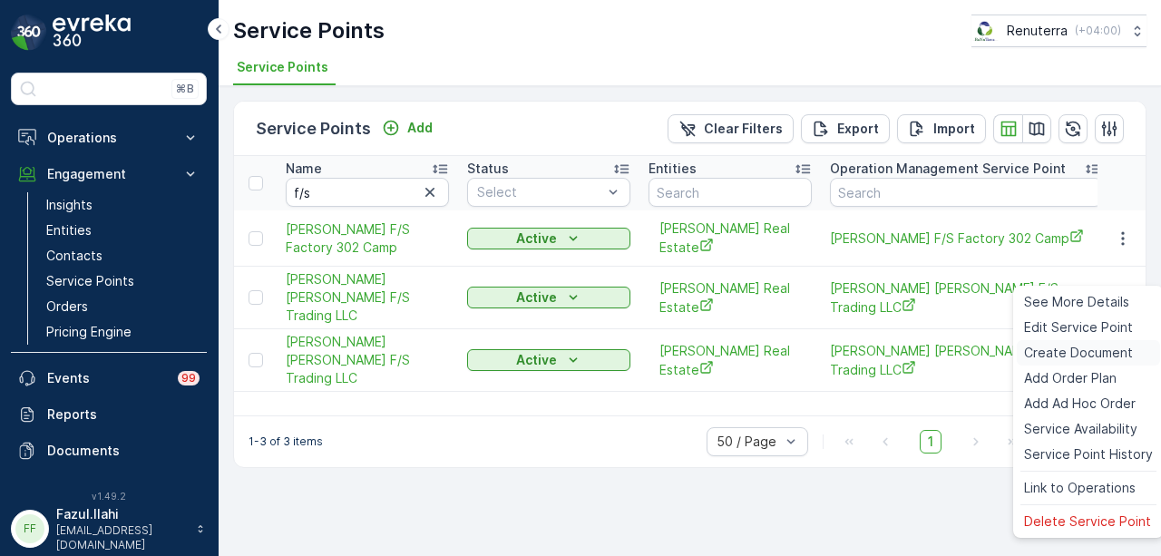
click at [1112, 351] on span "Create Document" at bounding box center [1078, 353] width 109 height 18
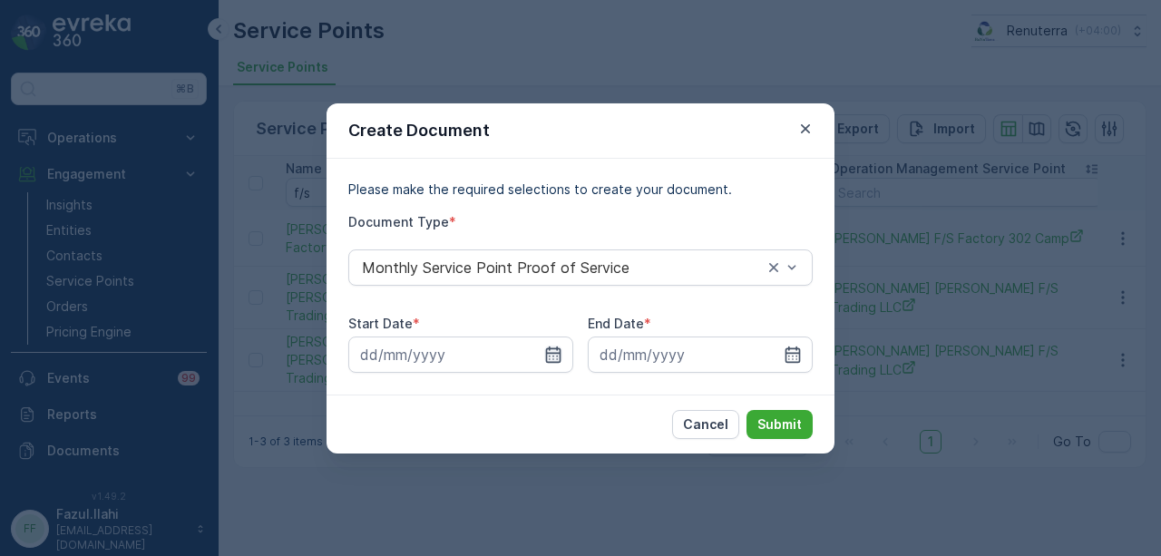
click at [555, 349] on icon "button" at bounding box center [553, 355] width 18 height 18
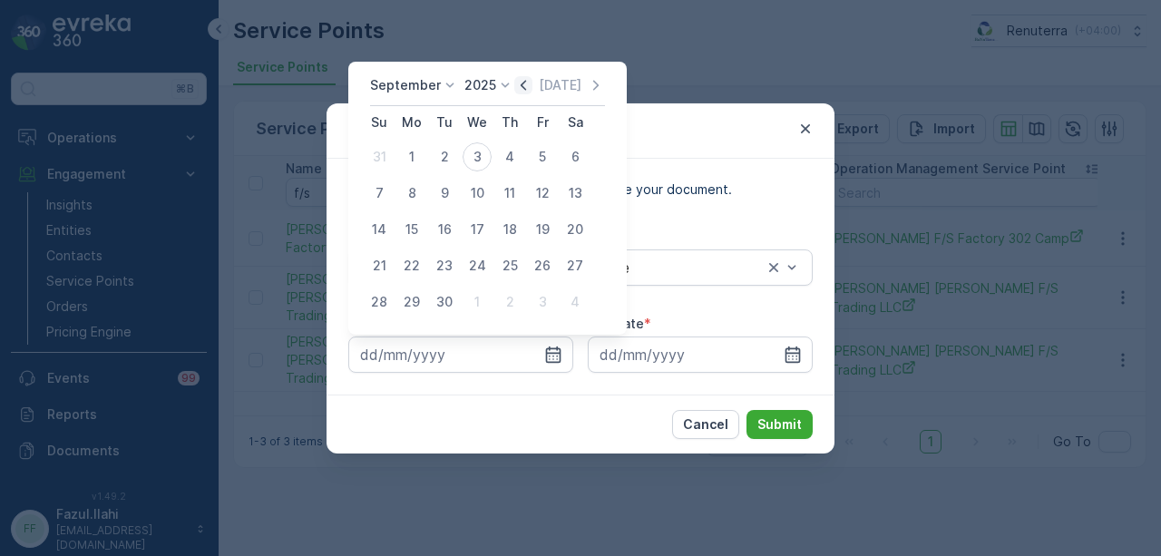
click at [521, 86] on icon "button" at bounding box center [523, 85] width 5 height 10
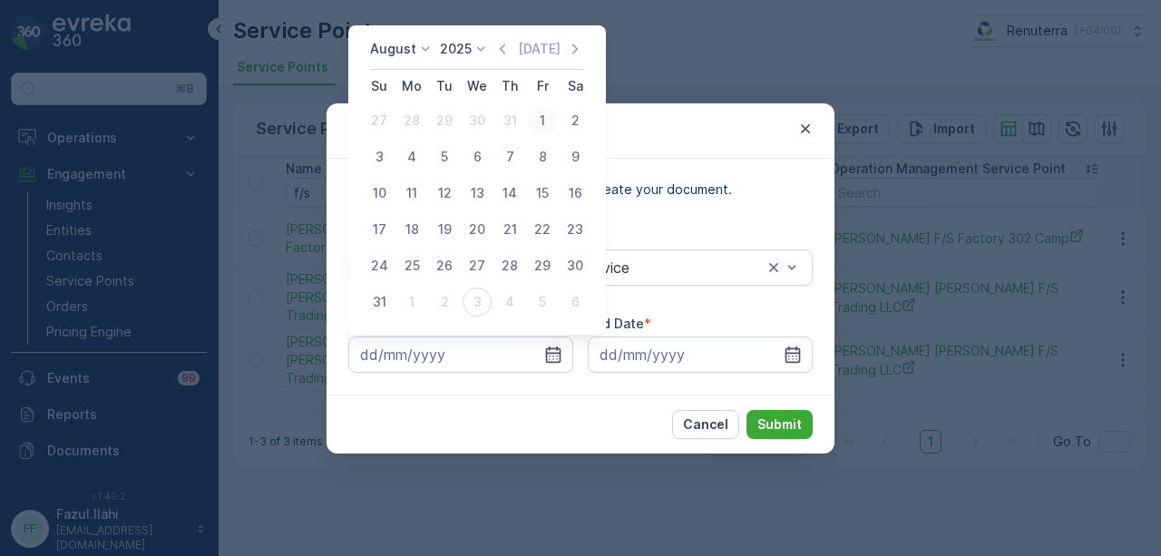
click at [541, 133] on div "1" at bounding box center [542, 120] width 29 height 29
type input "01.08.2025"
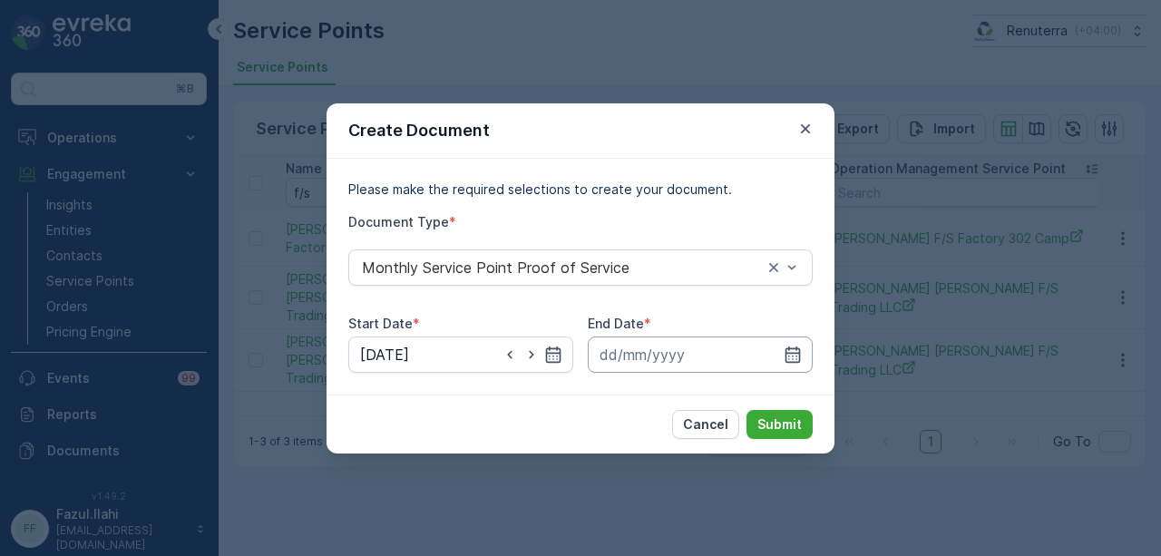
click at [811, 356] on input at bounding box center [700, 355] width 225 height 36
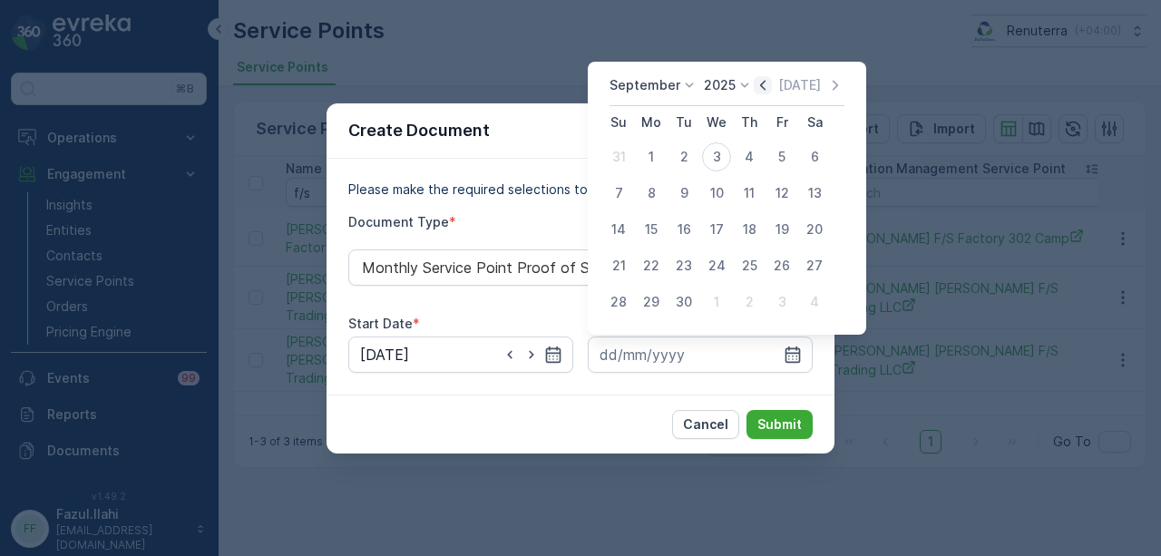
click at [759, 83] on icon "button" at bounding box center [763, 85] width 18 height 18
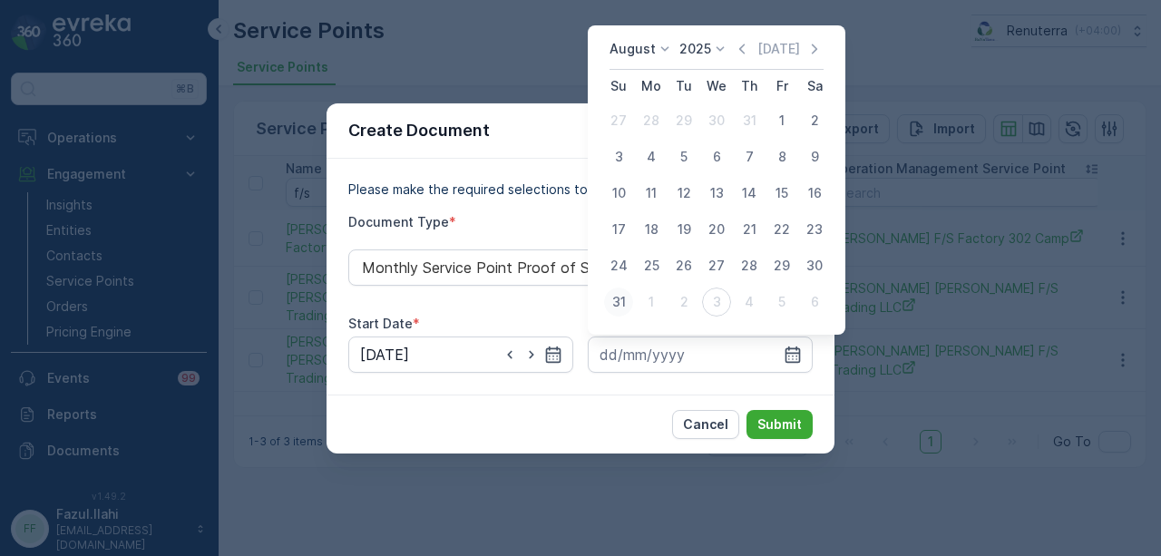
click at [629, 308] on div "31" at bounding box center [618, 302] width 29 height 29
type input "31.08.2025"
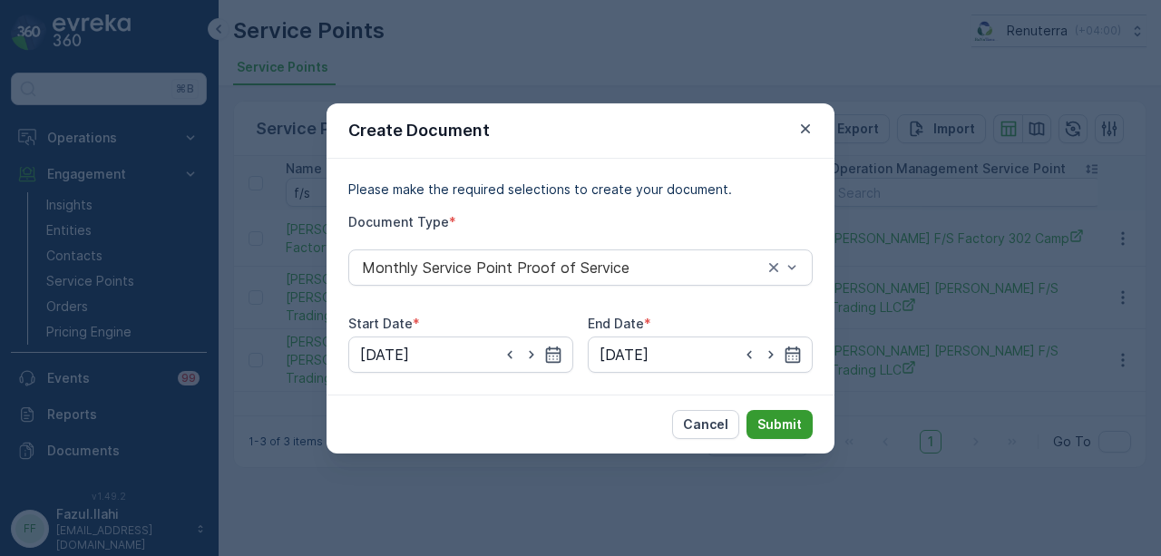
click at [807, 432] on button "Submit" at bounding box center [780, 424] width 66 height 29
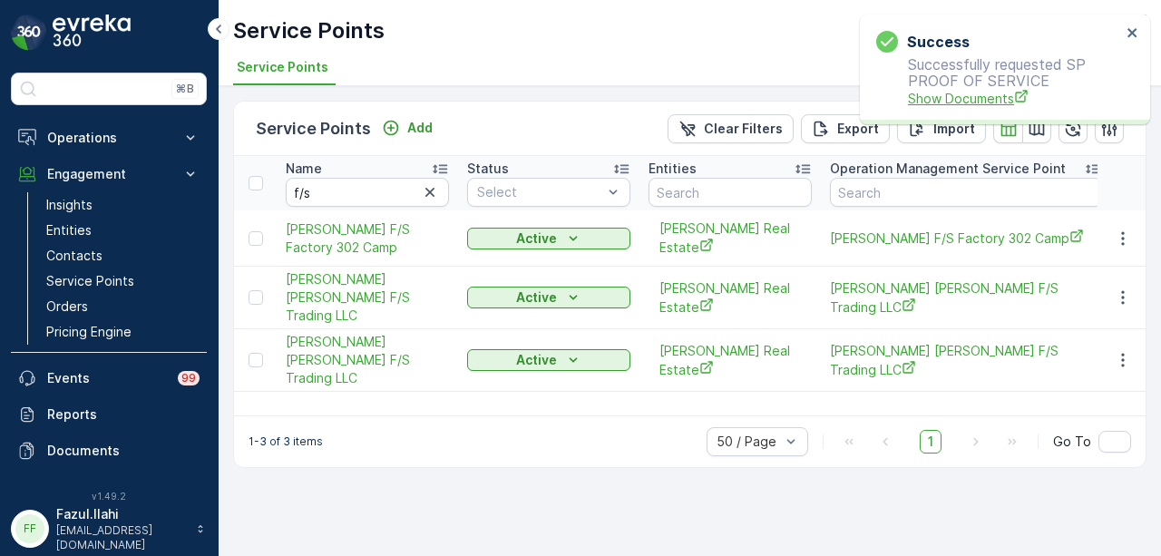
click at [947, 98] on span "Show Documents" at bounding box center [1014, 98] width 213 height 19
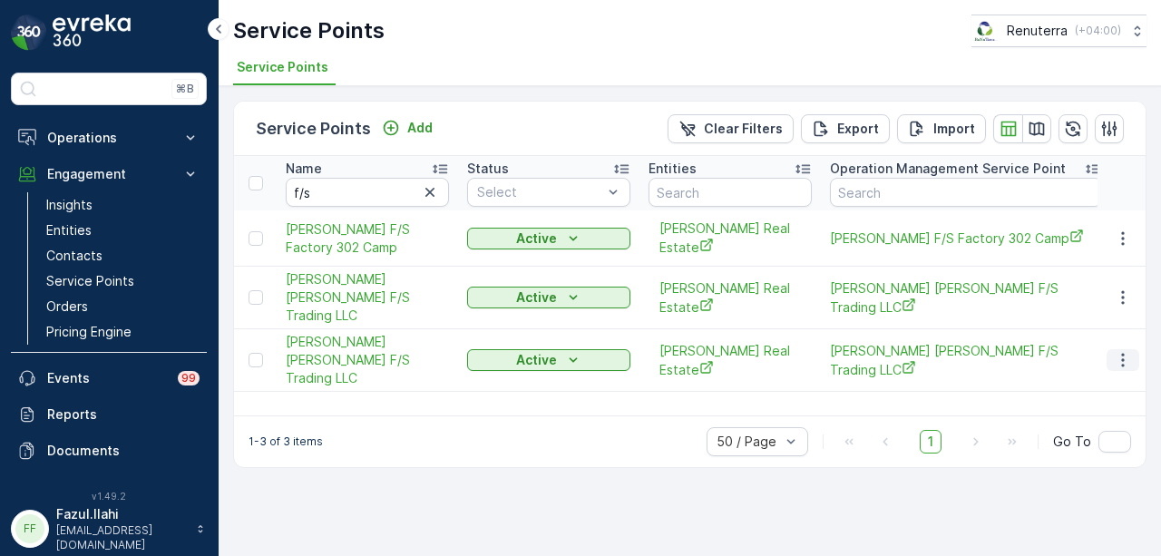
click at [1126, 351] on icon "button" at bounding box center [1123, 360] width 18 height 18
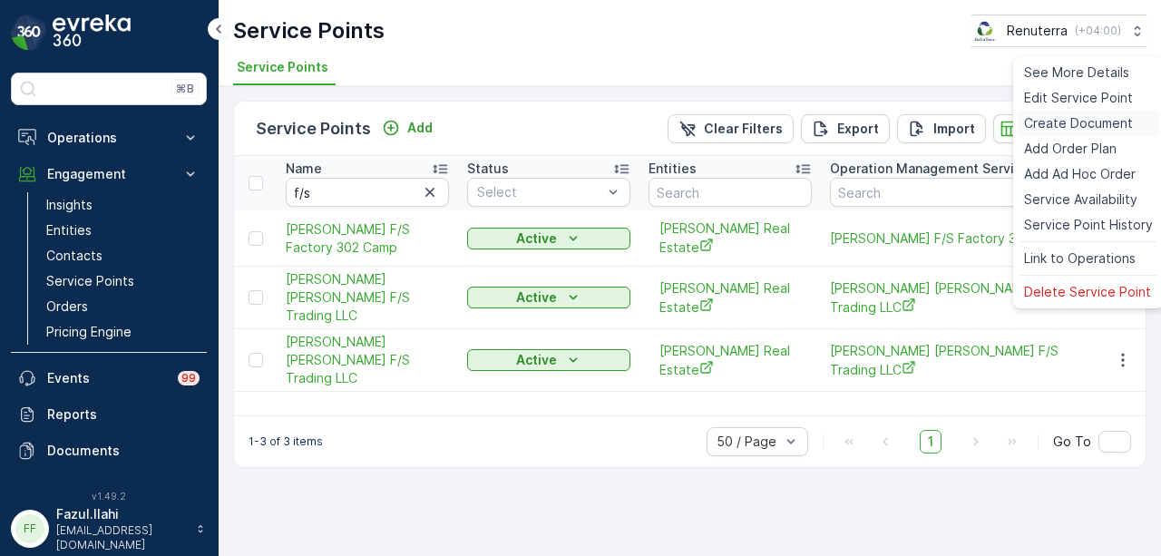
click at [1091, 124] on span "Create Document" at bounding box center [1078, 123] width 109 height 18
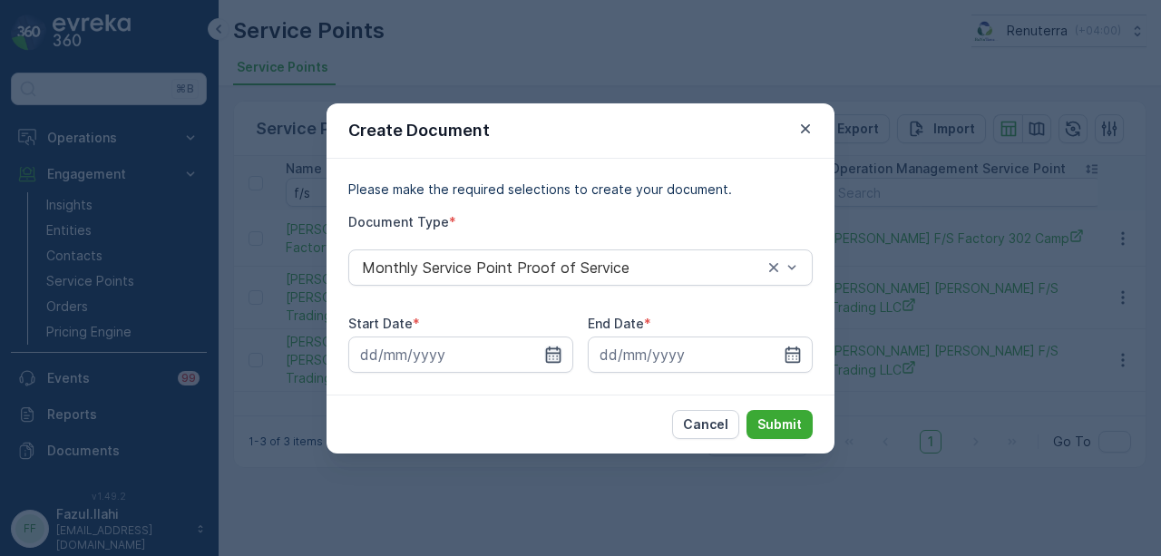
click at [557, 349] on icon "button" at bounding box center [553, 354] width 15 height 16
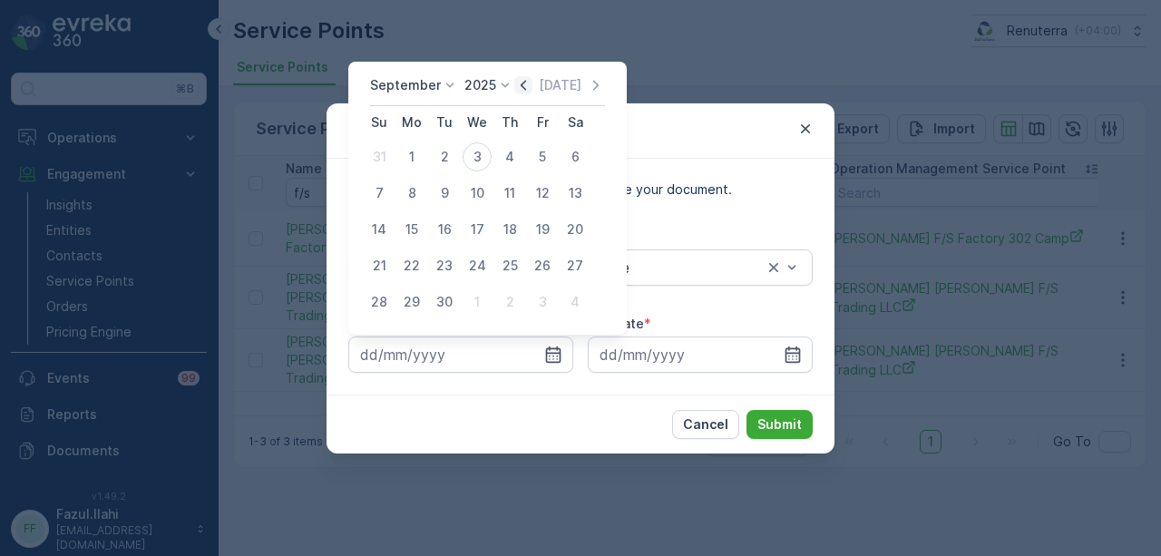
click at [519, 85] on icon "button" at bounding box center [523, 85] width 18 height 18
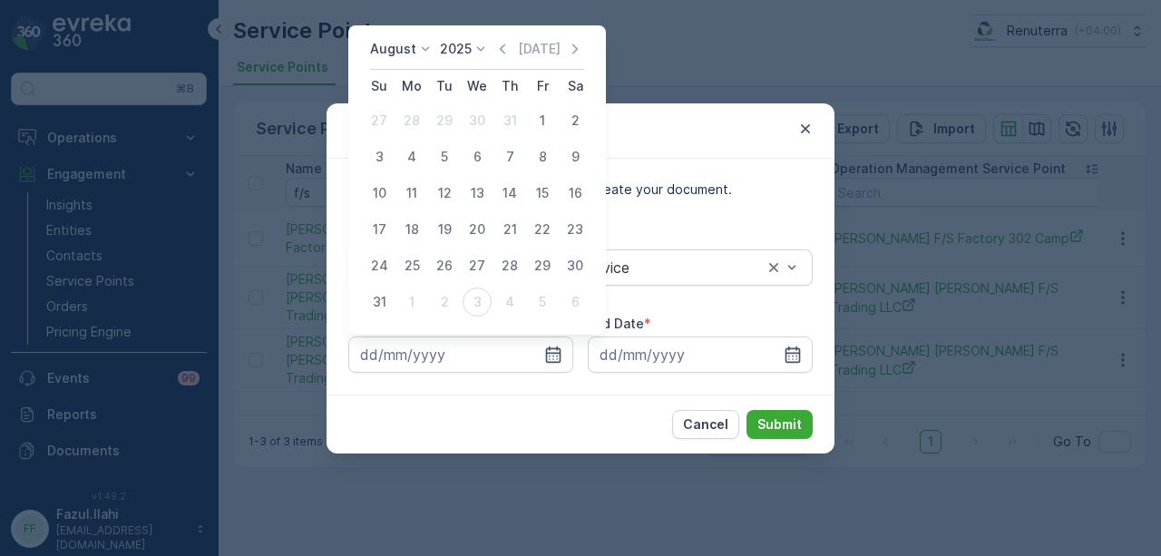
drag, startPoint x: 550, startPoint y: 124, endPoint x: 690, endPoint y: 333, distance: 251.1
click at [550, 127] on div "1" at bounding box center [542, 120] width 29 height 29
type input "01.08.2025"
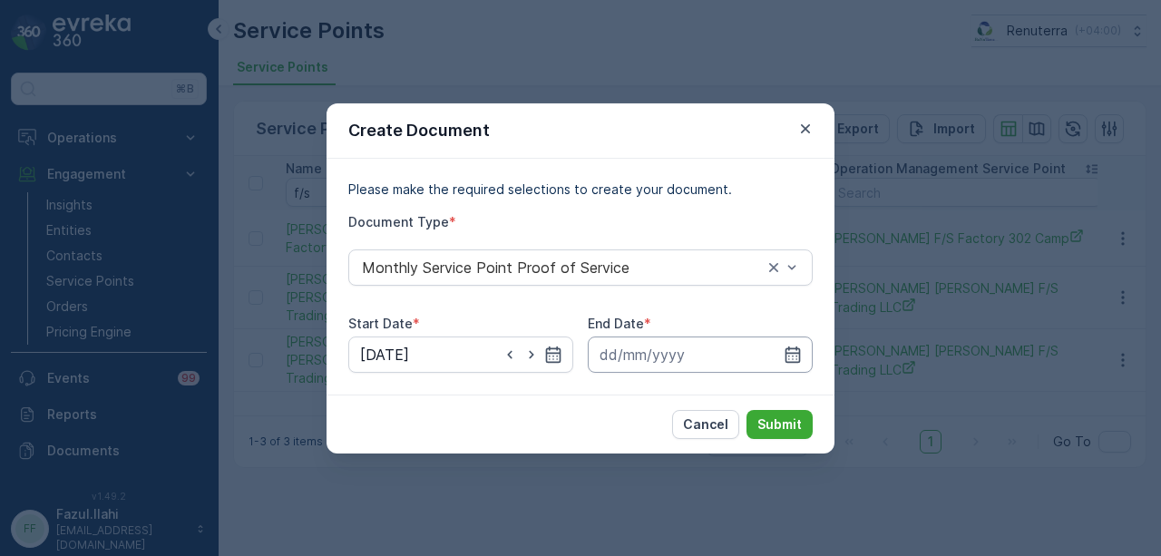
click at [800, 366] on input at bounding box center [700, 355] width 225 height 36
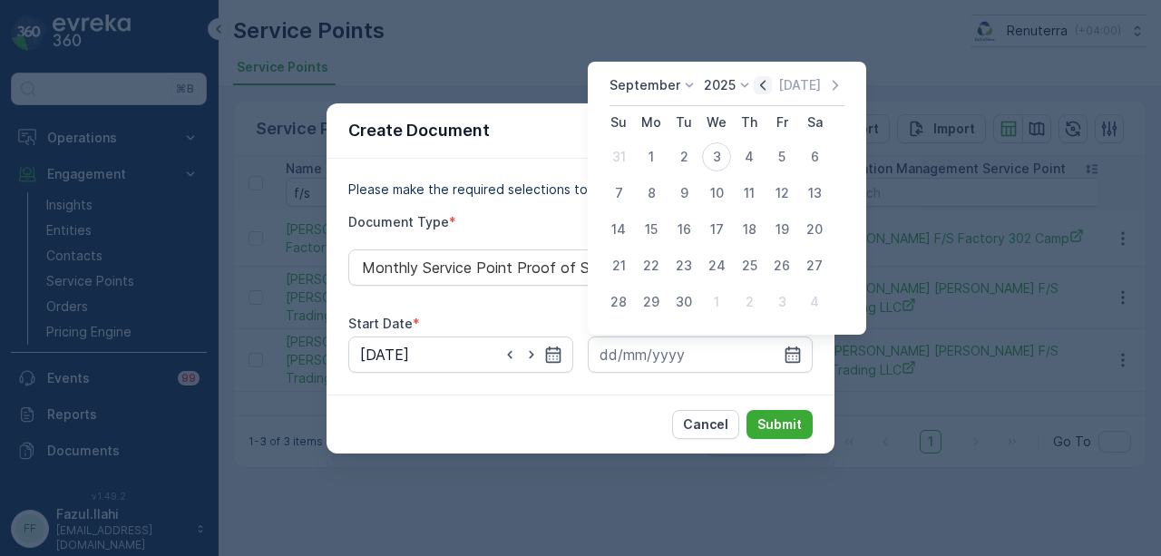
click at [763, 93] on icon "button" at bounding box center [763, 85] width 18 height 18
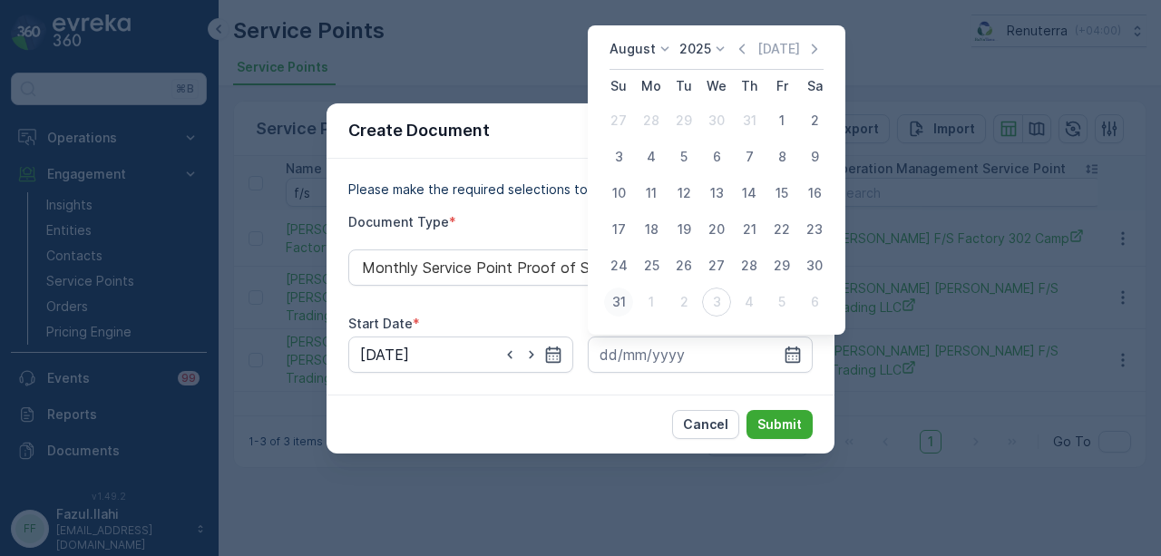
click at [624, 305] on div "31" at bounding box center [618, 302] width 29 height 29
type input "31.08.2025"
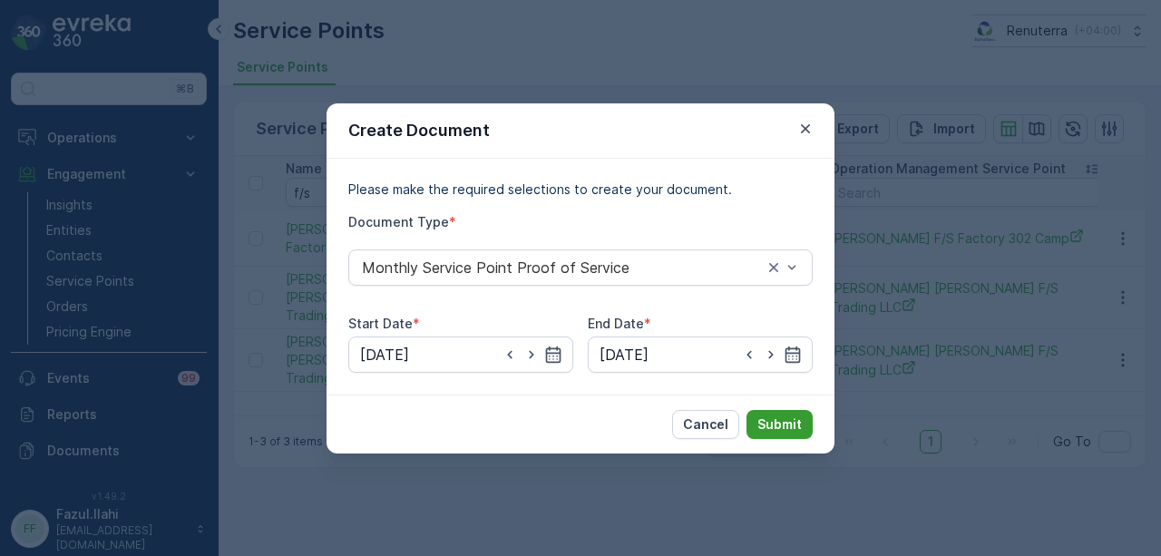
click at [787, 433] on button "Submit" at bounding box center [780, 424] width 66 height 29
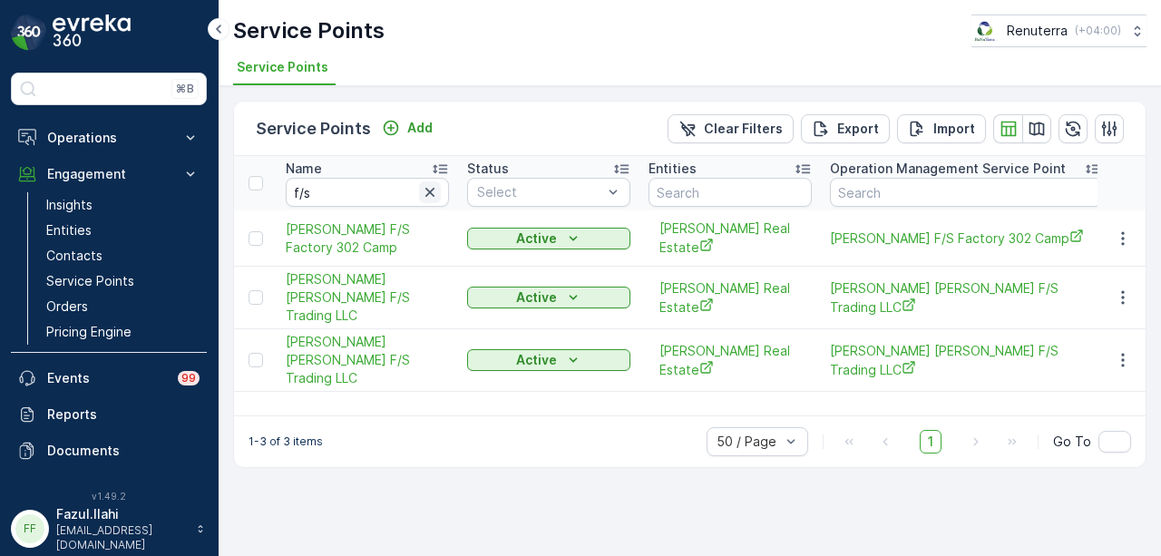
click at [425, 196] on icon "button" at bounding box center [430, 192] width 18 height 18
click at [354, 184] on input "text" at bounding box center [367, 192] width 163 height 29
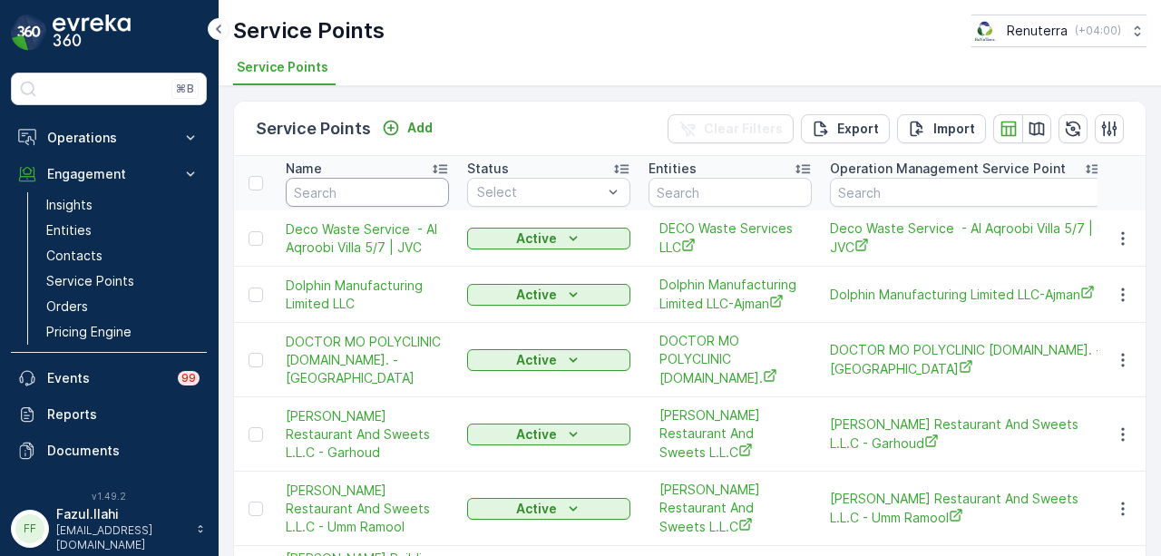
click at [354, 193] on input "text" at bounding box center [367, 192] width 163 height 29
type input "sank"
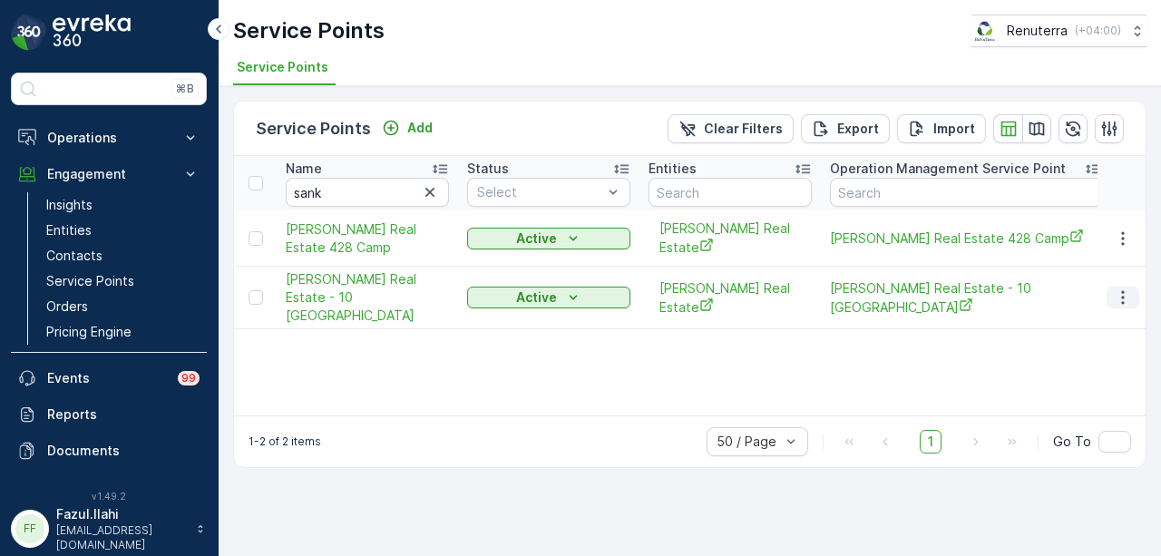
click at [1117, 289] on icon "button" at bounding box center [1123, 298] width 18 height 18
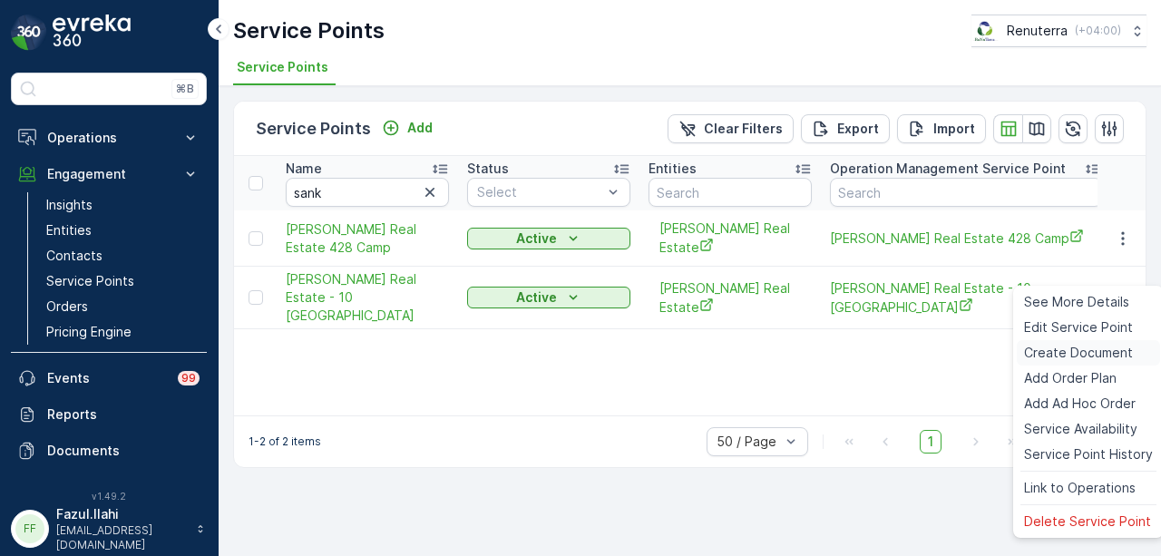
click at [1103, 352] on span "Create Document" at bounding box center [1078, 353] width 109 height 18
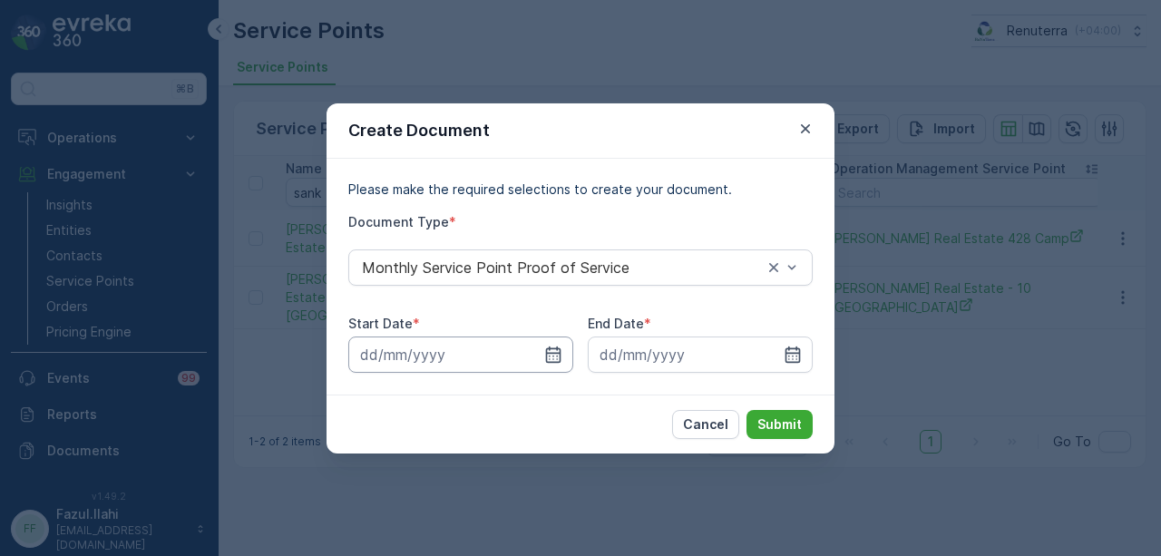
click at [564, 355] on input at bounding box center [460, 355] width 225 height 36
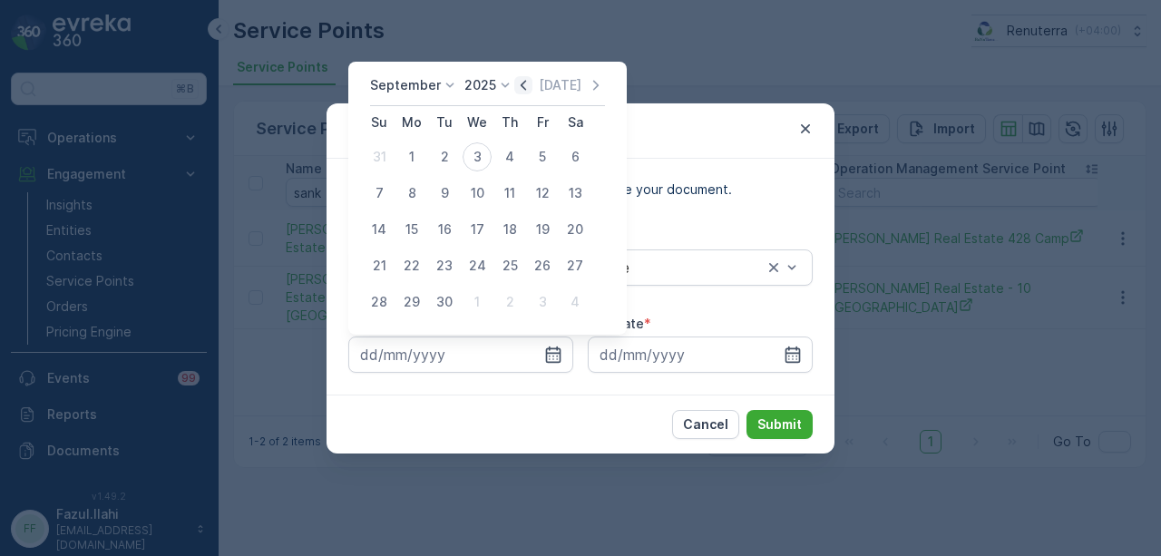
click at [528, 93] on icon "button" at bounding box center [523, 85] width 18 height 18
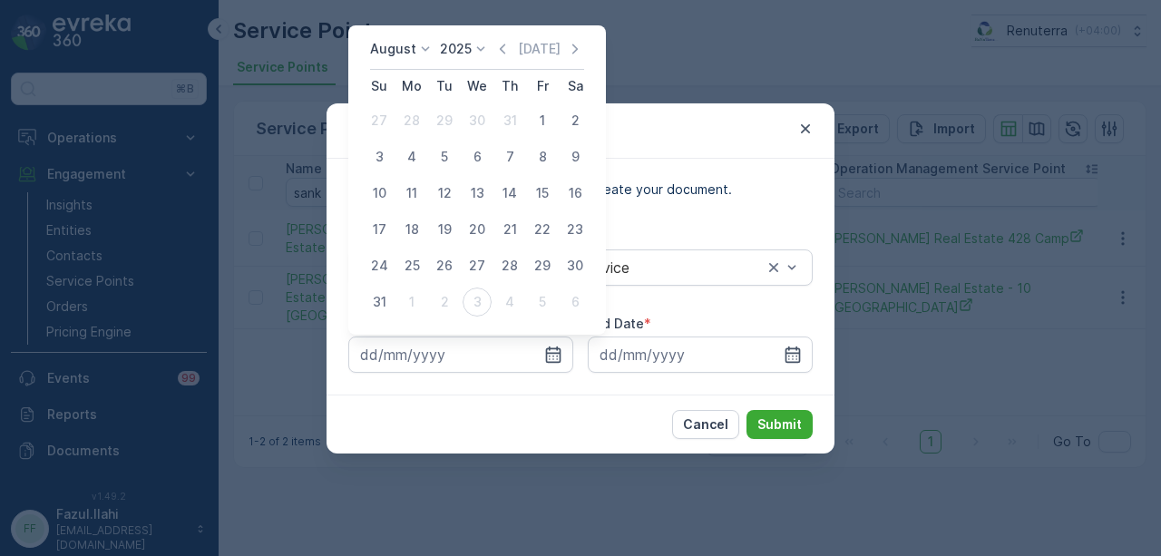
drag, startPoint x: 542, startPoint y: 126, endPoint x: 550, endPoint y: 140, distance: 15.9
click at [547, 136] on button "1" at bounding box center [542, 120] width 33 height 33
type input "01.08.2025"
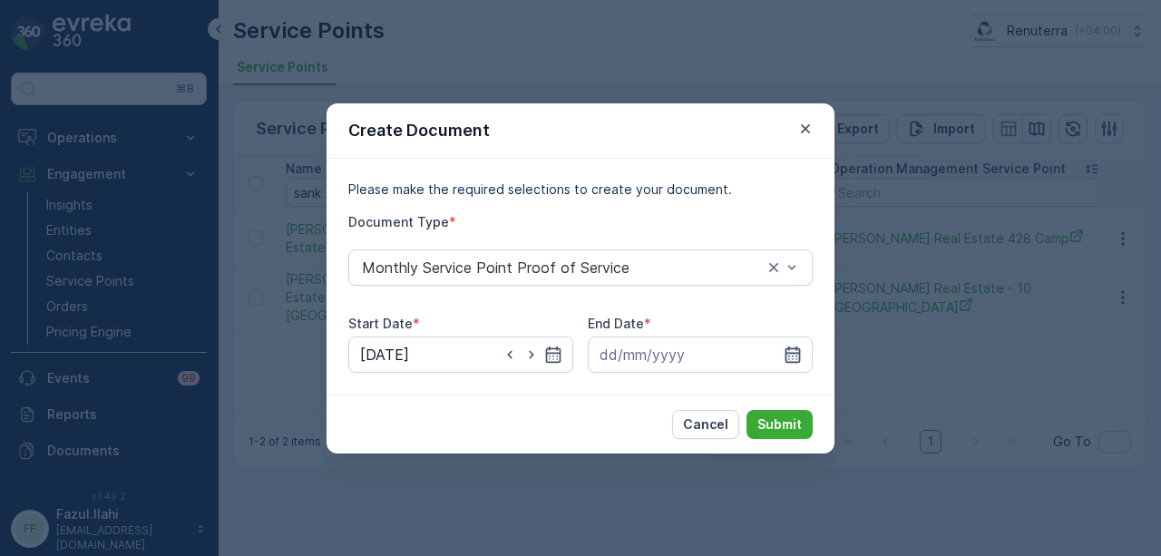
drag, startPoint x: 795, startPoint y: 371, endPoint x: 790, endPoint y: 350, distance: 21.4
click at [795, 371] on input at bounding box center [700, 355] width 225 height 36
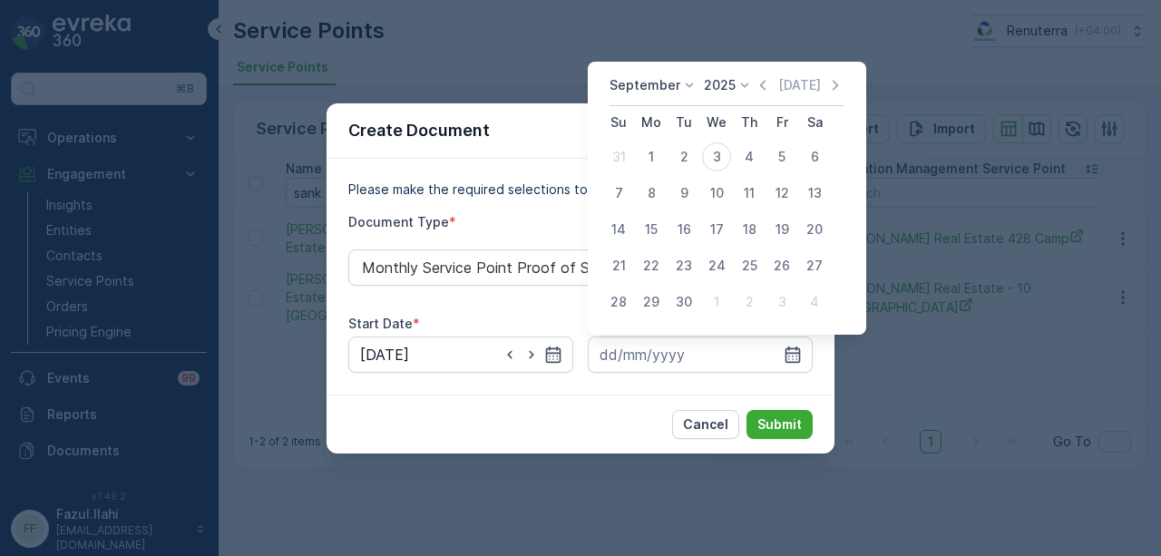
click at [755, 97] on div "September 2025 Today" at bounding box center [727, 91] width 235 height 30
click at [755, 92] on icon "button" at bounding box center [763, 85] width 18 height 18
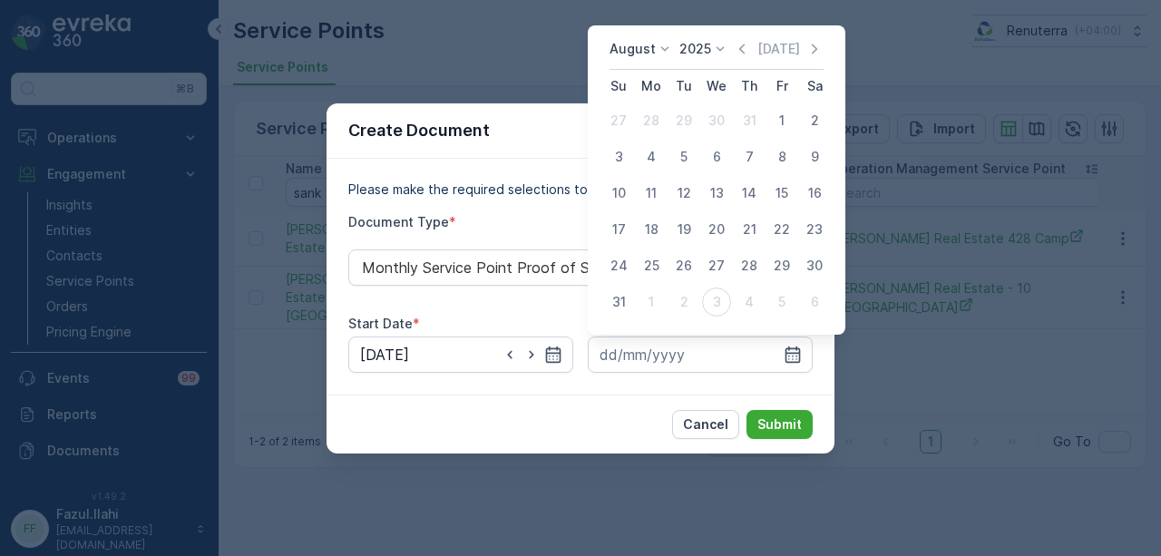
drag, startPoint x: 623, startPoint y: 300, endPoint x: 818, endPoint y: 391, distance: 215.1
click at [625, 302] on div "31" at bounding box center [618, 302] width 29 height 29
type input "31.08.2025"
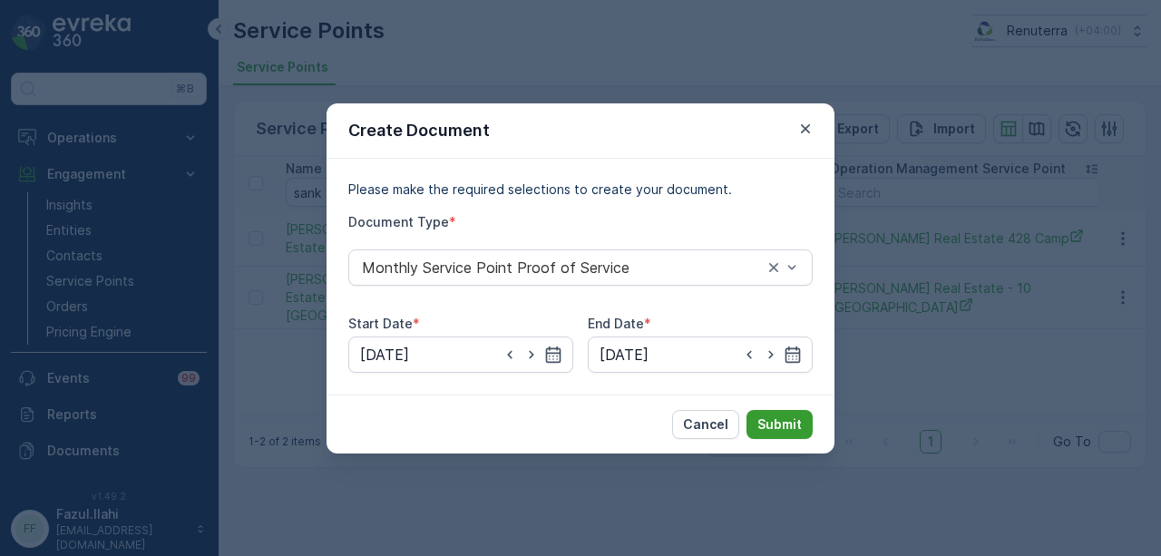
click at [787, 416] on p "Submit" at bounding box center [780, 425] width 44 height 18
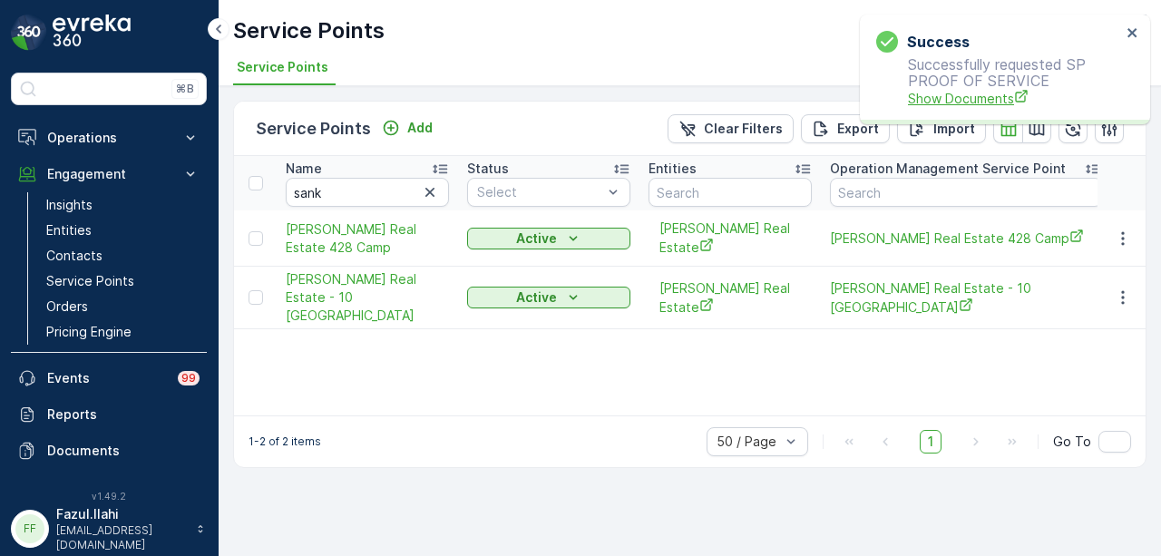
click at [933, 104] on span "Show Documents" at bounding box center [1014, 98] width 213 height 19
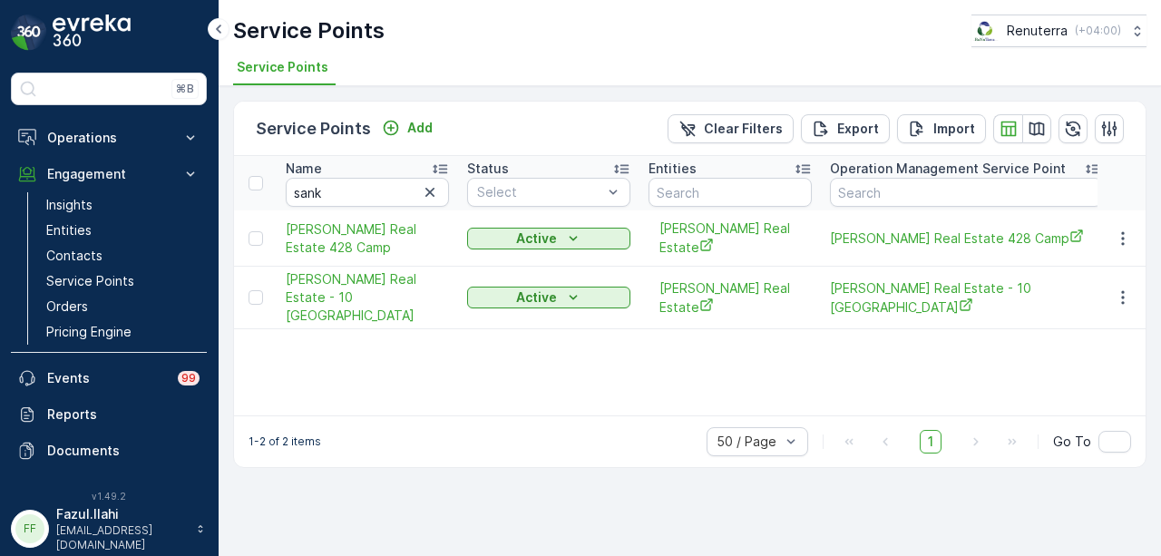
click at [603, 349] on div "Name sank Status Select Entities Operation Management Service Point Address Ord…" at bounding box center [690, 285] width 912 height 259
click at [1119, 237] on icon "button" at bounding box center [1123, 239] width 18 height 18
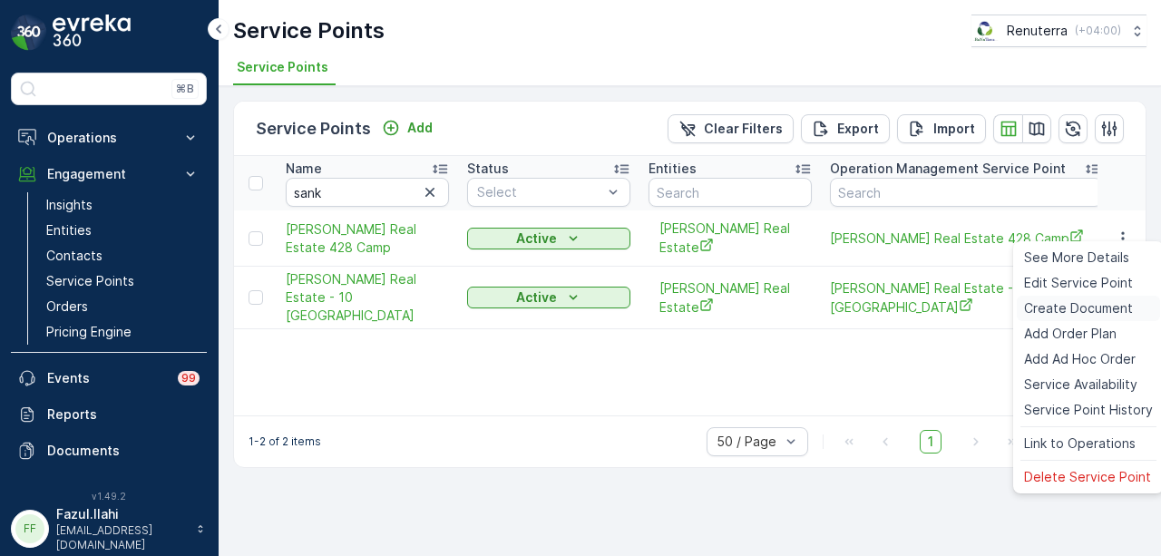
click at [1079, 308] on span "Create Document" at bounding box center [1078, 308] width 109 height 18
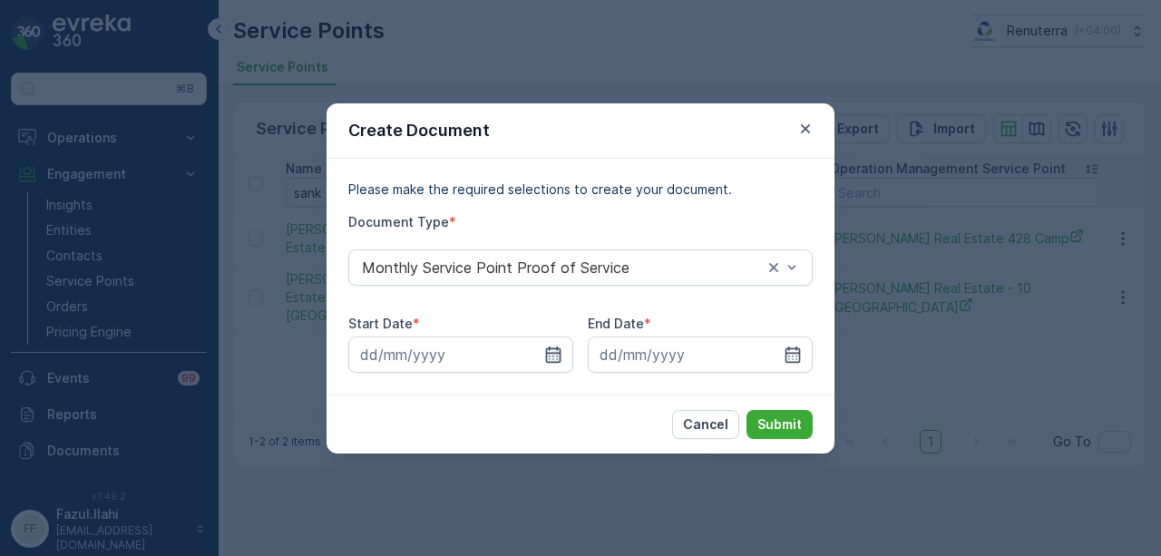
click at [548, 357] on icon "button" at bounding box center [553, 355] width 18 height 18
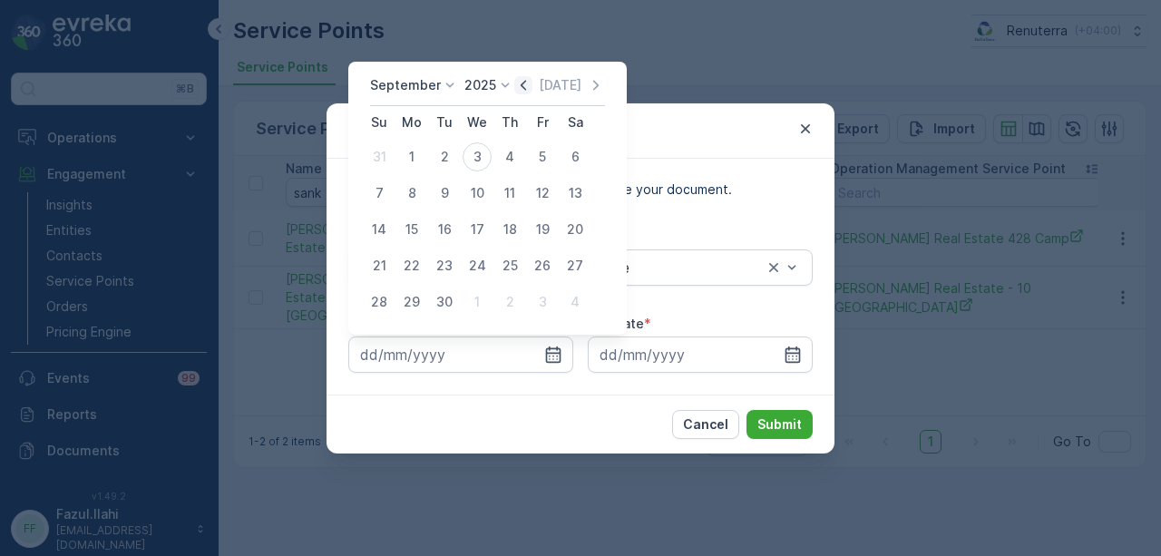
click at [517, 83] on icon "button" at bounding box center [523, 85] width 18 height 18
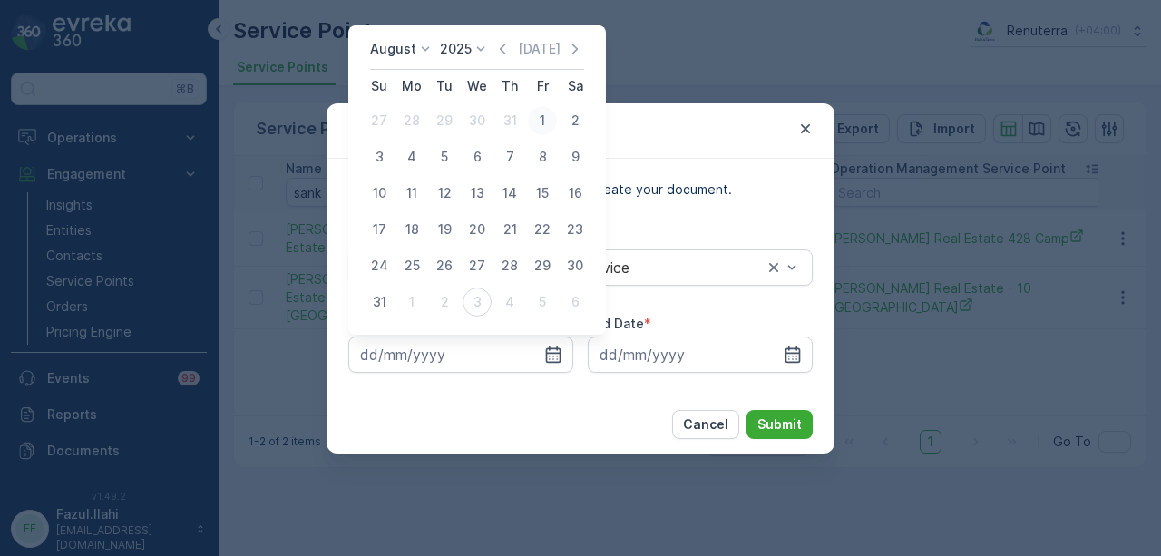
click at [537, 133] on div "1" at bounding box center [542, 120] width 29 height 29
type input "01.08.2025"
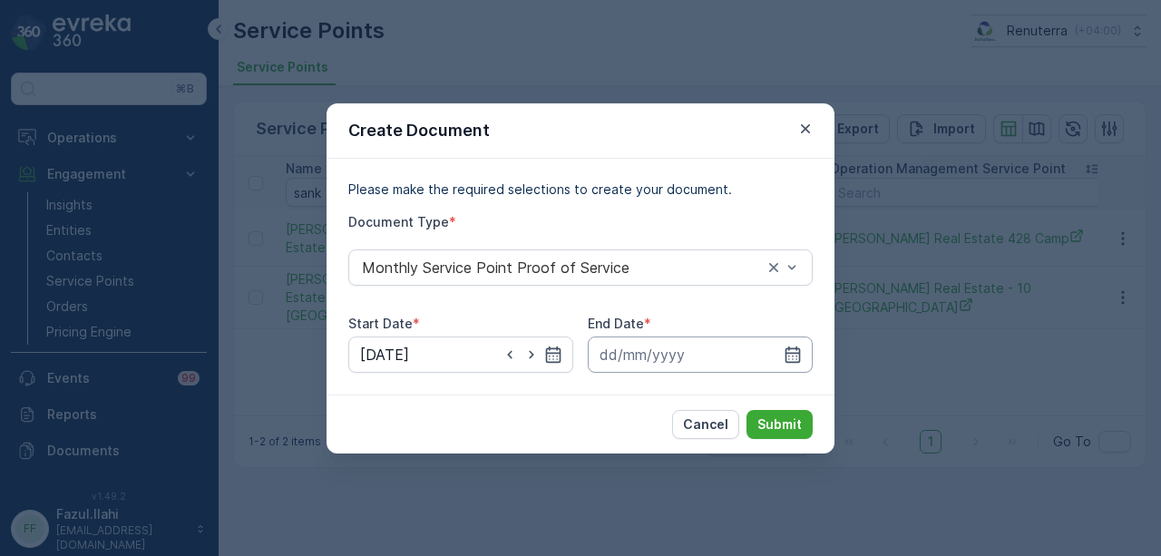
click at [811, 362] on input at bounding box center [700, 355] width 225 height 36
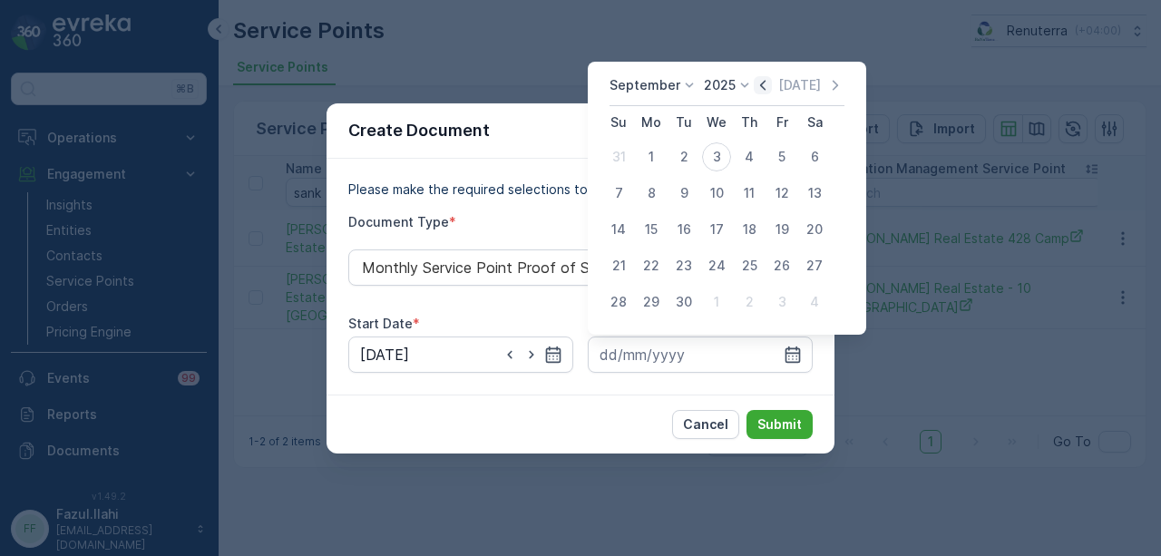
click at [764, 83] on icon "button" at bounding box center [763, 85] width 18 height 18
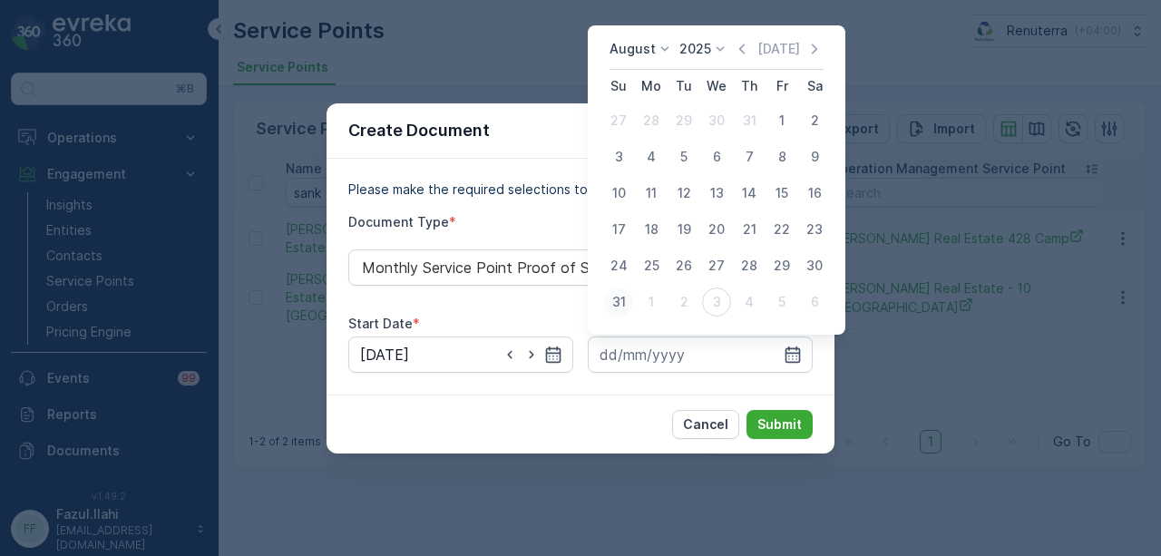
click at [613, 306] on div "31" at bounding box center [618, 302] width 29 height 29
type input "31.08.2025"
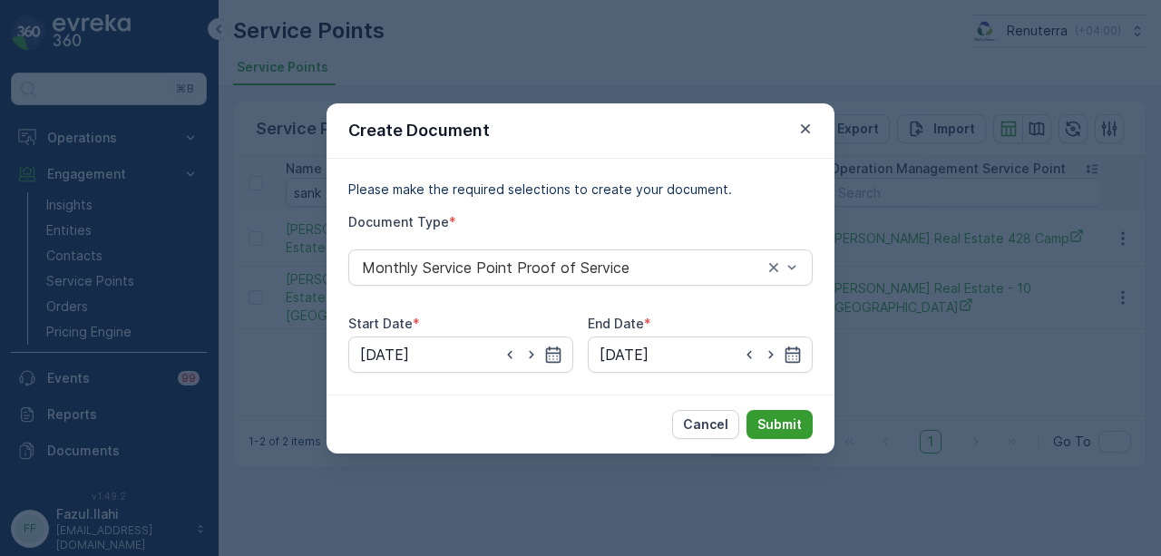
click at [785, 411] on button "Submit" at bounding box center [780, 424] width 66 height 29
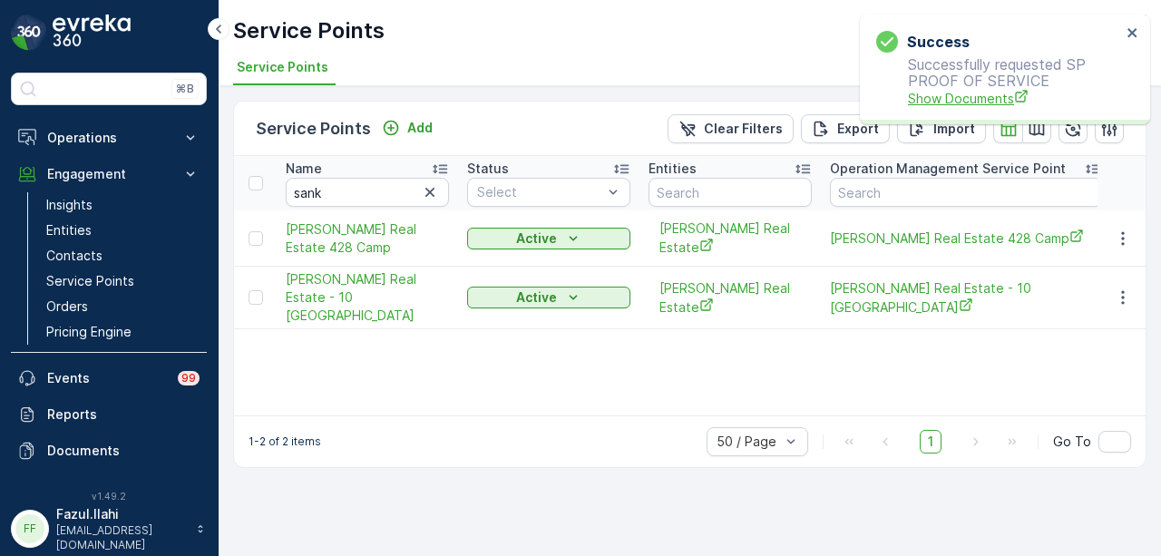
click at [974, 103] on span "Show Documents" at bounding box center [1014, 98] width 213 height 19
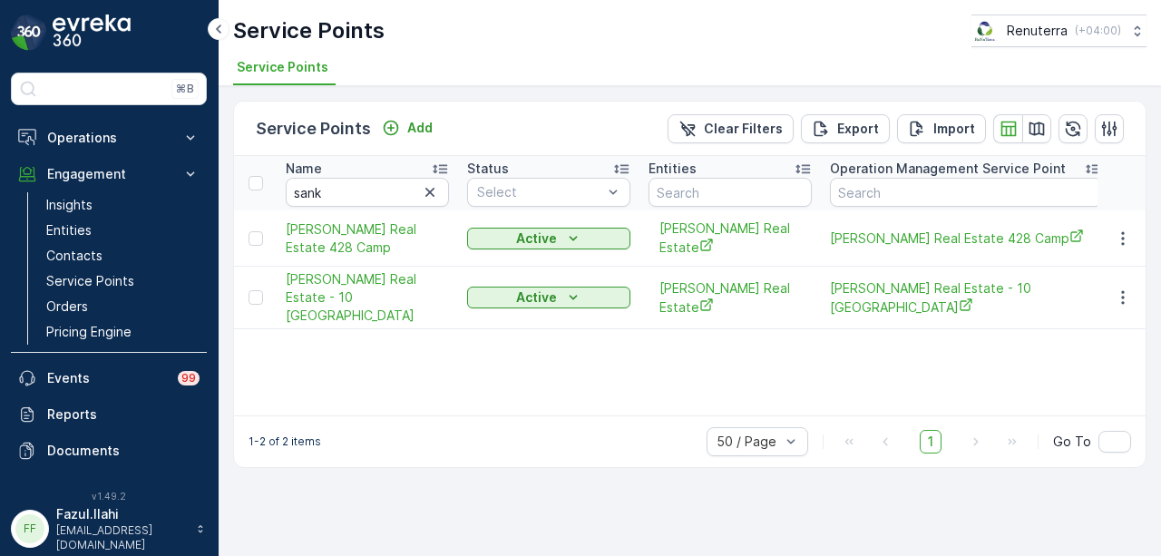
drag, startPoint x: 430, startPoint y: 192, endPoint x: 385, endPoint y: 197, distance: 45.6
click at [425, 195] on icon "button" at bounding box center [430, 192] width 18 height 18
click at [342, 195] on input "text" at bounding box center [367, 192] width 163 height 29
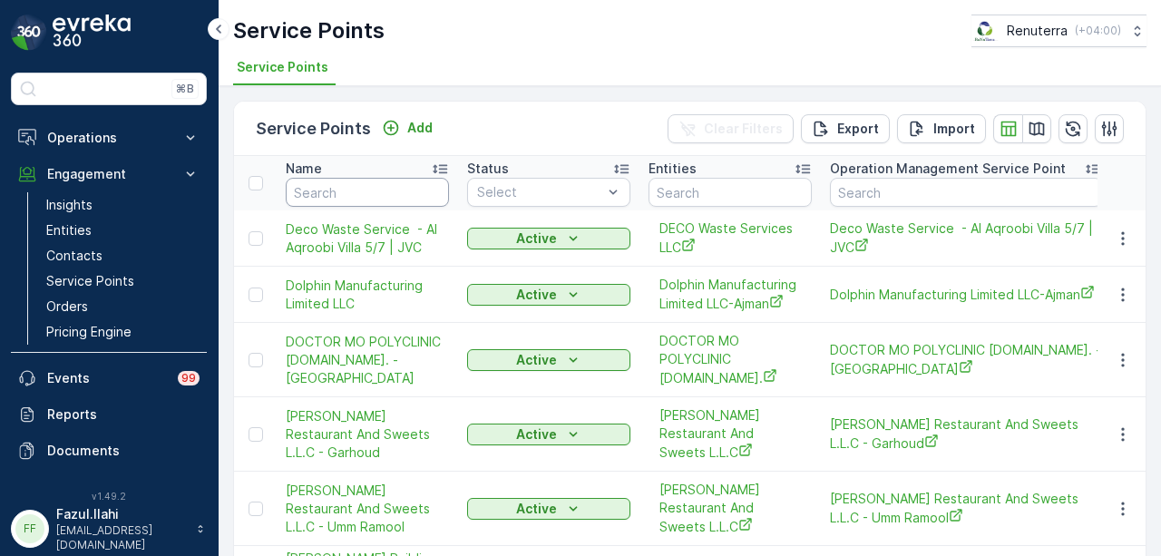
click at [342, 195] on input "text" at bounding box center [367, 192] width 163 height 29
type input "nat"
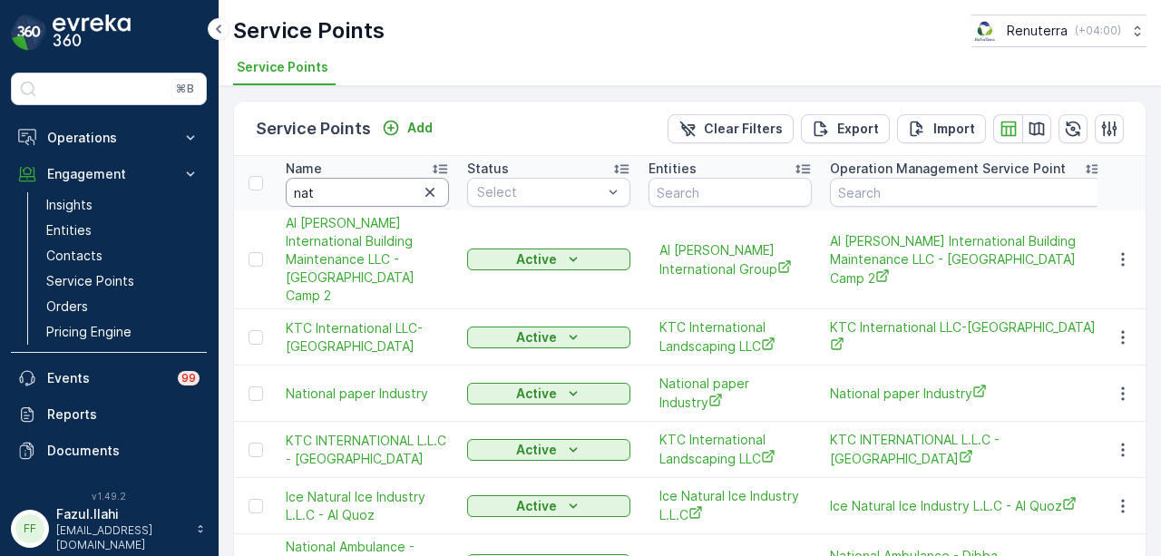
click at [342, 195] on input "nat" at bounding box center [367, 192] width 163 height 29
type input "natraj"
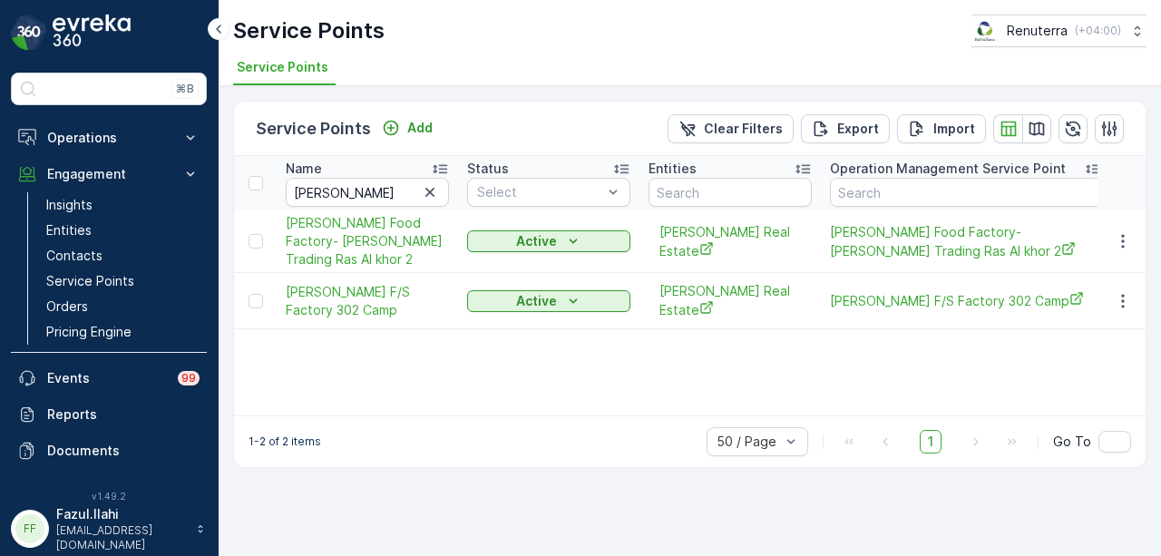
click at [561, 391] on div "Name natraj Status Select Entities Operation Management Service Point Address O…" at bounding box center [690, 285] width 912 height 259
click at [1138, 295] on button "button" at bounding box center [1123, 301] width 33 height 22
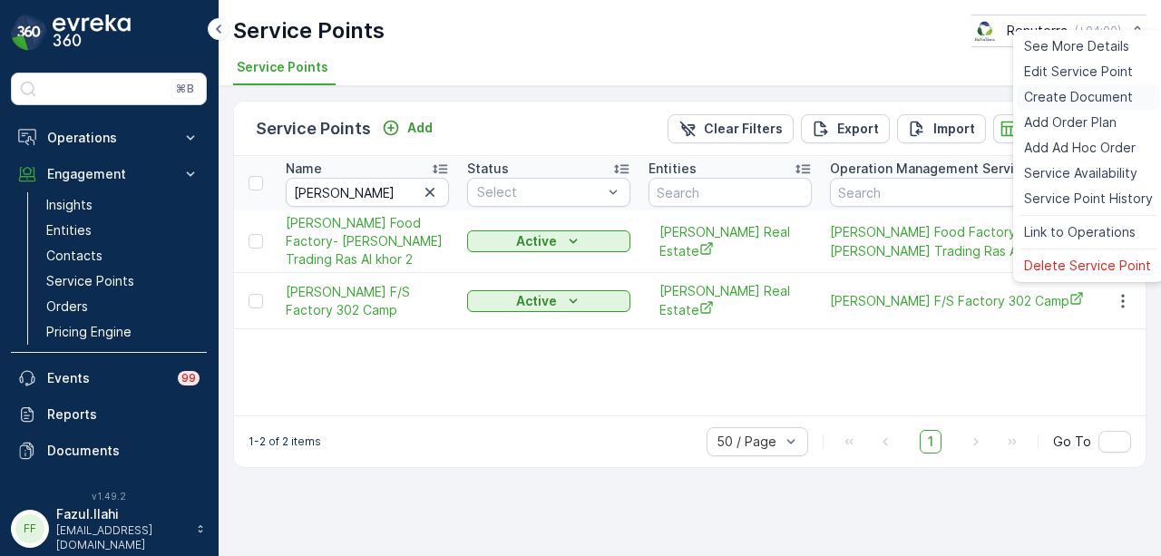
click at [1120, 99] on span "Create Document" at bounding box center [1078, 97] width 109 height 18
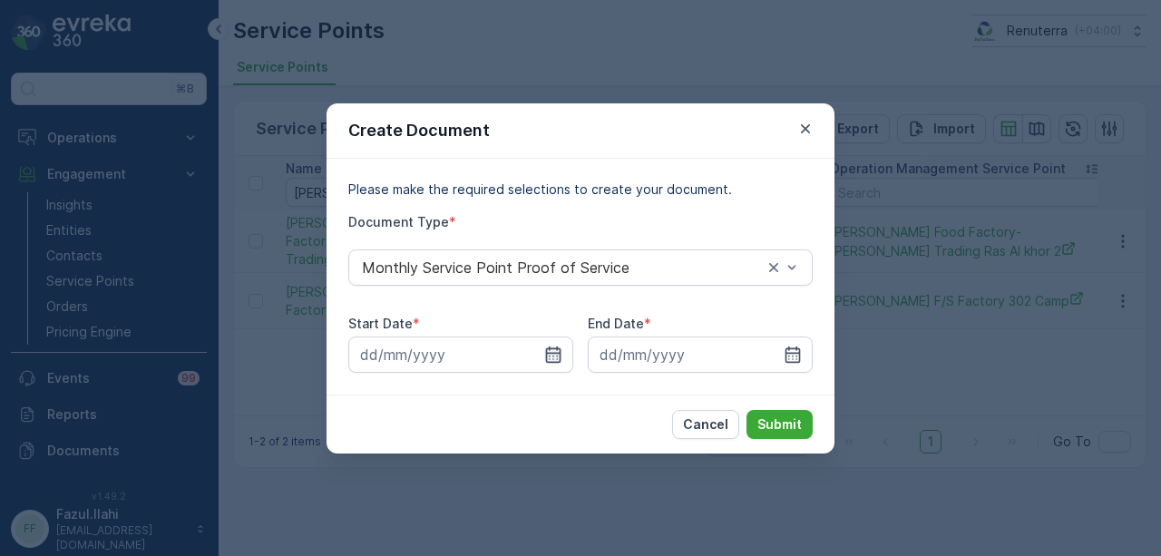
click at [552, 357] on icon "button" at bounding box center [553, 355] width 18 height 18
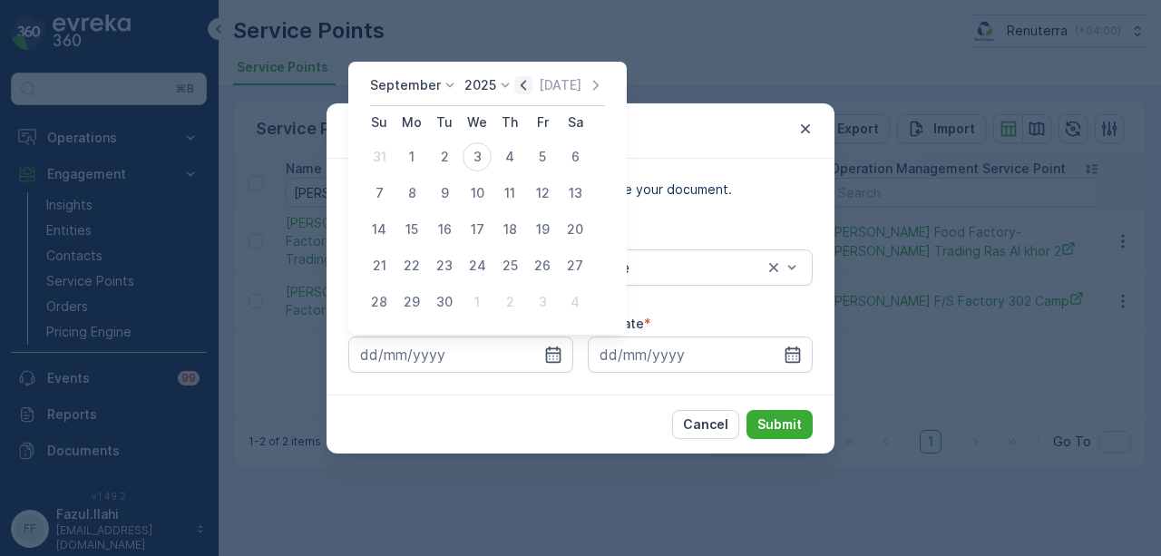
click at [515, 85] on icon "button" at bounding box center [523, 85] width 18 height 18
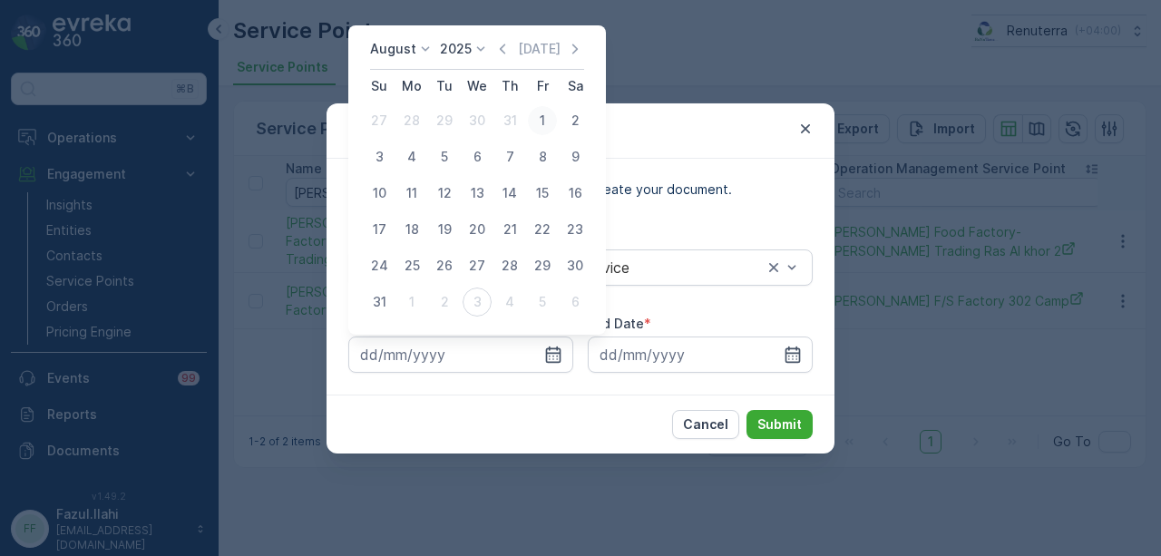
click at [543, 121] on div "1" at bounding box center [542, 120] width 29 height 29
type input "01.08.2025"
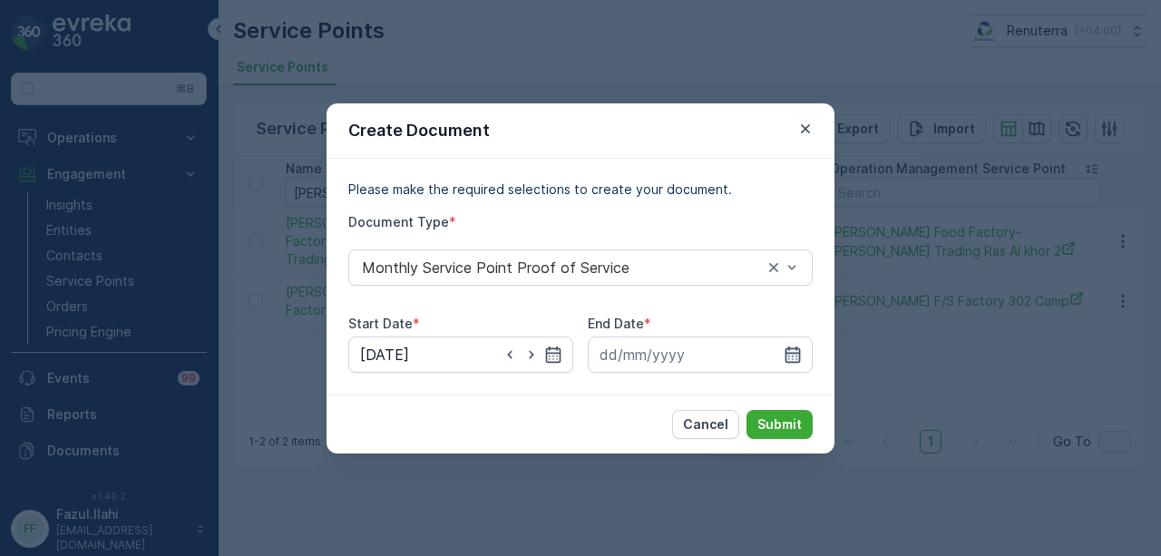
click at [785, 346] on icon "button" at bounding box center [793, 355] width 18 height 18
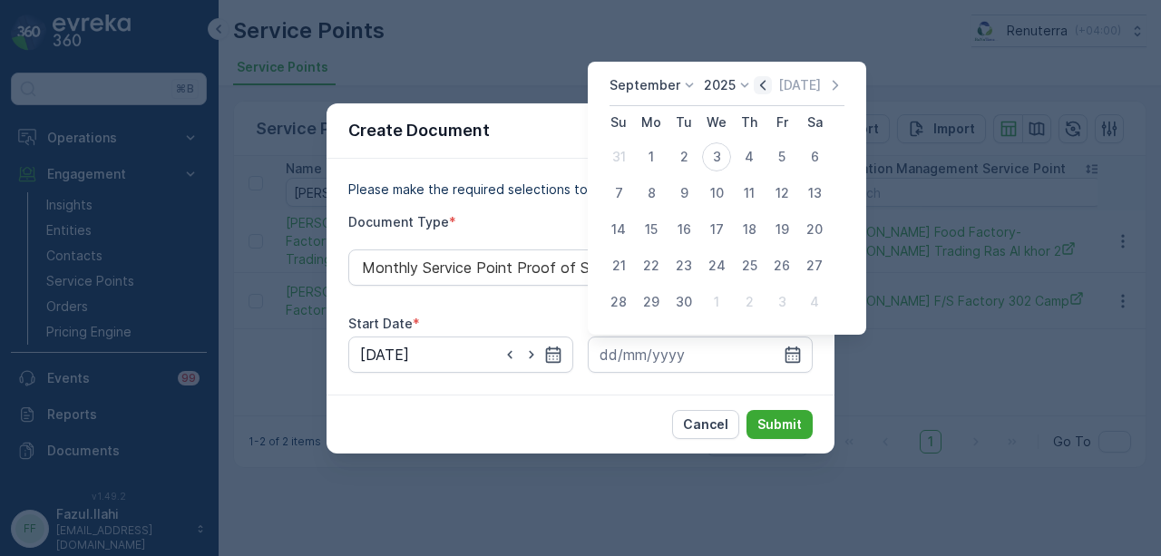
click at [755, 84] on icon "button" at bounding box center [763, 85] width 18 height 18
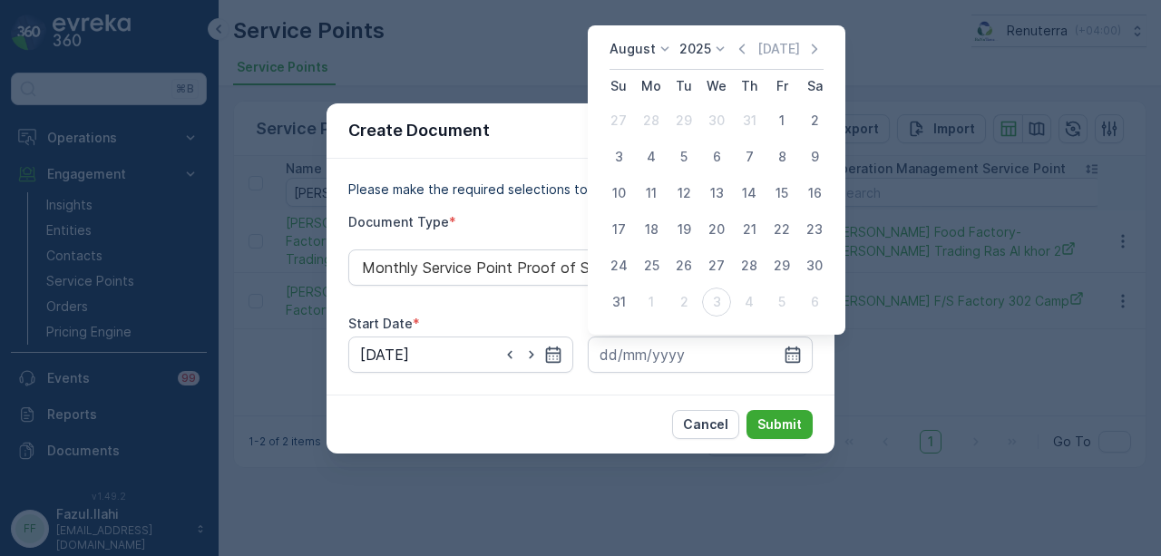
click at [619, 300] on div "31" at bounding box center [618, 302] width 29 height 29
type input "31.08.2025"
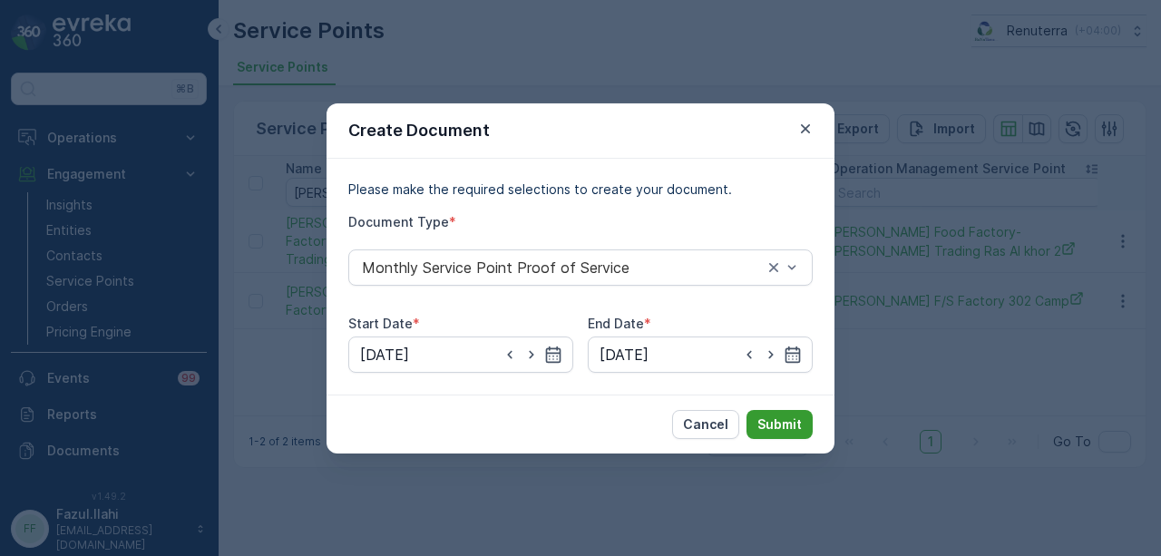
click at [797, 433] on p "Submit" at bounding box center [780, 425] width 44 height 18
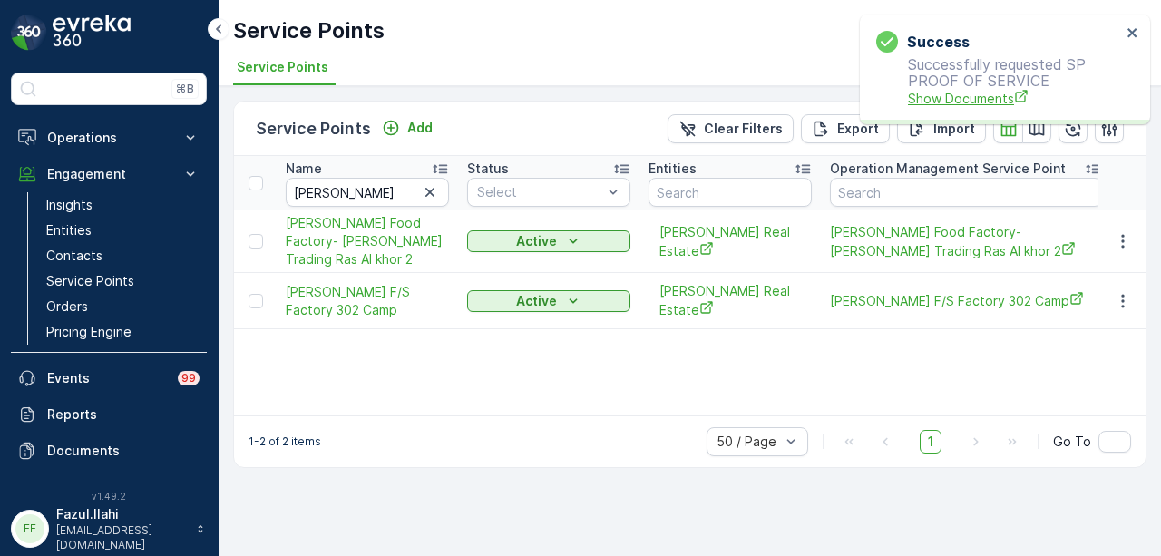
click at [963, 106] on span "Show Documents" at bounding box center [1014, 98] width 213 height 19
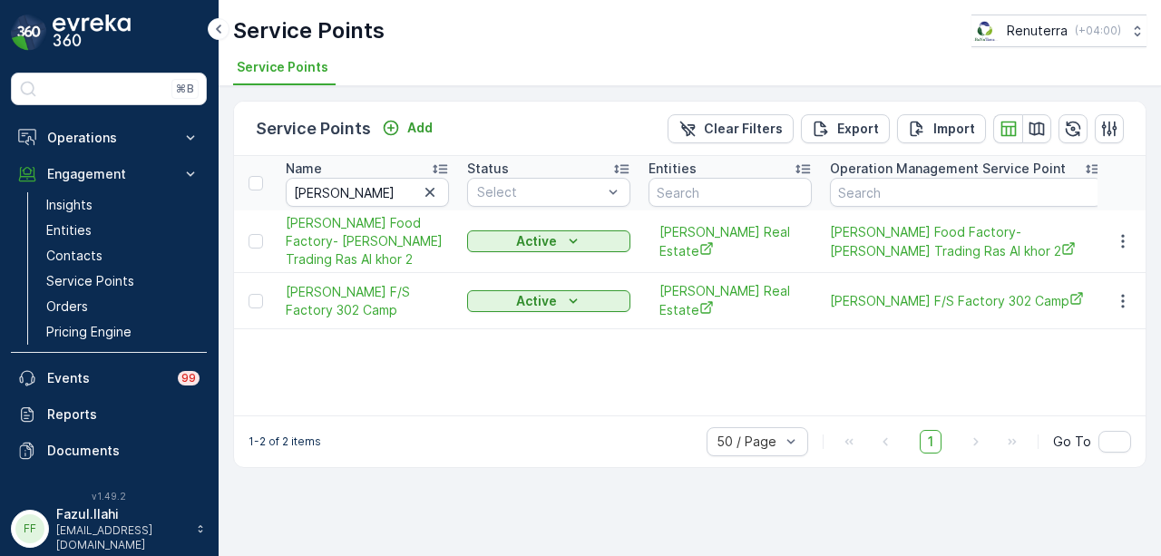
click at [782, 374] on div "Name natraj Status Select Entities Operation Management Service Point Address O…" at bounding box center [690, 285] width 912 height 259
click at [1124, 235] on icon "button" at bounding box center [1122, 242] width 3 height 14
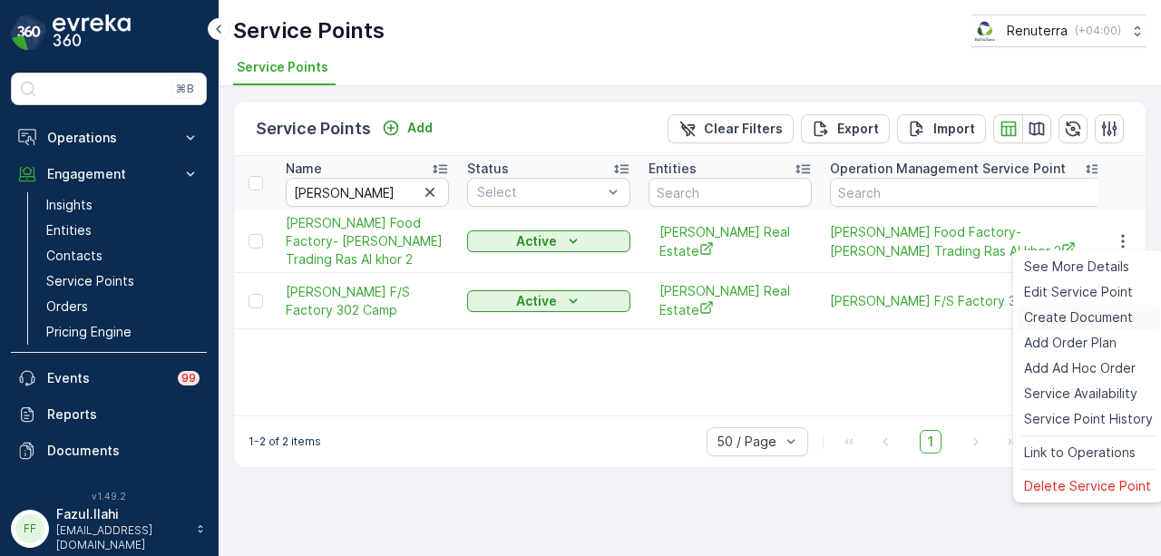
click at [1120, 316] on span "Create Document" at bounding box center [1078, 317] width 109 height 18
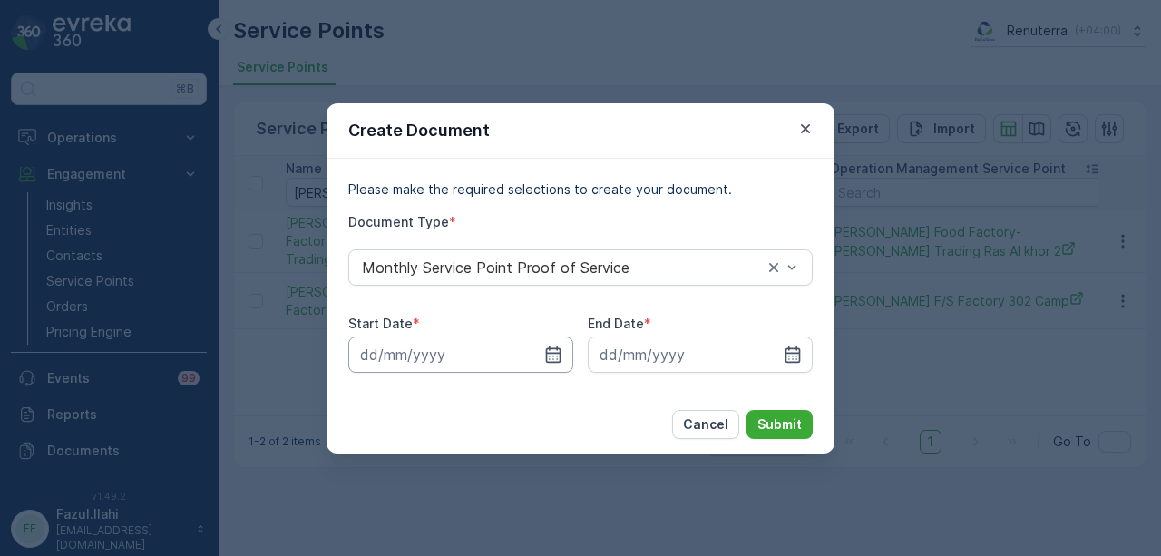
click at [566, 357] on input at bounding box center [460, 355] width 225 height 36
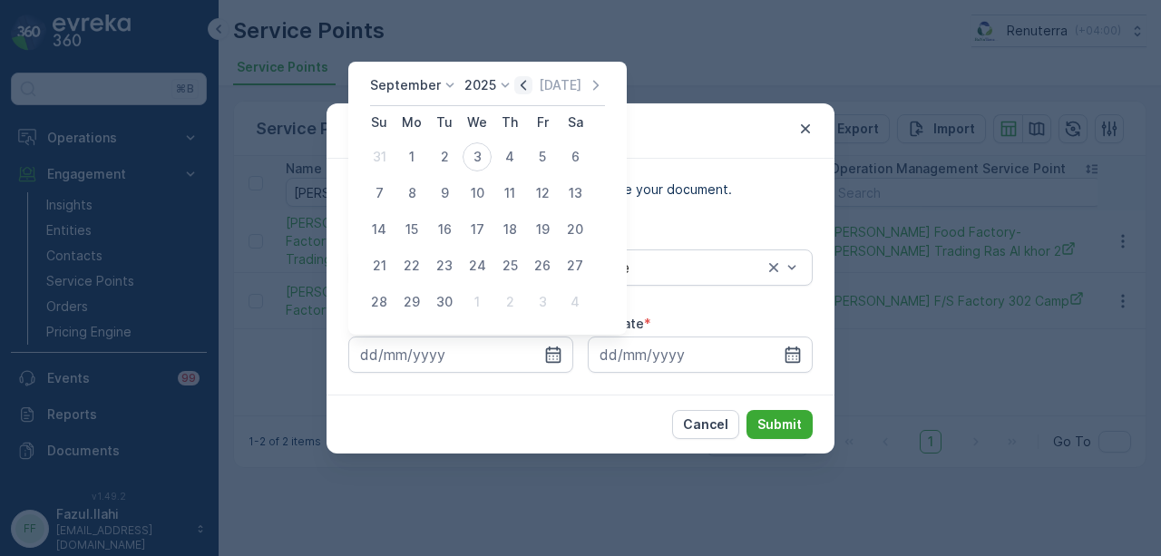
click at [521, 86] on icon "button" at bounding box center [523, 85] width 5 height 10
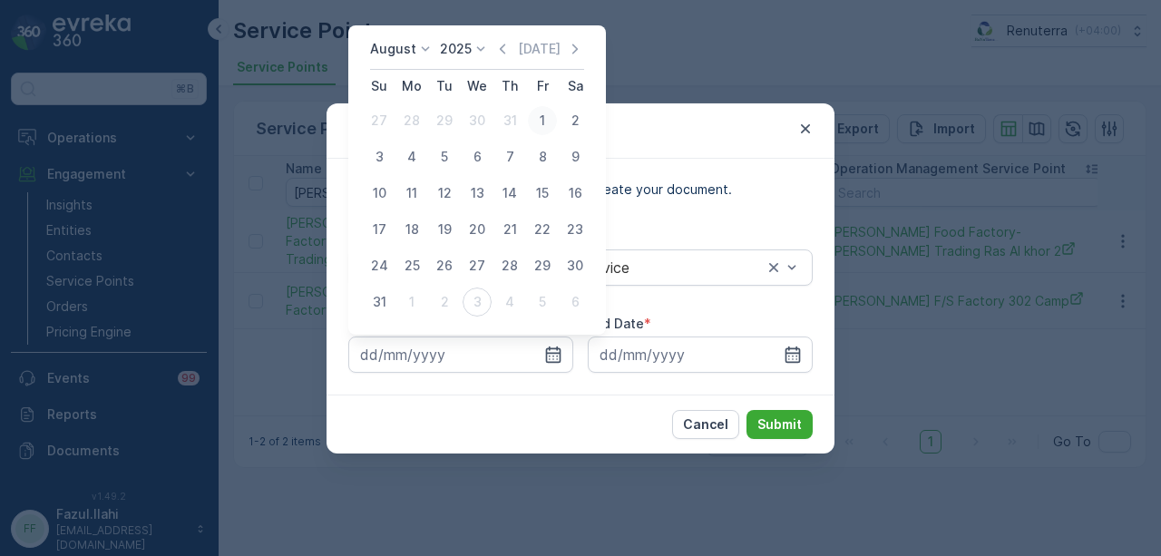
click at [538, 121] on div "1" at bounding box center [542, 120] width 29 height 29
type input "01.08.2025"
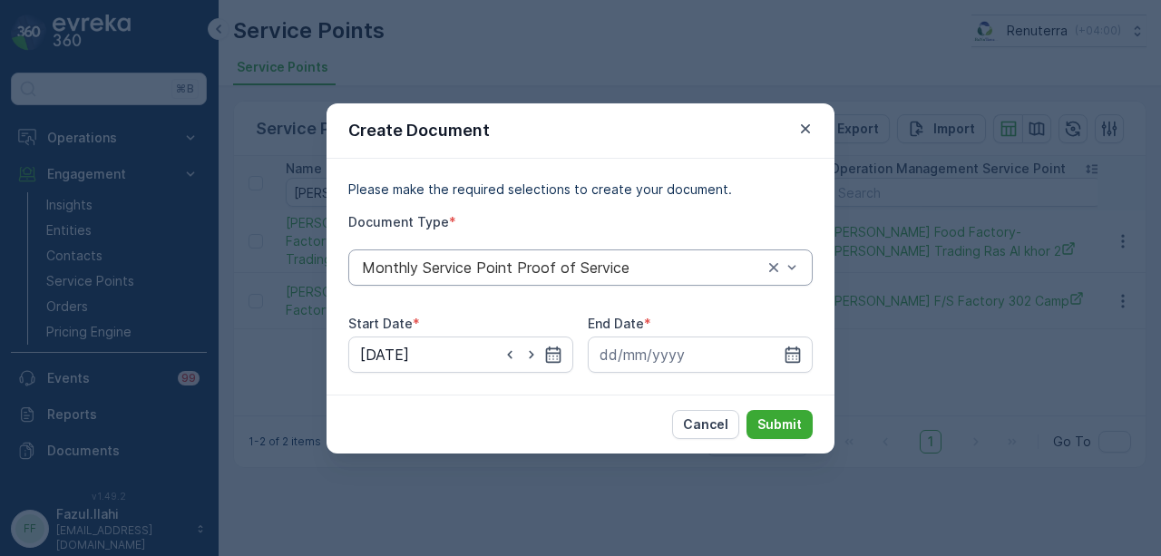
drag, startPoint x: 793, startPoint y: 346, endPoint x: 778, endPoint y: 281, distance: 66.0
click at [793, 340] on div at bounding box center [700, 355] width 225 height 36
drag, startPoint x: 789, startPoint y: 357, endPoint x: 781, endPoint y: 340, distance: 18.3
click at [790, 357] on icon "button" at bounding box center [793, 355] width 18 height 18
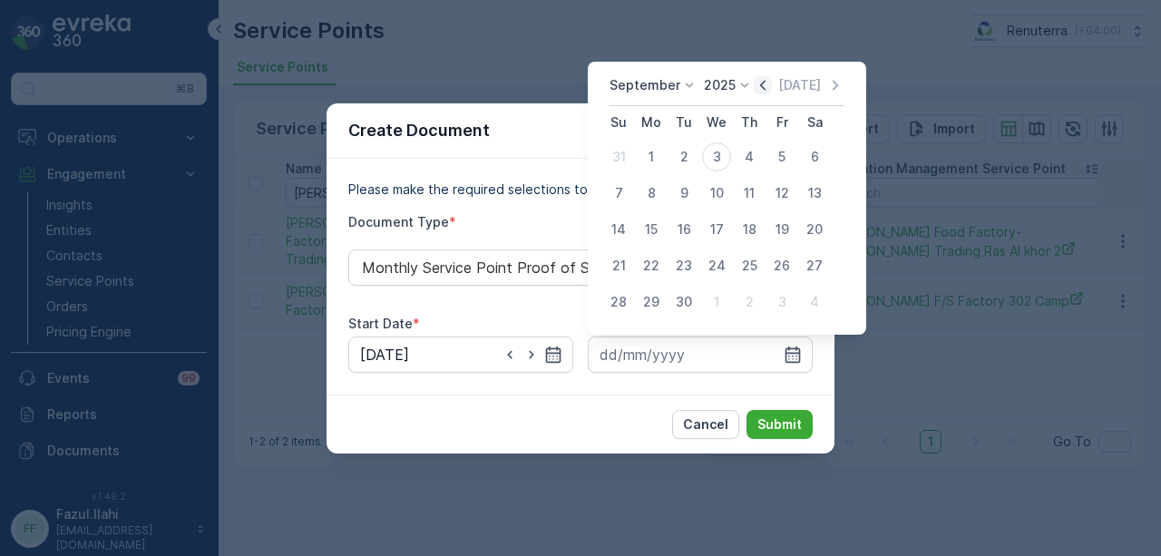
click at [754, 90] on icon "button" at bounding box center [763, 85] width 18 height 18
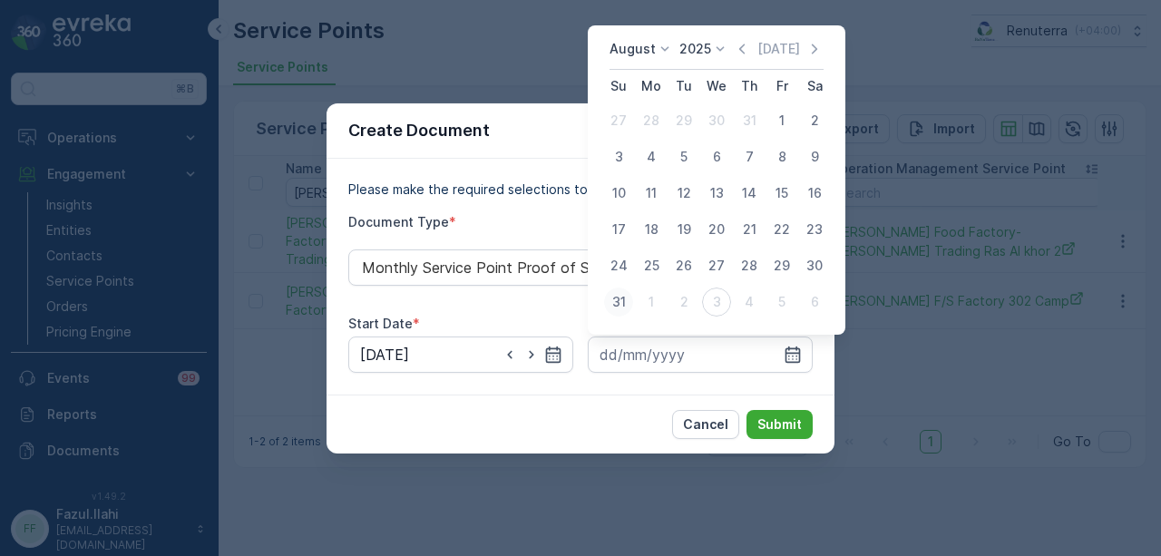
click at [619, 300] on div "31" at bounding box center [618, 302] width 29 height 29
type input "31.08.2025"
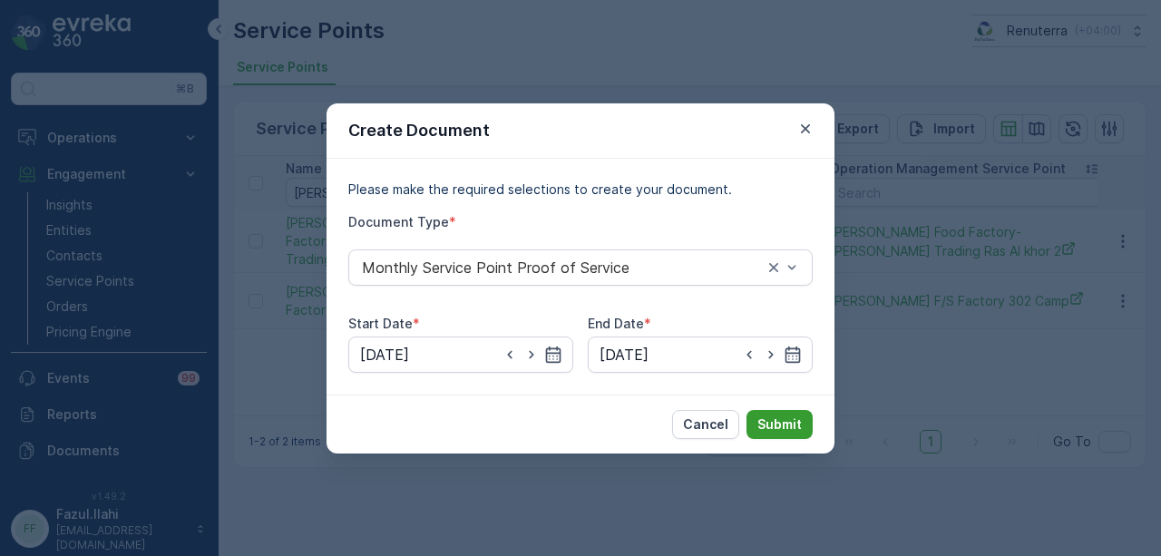
click at [786, 420] on p "Submit" at bounding box center [780, 425] width 44 height 18
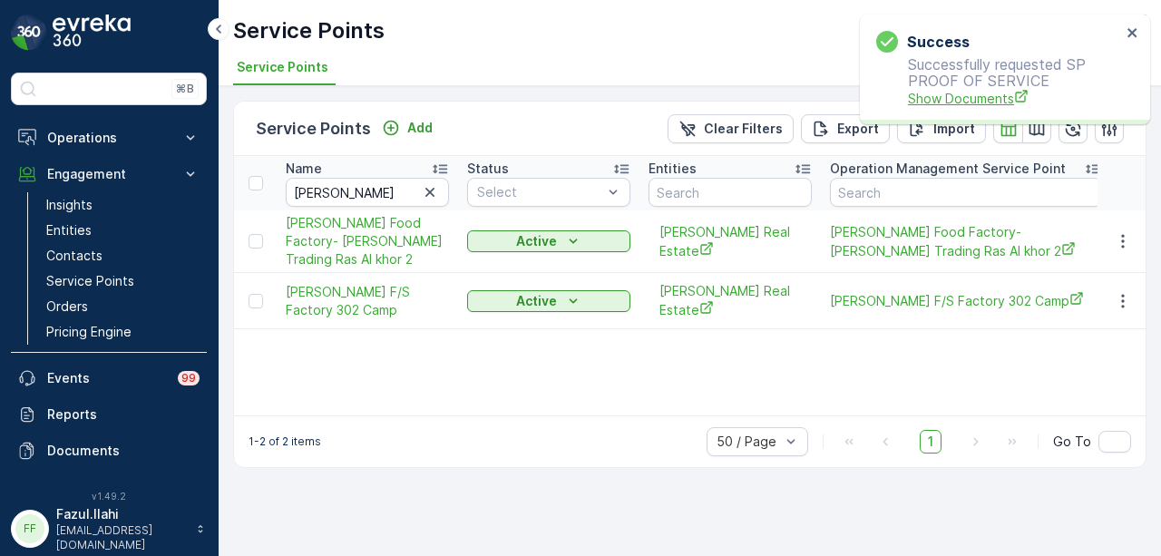
click at [974, 104] on span "Show Documents" at bounding box center [1014, 98] width 213 height 19
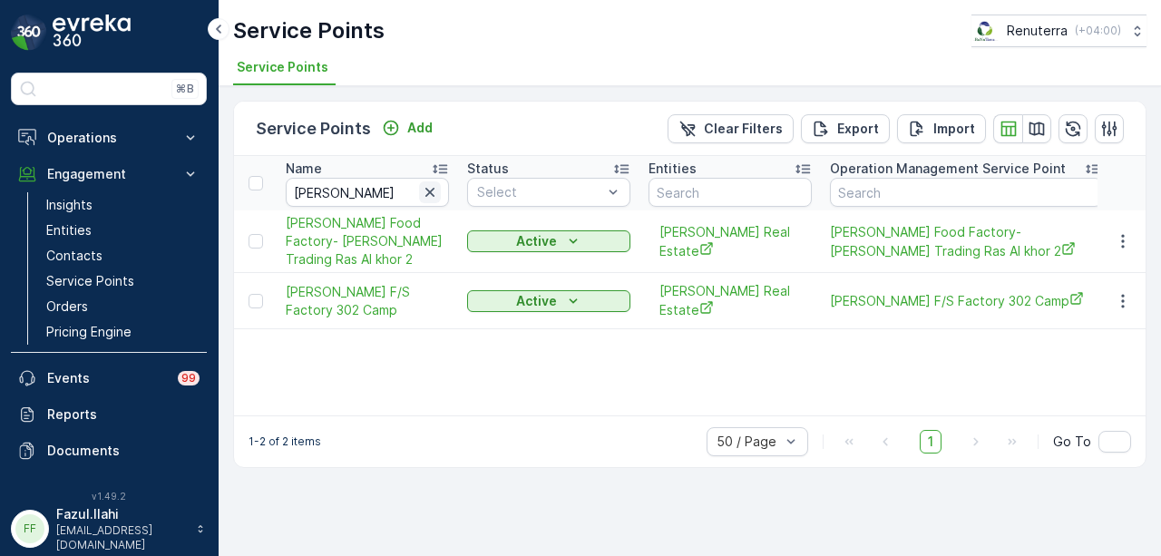
click at [421, 197] on icon "button" at bounding box center [430, 192] width 18 height 18
click at [378, 195] on input "text" at bounding box center [367, 192] width 163 height 29
paste input "Navtar & CO Main W/H"
type input "Navtar & CO Main W/H"
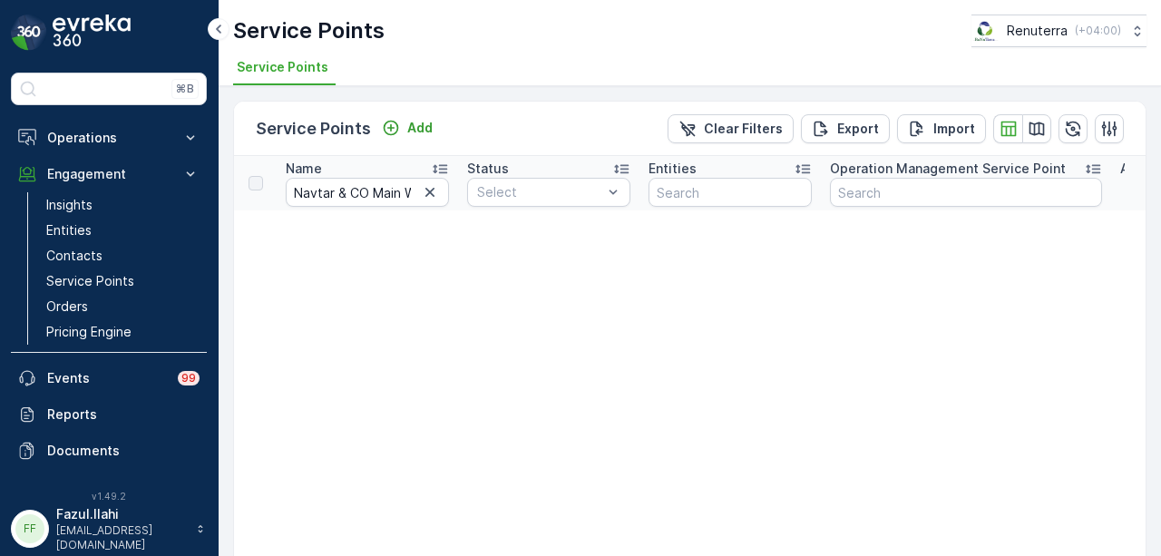
click at [426, 194] on icon "button" at bounding box center [430, 192] width 9 height 9
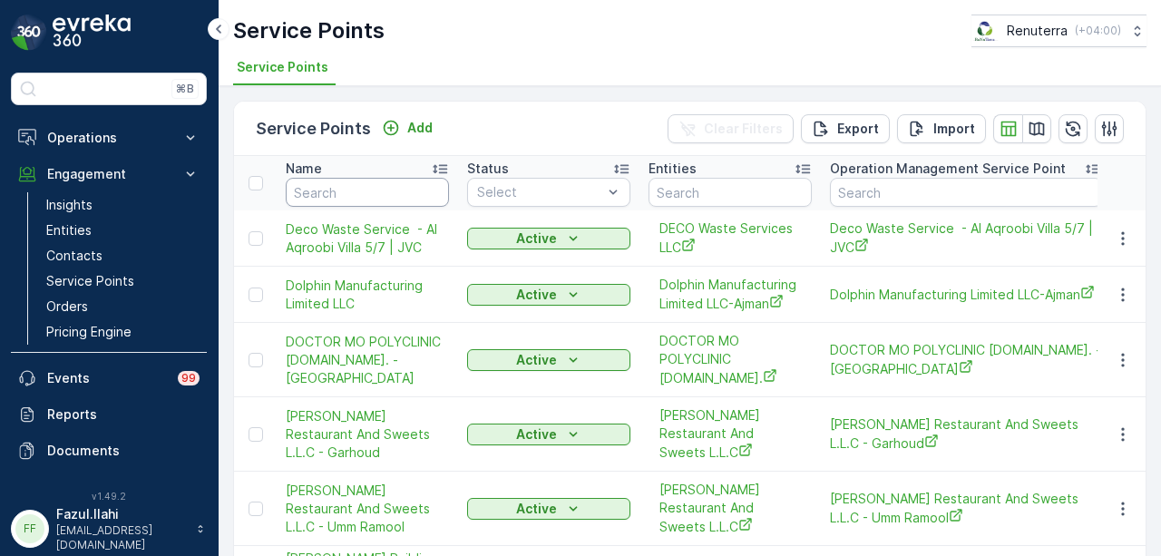
click at [389, 186] on input "text" at bounding box center [367, 192] width 163 height 29
paste input "Navtar & CO"
type input "Navtar & CO"
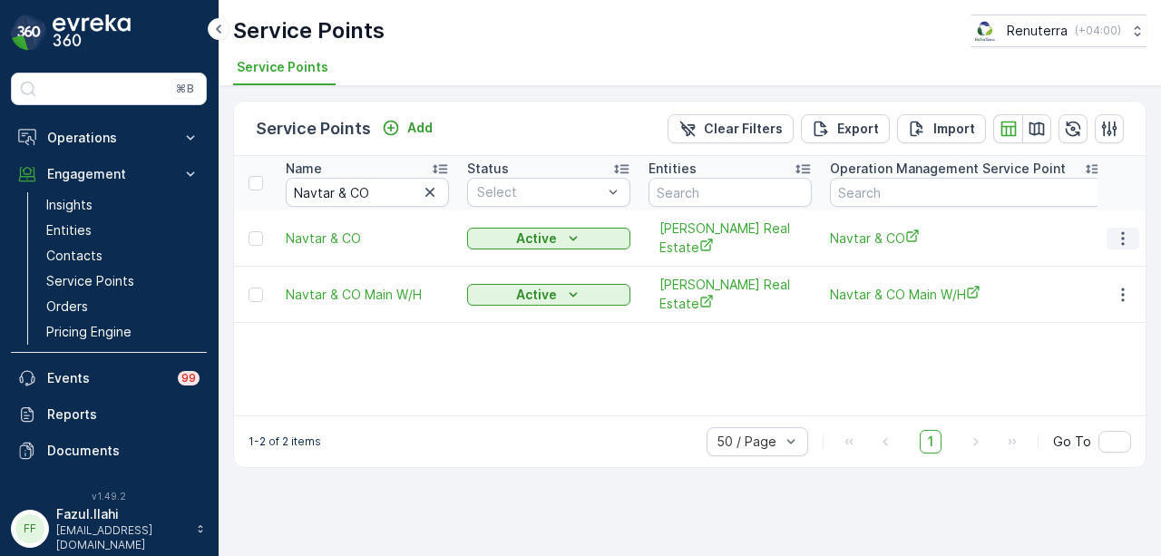
click at [1125, 238] on icon "button" at bounding box center [1123, 239] width 18 height 18
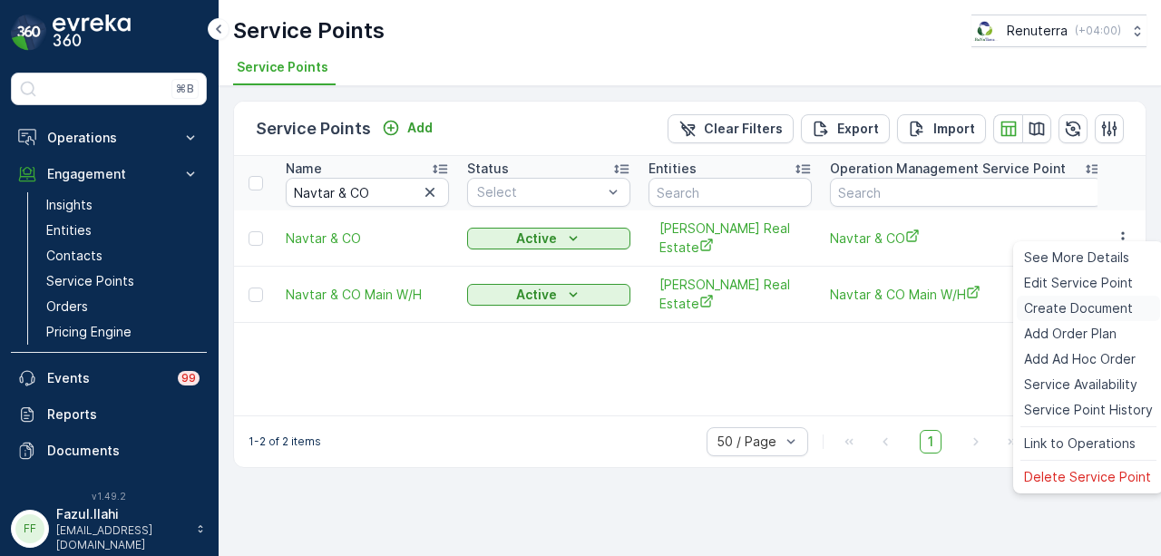
click at [1107, 315] on span "Create Document" at bounding box center [1078, 308] width 109 height 18
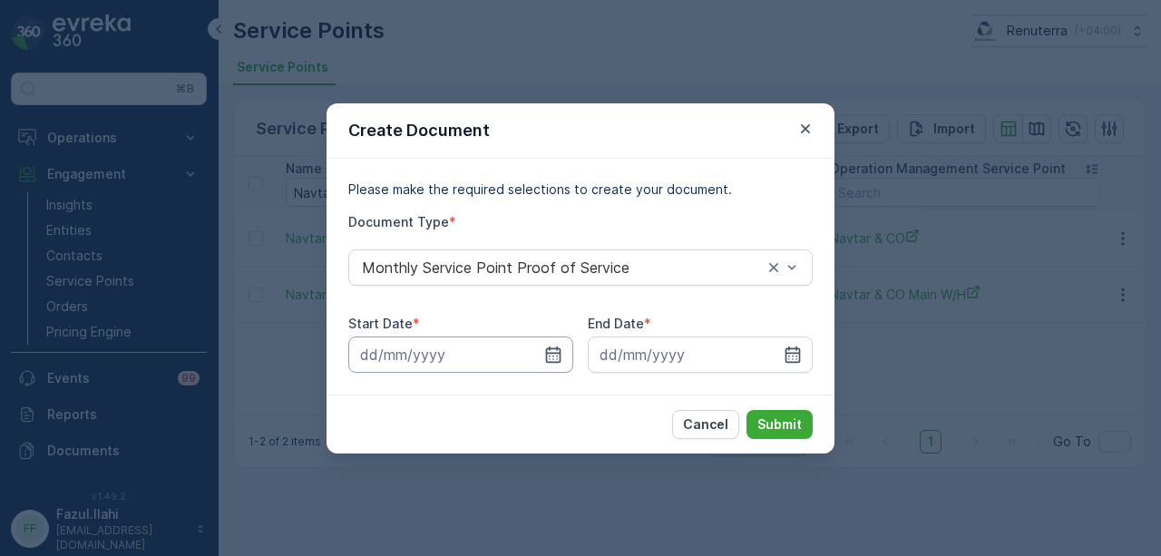
click at [563, 354] on input at bounding box center [460, 355] width 225 height 36
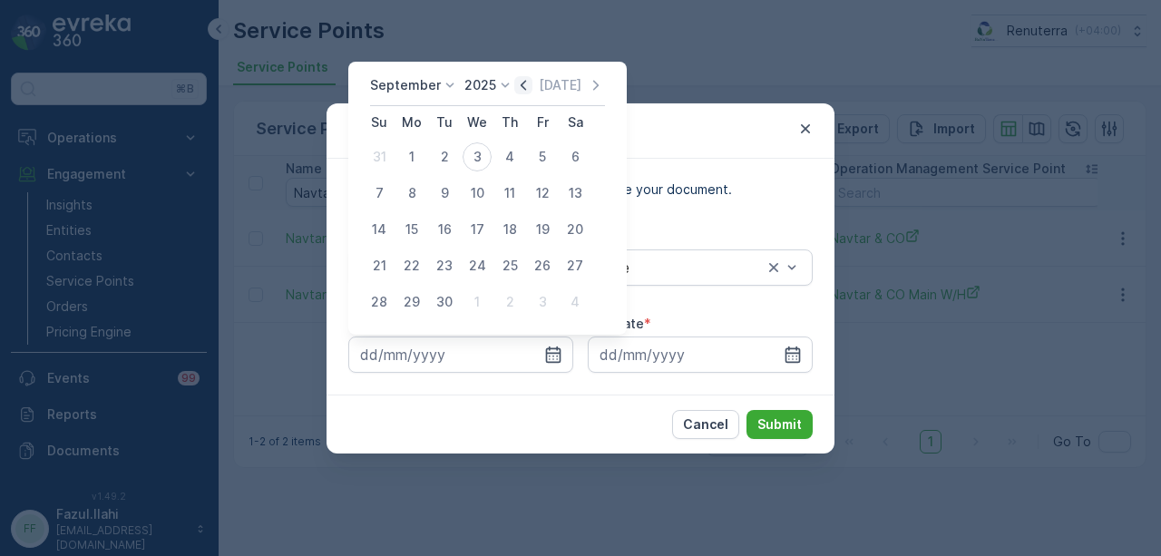
click at [516, 88] on icon "button" at bounding box center [523, 85] width 18 height 18
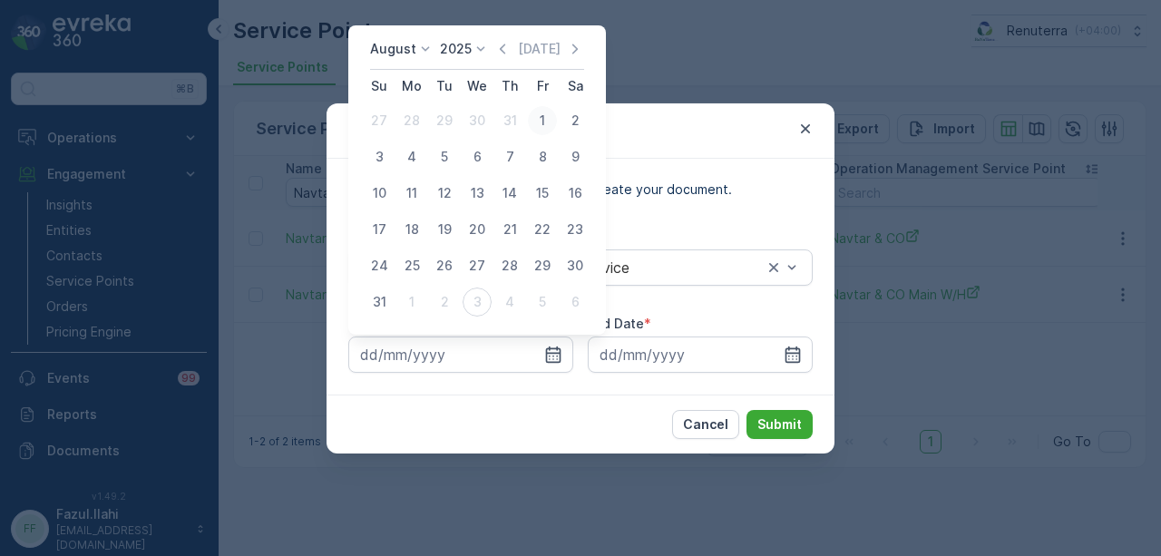
click at [542, 127] on div "1" at bounding box center [542, 120] width 29 height 29
type input "01.08.2025"
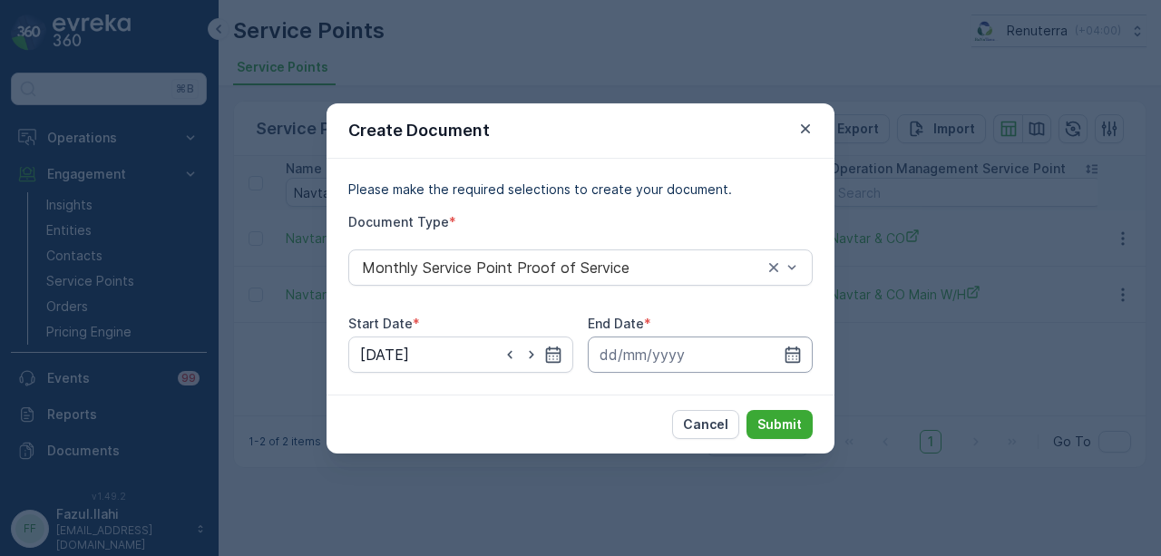
drag, startPoint x: 792, startPoint y: 351, endPoint x: 789, endPoint y: 338, distance: 13.0
click at [793, 351] on icon "button" at bounding box center [793, 355] width 18 height 18
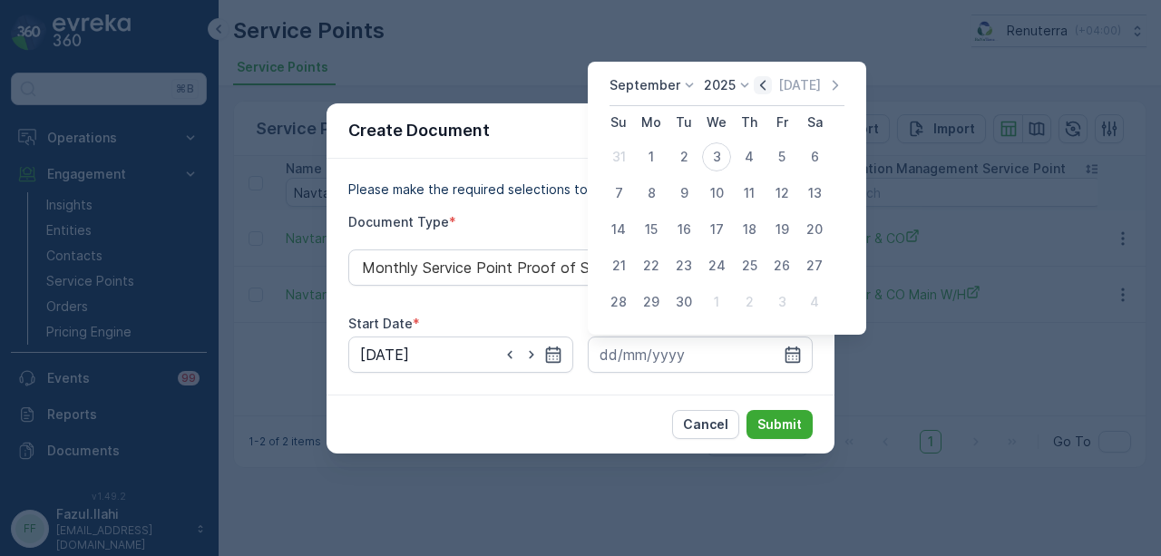
click at [760, 86] on icon "button" at bounding box center [762, 85] width 5 height 10
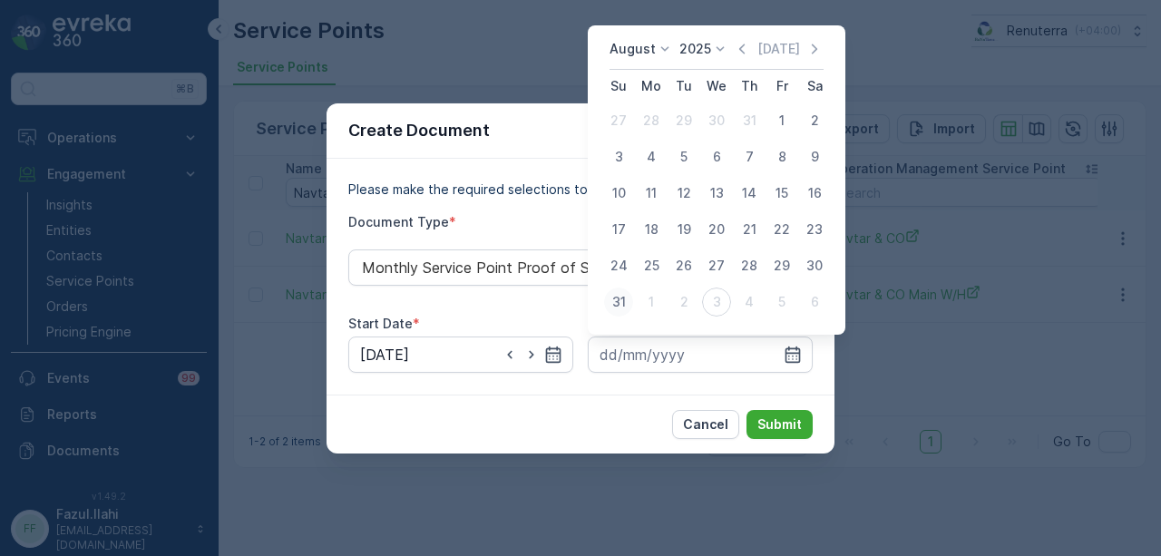
click at [630, 299] on div "31" at bounding box center [618, 302] width 29 height 29
type input "31.08.2025"
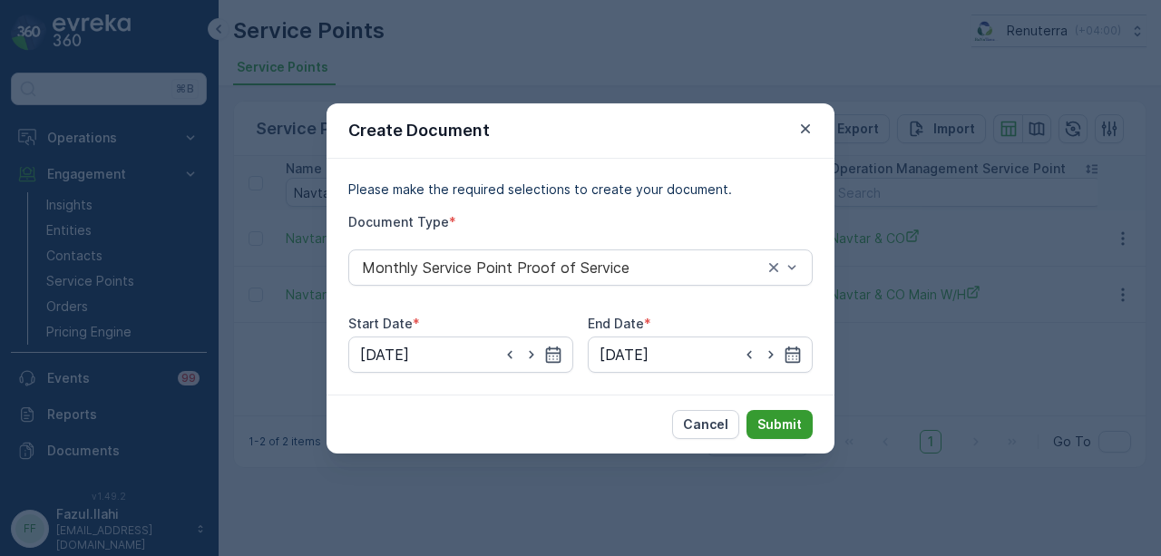
click at [757, 421] on button "Submit" at bounding box center [780, 424] width 66 height 29
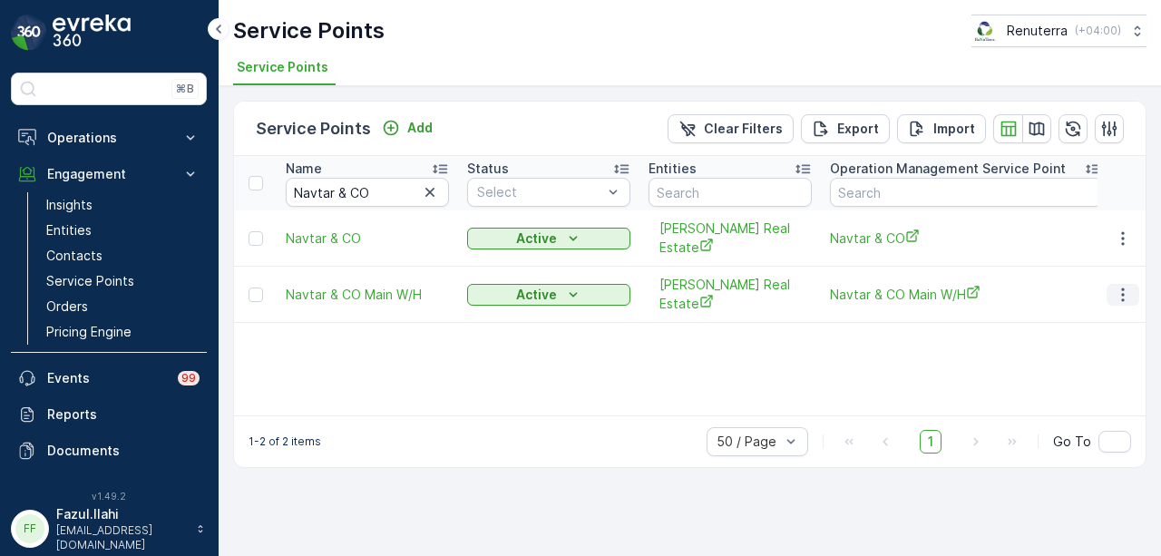
drag, startPoint x: 1117, startPoint y: 273, endPoint x: 1118, endPoint y: 284, distance: 10.9
click at [1118, 286] on icon "button" at bounding box center [1123, 295] width 18 height 18
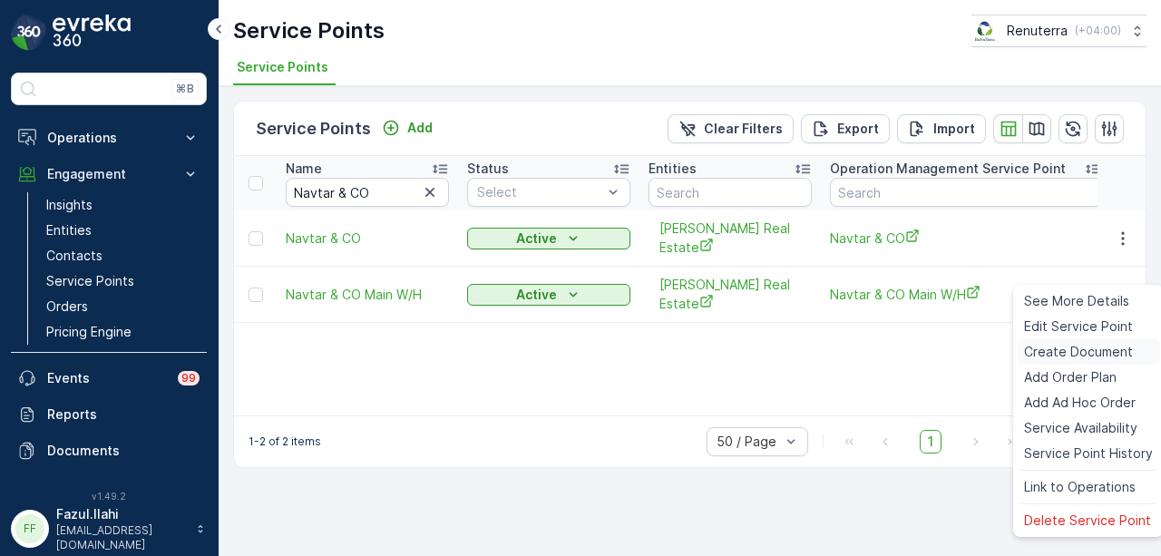
click at [1101, 349] on span "Create Document" at bounding box center [1078, 352] width 109 height 18
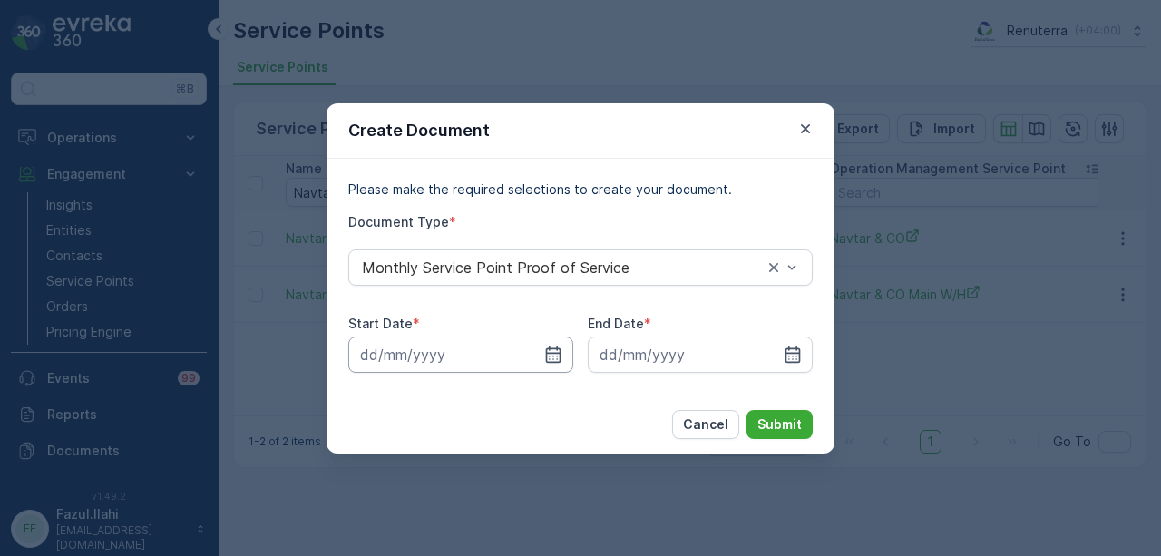
click at [569, 346] on input at bounding box center [460, 355] width 225 height 36
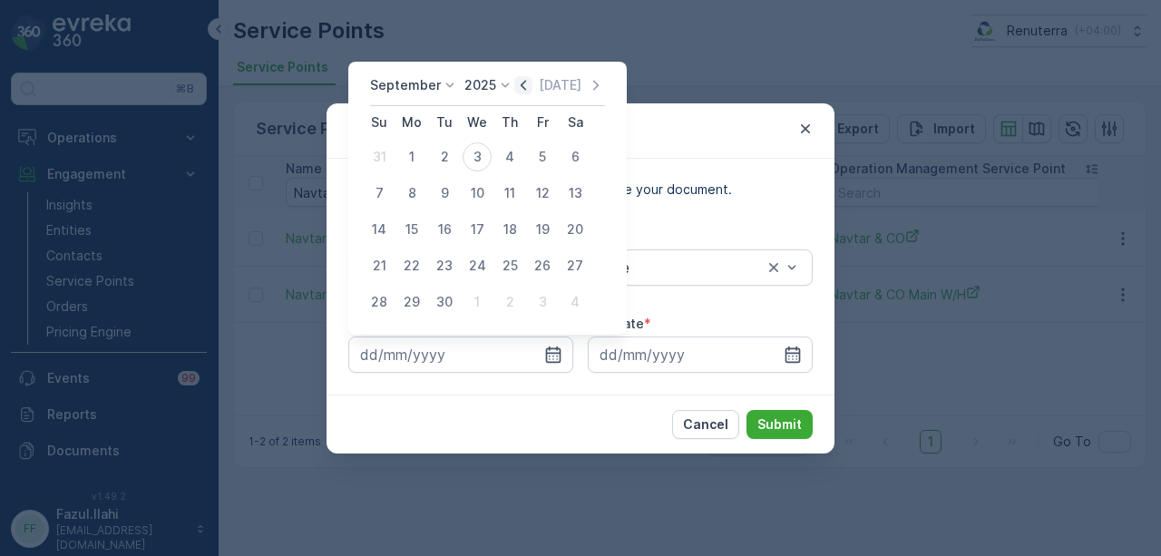
click at [521, 88] on icon "button" at bounding box center [523, 85] width 5 height 10
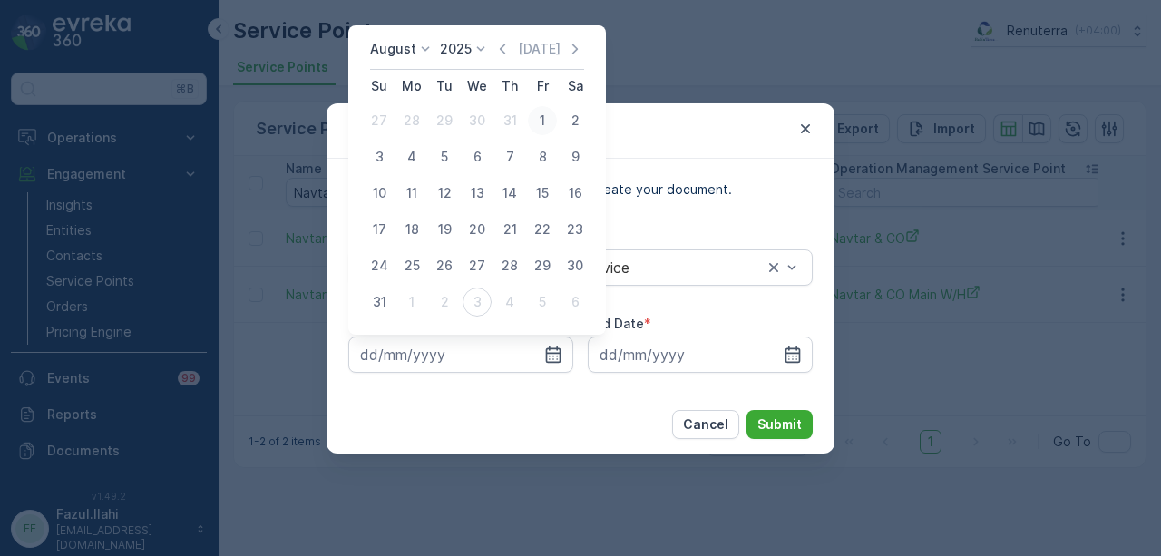
click at [537, 117] on div "1" at bounding box center [542, 120] width 29 height 29
type input "01.08.2025"
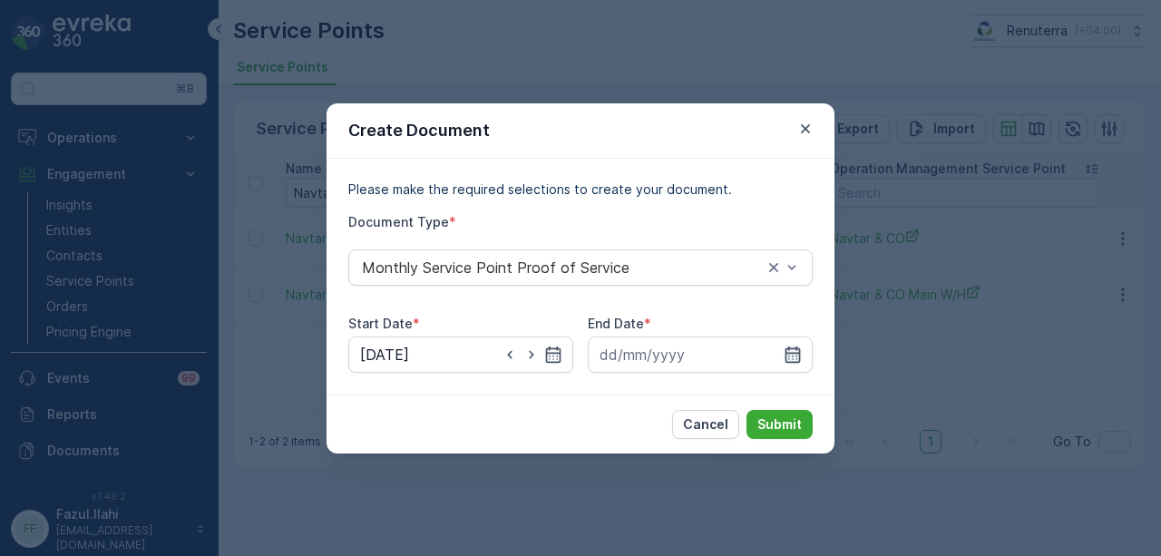
click at [797, 347] on icon "button" at bounding box center [793, 354] width 15 height 16
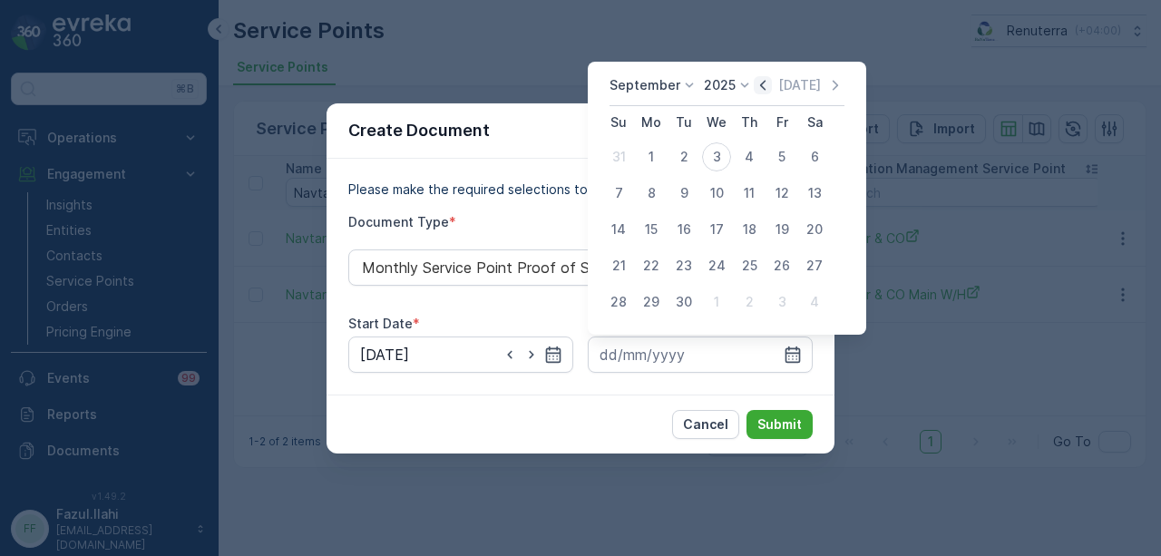
click at [757, 88] on icon "button" at bounding box center [763, 85] width 18 height 18
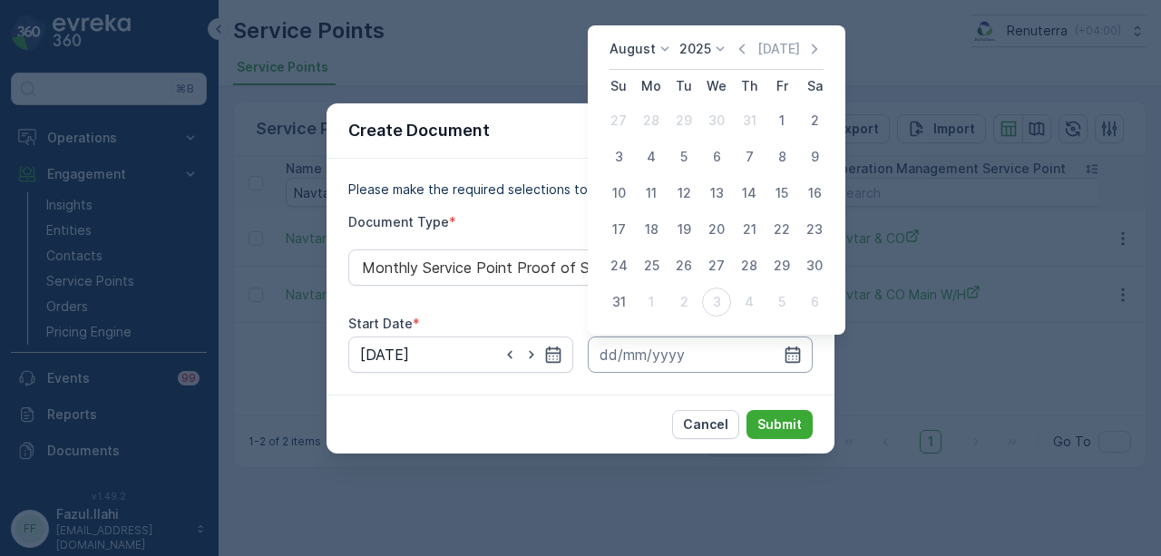
drag, startPoint x: 630, startPoint y: 300, endPoint x: 659, endPoint y: 342, distance: 50.8
click at [630, 302] on div "31" at bounding box center [618, 302] width 29 height 29
type input "31.08.2025"
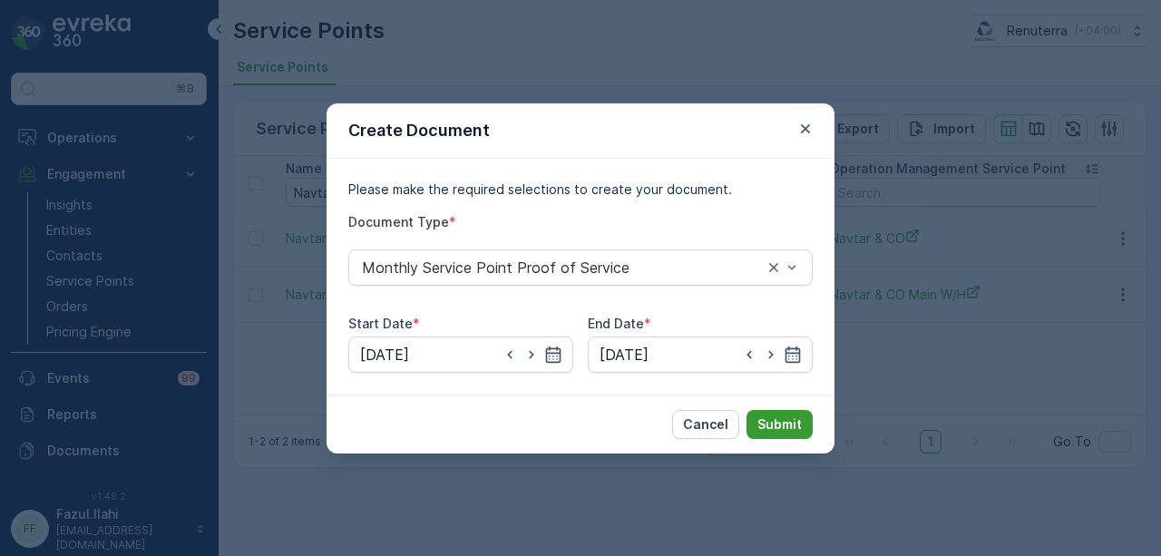
click at [787, 429] on p "Submit" at bounding box center [780, 425] width 44 height 18
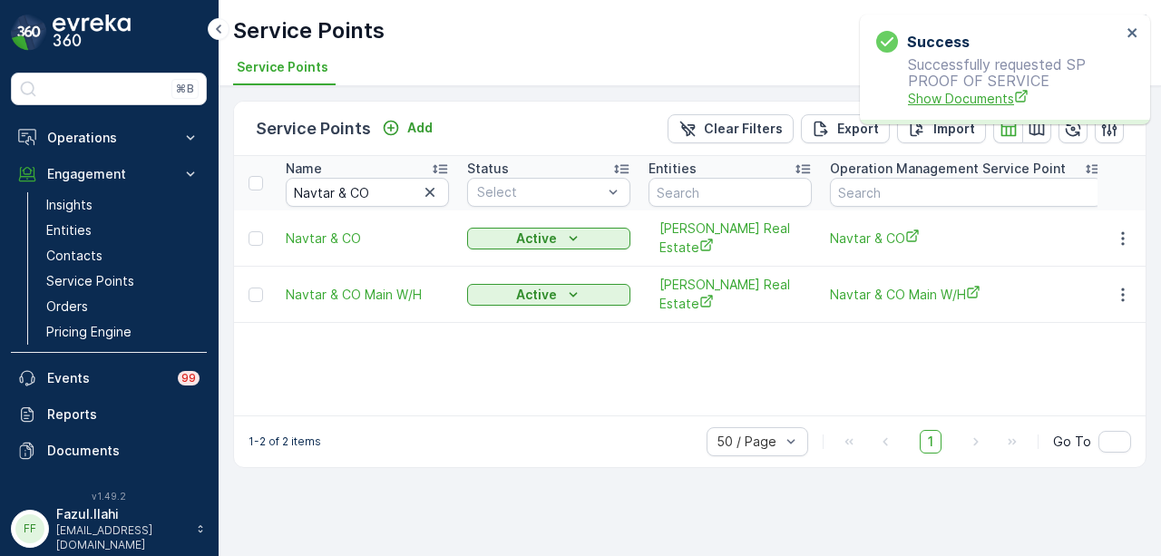
click at [973, 102] on span "Show Documents" at bounding box center [1014, 98] width 213 height 19
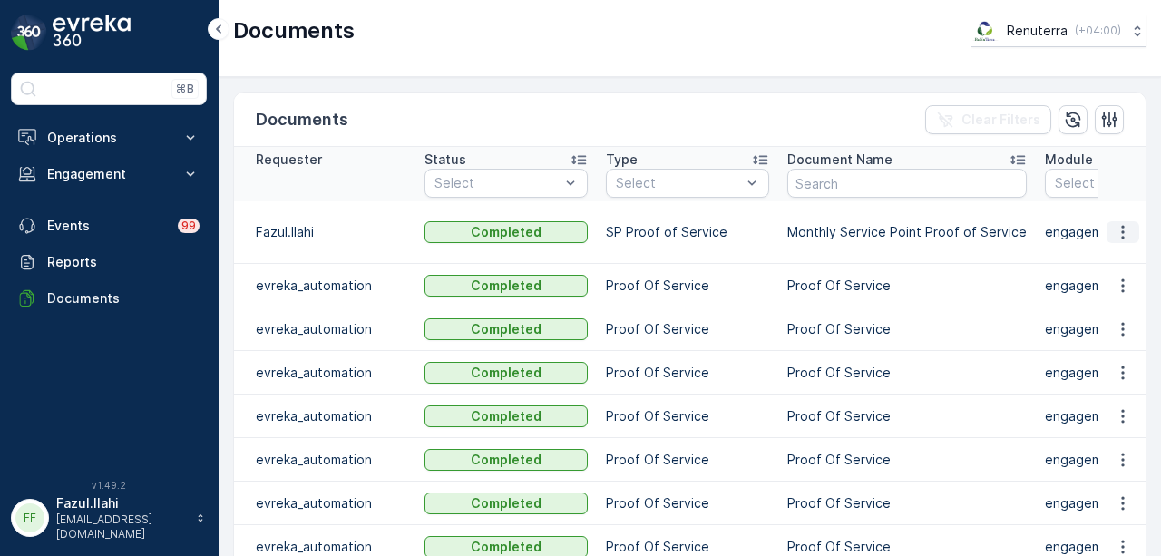
click at [1115, 230] on icon "button" at bounding box center [1123, 232] width 18 height 18
click at [1112, 250] on span "See Details" at bounding box center [1118, 249] width 70 height 18
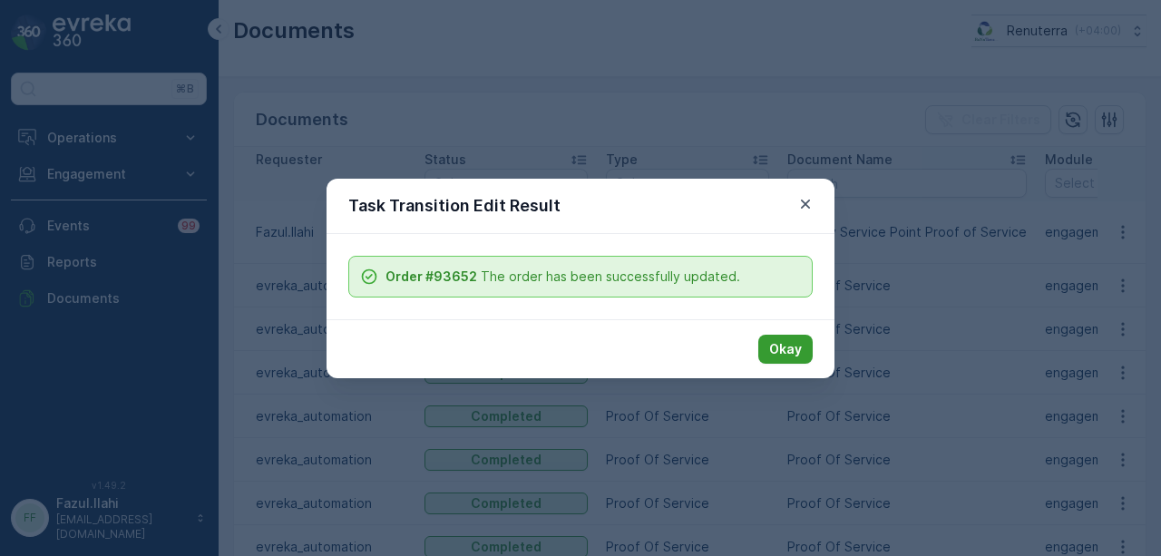
click at [771, 340] on p "Okay" at bounding box center [785, 349] width 33 height 18
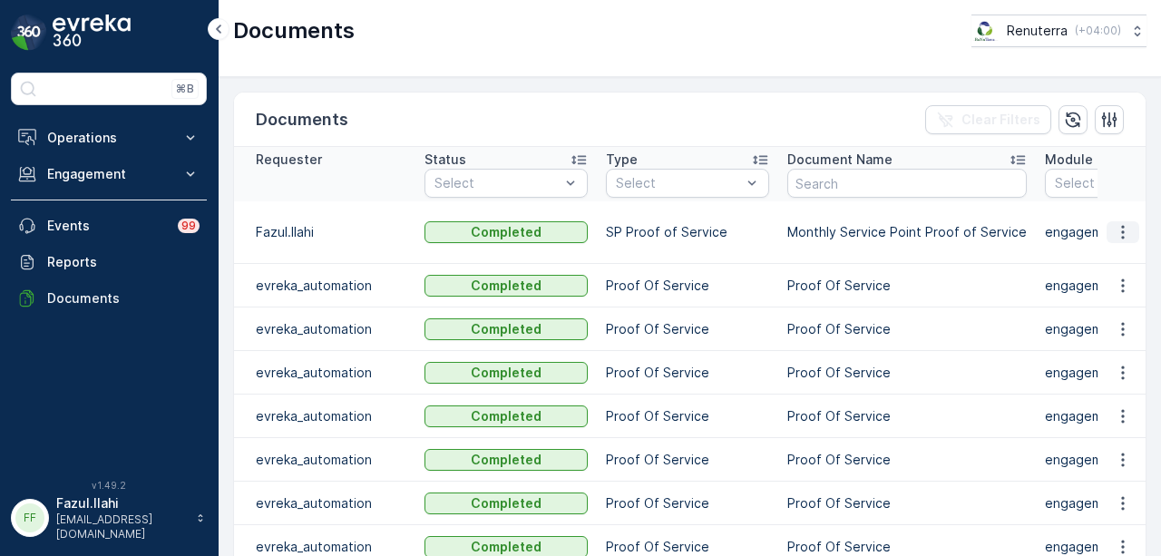
click at [1121, 225] on icon "button" at bounding box center [1123, 232] width 18 height 18
drag, startPoint x: 1122, startPoint y: 226, endPoint x: 1121, endPoint y: 250, distance: 23.6
click at [1121, 250] on span "See Details" at bounding box center [1118, 249] width 70 height 18
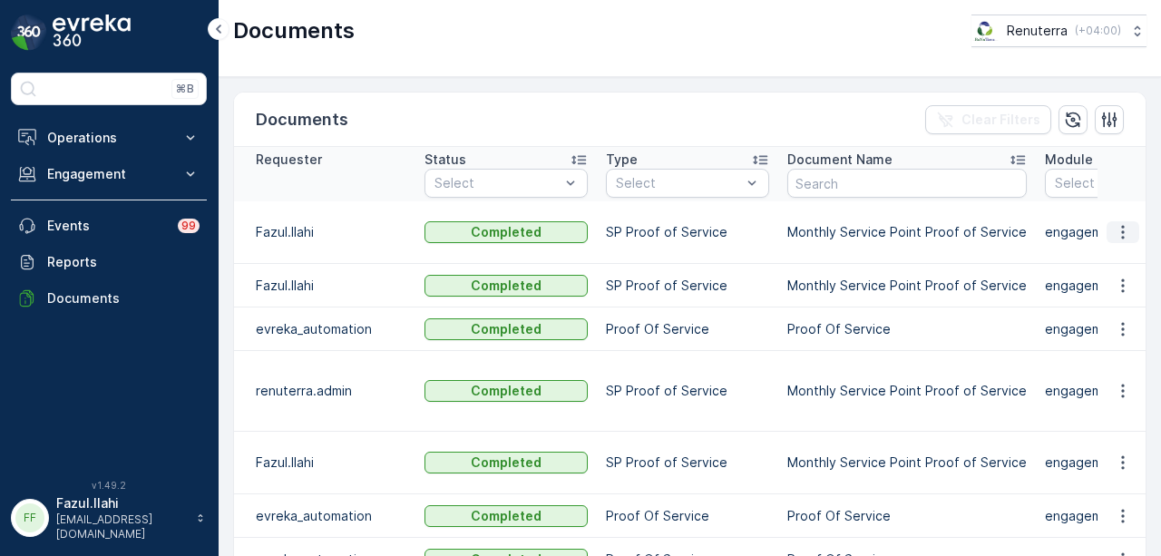
click at [1114, 223] on icon "button" at bounding box center [1123, 232] width 18 height 18
click at [1123, 247] on span "See Details" at bounding box center [1118, 249] width 70 height 18
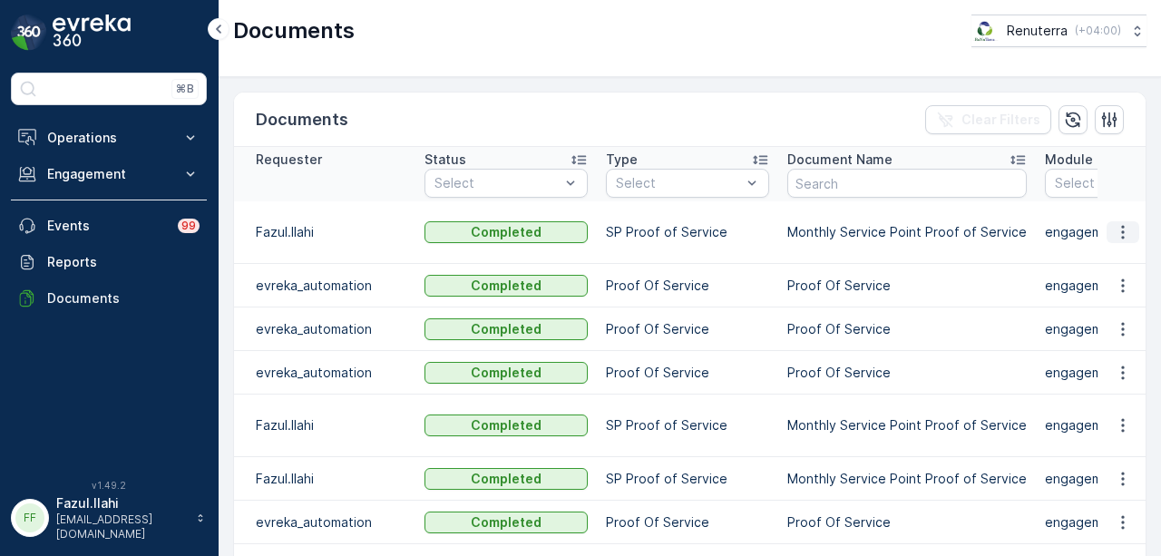
click at [1120, 223] on icon "button" at bounding box center [1123, 232] width 18 height 18
click at [1114, 252] on span "See Details" at bounding box center [1118, 249] width 70 height 18
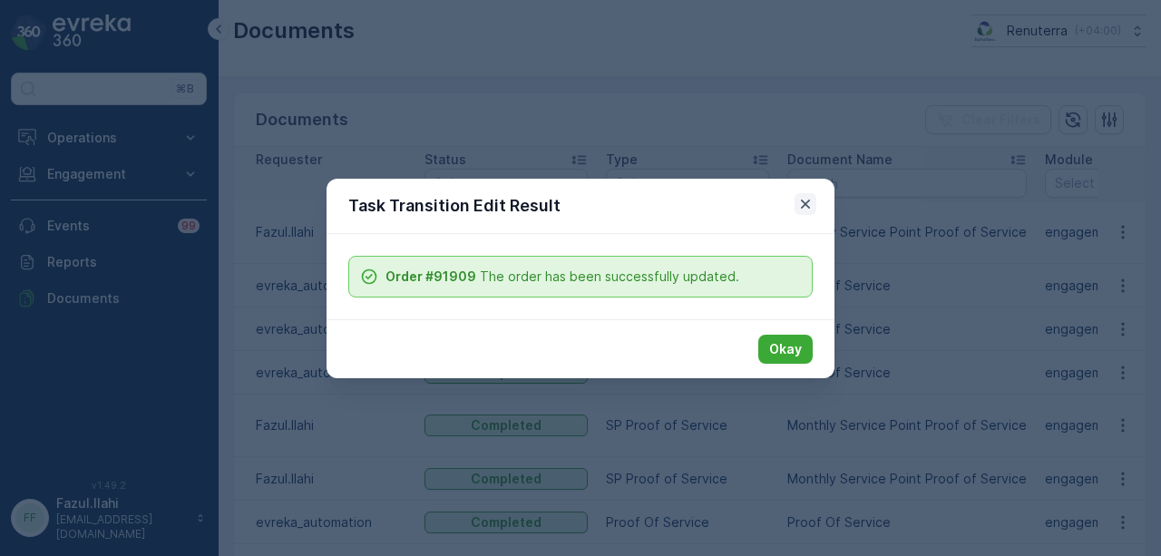
click at [806, 201] on icon "button" at bounding box center [806, 204] width 18 height 18
click at [812, 205] on icon "button" at bounding box center [806, 204] width 18 height 18
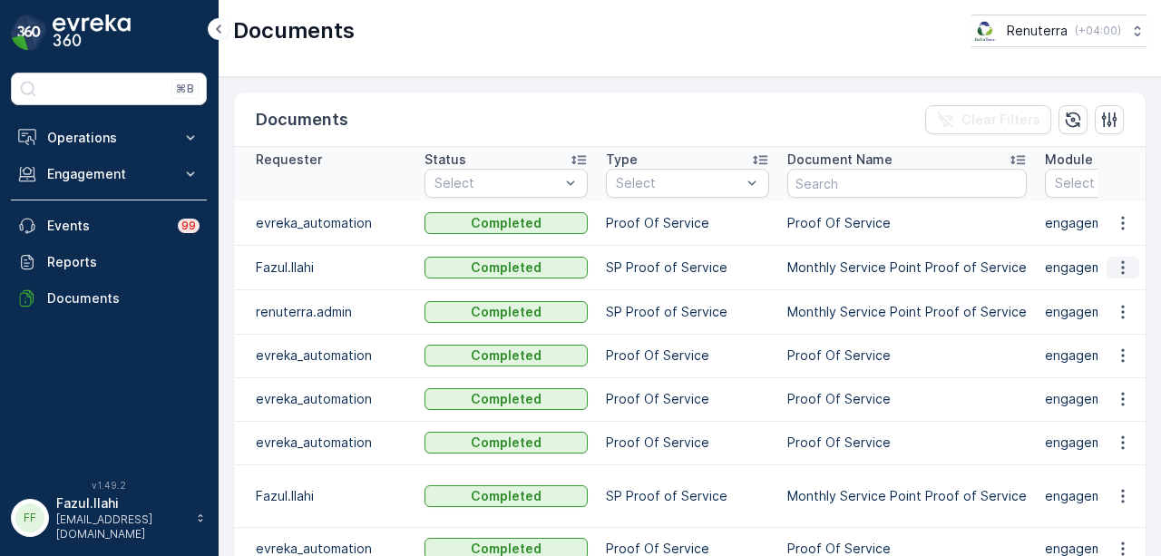
click at [1125, 264] on icon "button" at bounding box center [1123, 268] width 18 height 18
click at [1114, 305] on div "See Details" at bounding box center [1118, 292] width 84 height 25
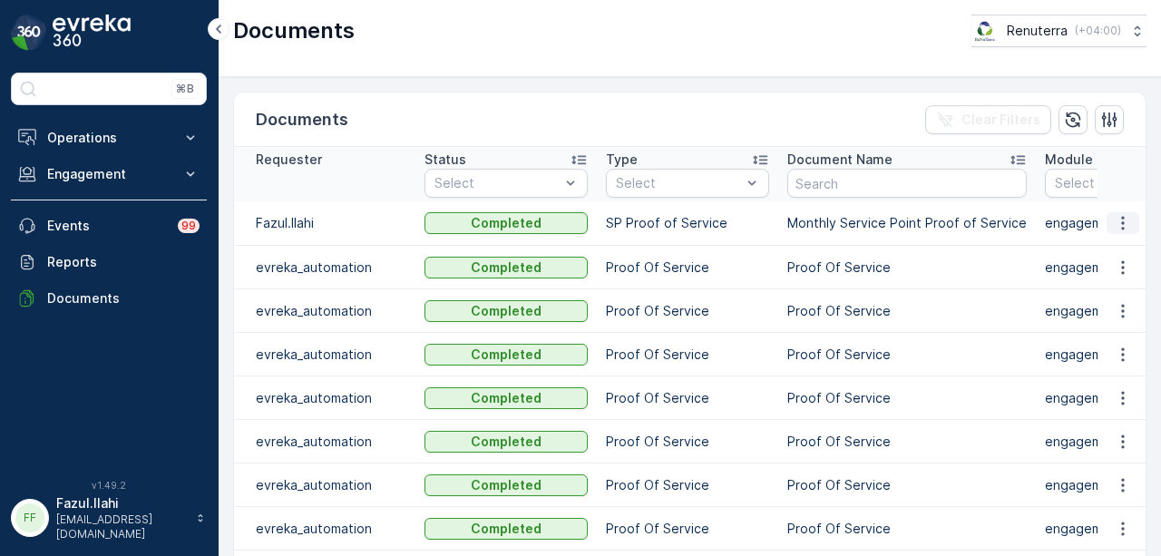
click at [1121, 228] on icon "button" at bounding box center [1122, 224] width 3 height 14
click at [1119, 251] on span "See Details" at bounding box center [1118, 249] width 70 height 18
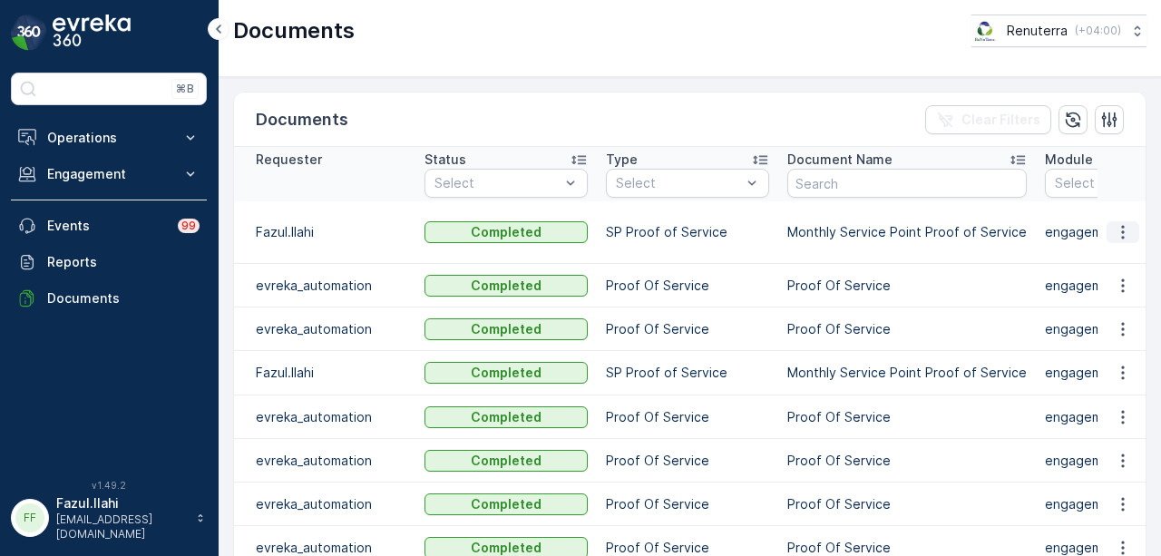
click at [1121, 235] on icon "button" at bounding box center [1123, 232] width 18 height 18
click at [1116, 273] on ul "See Details" at bounding box center [1118, 257] width 92 height 33
click at [1117, 266] on span "See Details" at bounding box center [1118, 258] width 70 height 18
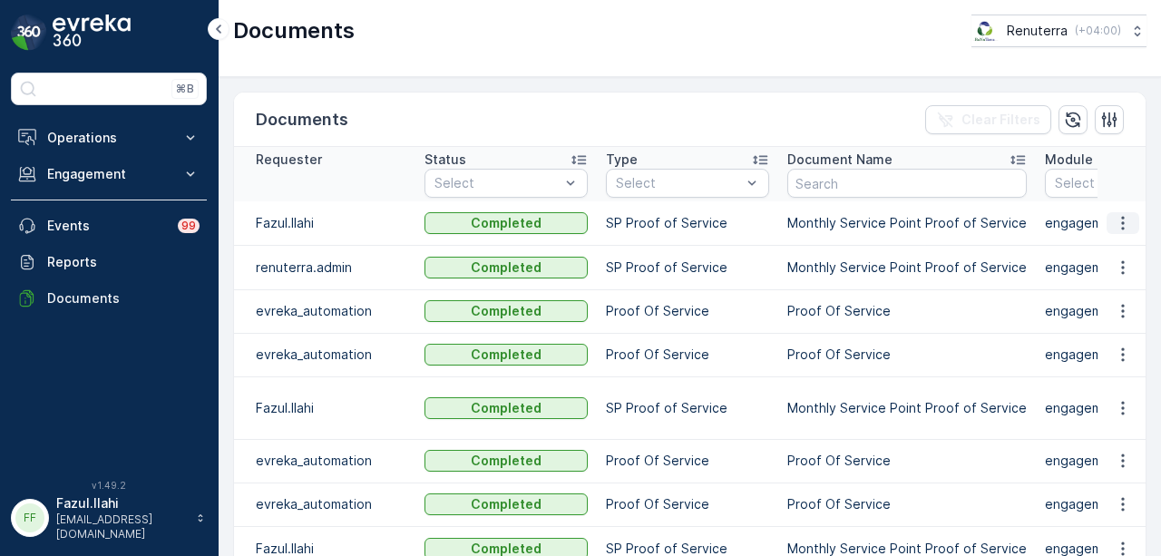
click at [1129, 231] on button "button" at bounding box center [1123, 223] width 33 height 22
drag, startPoint x: 1129, startPoint y: 231, endPoint x: 1123, endPoint y: 246, distance: 15.5
click at [1123, 246] on span "See Details" at bounding box center [1118, 249] width 70 height 18
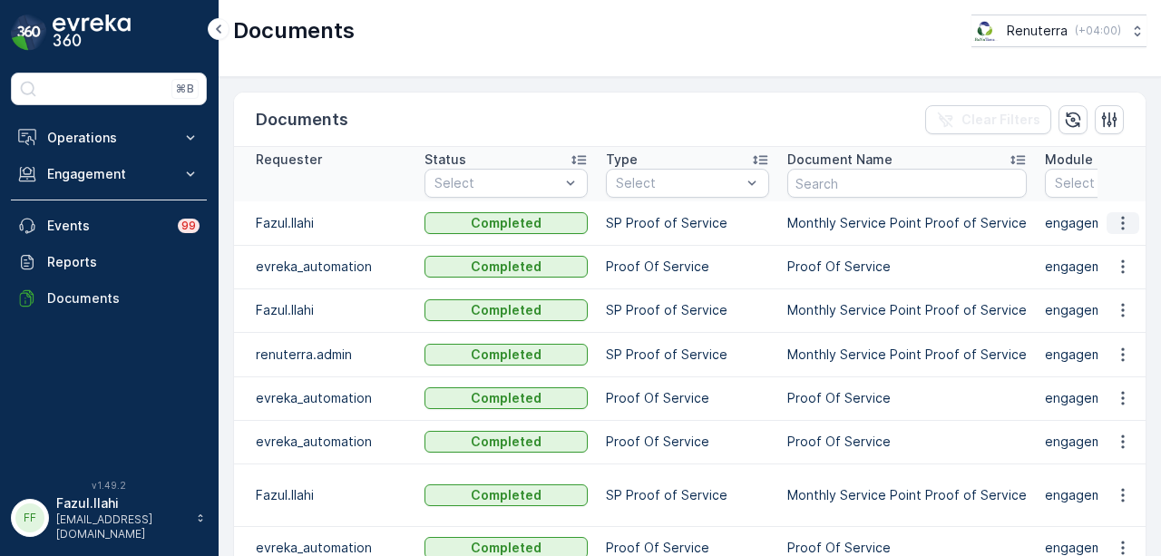
click at [1120, 223] on icon "button" at bounding box center [1123, 223] width 18 height 18
click at [1109, 251] on span "See Details" at bounding box center [1118, 249] width 70 height 18
